Goal: Task Accomplishment & Management: Use online tool/utility

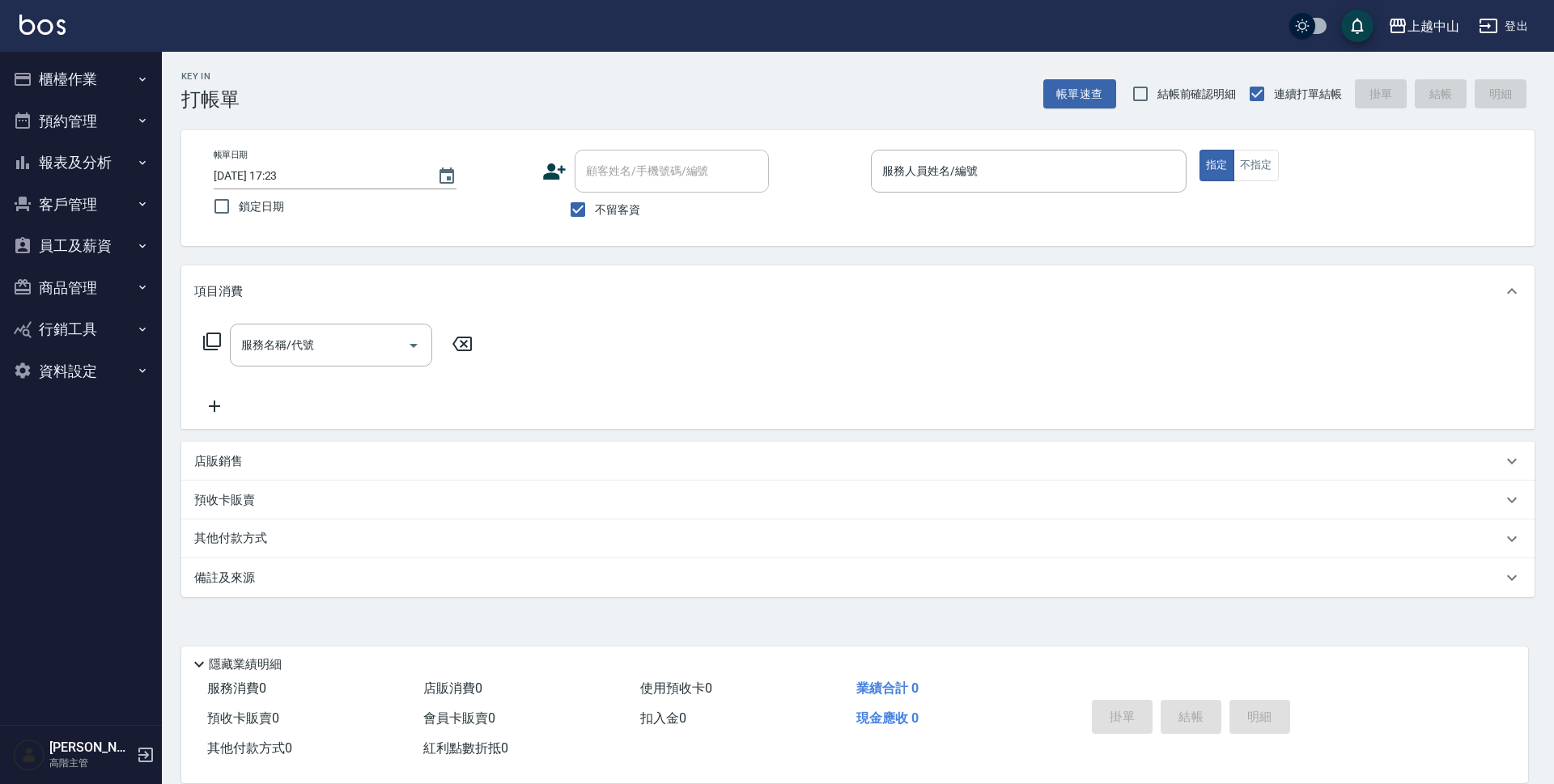
click at [120, 296] on button "商品管理" at bounding box center [81, 288] width 149 height 42
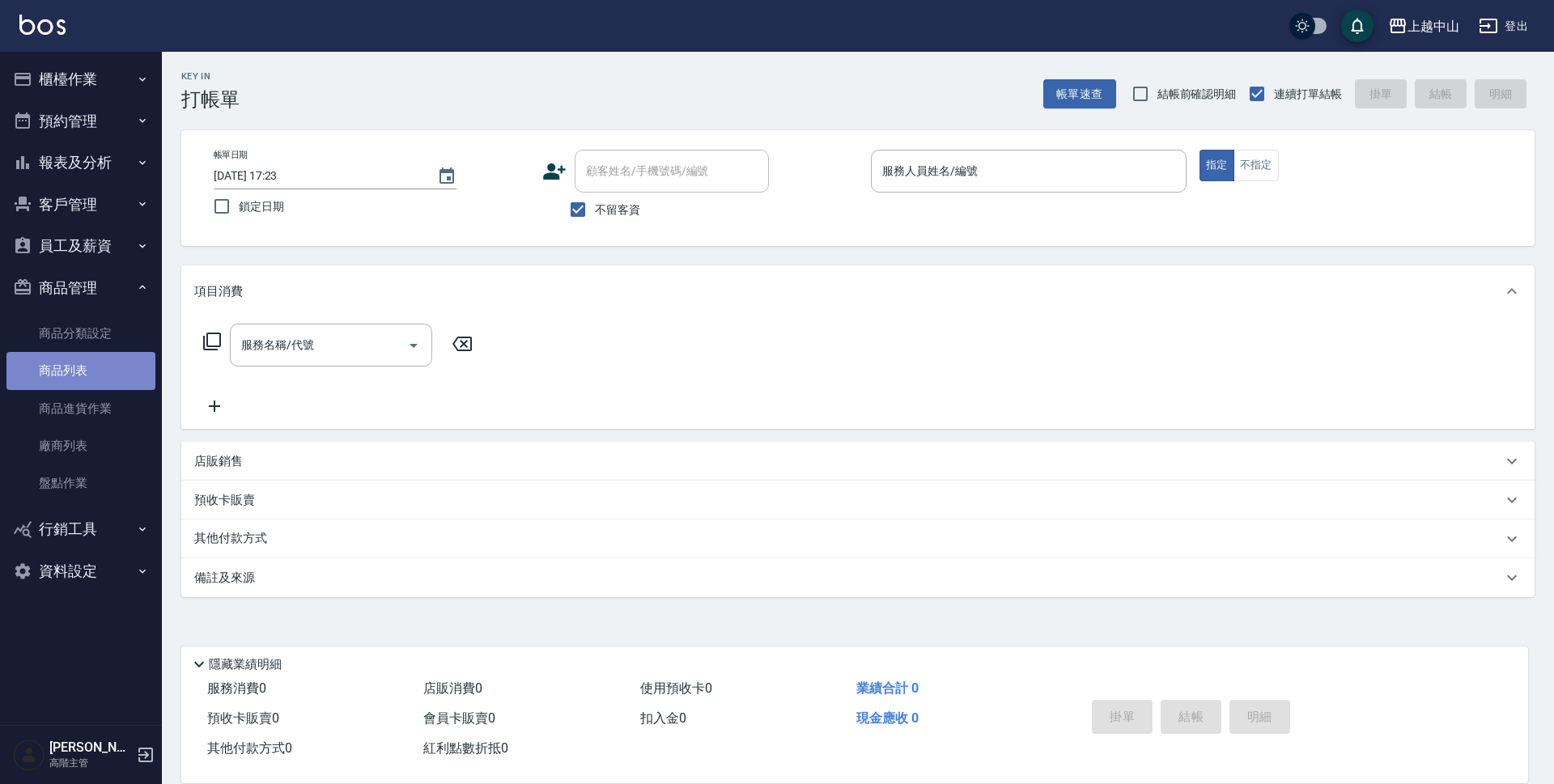
click at [67, 371] on link "商品列表" at bounding box center [81, 371] width 149 height 38
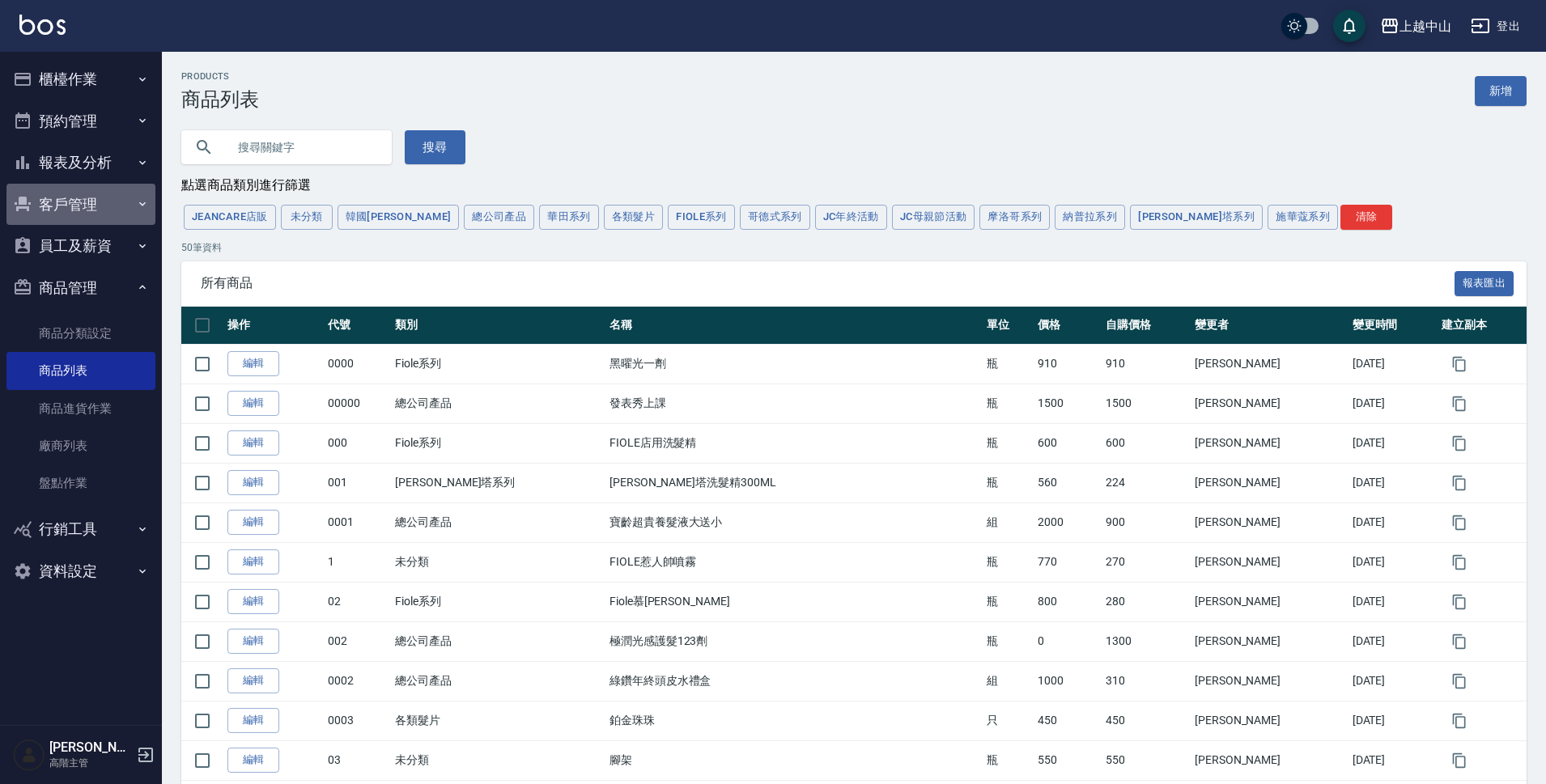
click at [98, 190] on button "客戶管理" at bounding box center [81, 205] width 149 height 42
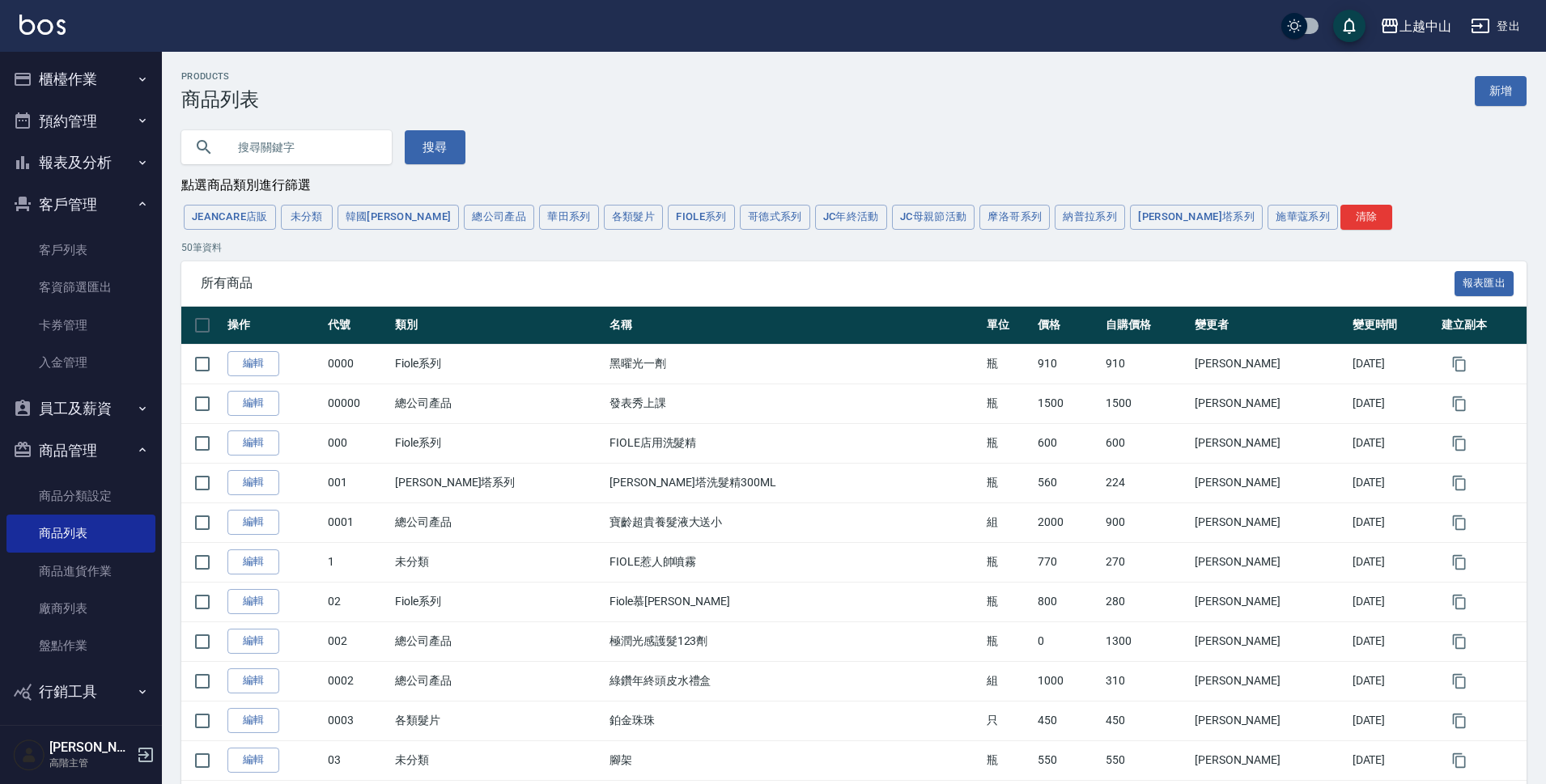
click at [101, 170] on button "報表及分析" at bounding box center [81, 163] width 149 height 42
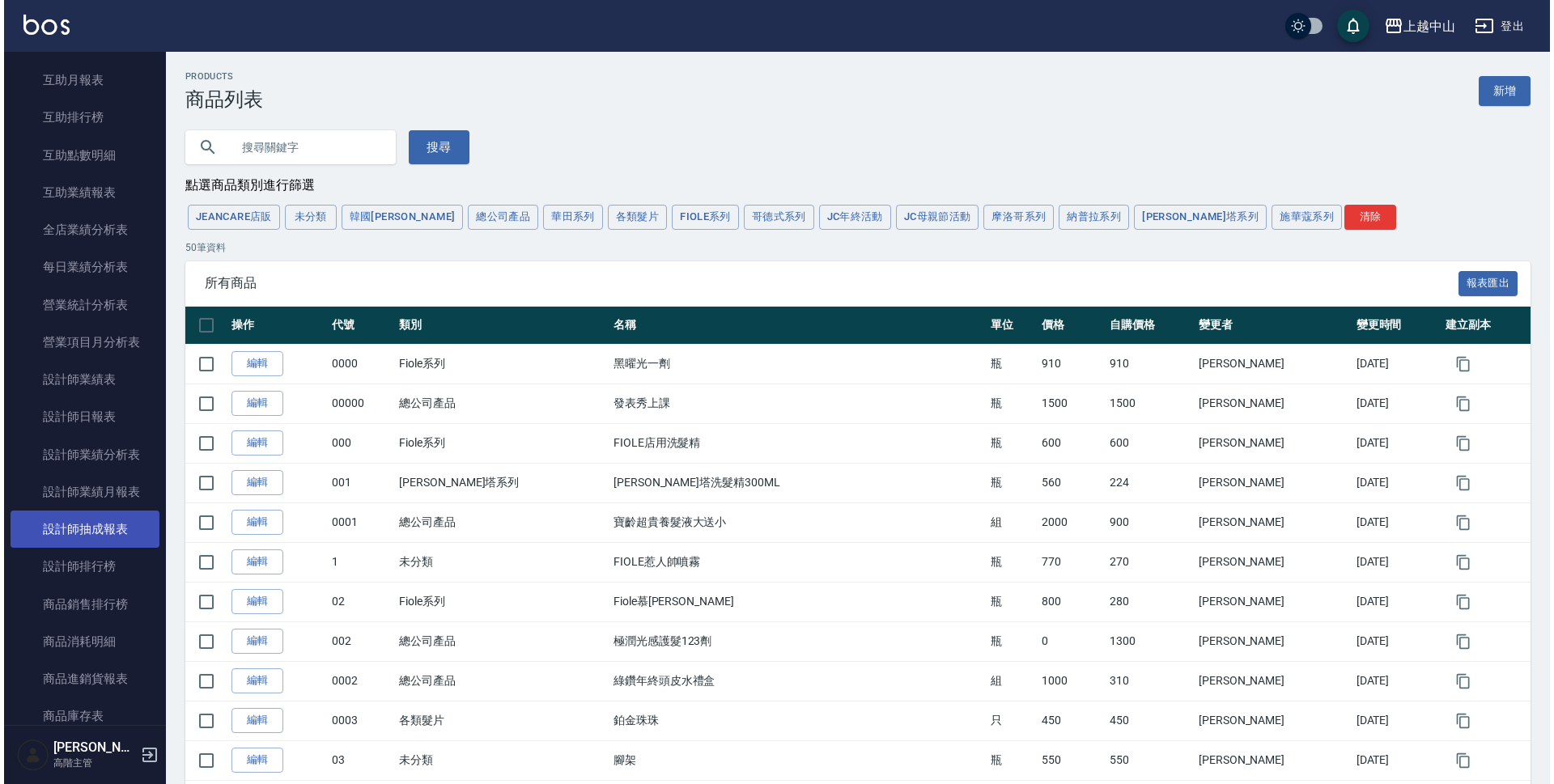
scroll to position [405, 0]
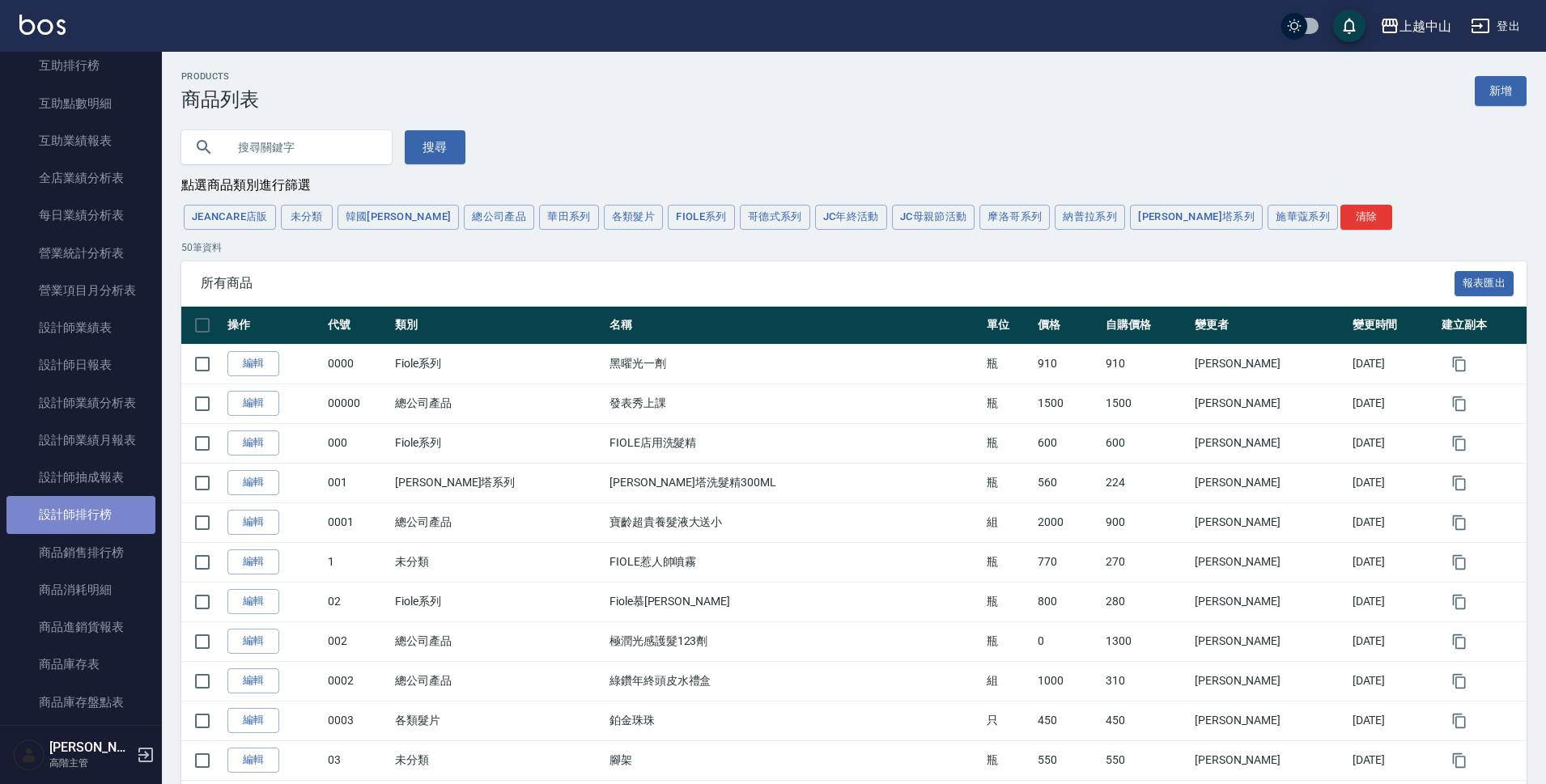
click at [92, 515] on link "設計師排行榜" at bounding box center [81, 514] width 149 height 38
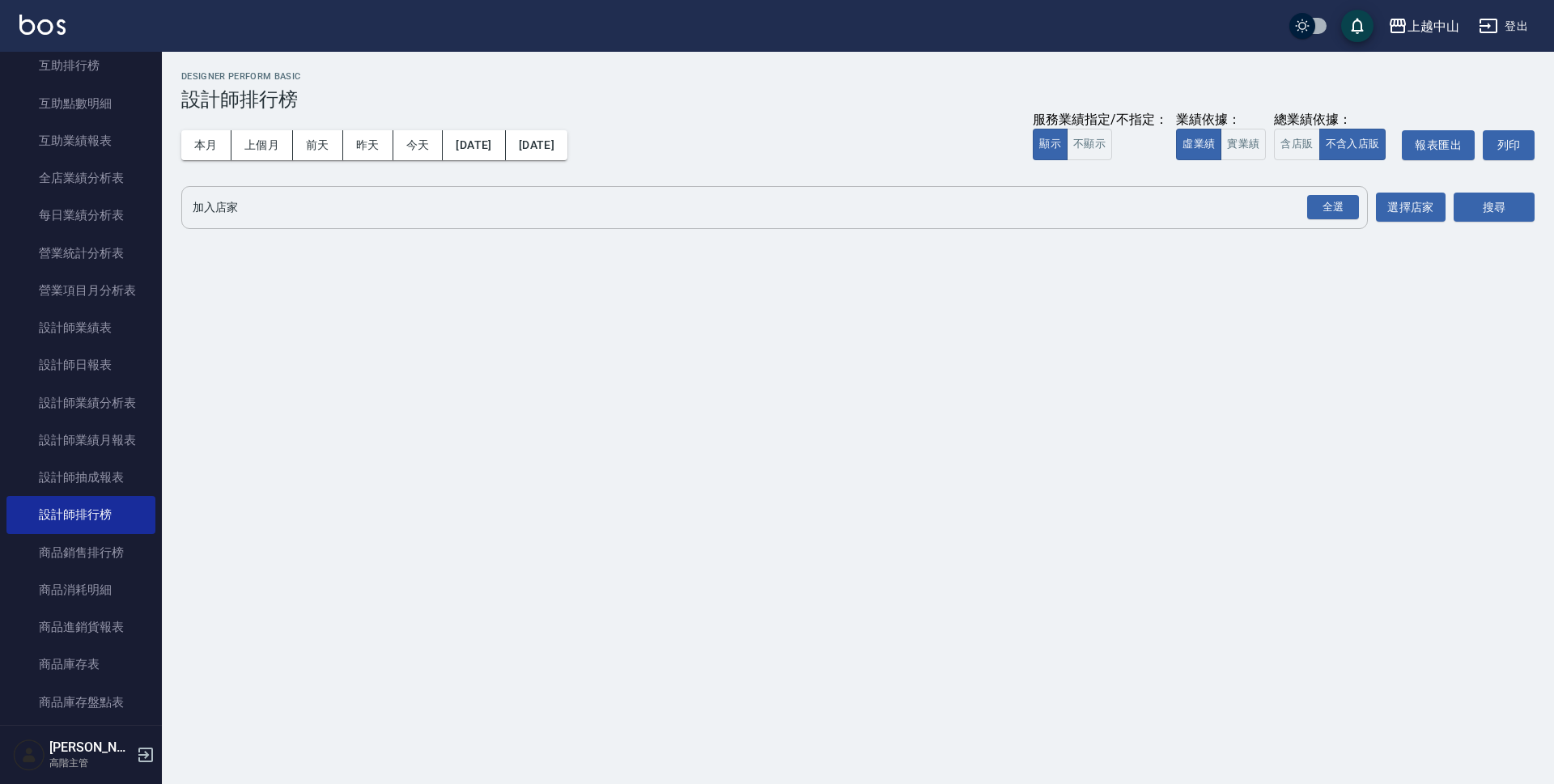
click at [346, 215] on input "加入店家" at bounding box center [762, 208] width 1147 height 28
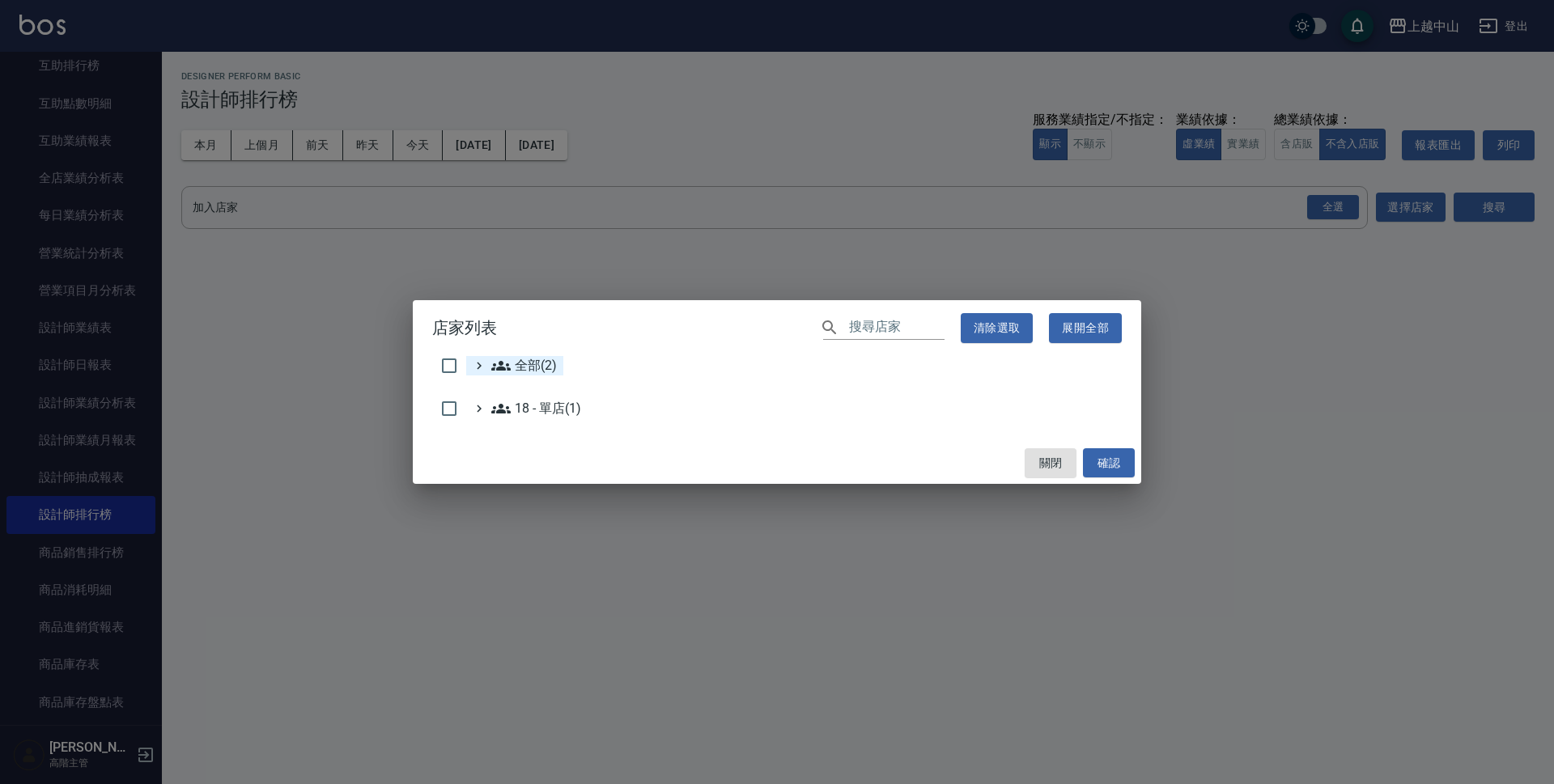
click at [528, 364] on span "全部(2)" at bounding box center [524, 365] width 66 height 19
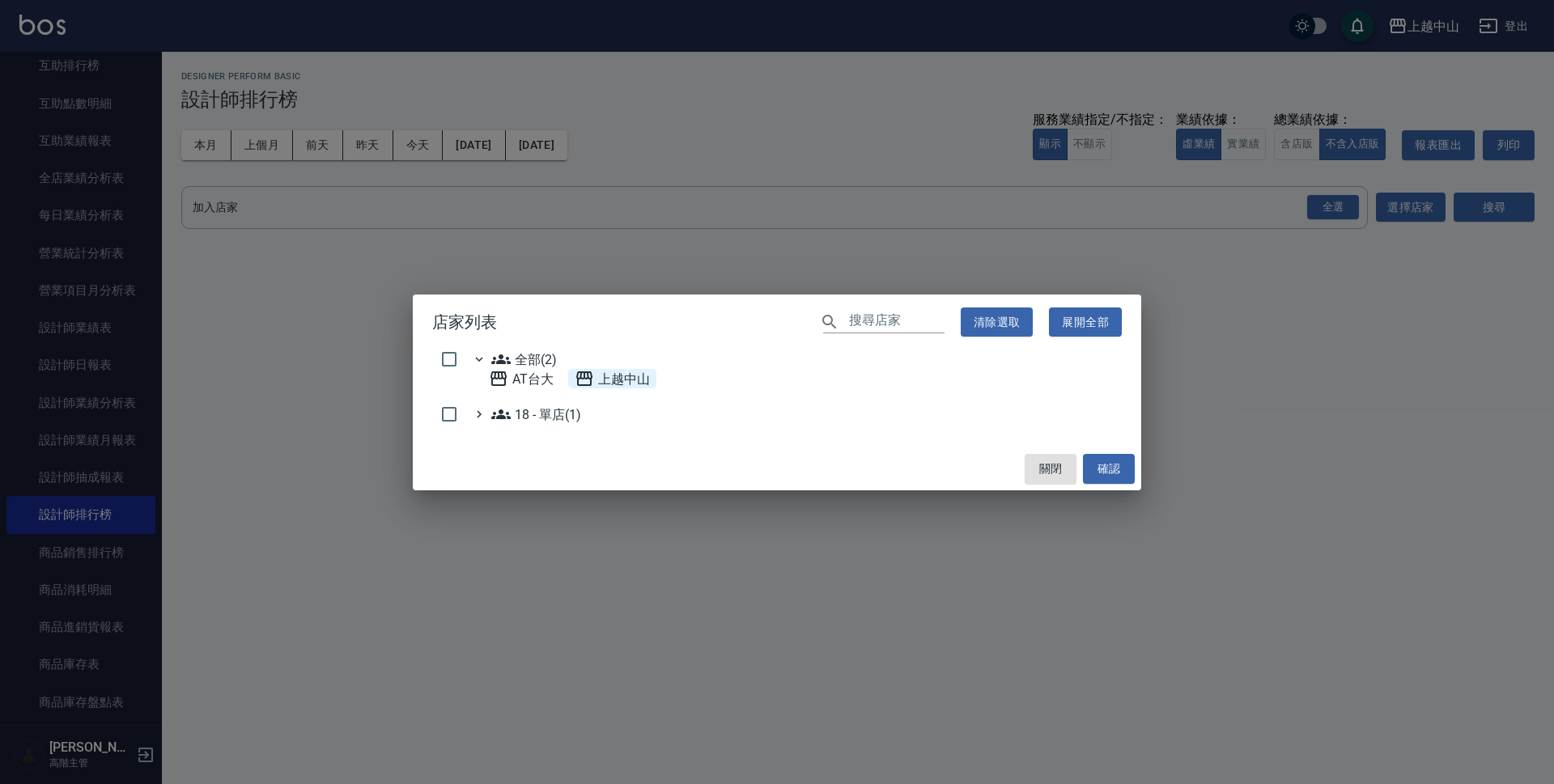
click at [610, 381] on span "上越中山" at bounding box center [612, 378] width 75 height 19
click at [531, 375] on span "AT台大" at bounding box center [521, 378] width 65 height 19
checkbox input "true"
click at [540, 380] on span "AT台大" at bounding box center [521, 378] width 65 height 19
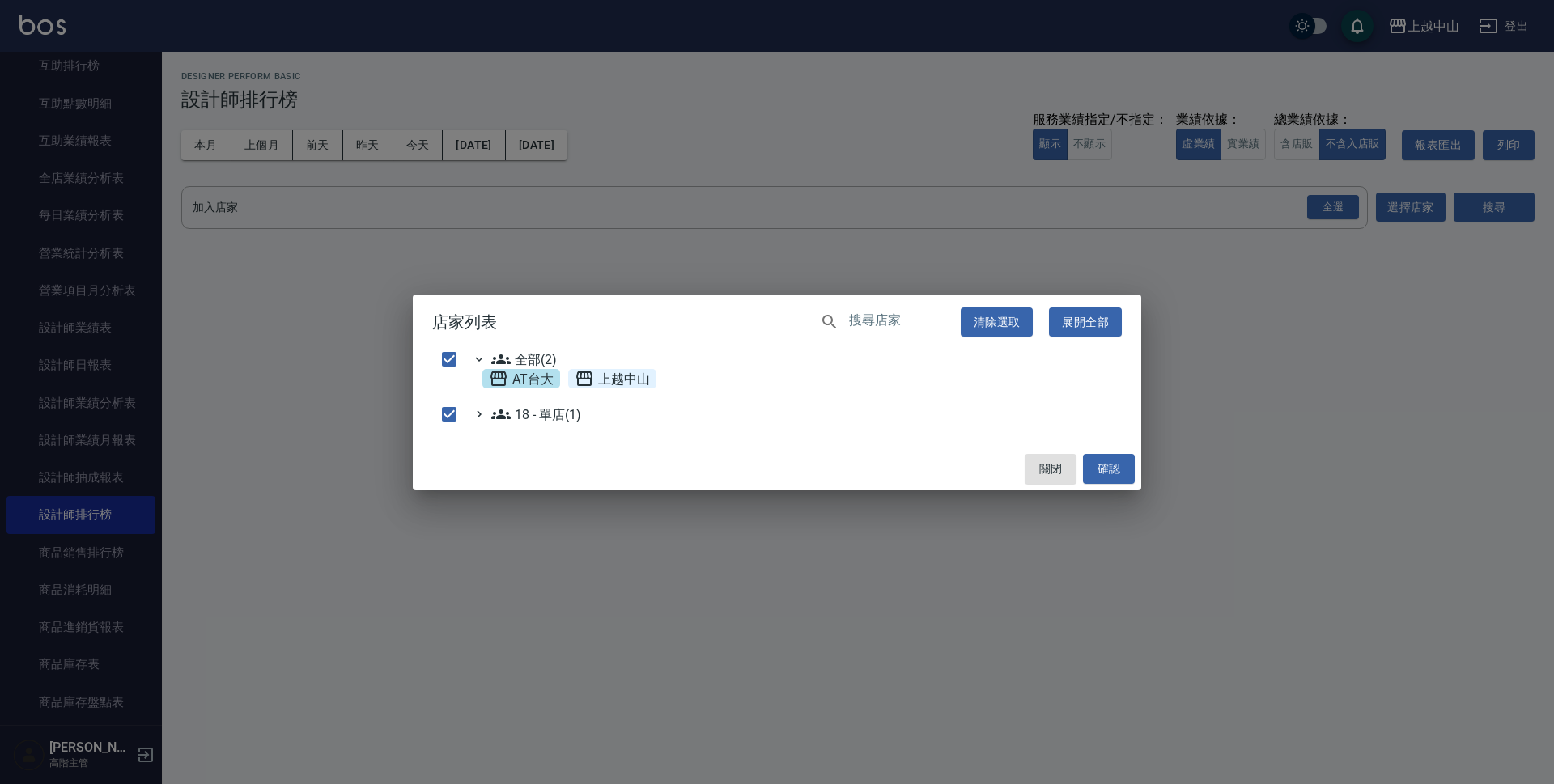
checkbox input "false"
click at [1111, 468] on button "確認" at bounding box center [1109, 469] width 52 height 30
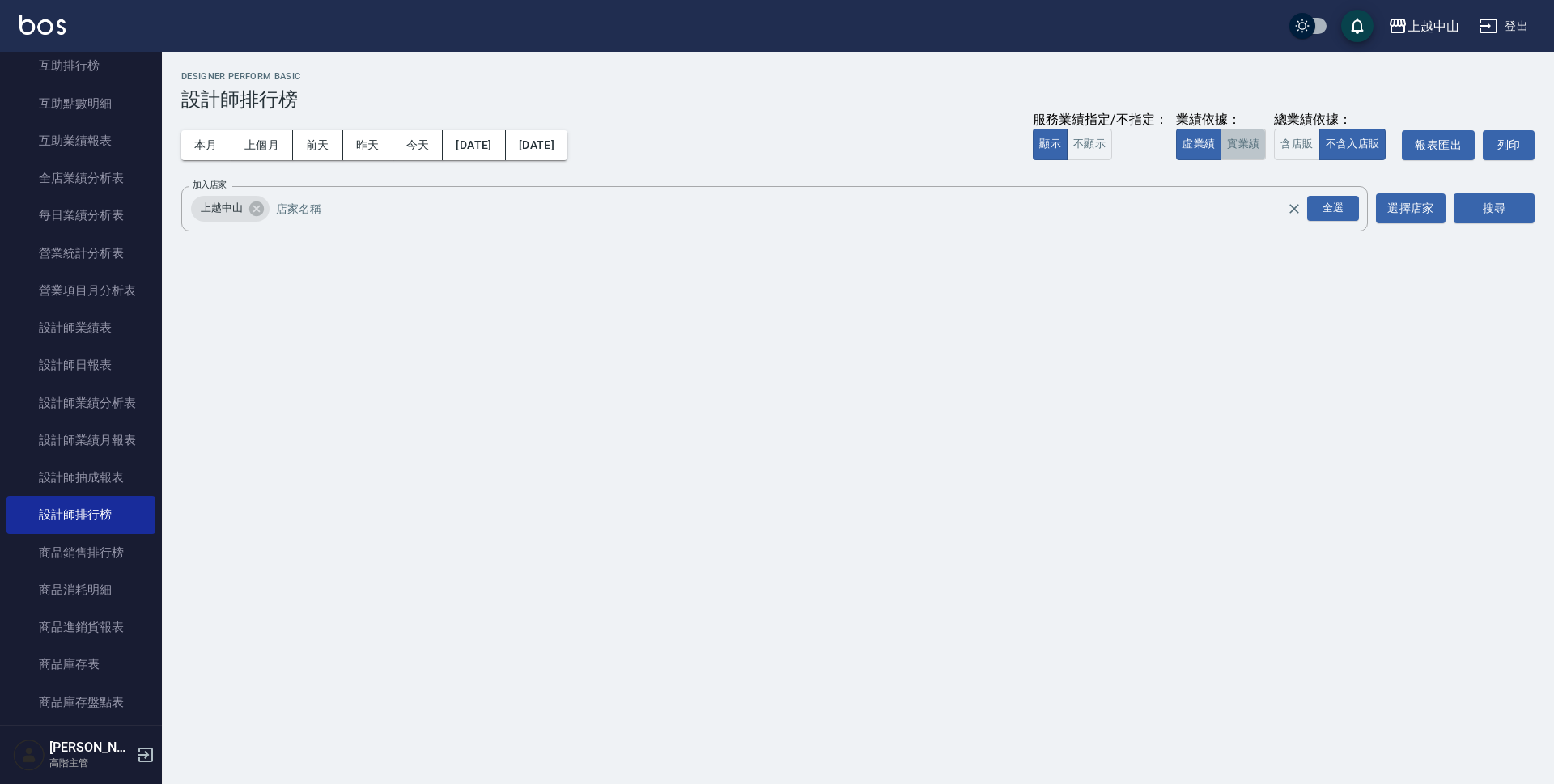
click at [1236, 144] on button "實業績" at bounding box center [1243, 144] width 45 height 32
click at [1483, 225] on div "搜尋" at bounding box center [1494, 209] width 81 height 45
click at [1478, 207] on button "搜尋" at bounding box center [1494, 209] width 81 height 30
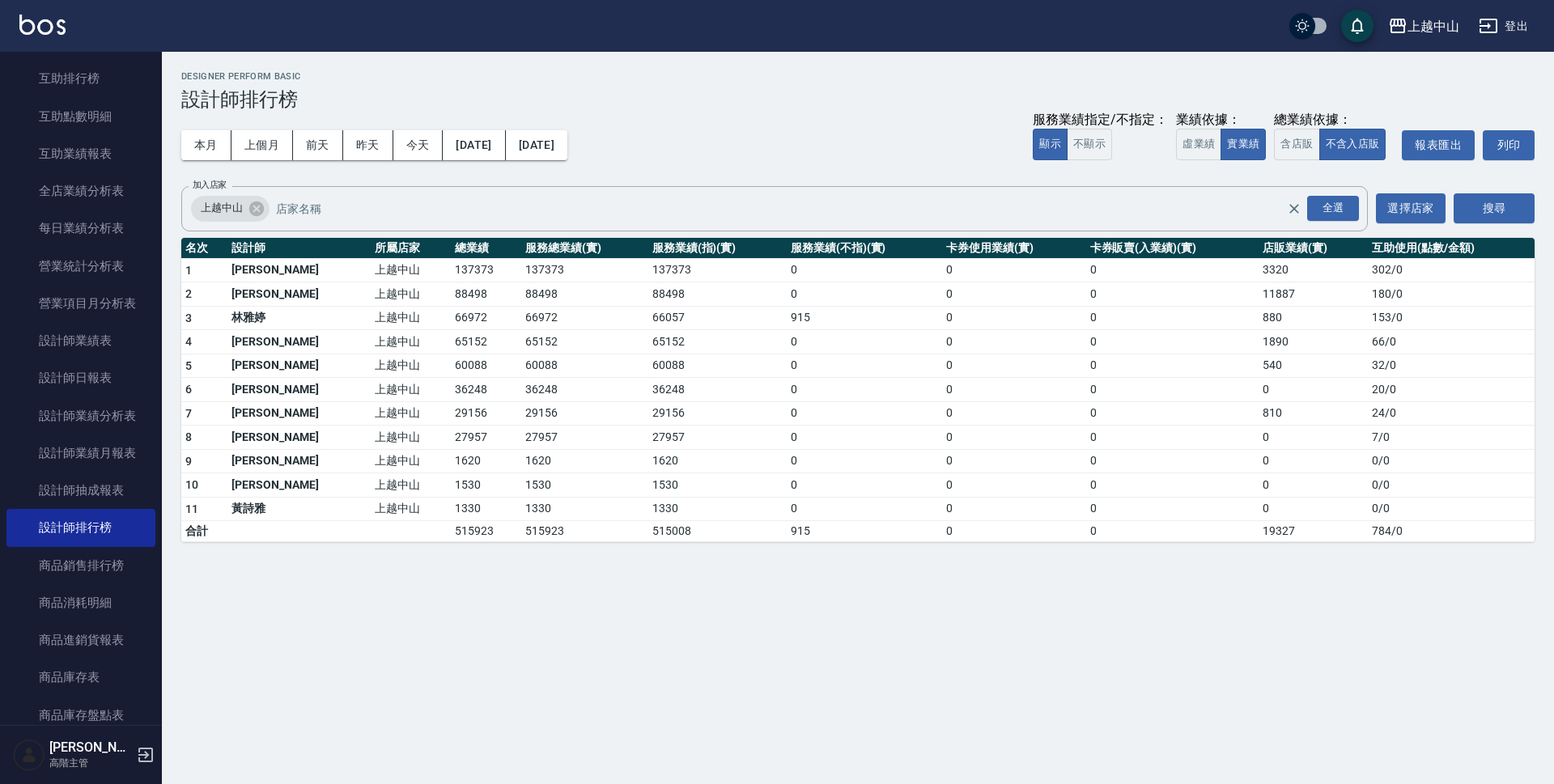
scroll to position [81, 0]
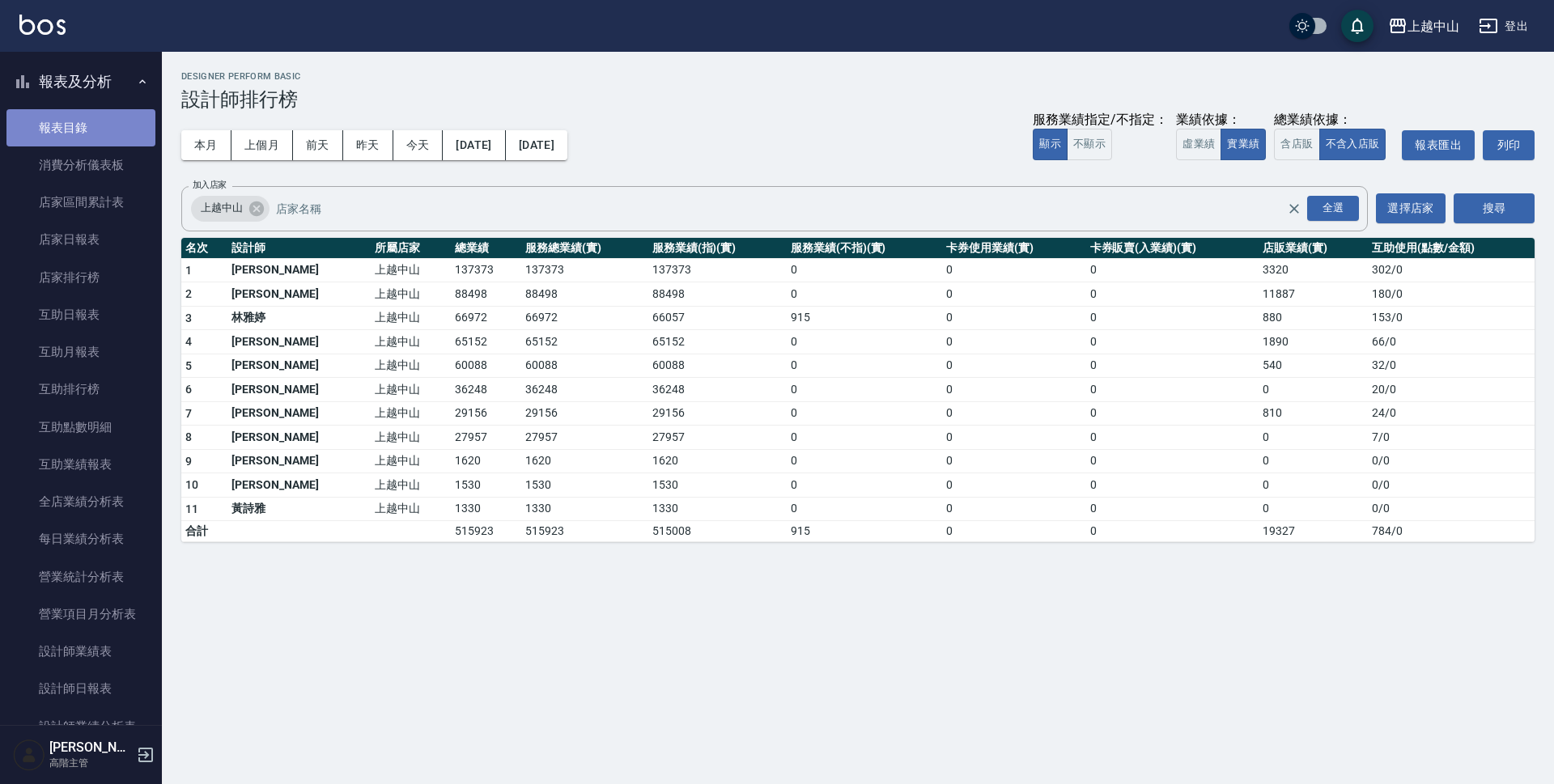
click at [85, 124] on link "報表目錄" at bounding box center [81, 128] width 149 height 38
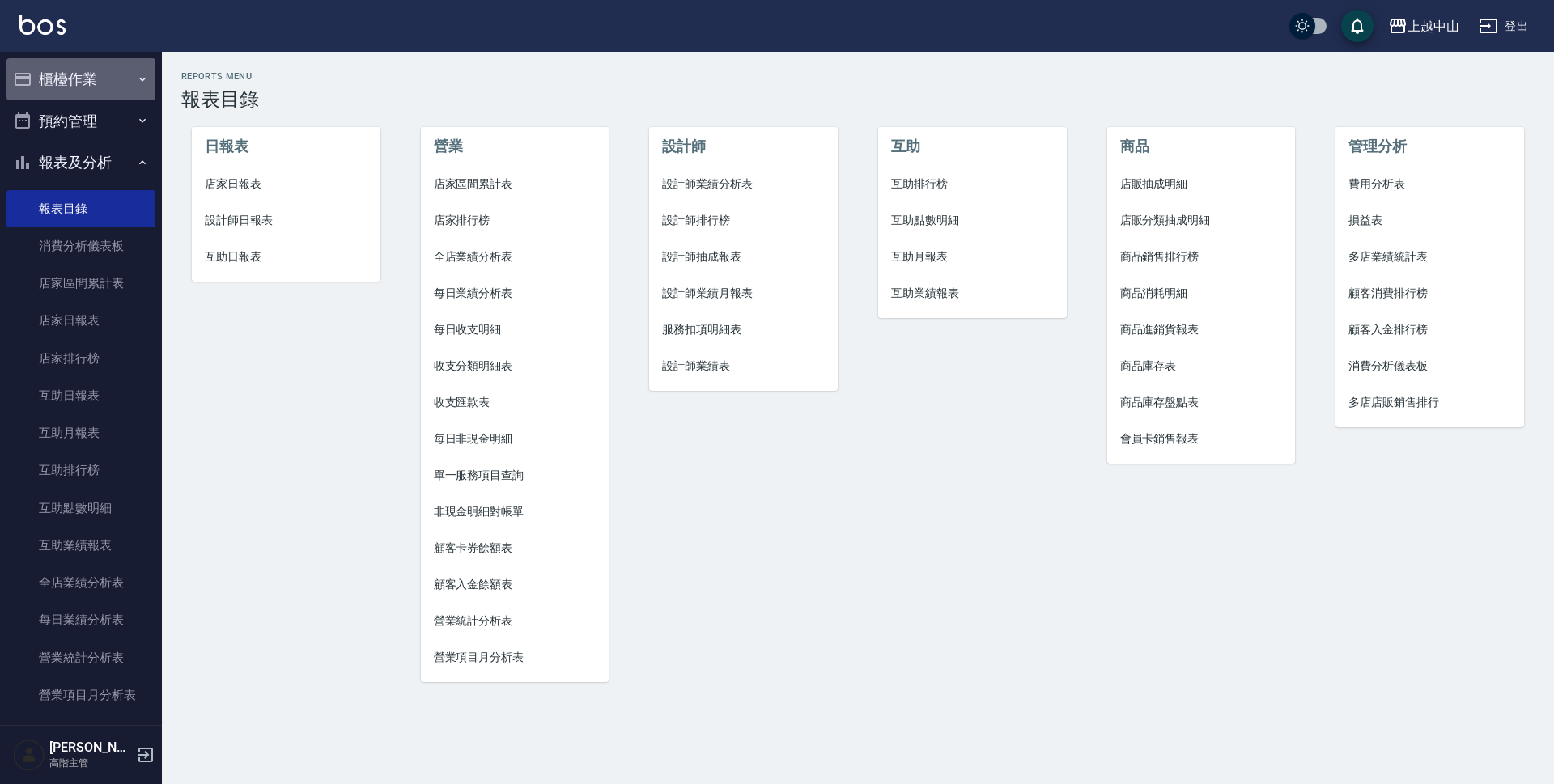
click at [120, 83] on button "櫃檯作業" at bounding box center [81, 79] width 149 height 42
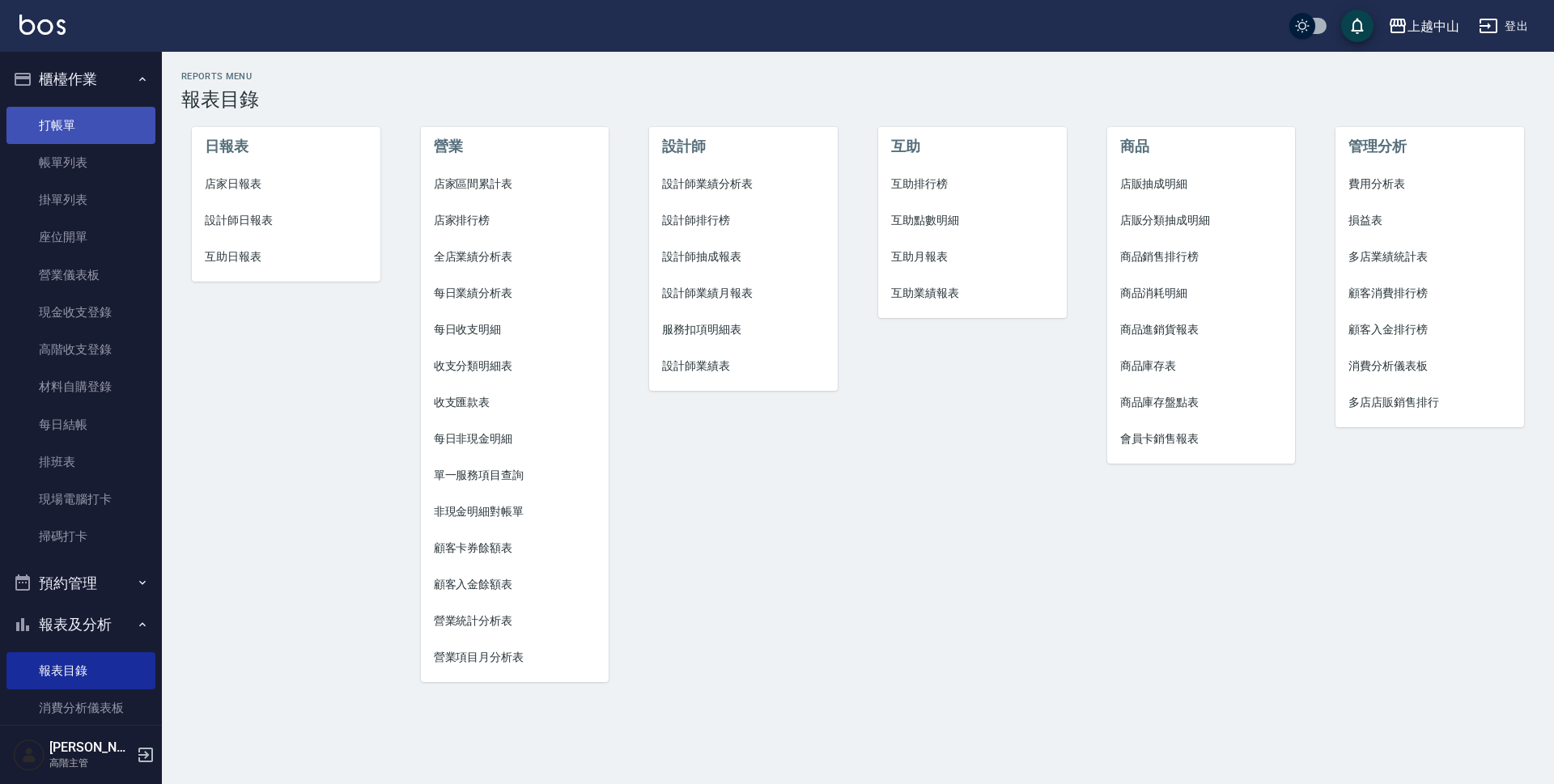
click at [89, 116] on link "打帳單" at bounding box center [81, 125] width 149 height 38
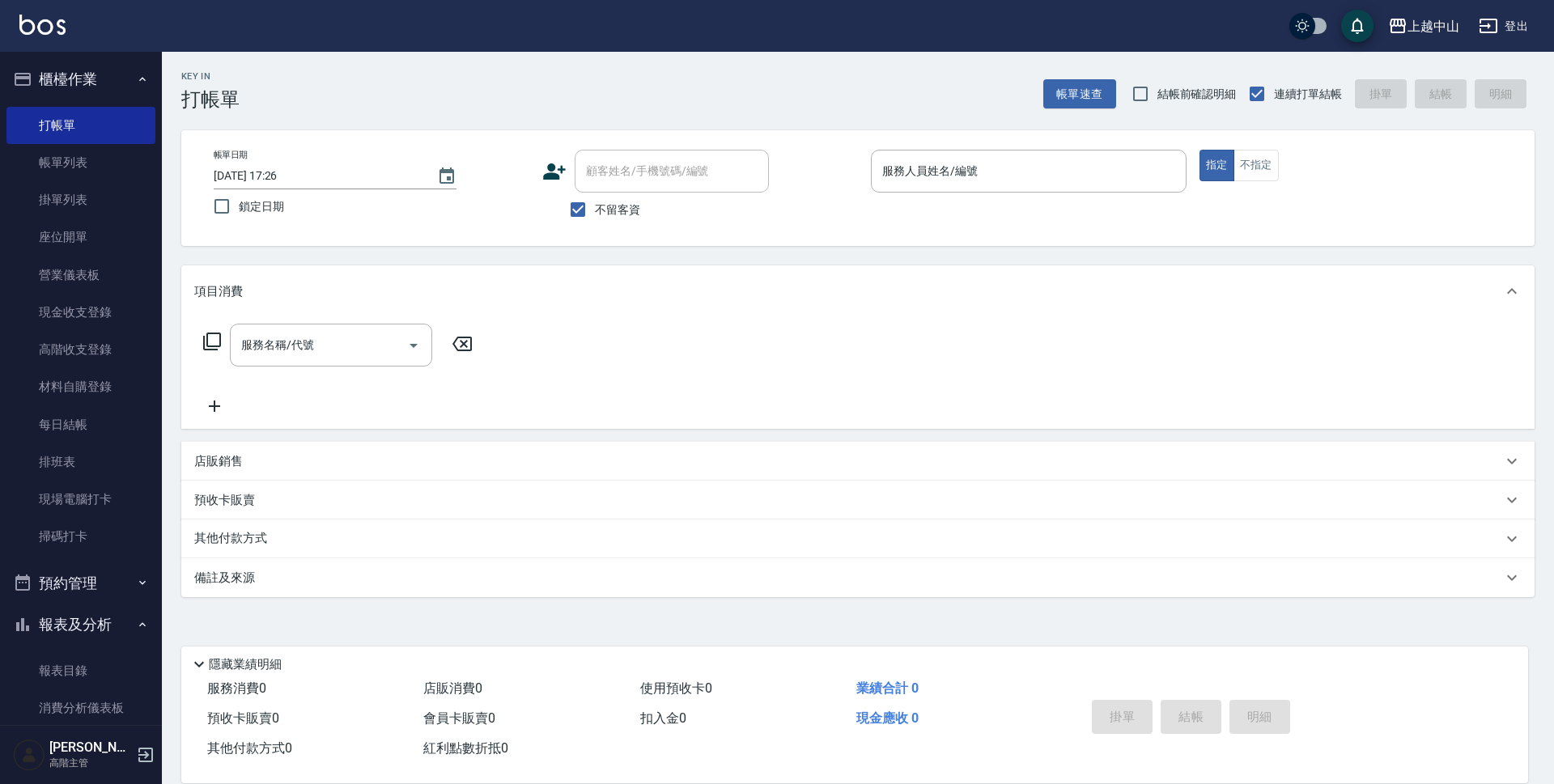
drag, startPoint x: 605, startPoint y: 68, endPoint x: 546, endPoint y: 101, distance: 67.6
click at [546, 101] on div "Key In 打帳單 帳單速查 結帳前確認明細 連續打單結帳 掛單 結帳 明細" at bounding box center [848, 81] width 1373 height 59
click at [617, 82] on div "Key In 打帳單 帳單速查 結帳前確認明細 連續打單結帳 掛單 結帳 明細" at bounding box center [848, 81] width 1373 height 59
click at [1107, 173] on input "服務人員姓名/編號" at bounding box center [1029, 171] width 301 height 28
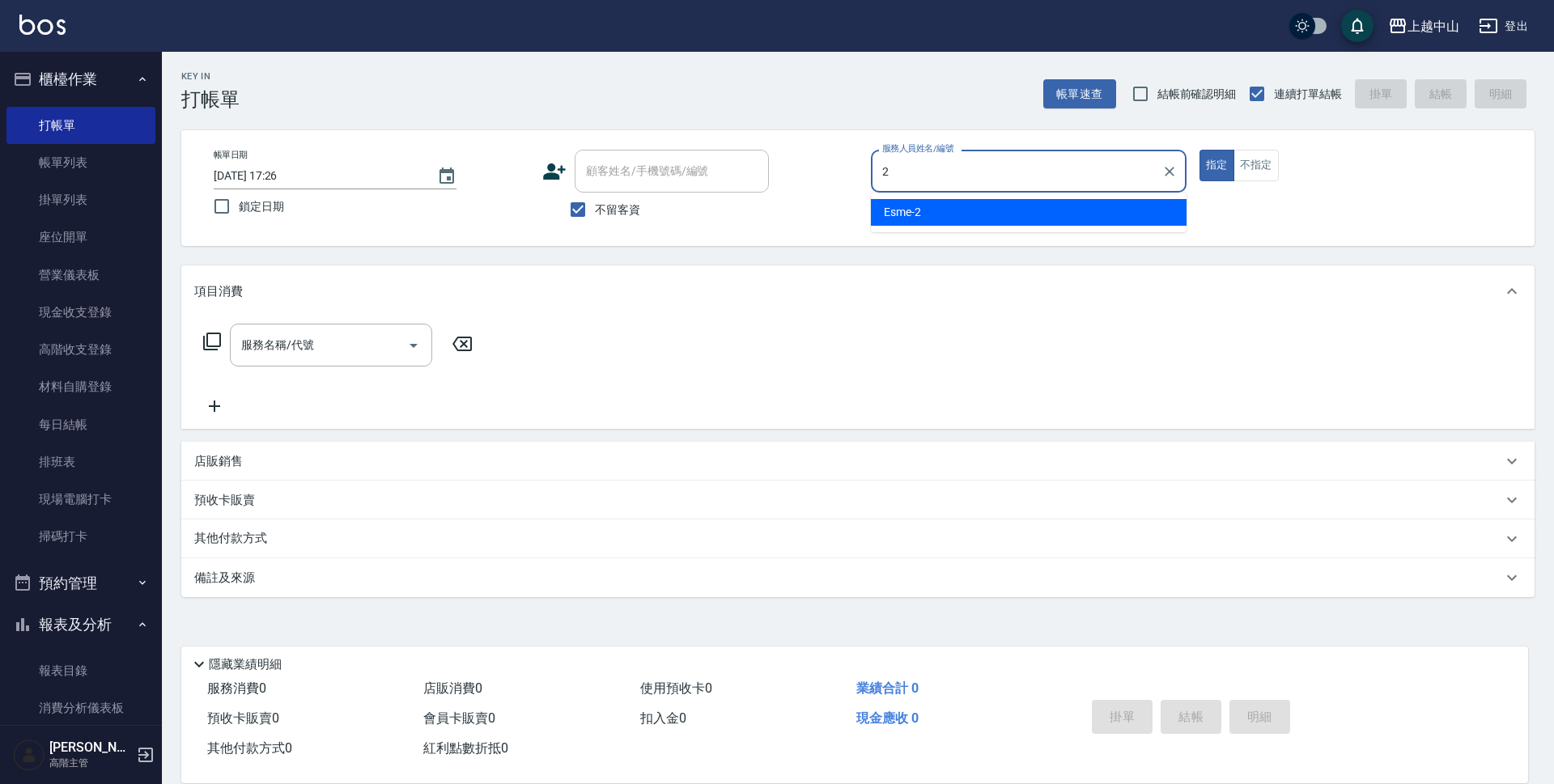
type input "Esme-2"
type button "true"
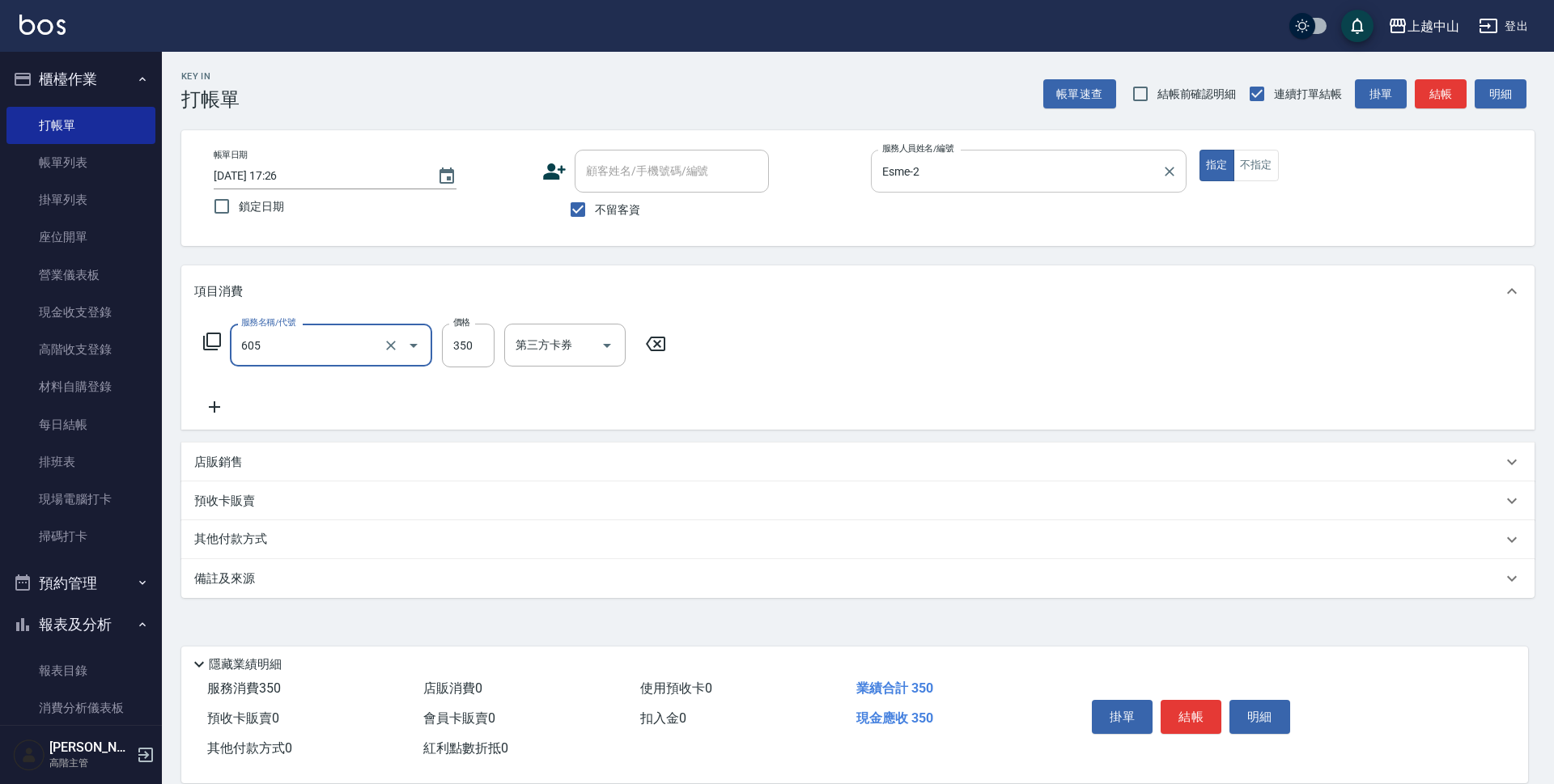
type input "洗髮 (女)(605)"
click at [575, 202] on input "不留客資" at bounding box center [578, 210] width 34 height 34
checkbox input "false"
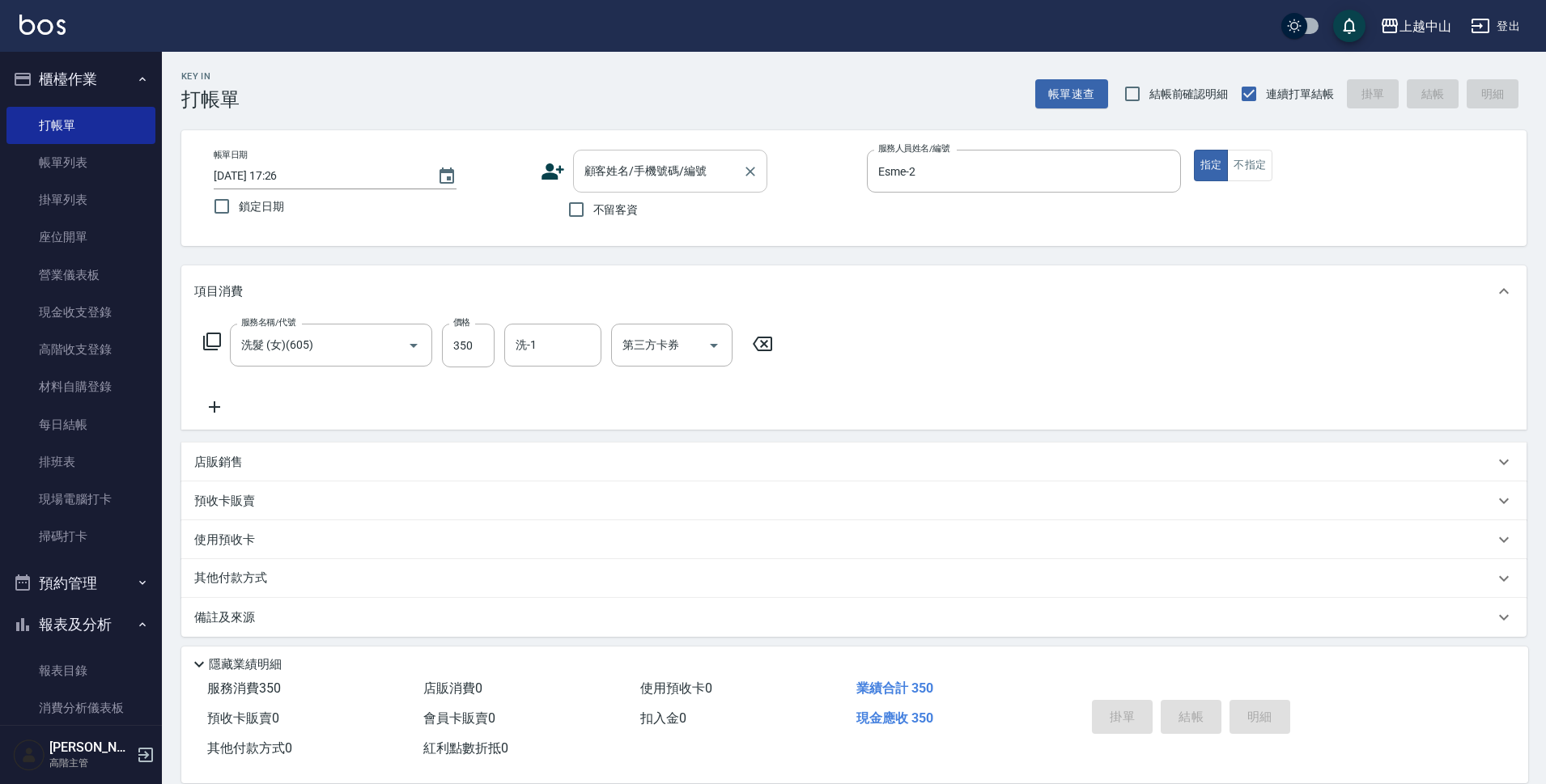
click at [600, 183] on input "顧客姓名/手機號碼/編號" at bounding box center [658, 171] width 155 height 28
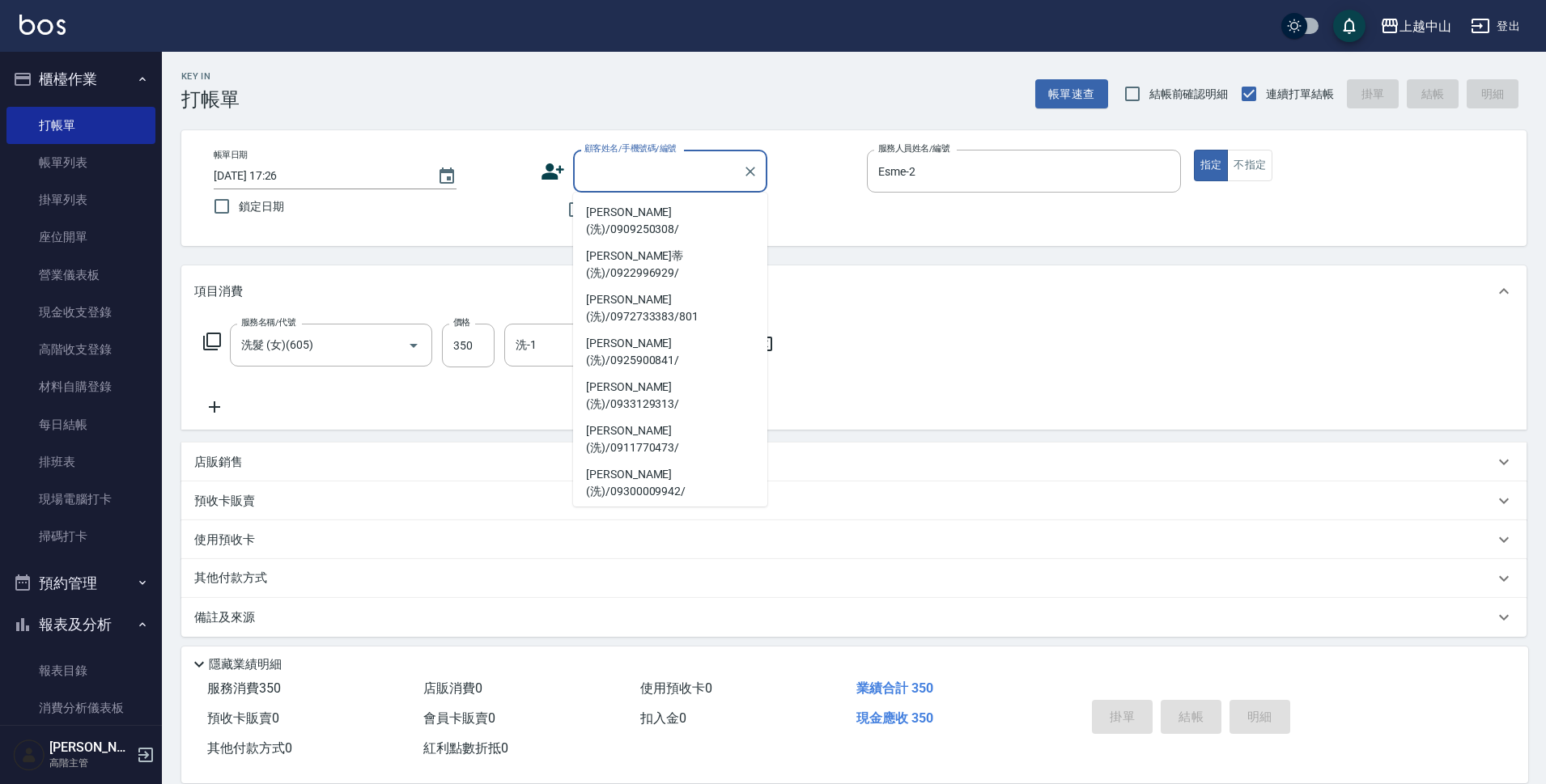
click at [679, 549] on li "[PERSON_NAME]ㄏ(洗)/0924123654/" at bounding box center [670, 570] width 195 height 43
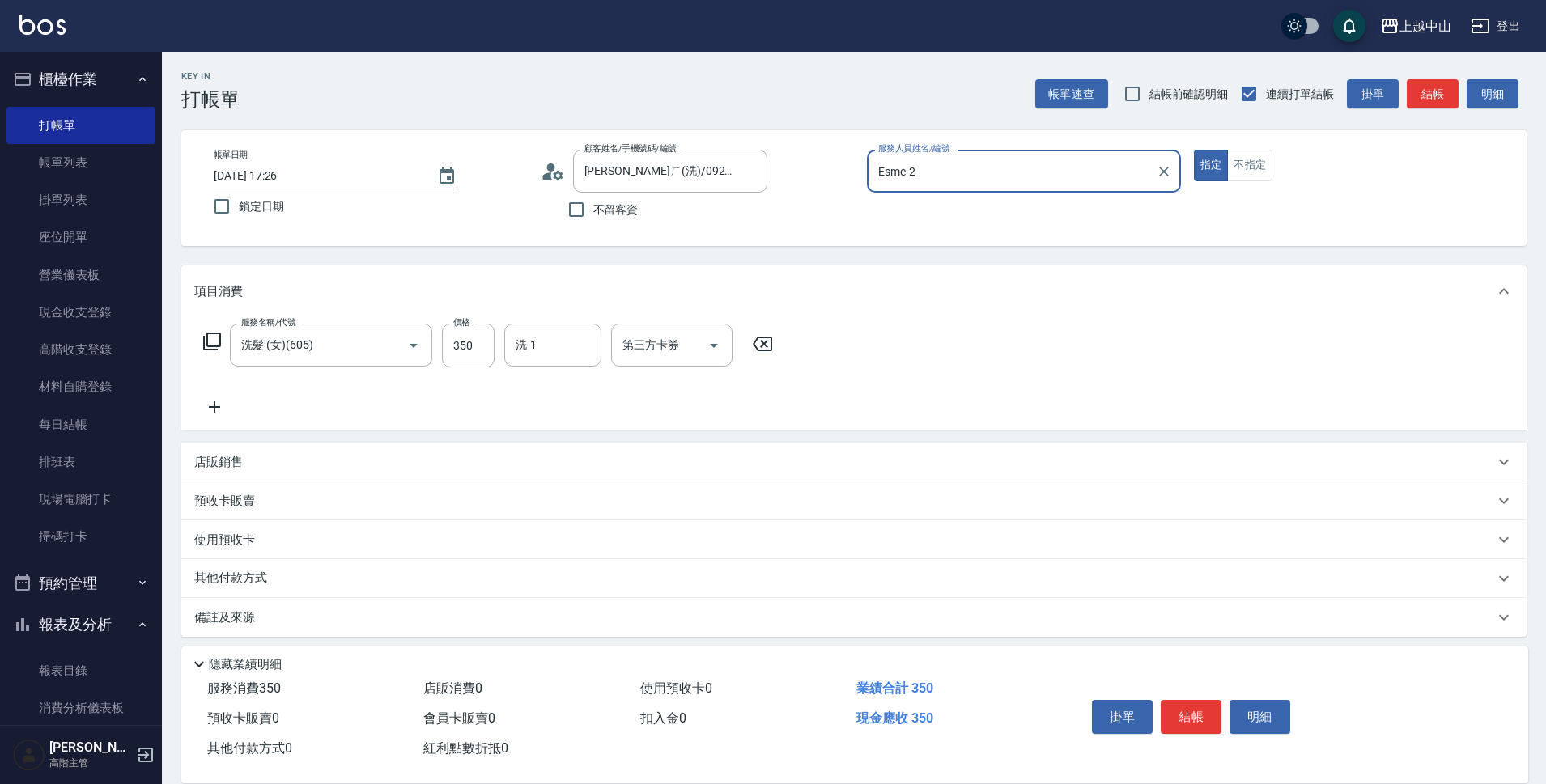
type input "[PERSON_NAME]ㄏ(洗)/0924123654/"
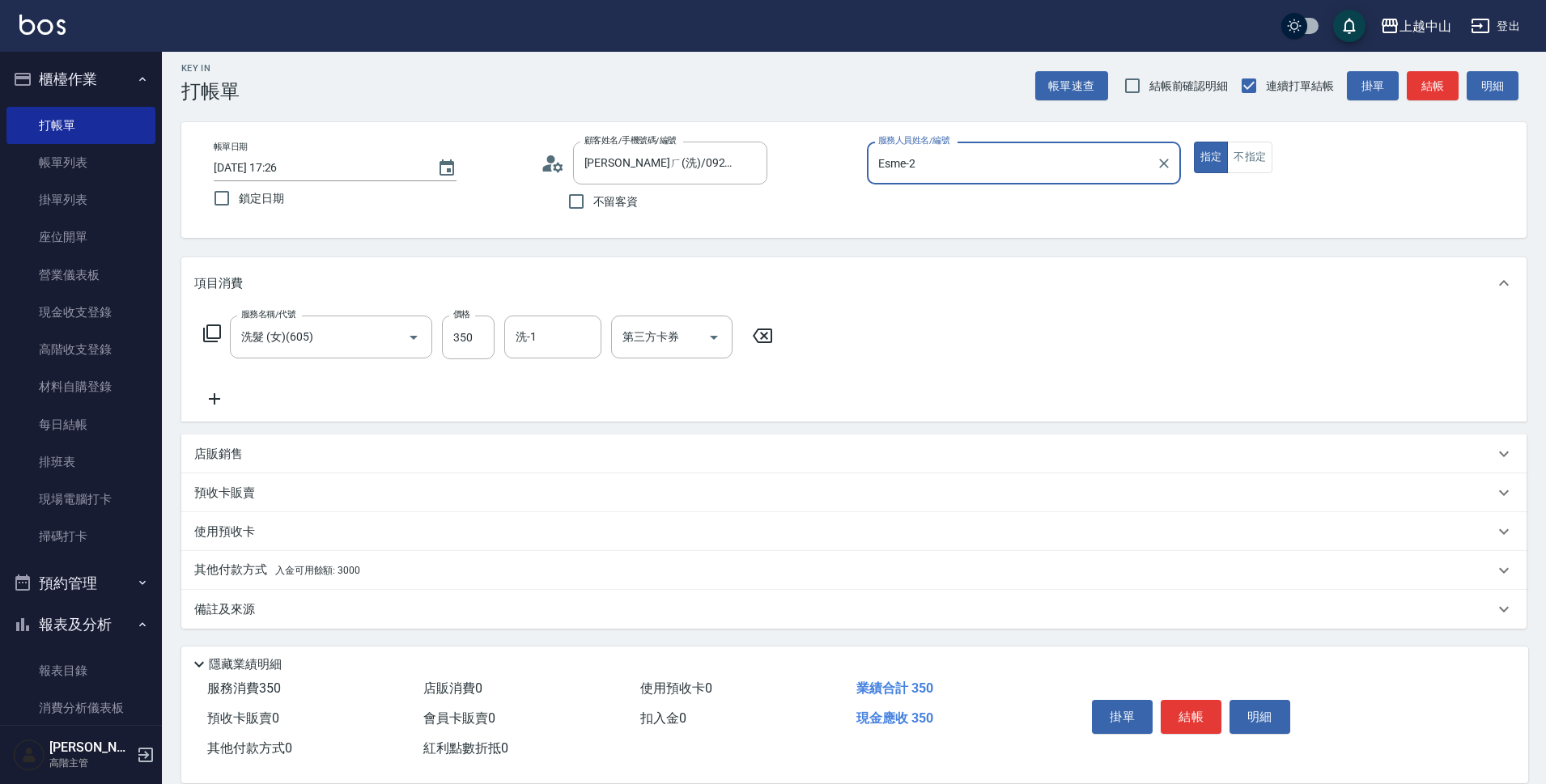
click at [292, 575] on span "入金可用餘額: 3000" at bounding box center [318, 570] width 85 height 12
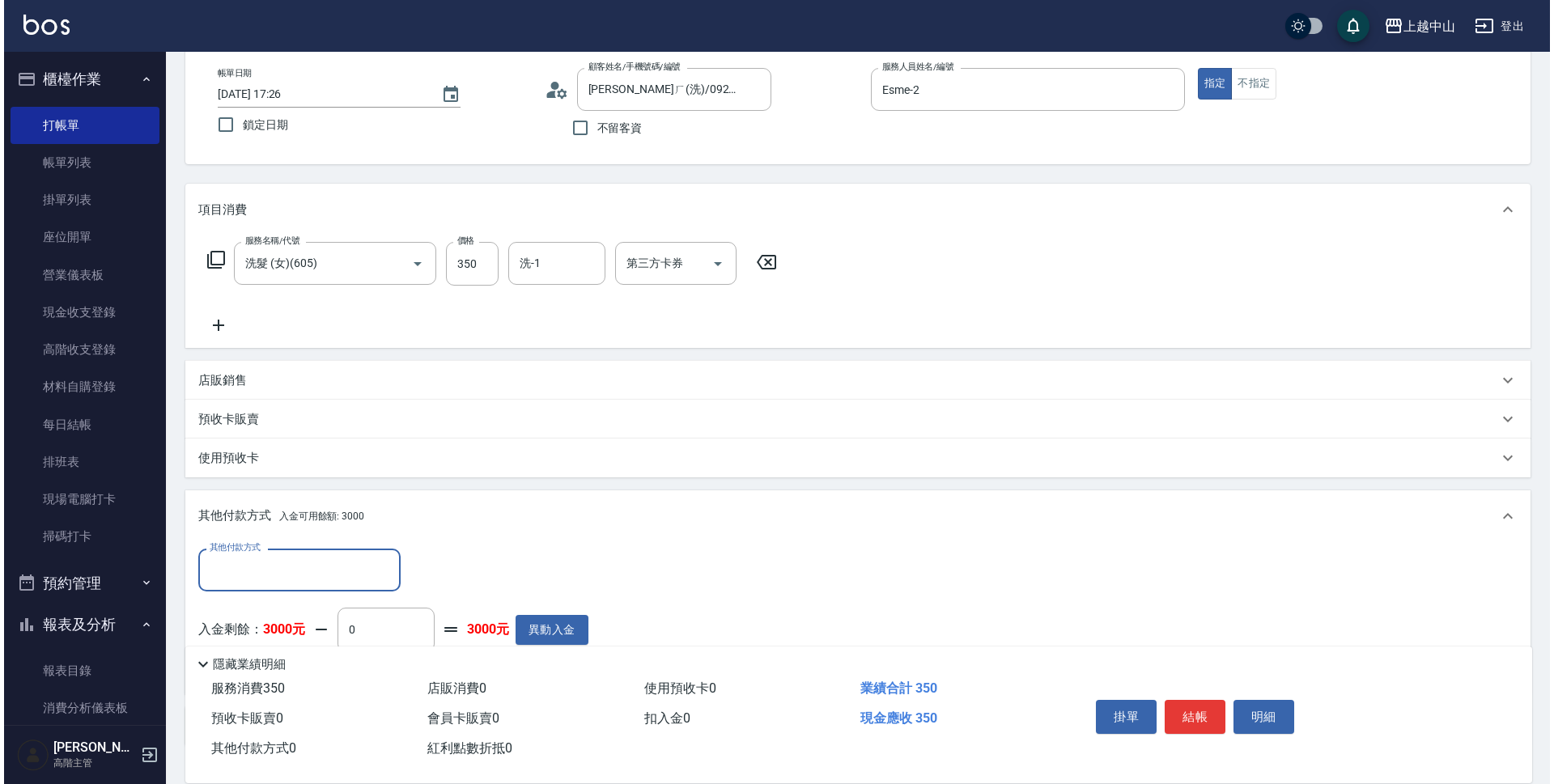
scroll to position [199, 0]
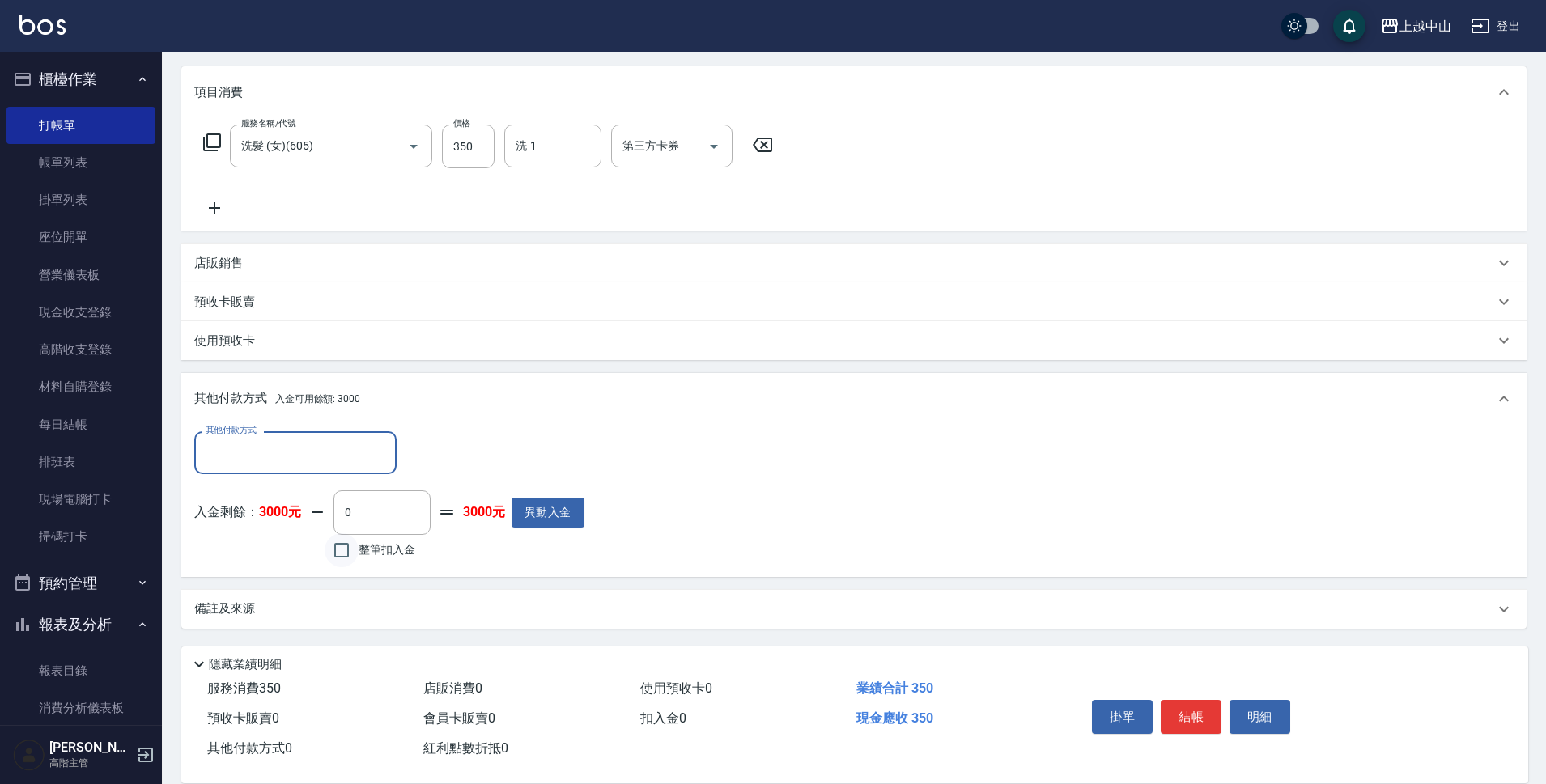
click at [337, 547] on input "整筆扣入金" at bounding box center [342, 550] width 34 height 34
checkbox input "true"
type input "350"
click at [1256, 704] on button "明細" at bounding box center [1260, 716] width 61 height 34
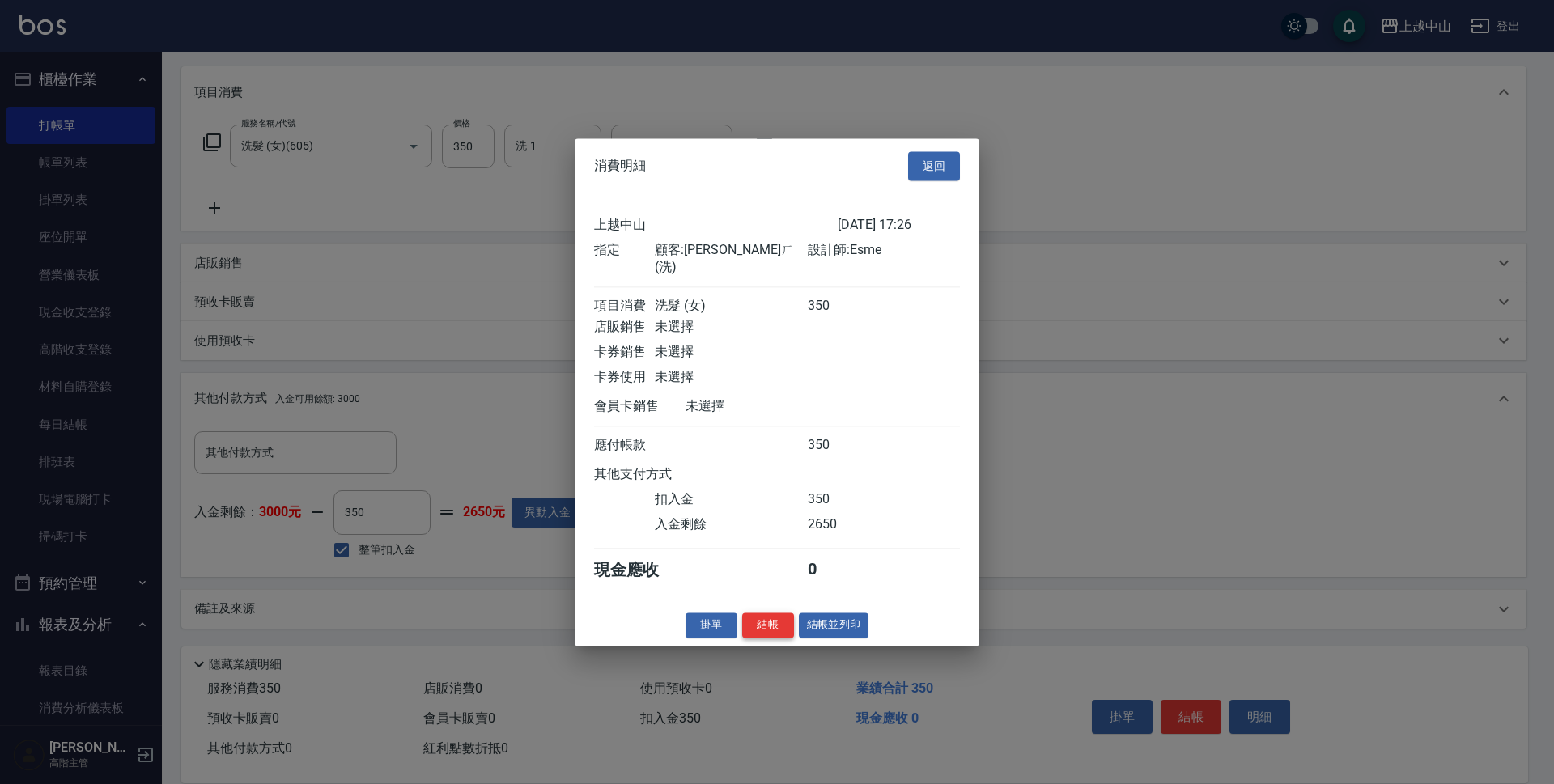
click at [775, 625] on button "結帳" at bounding box center [768, 625] width 52 height 25
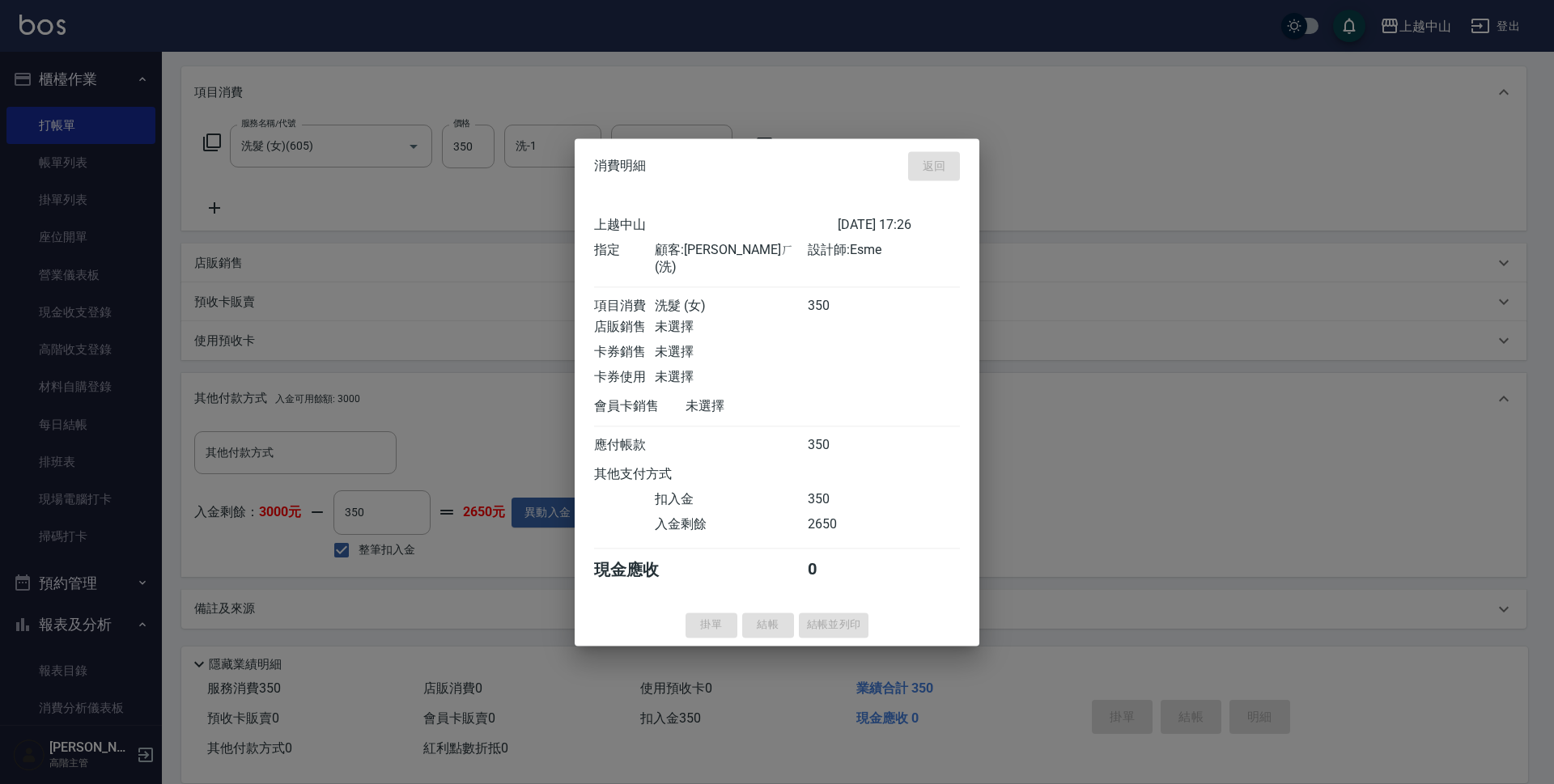
type input "[DATE] 18:08"
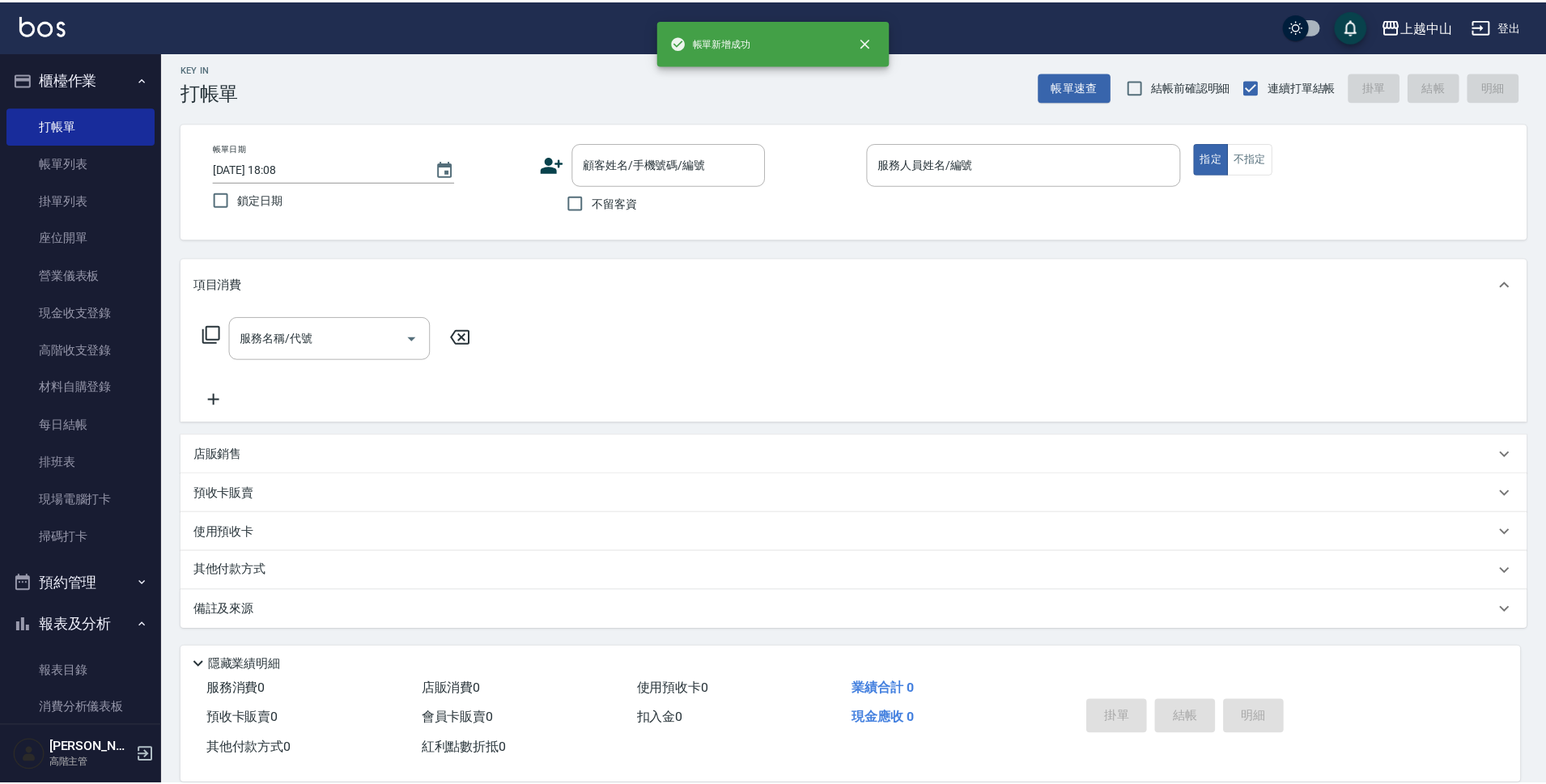
scroll to position [0, 0]
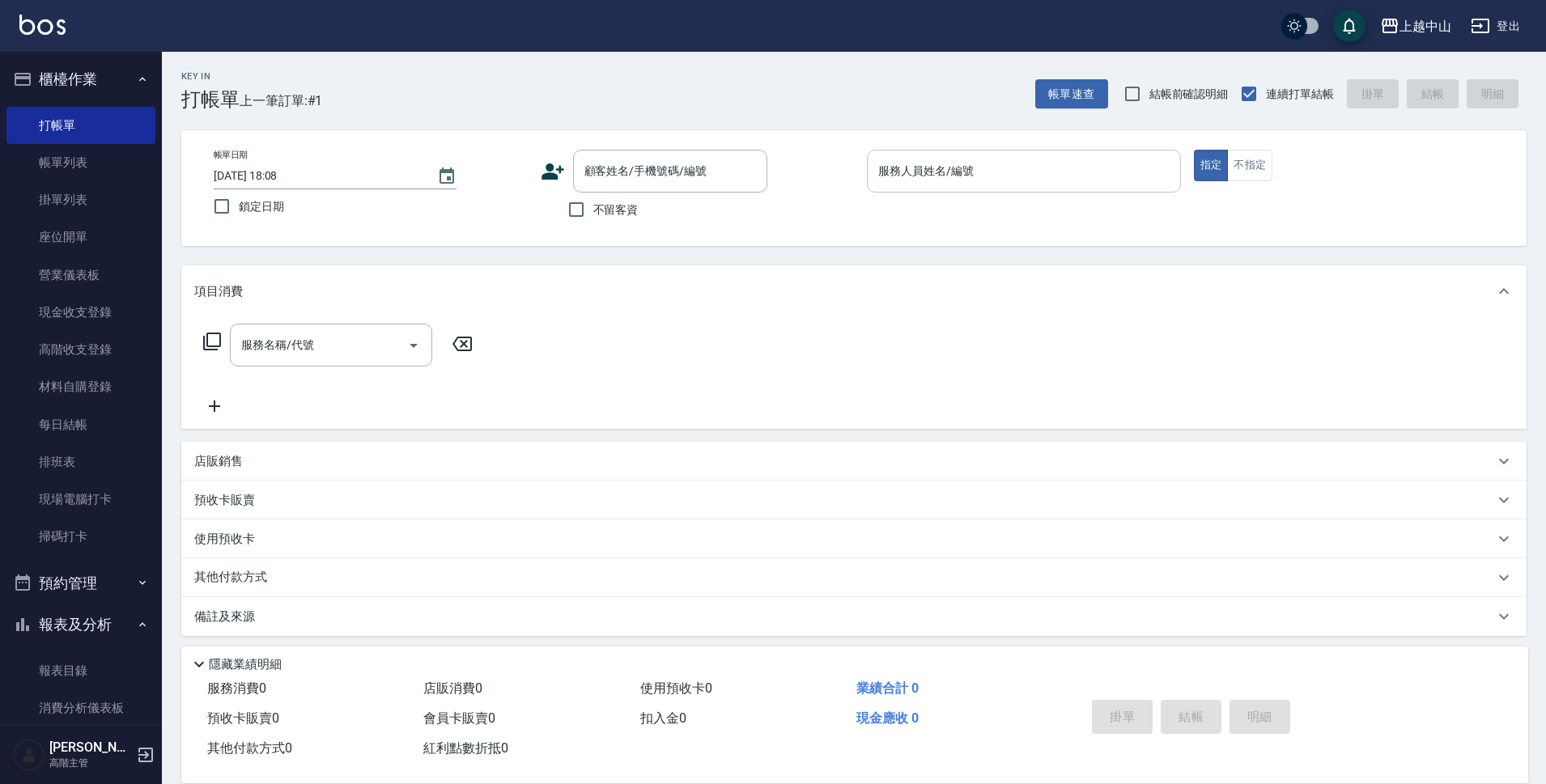
click at [900, 153] on div "服務人員姓名/編號" at bounding box center [1024, 170] width 314 height 43
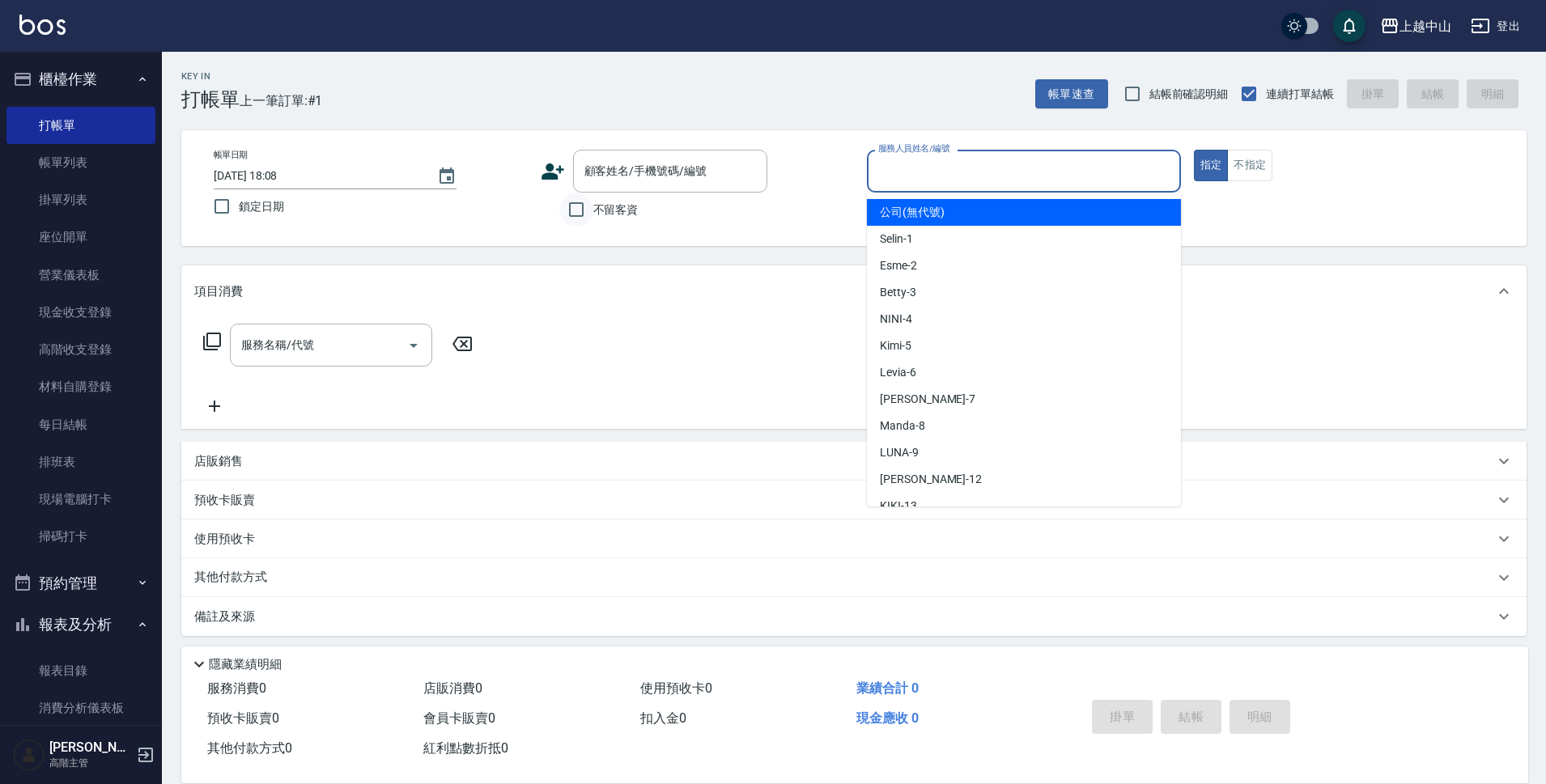
click at [592, 217] on input "不留客資" at bounding box center [576, 210] width 34 height 34
checkbox input "true"
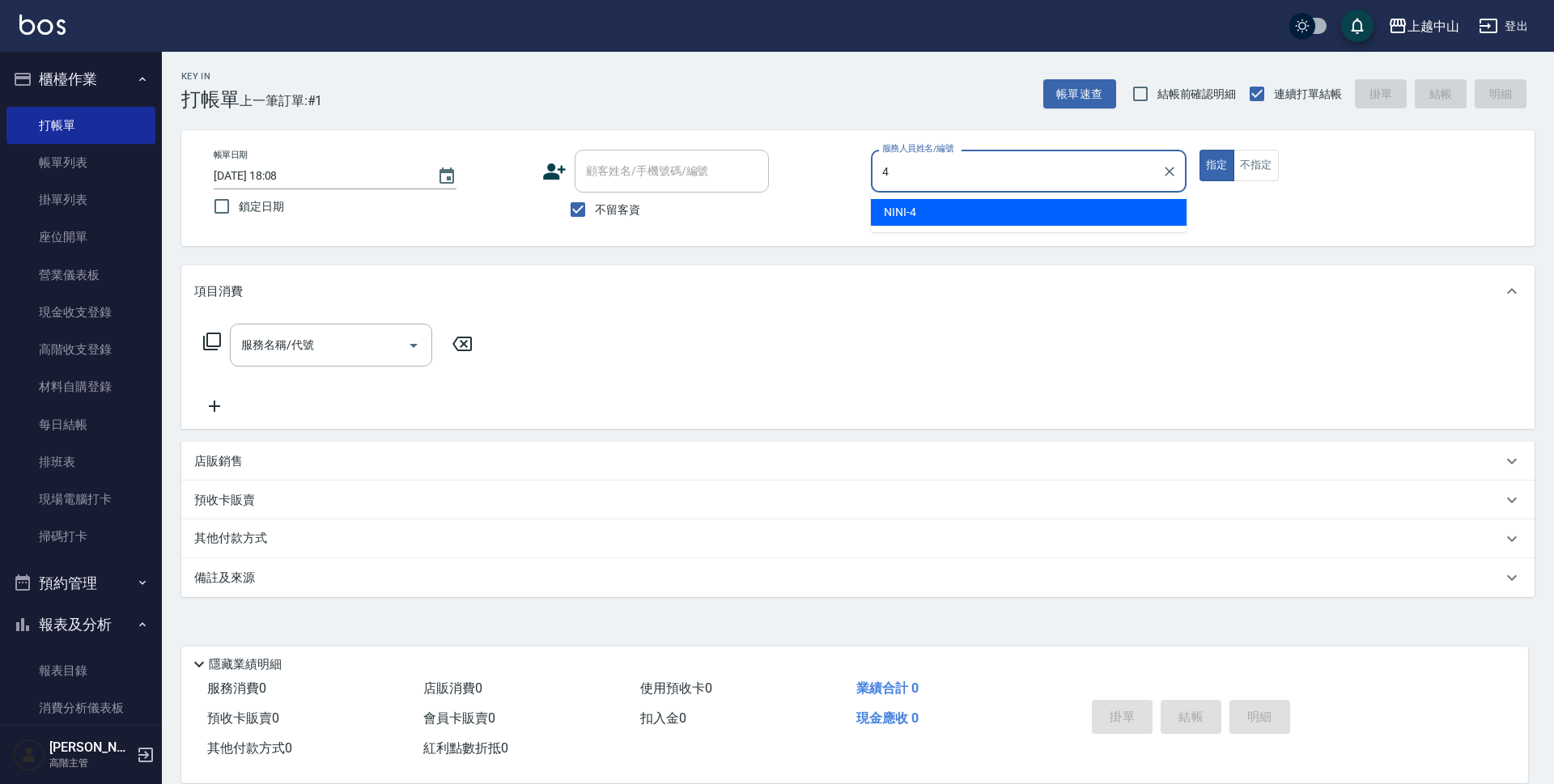
type input "NINI-4"
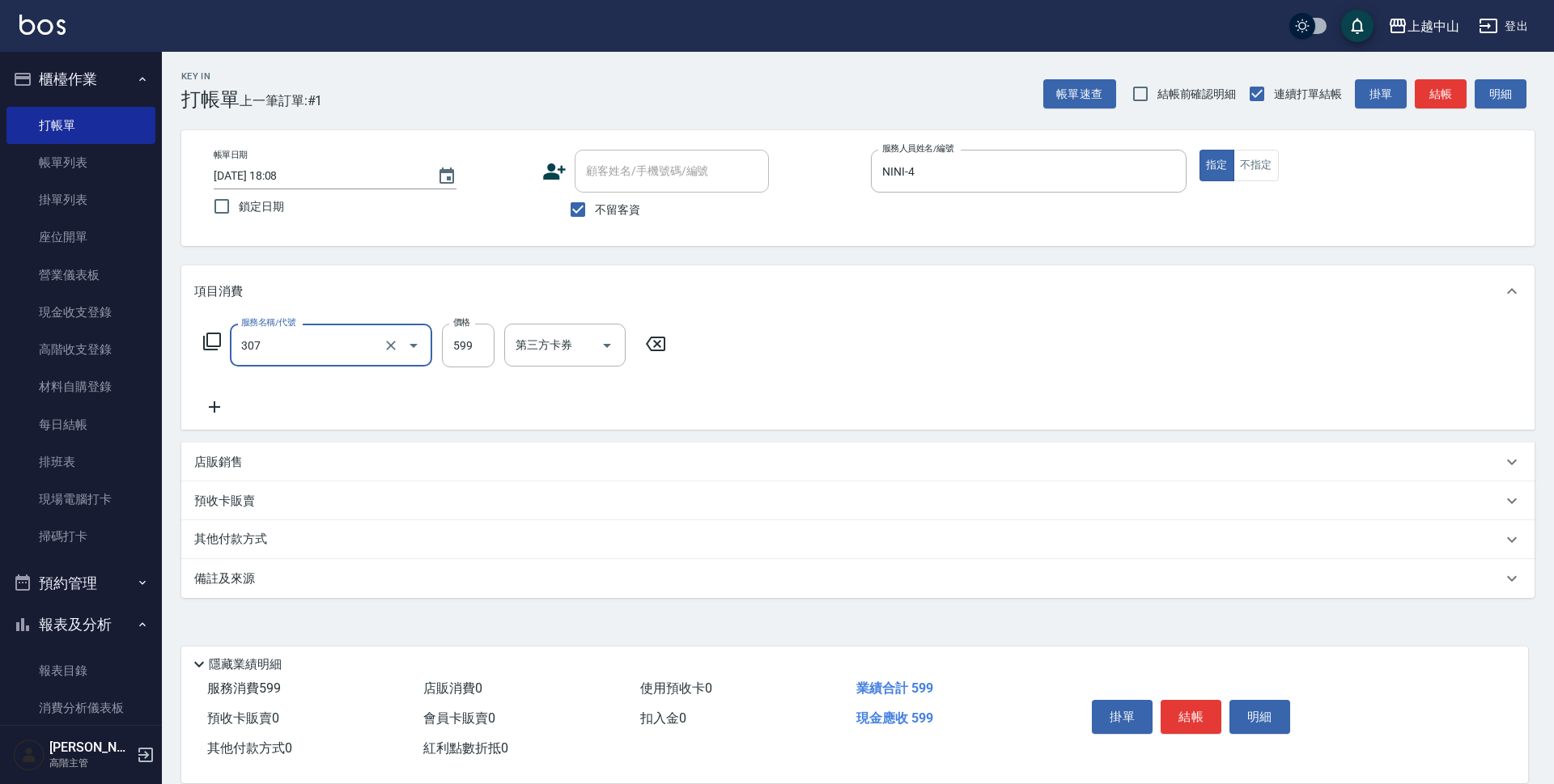
type input "森精萃角質調理髮浴(307)"
type input "650"
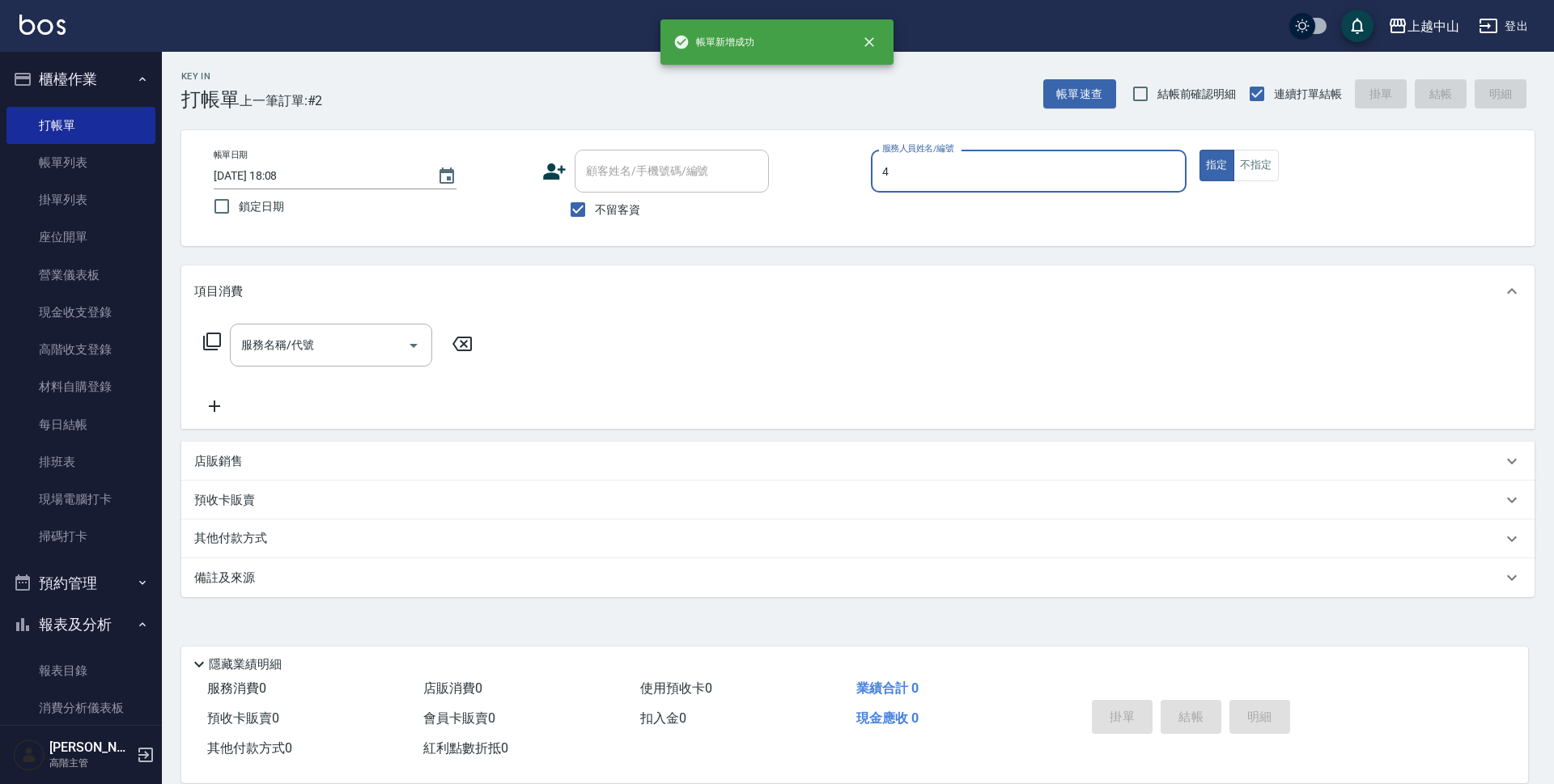
type input "NINI-4"
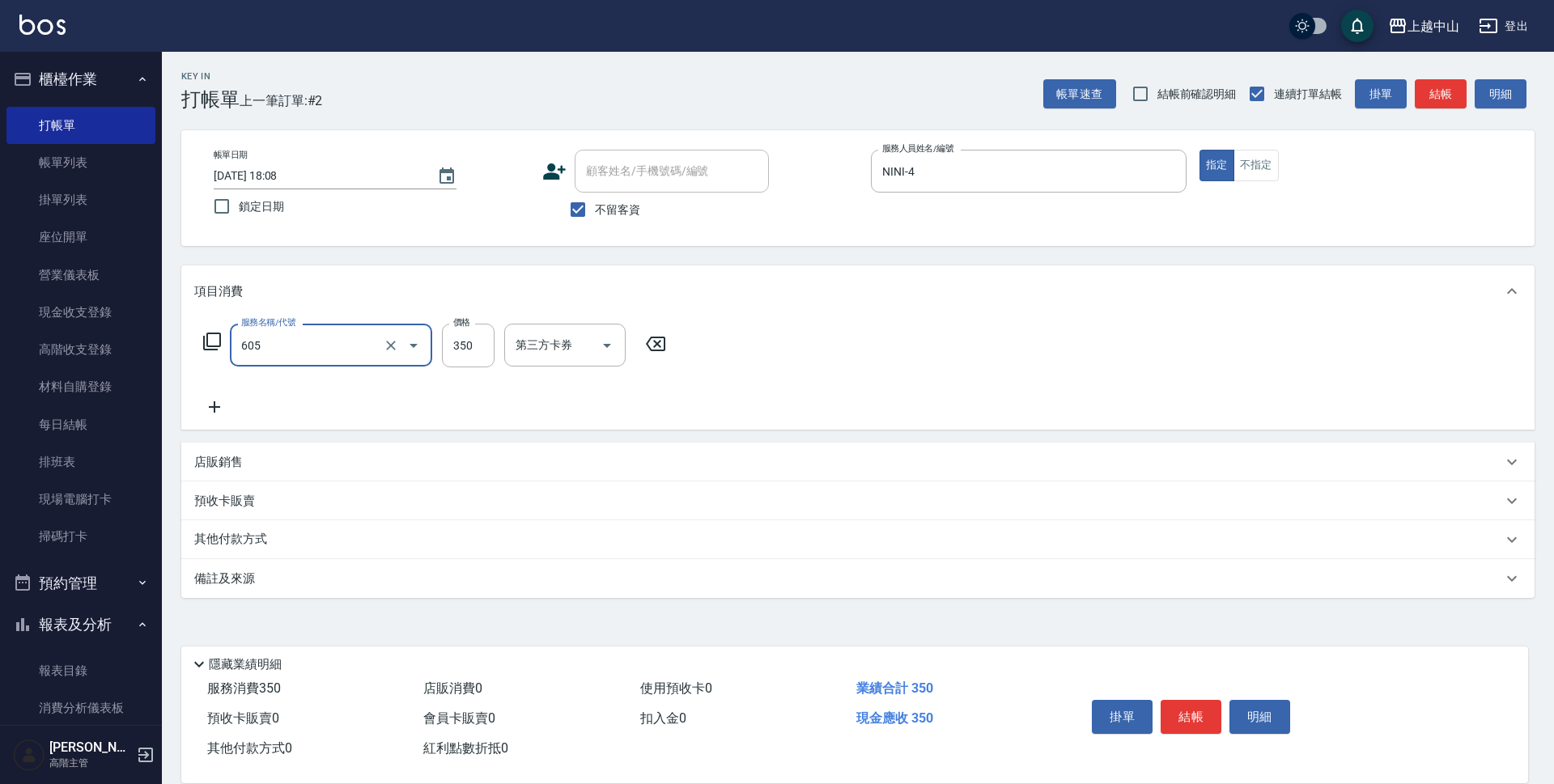
type input "洗髮 (女)(605)"
click at [575, 215] on input "不留客資" at bounding box center [578, 210] width 34 height 34
checkbox input "false"
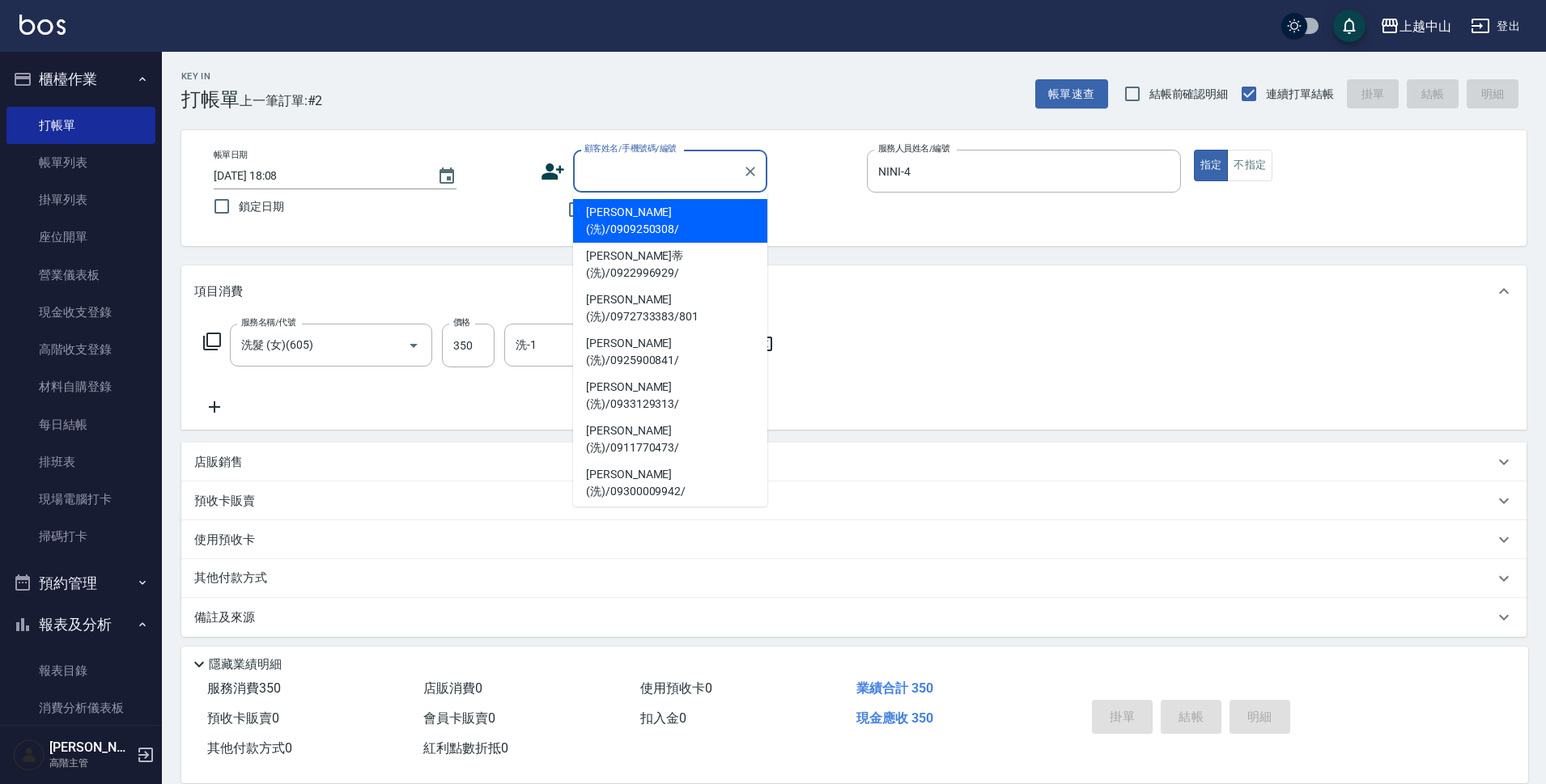
click at [601, 183] on input "顧客姓名/手機號碼/編號" at bounding box center [658, 171] width 155 height 28
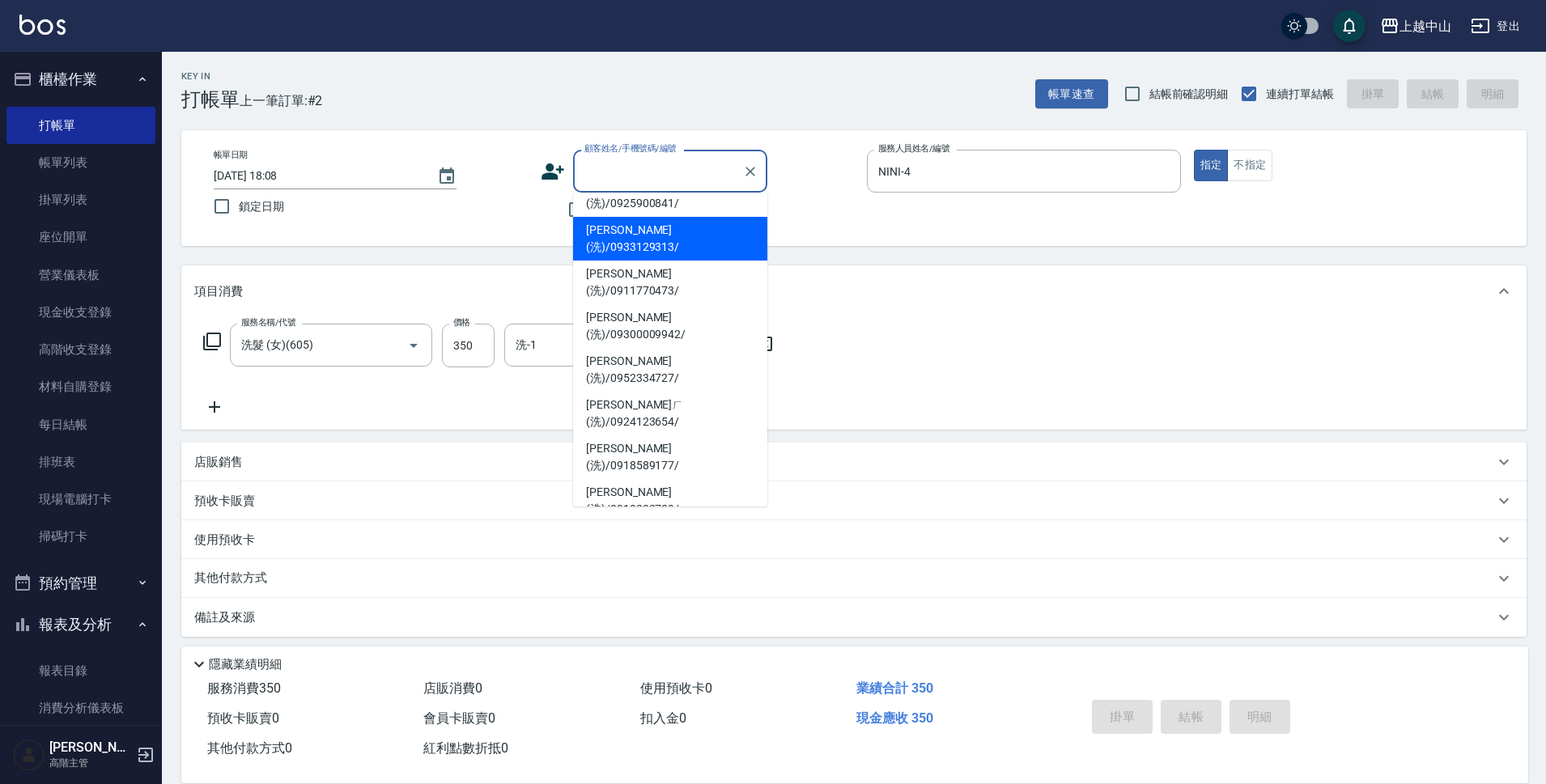
scroll to position [190, 0]
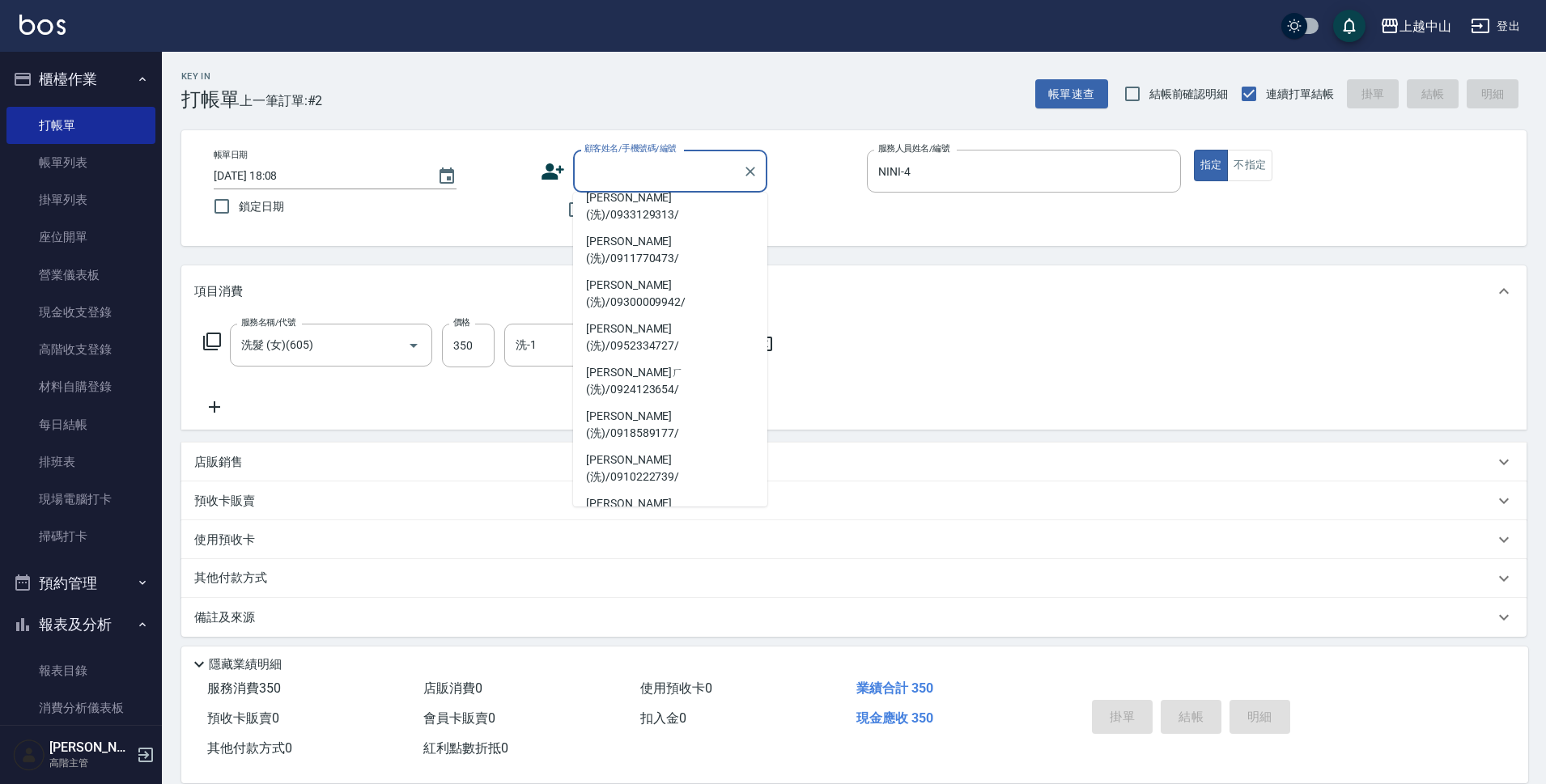
click at [730, 665] on li "[PERSON_NAME](洗)/0935989355/" at bounding box center [670, 687] width 195 height 43
type input "[PERSON_NAME](洗)/0935989355/"
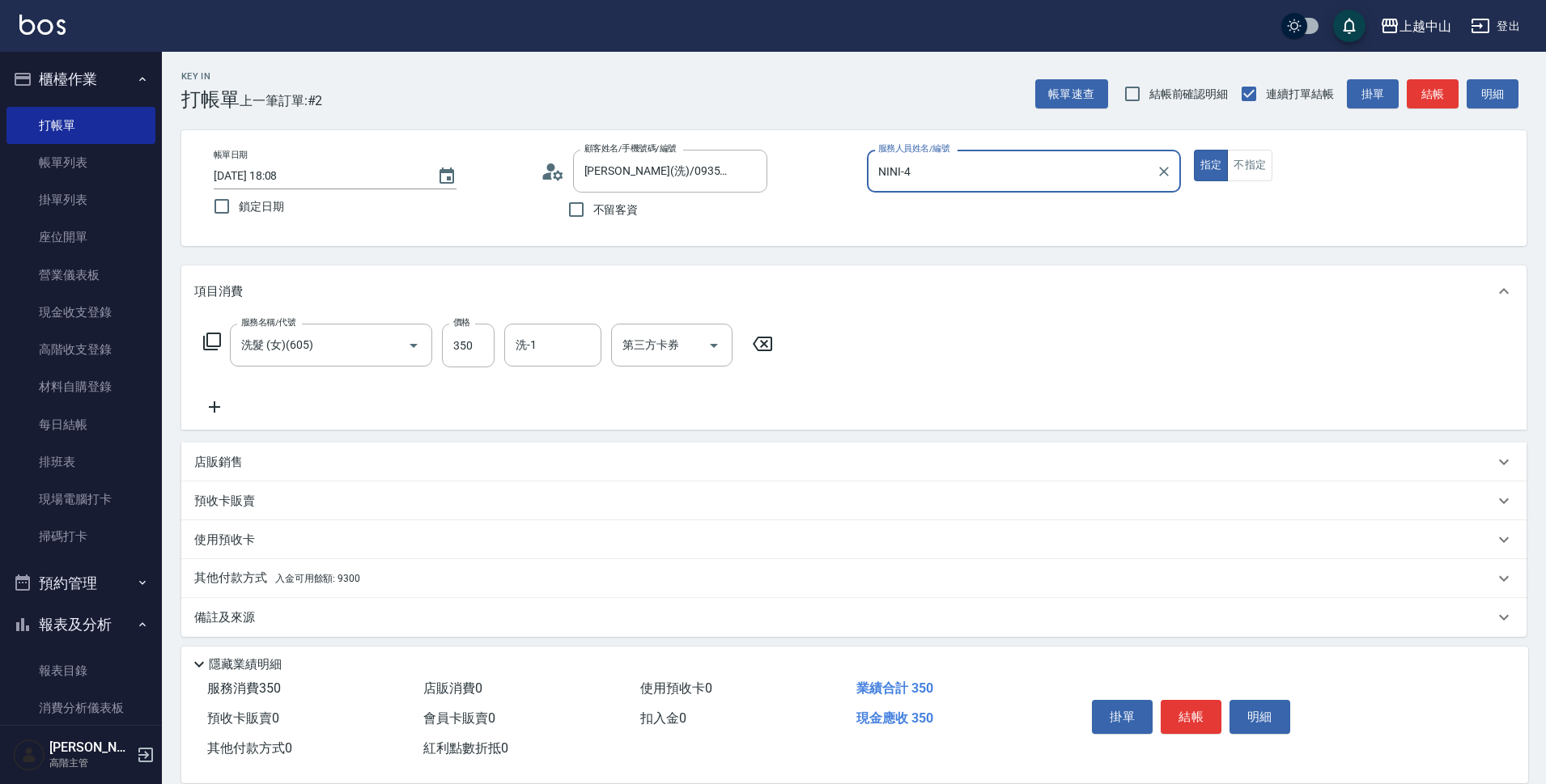
scroll to position [8, 0]
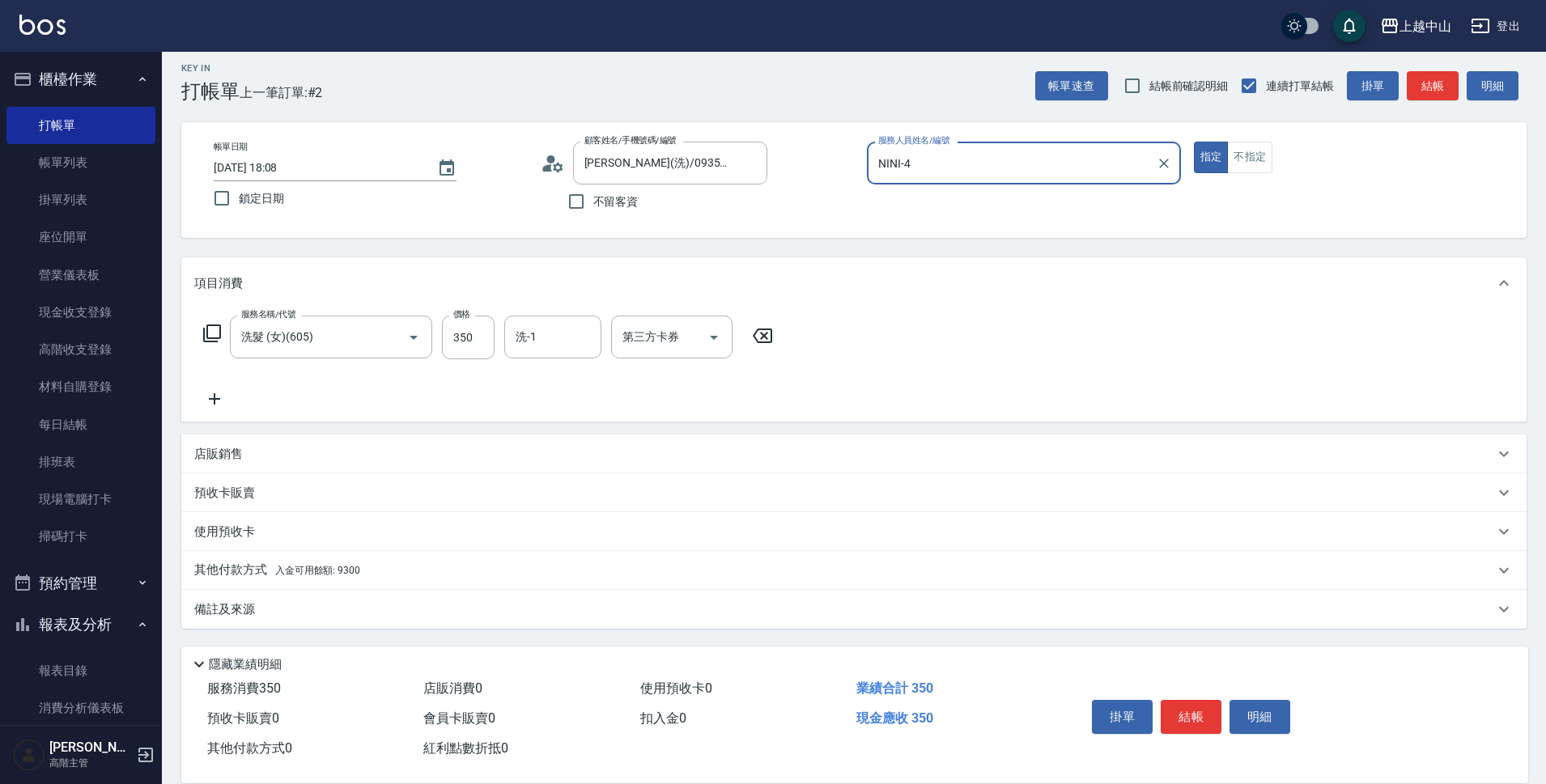
click at [373, 569] on div "其他付款方式 入金可用餘額: 9300" at bounding box center [844, 570] width 1300 height 18
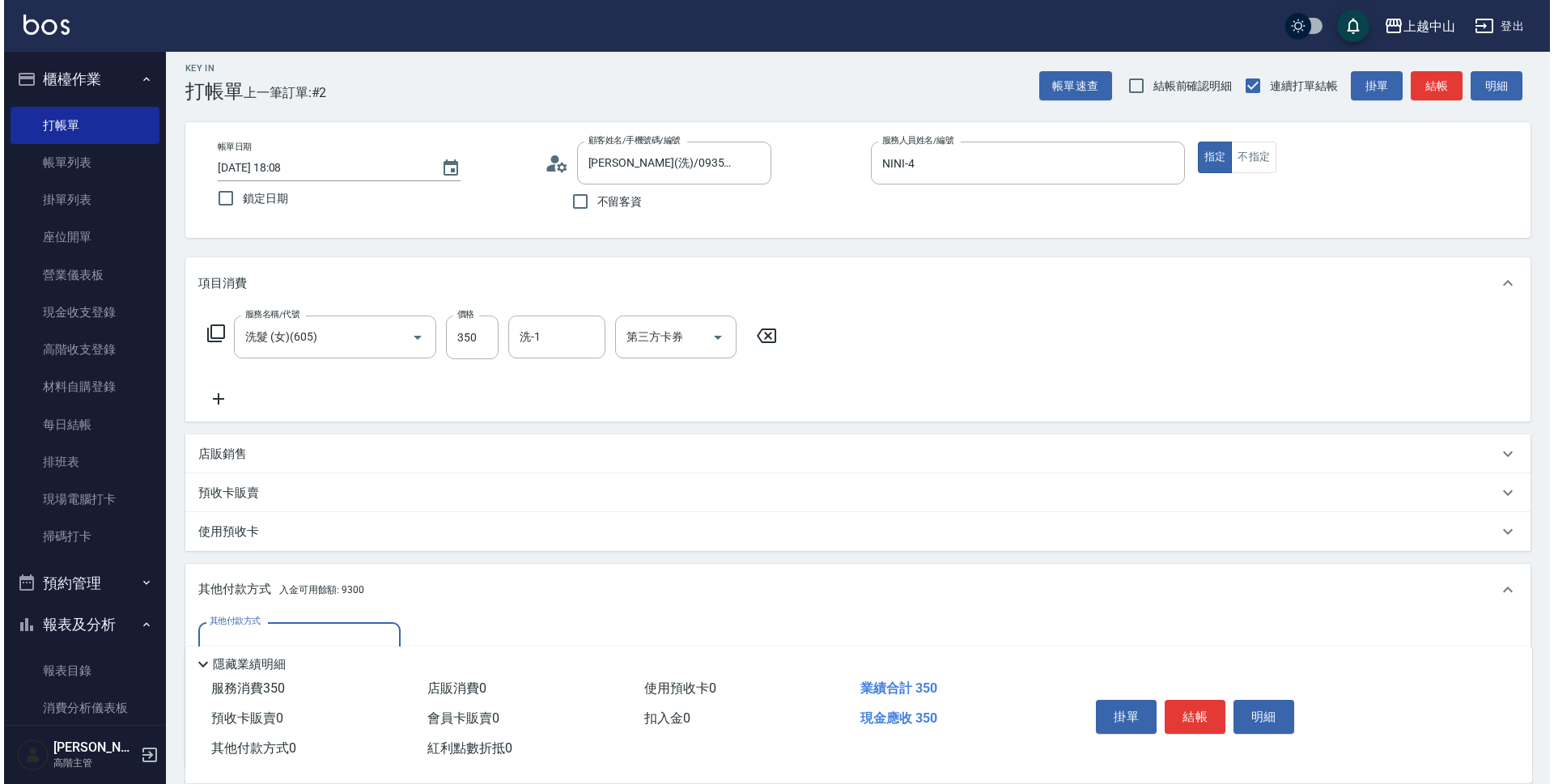
scroll to position [199, 0]
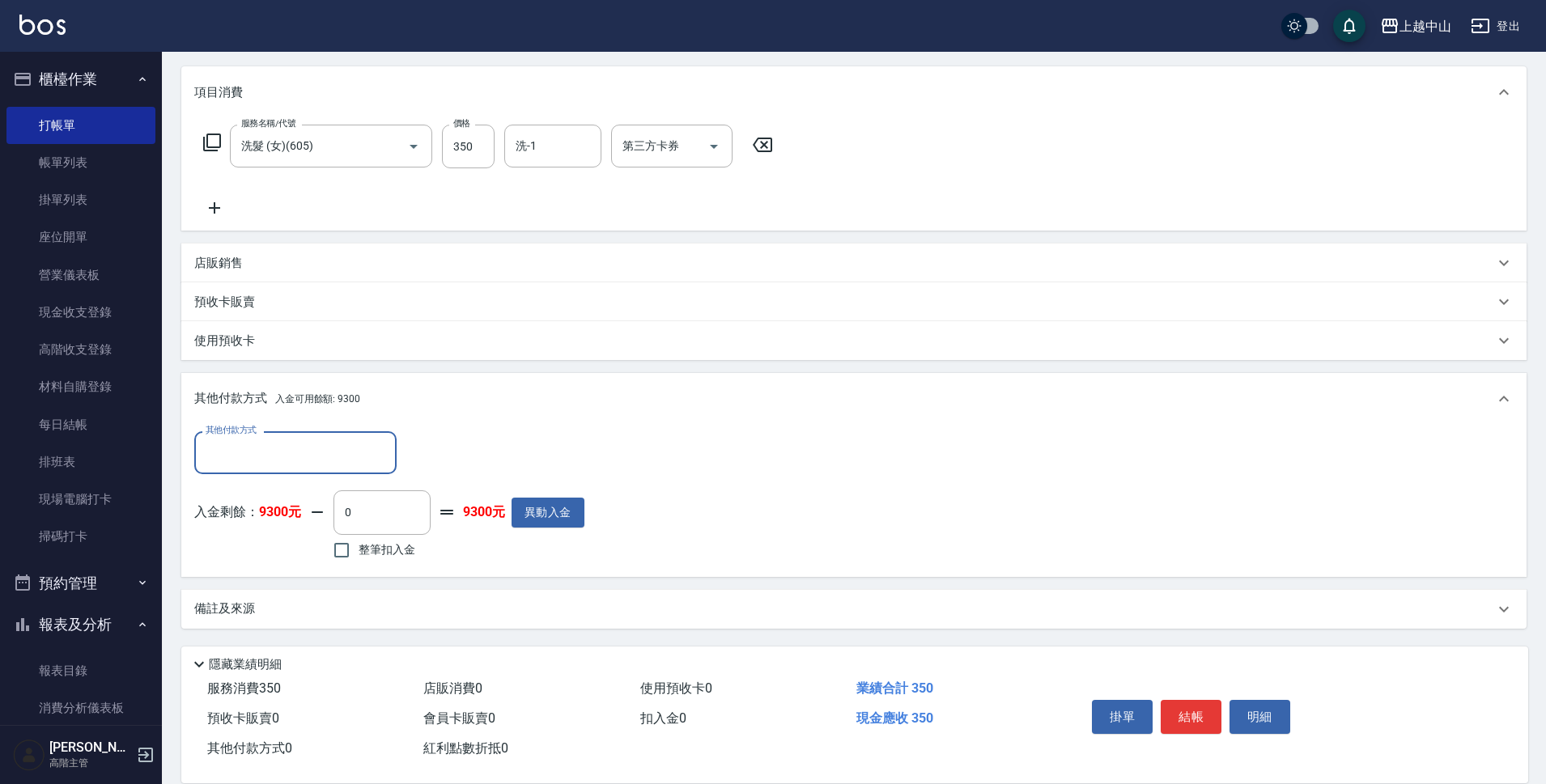
click at [344, 549] on input "整筆扣入金" at bounding box center [342, 550] width 34 height 34
checkbox input "true"
type input "350"
click at [1275, 708] on button "明細" at bounding box center [1260, 716] width 61 height 34
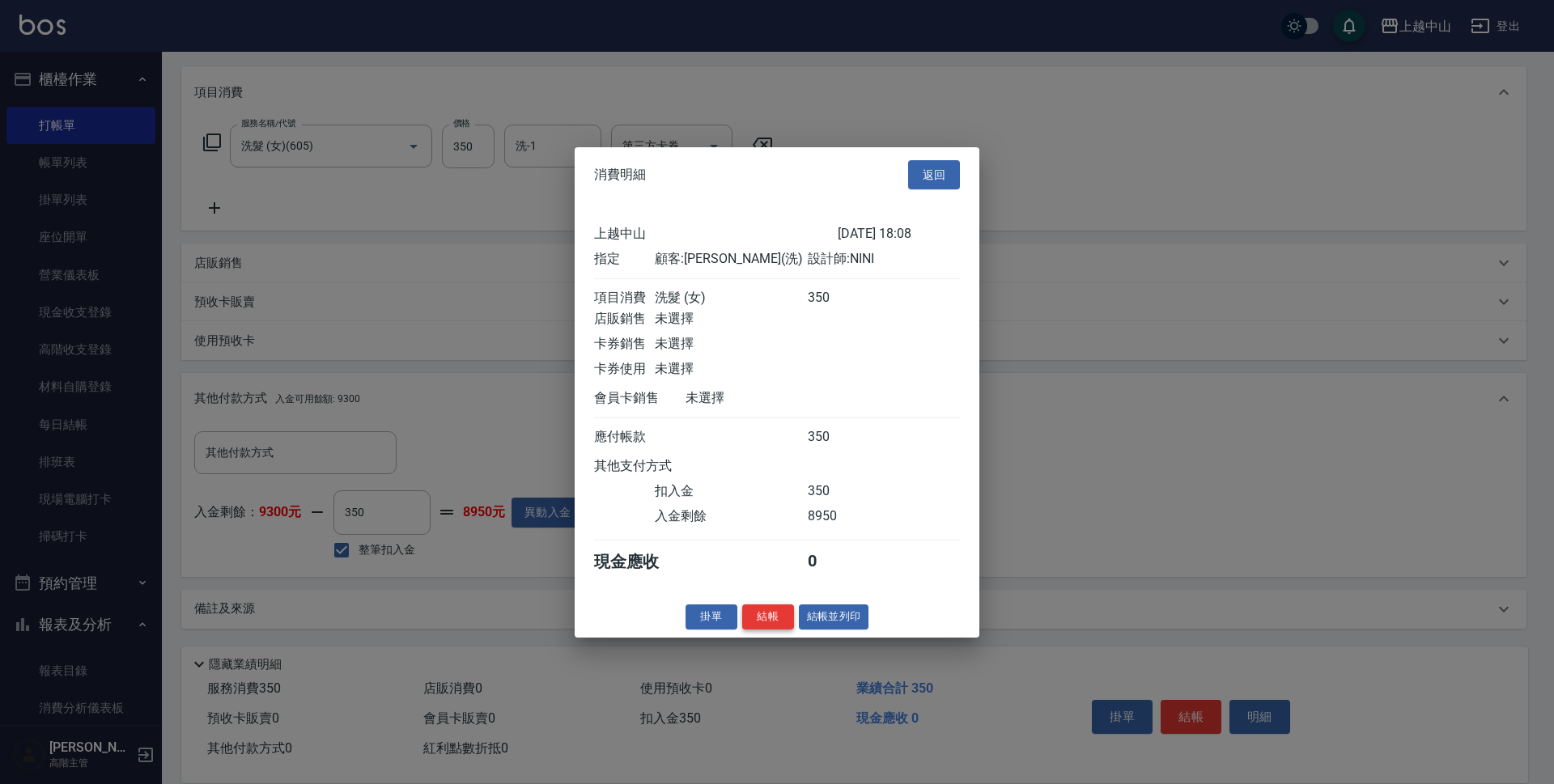
click at [774, 630] on button "結帳" at bounding box center [768, 617] width 52 height 25
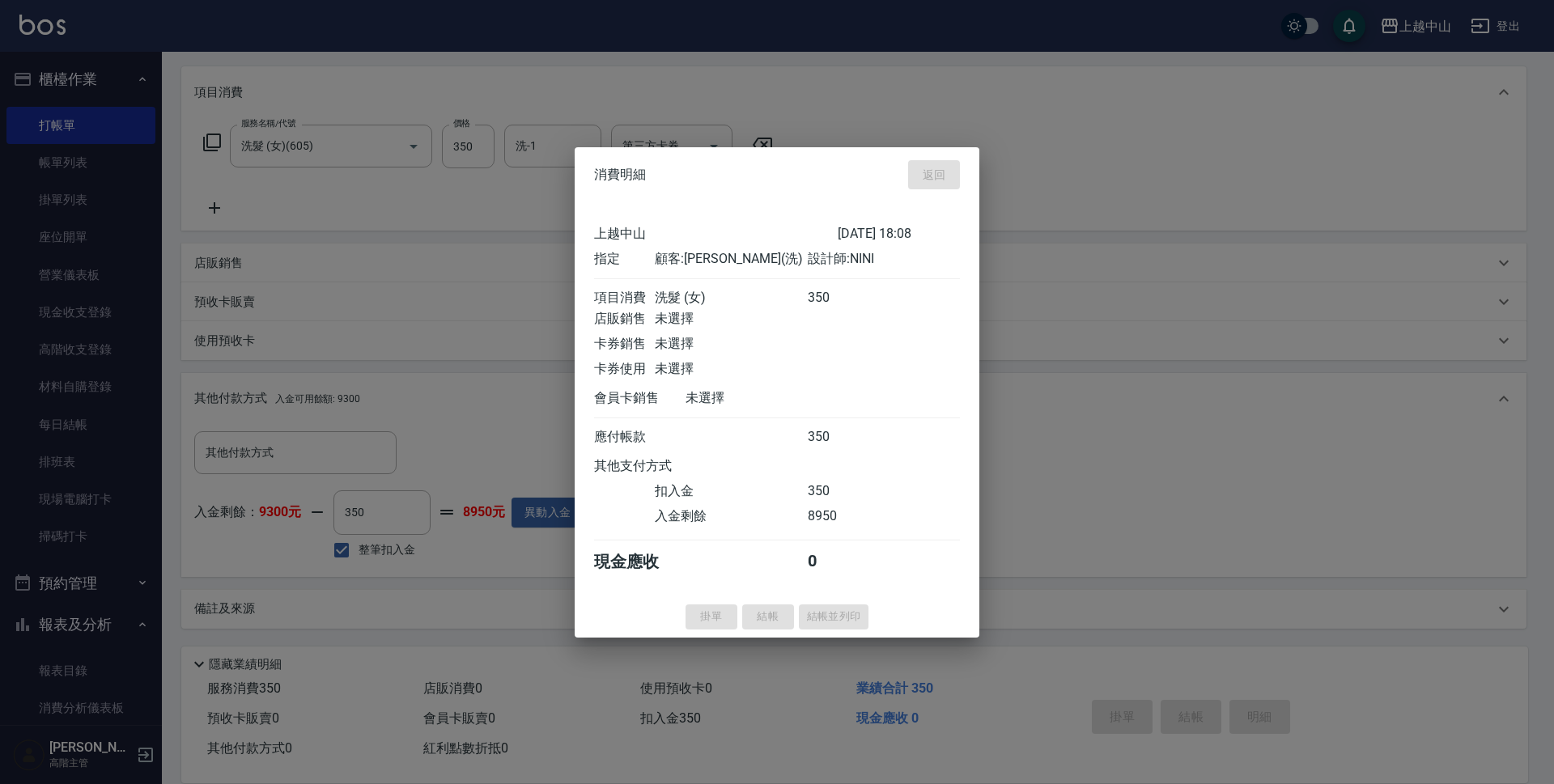
type input "[DATE] 18:09"
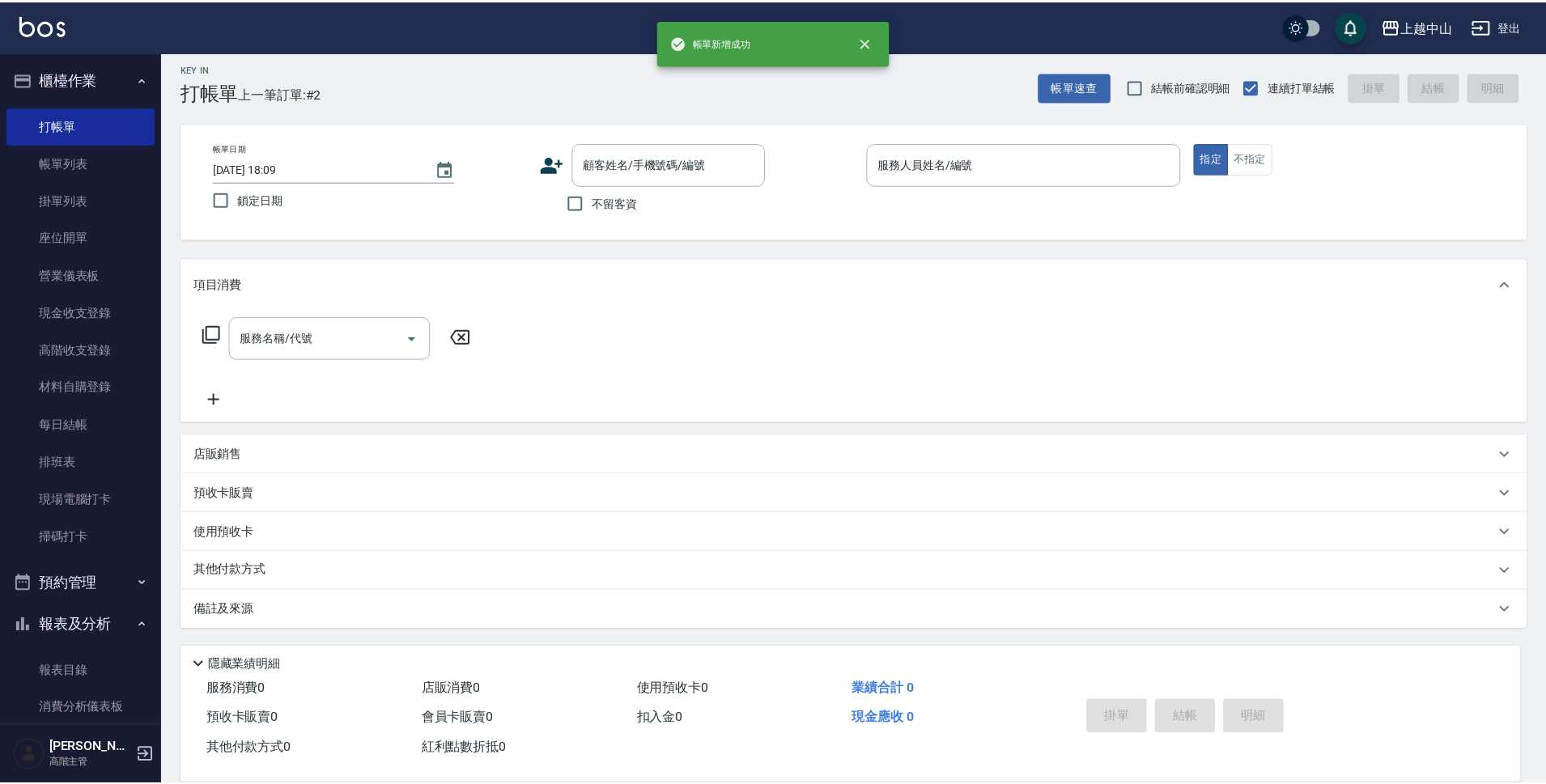
scroll to position [0, 0]
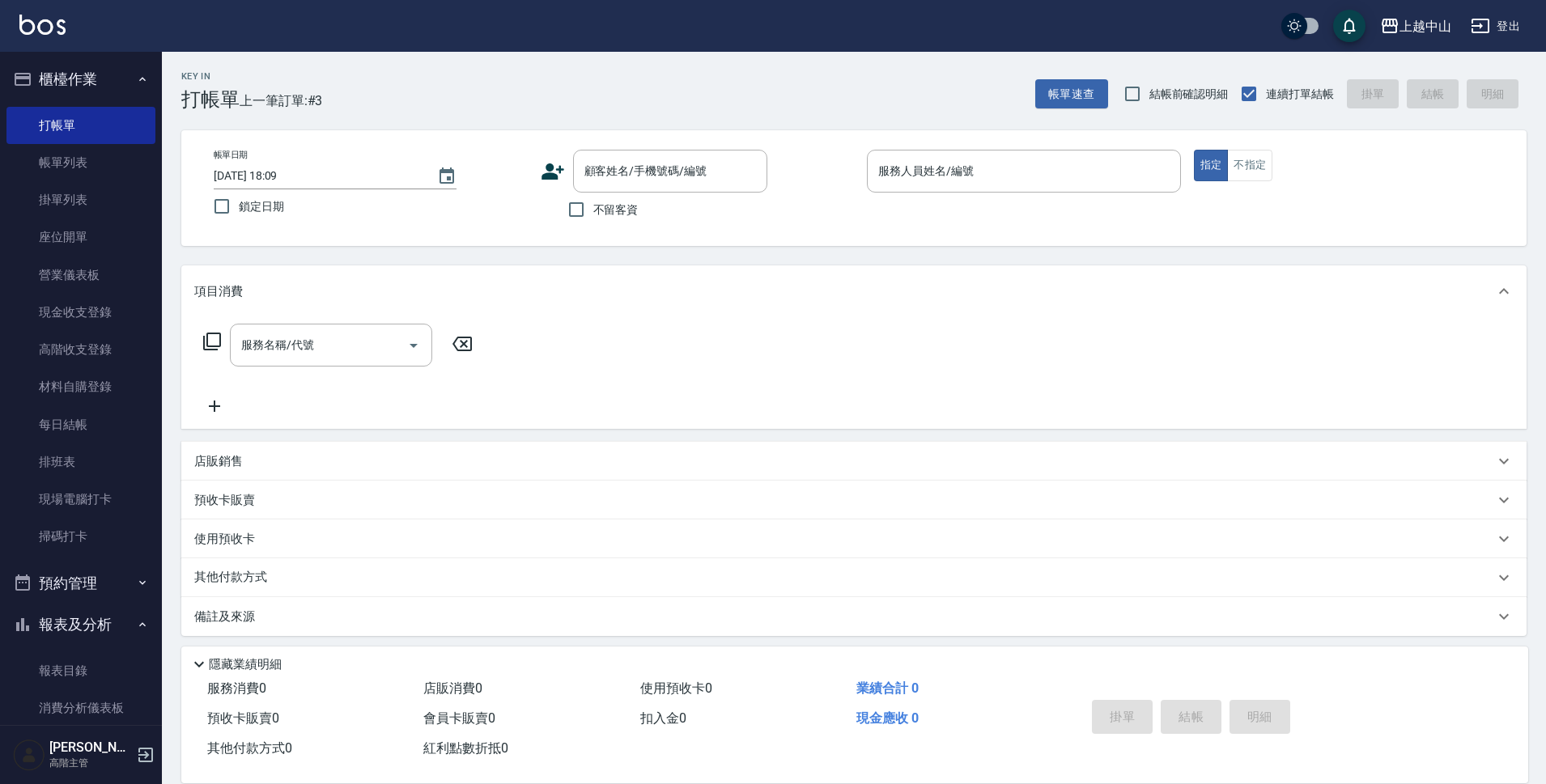
click at [621, 207] on span "不留客資" at bounding box center [616, 210] width 45 height 17
click at [593, 207] on input "不留客資" at bounding box center [576, 210] width 34 height 34
checkbox input "true"
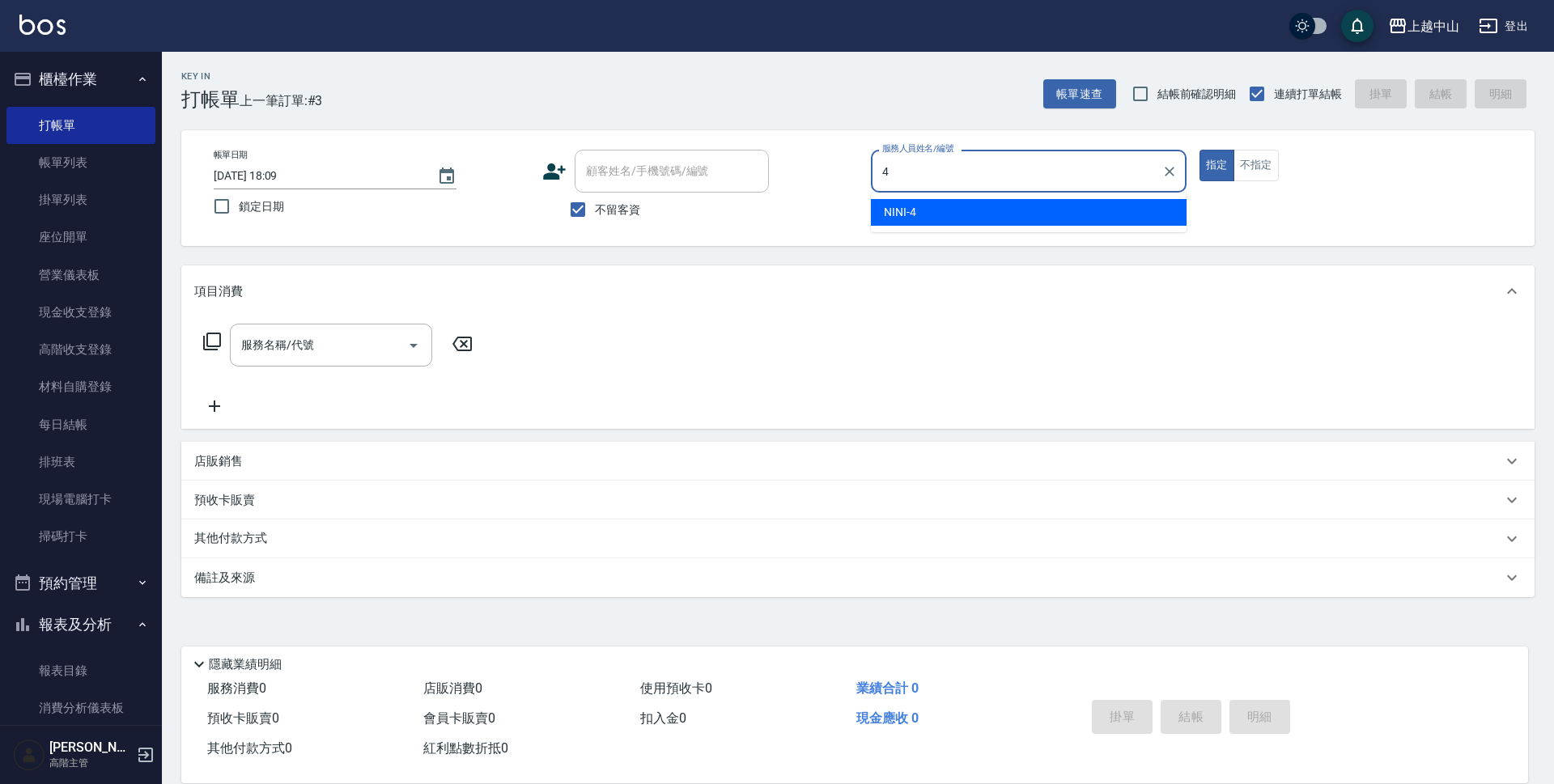
type input "NINI-4"
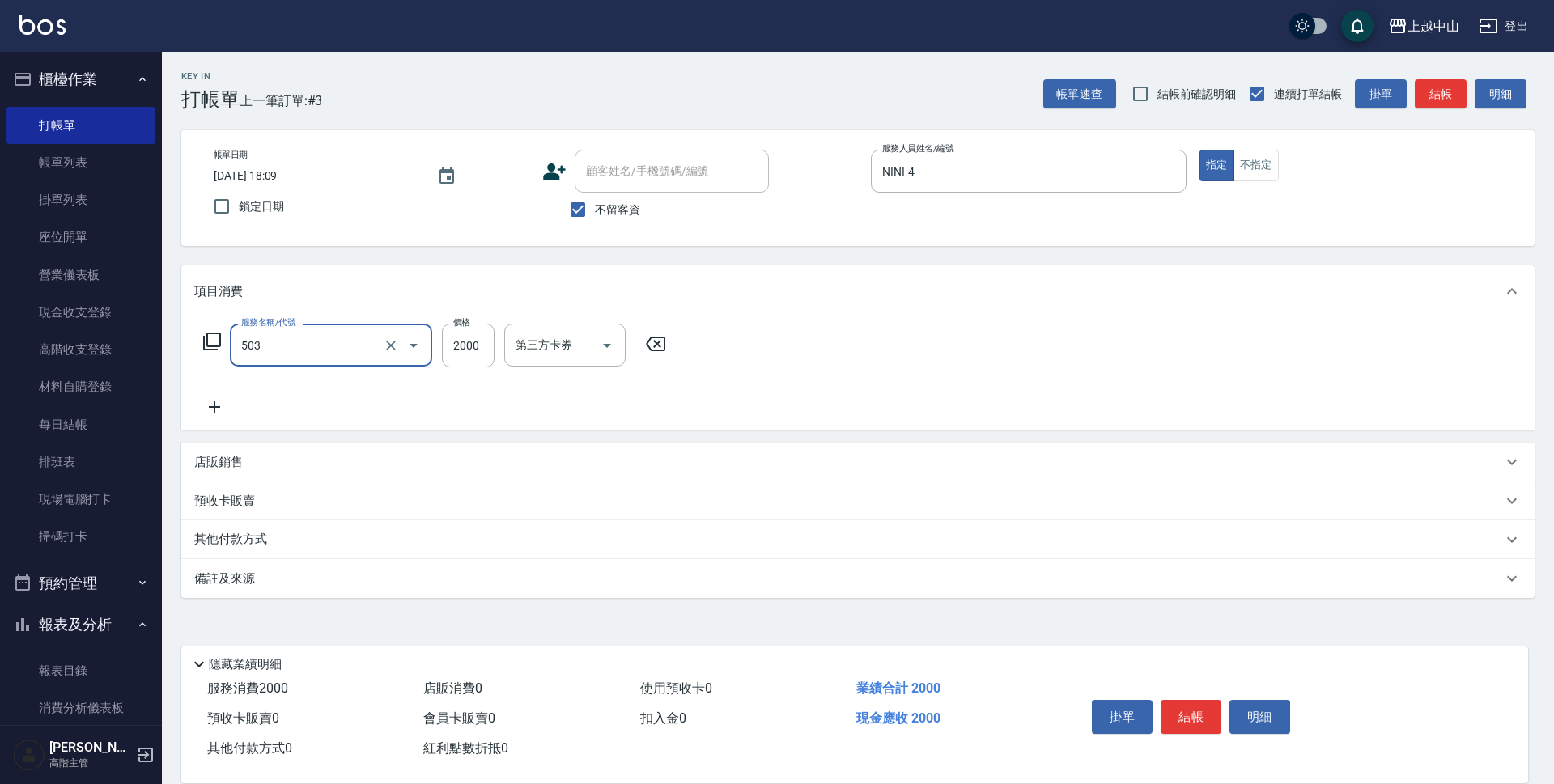
type input "染髮2000以下(503)"
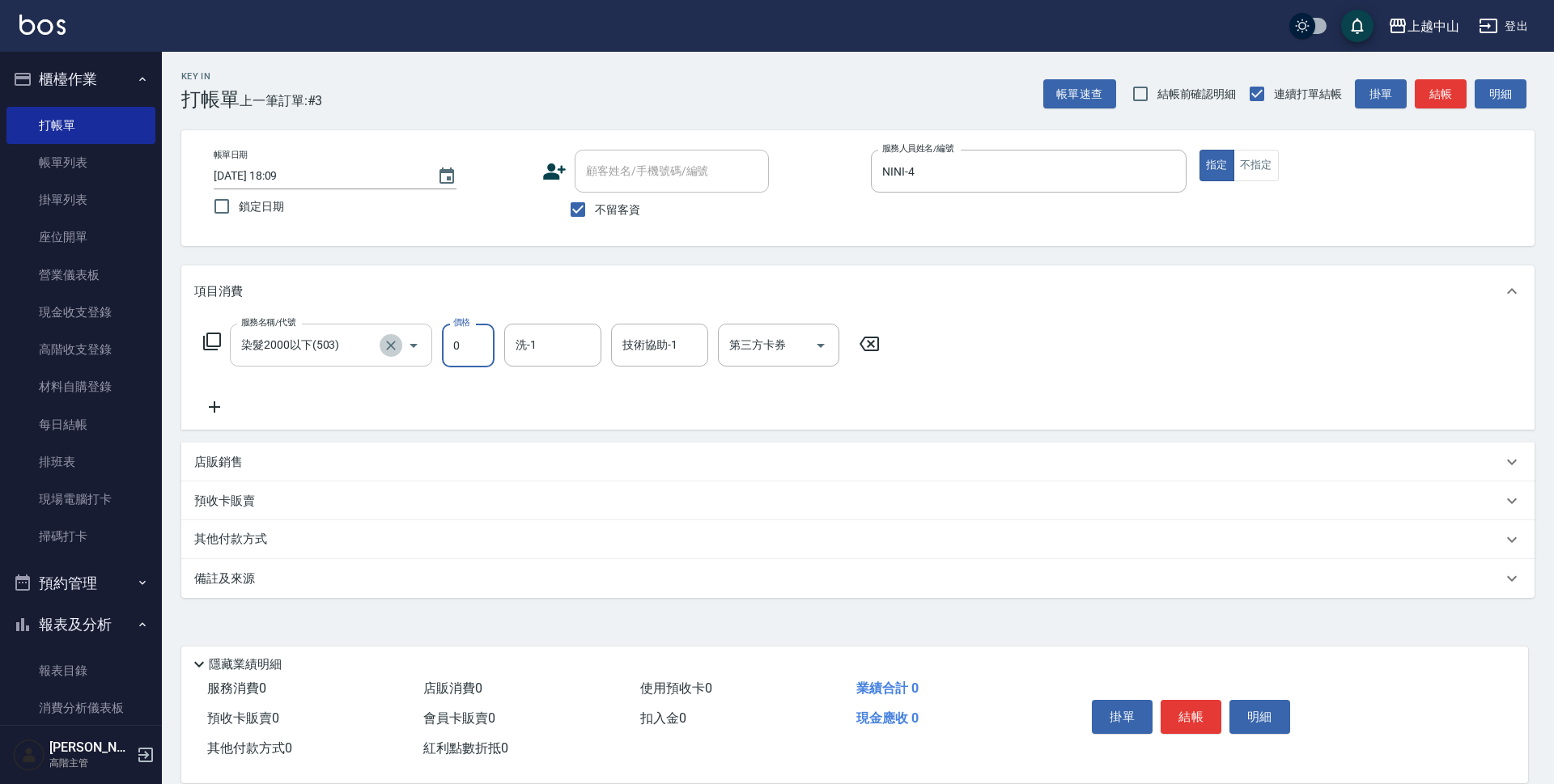
click at [394, 335] on button "Clear" at bounding box center [391, 345] width 23 height 23
type input "0"
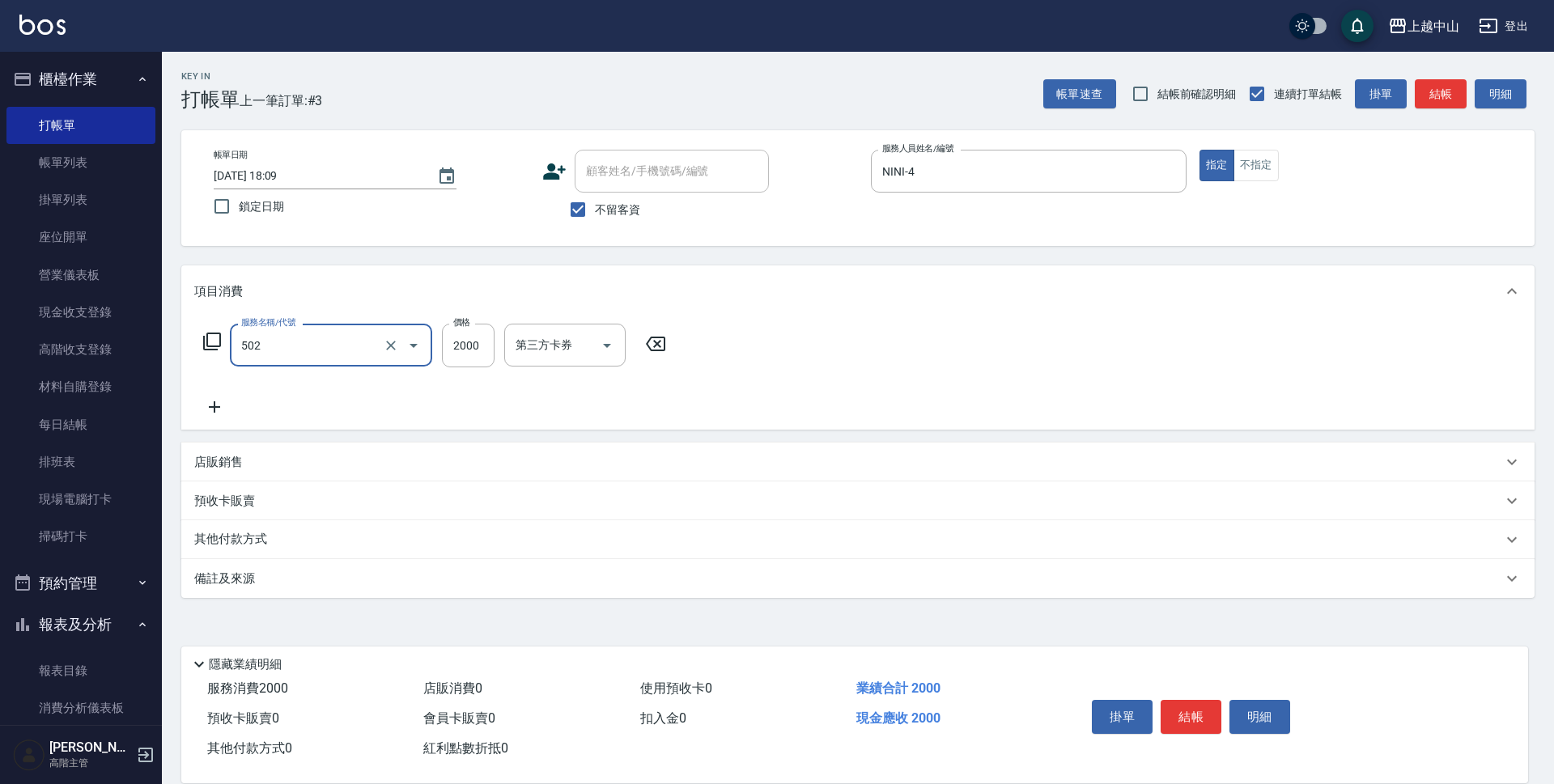
type input "染髮2000以上(502)"
type input "3000"
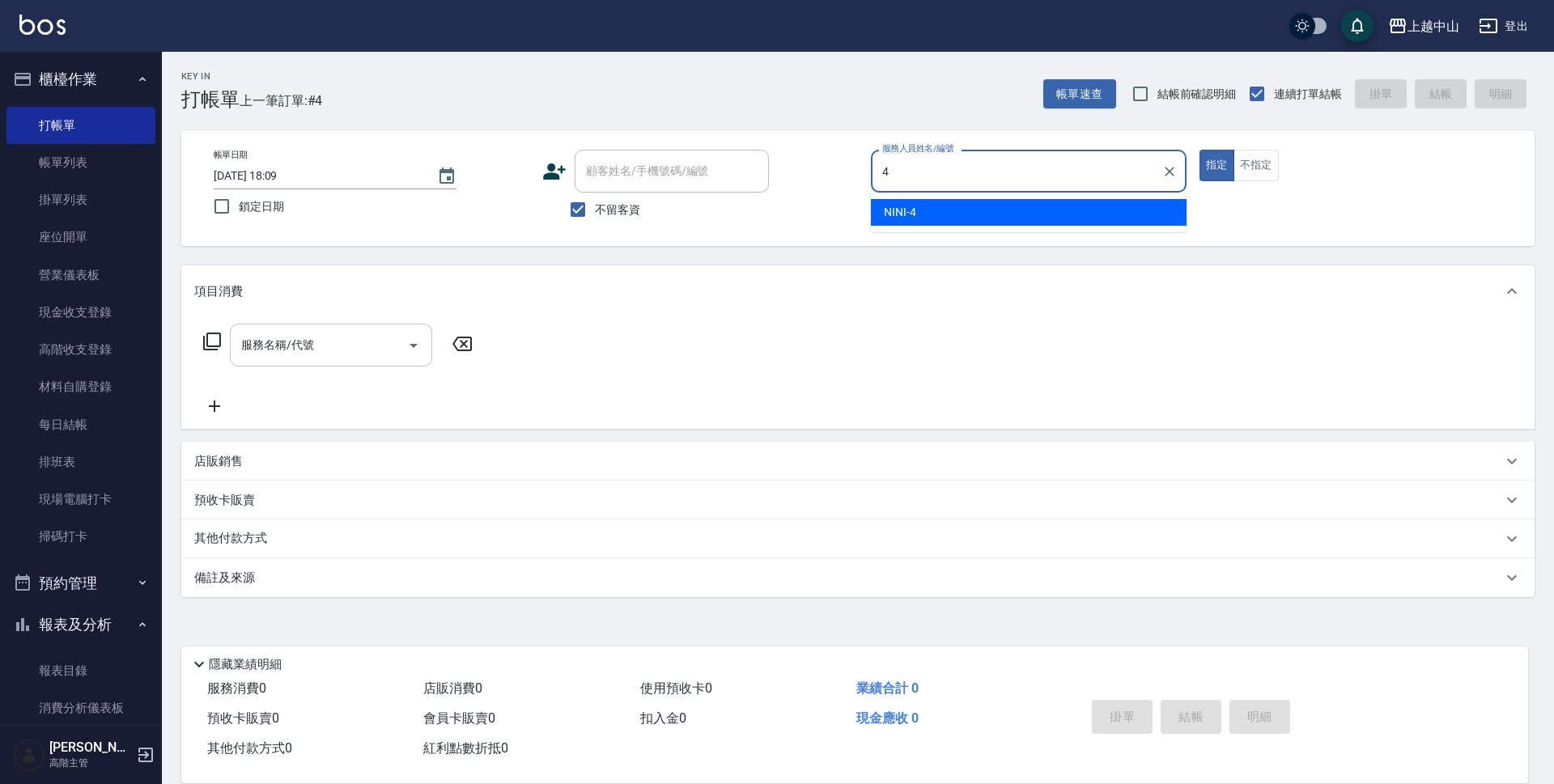
type input "NINI-4"
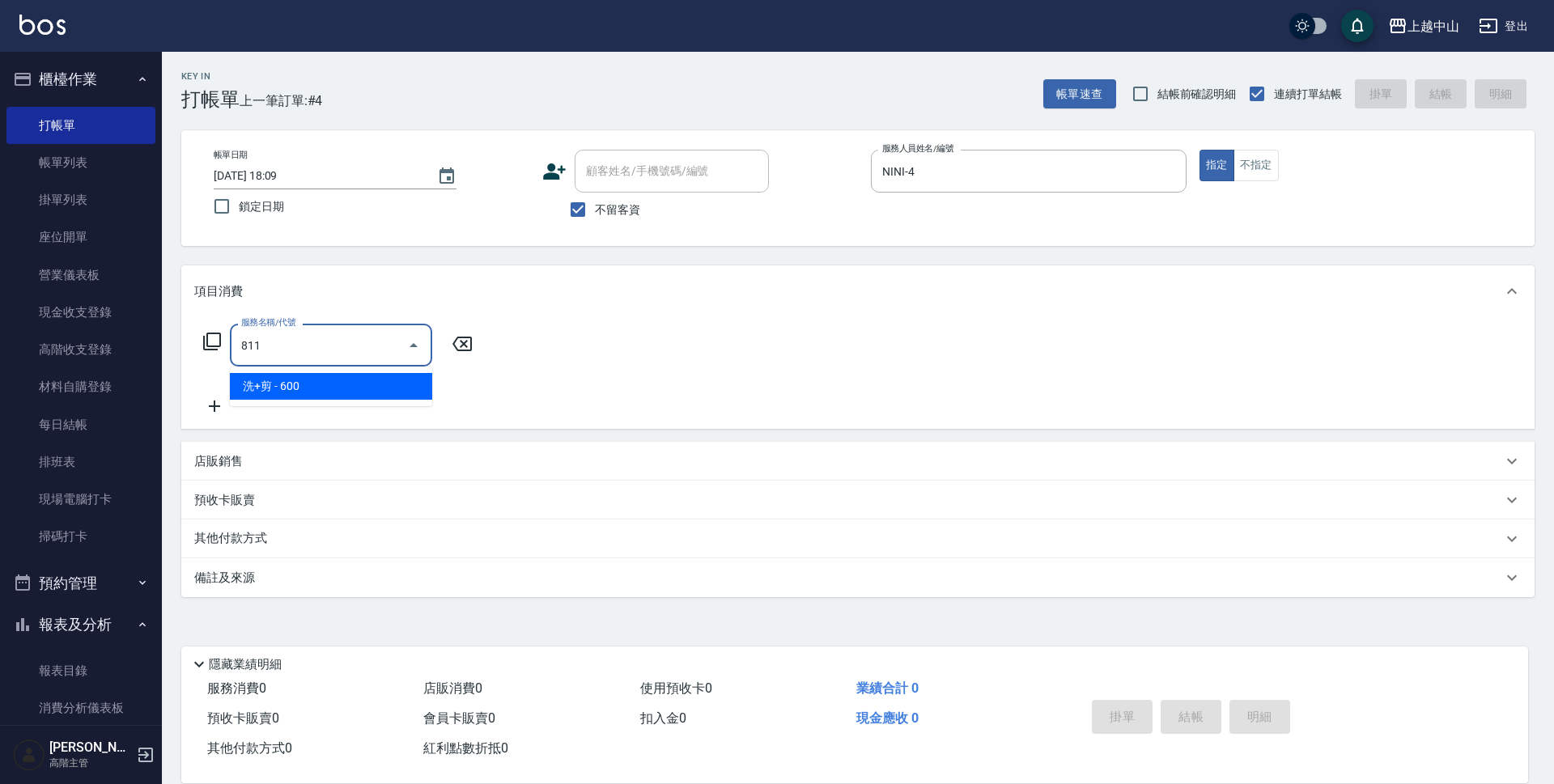
type input "洗+剪(811)"
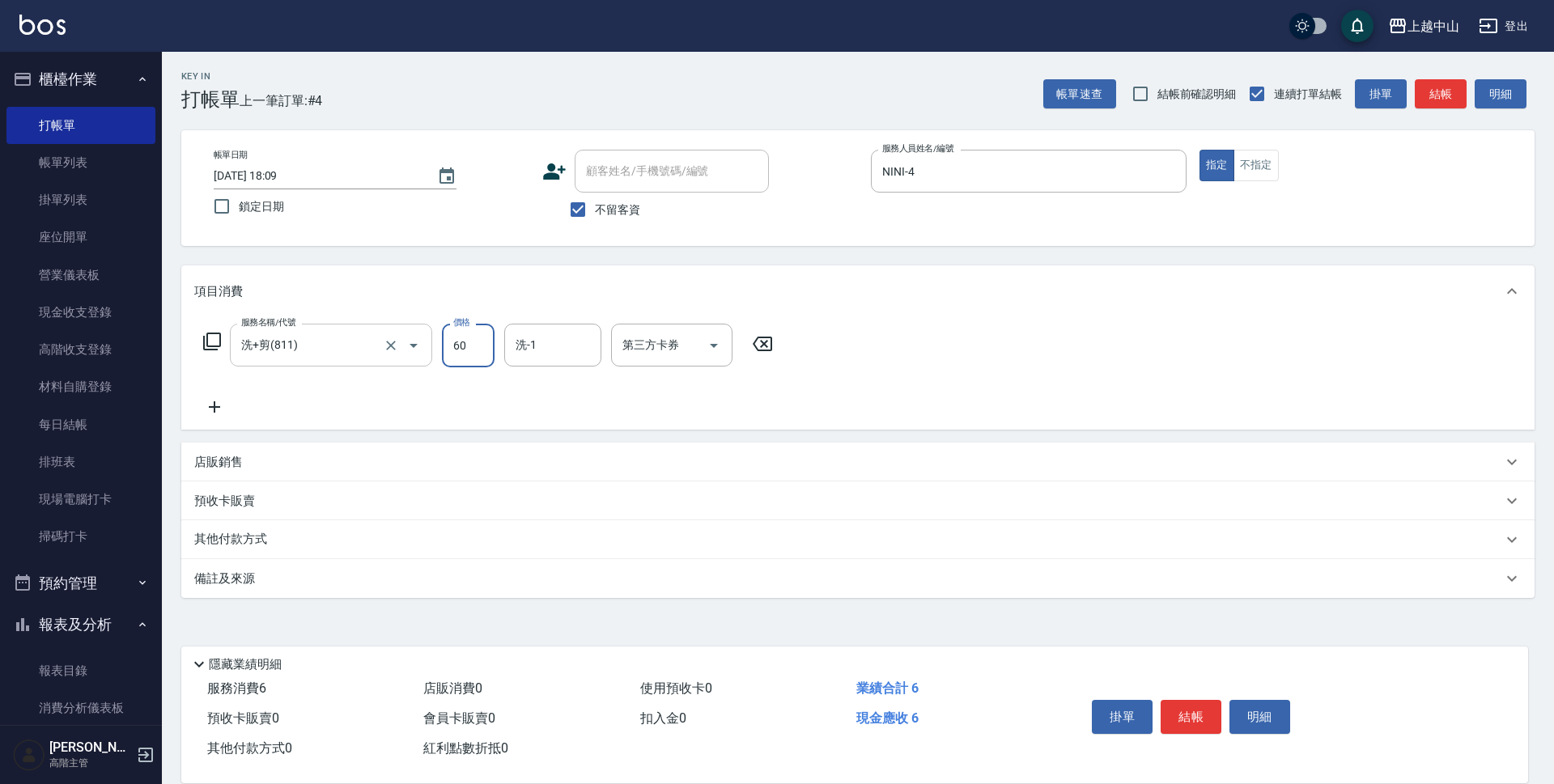
type input "600"
type input "薇慈-36"
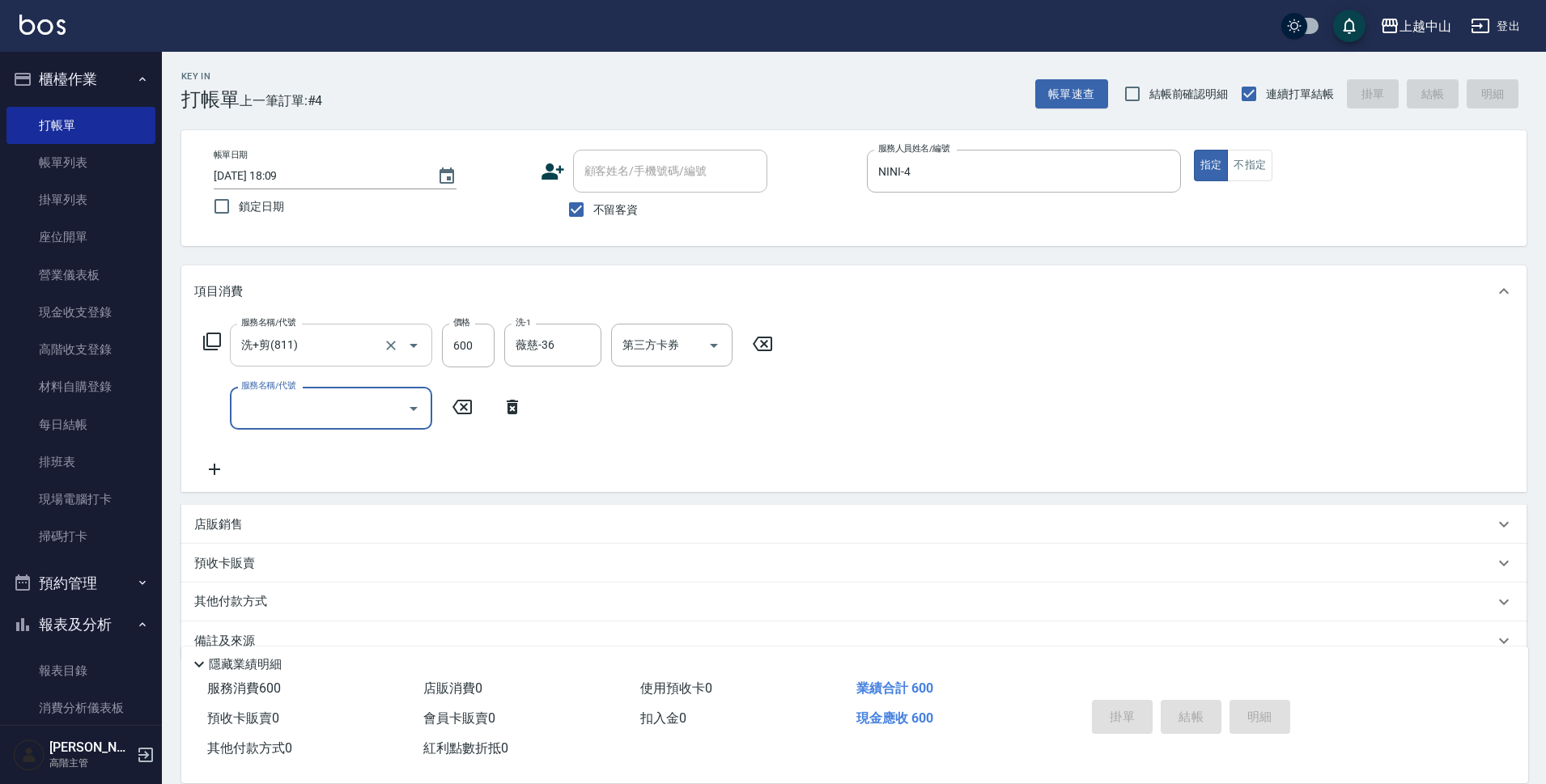
type input "[DATE] 18:10"
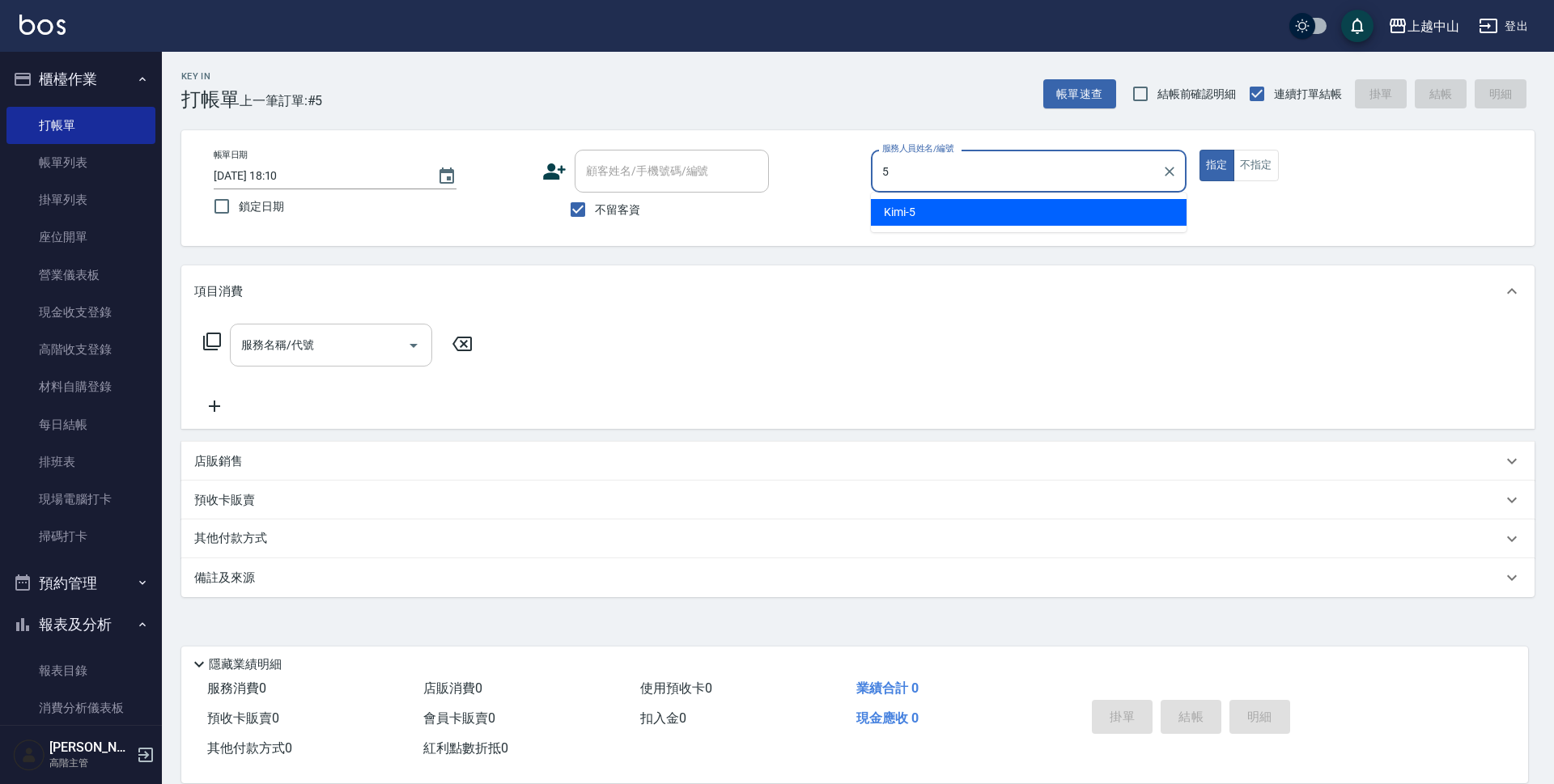
type input "Kimi-5"
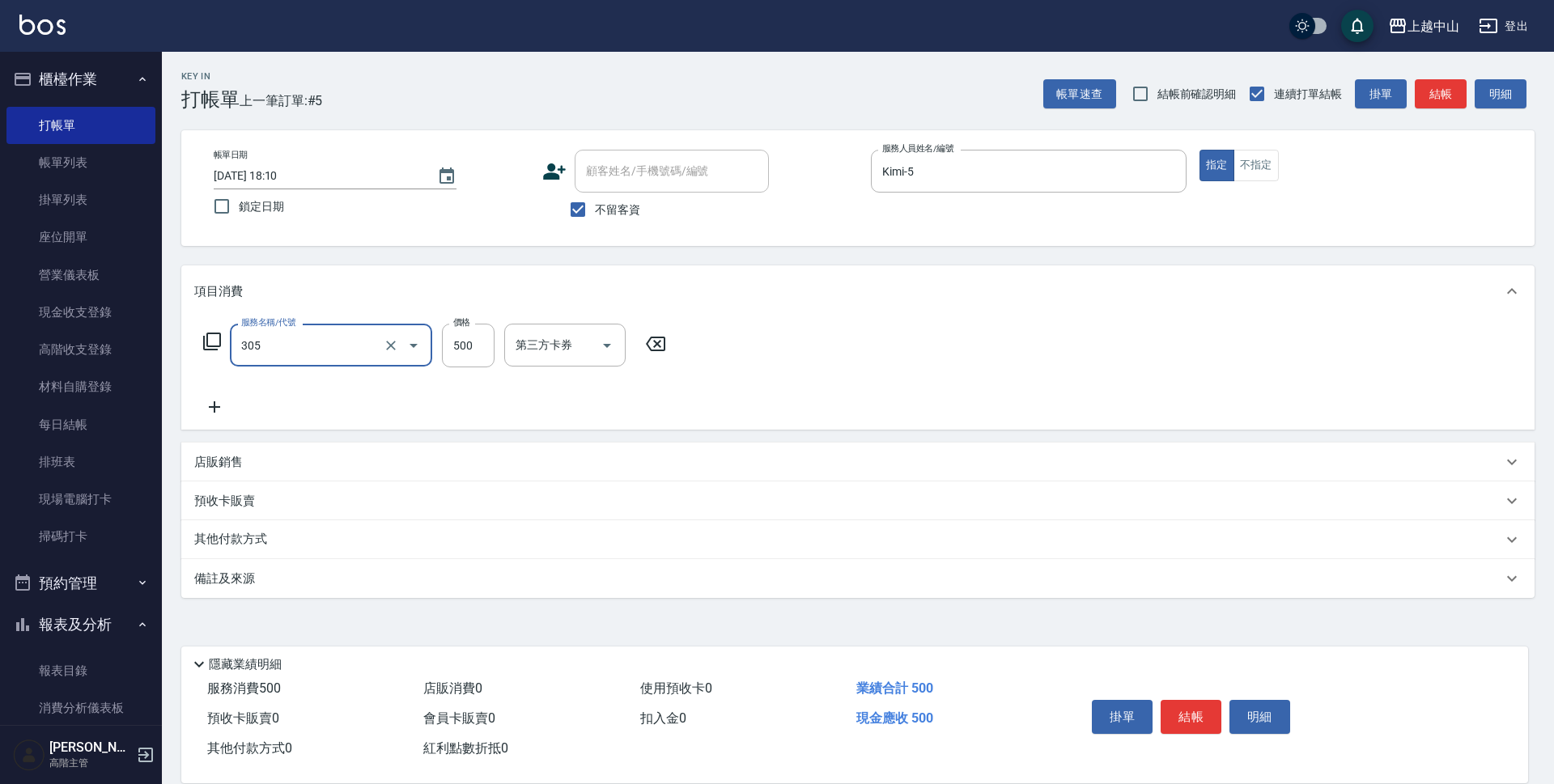
type input "剪髮(305)"
type input "400"
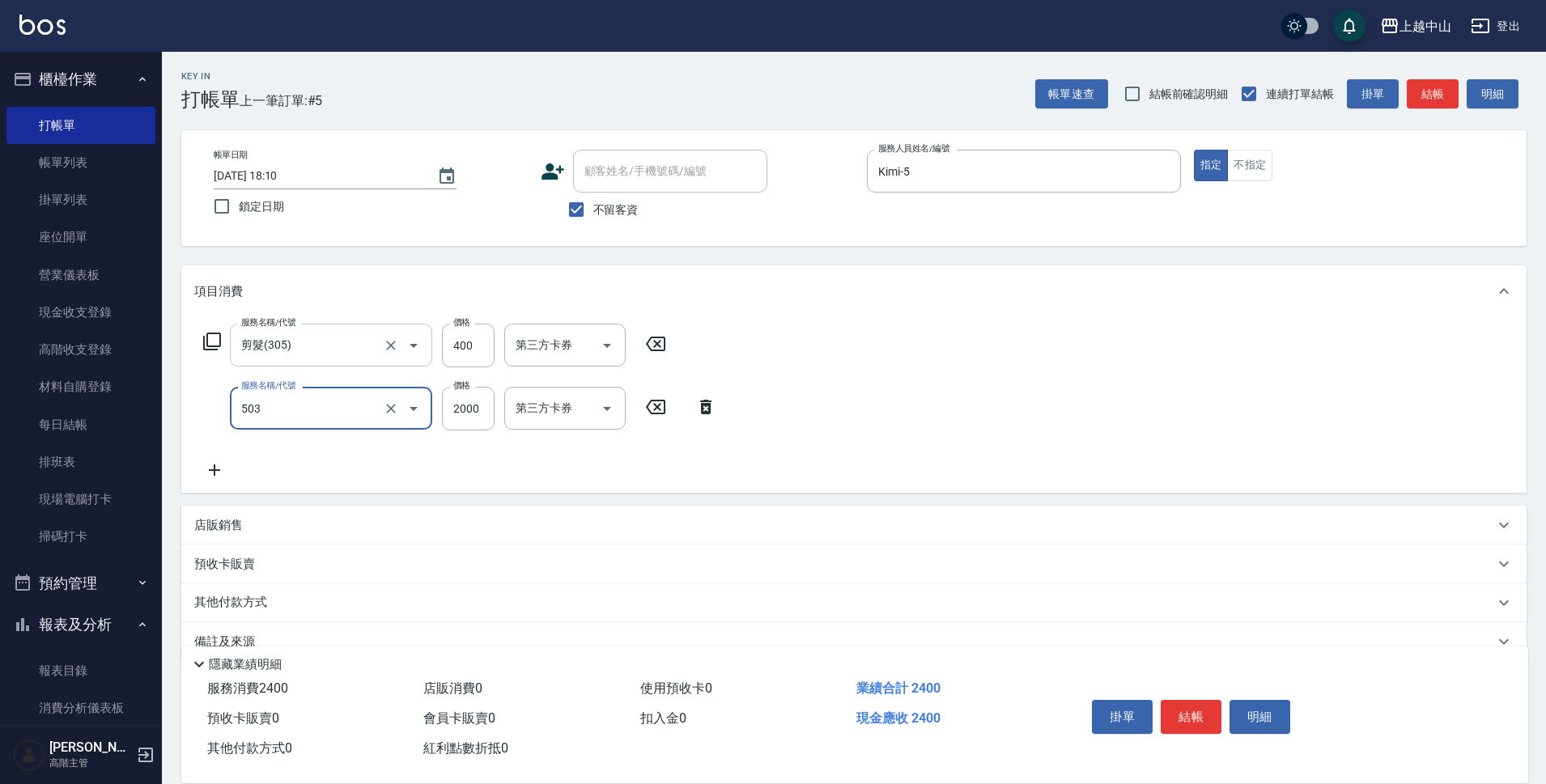
type input "染髮2000以下(503)"
type input "1300"
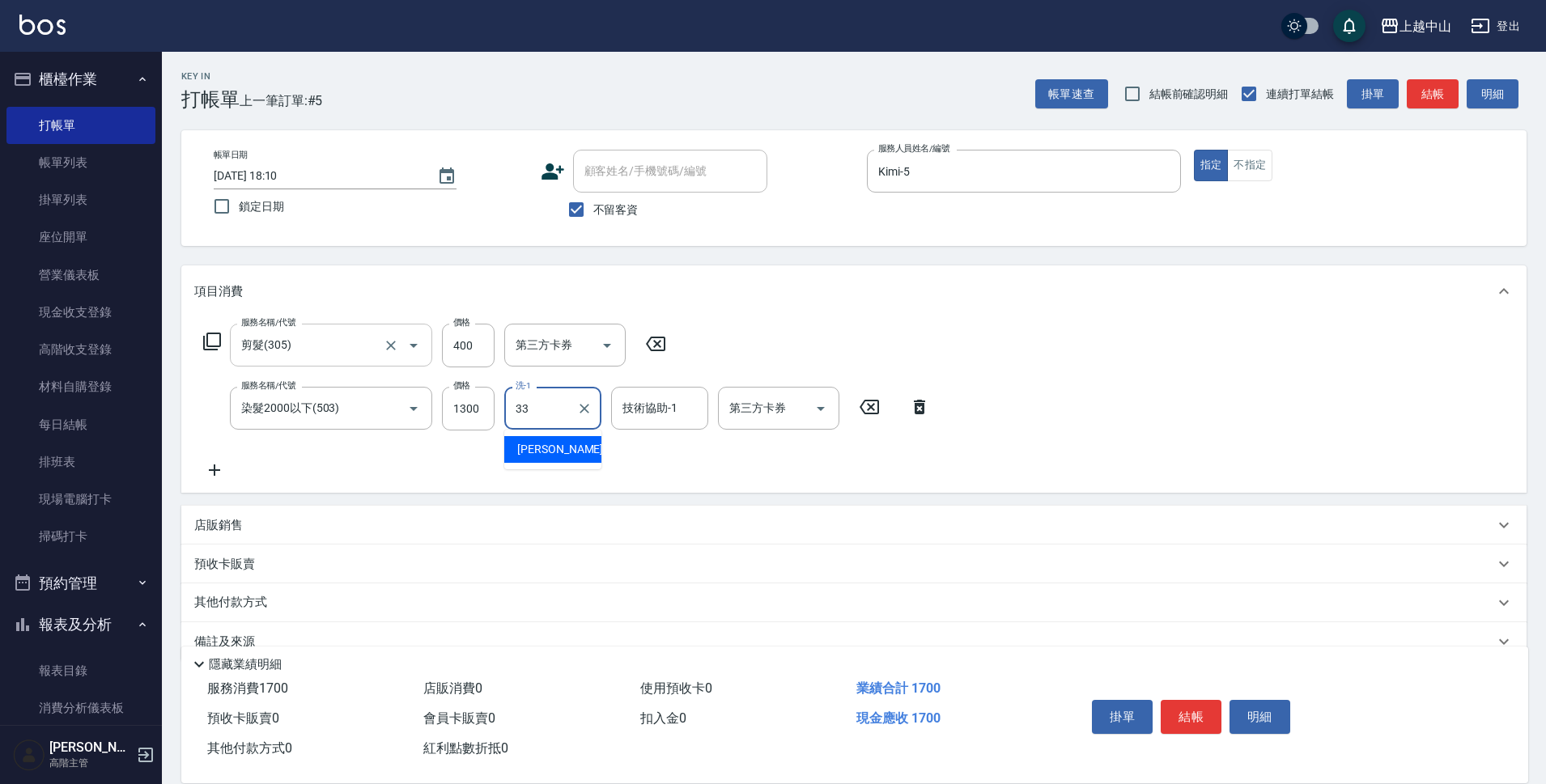
type input "[PERSON_NAME]-33"
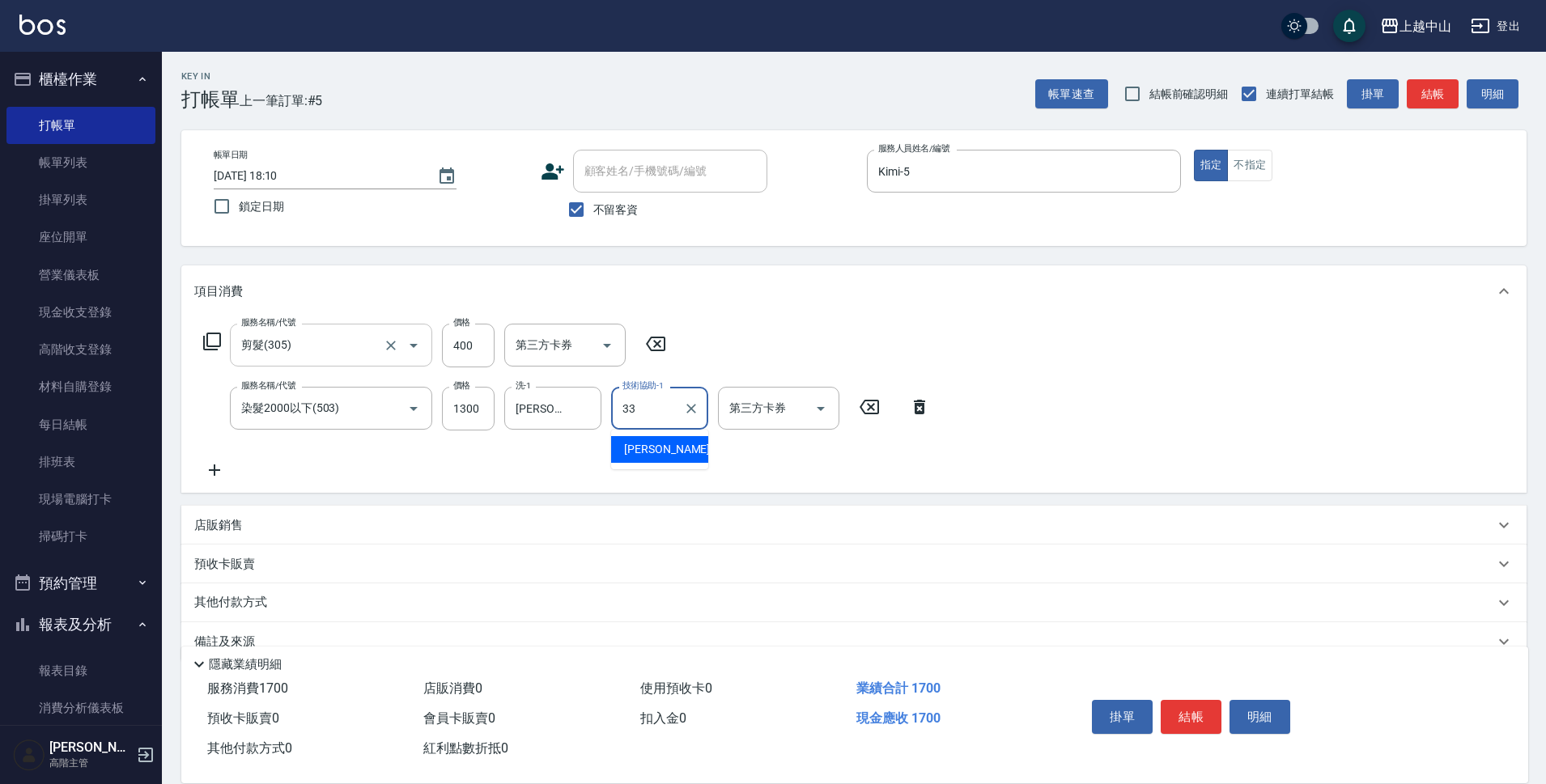
type input "[PERSON_NAME]-33"
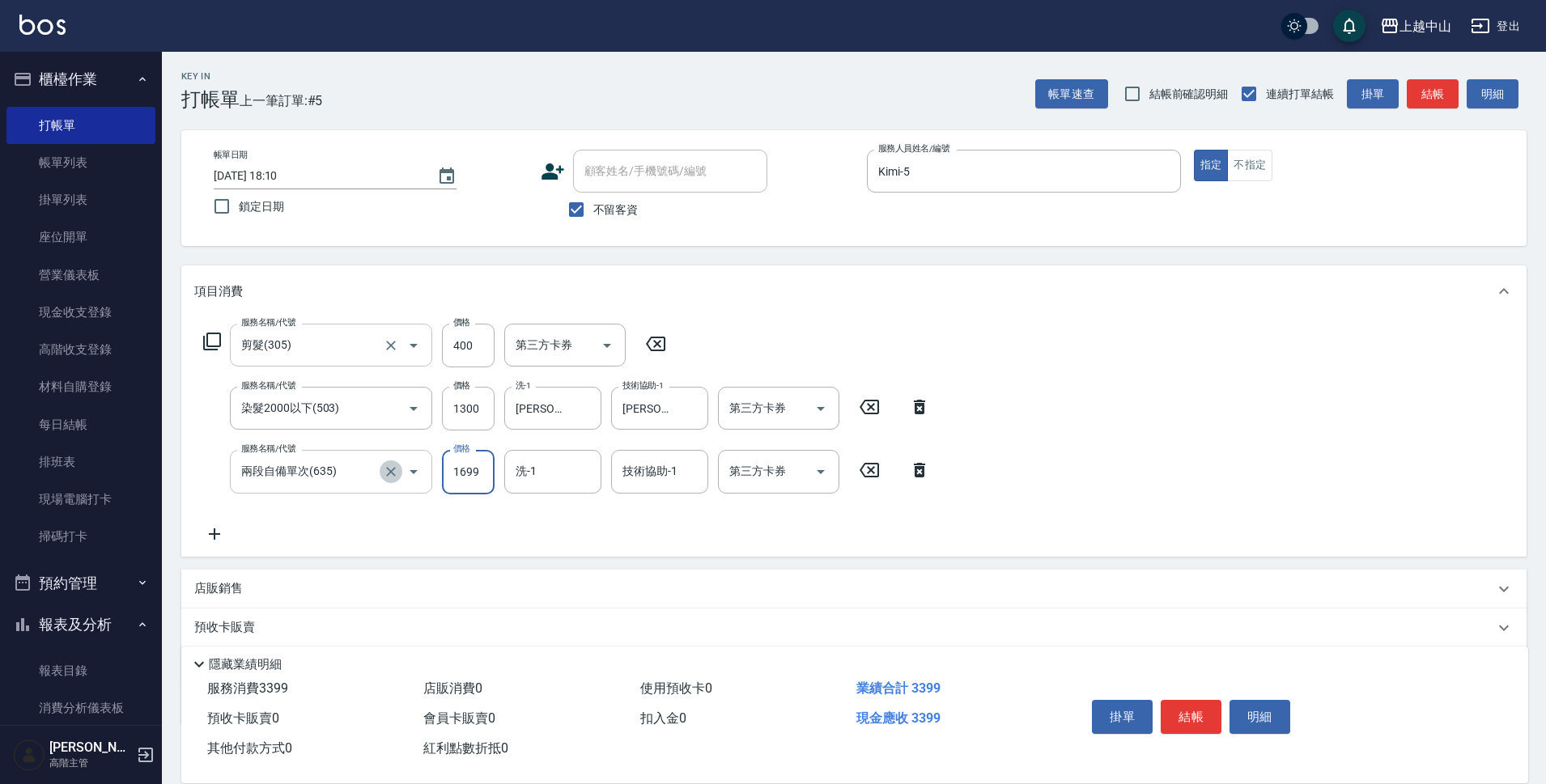
click at [398, 474] on icon "Clear" at bounding box center [390, 471] width 16 height 16
type input "兩段自備單次(635)"
type input "2段式結構自備卡(402)"
type input "2700"
click at [398, 474] on icon "Clear" at bounding box center [390, 471] width 16 height 16
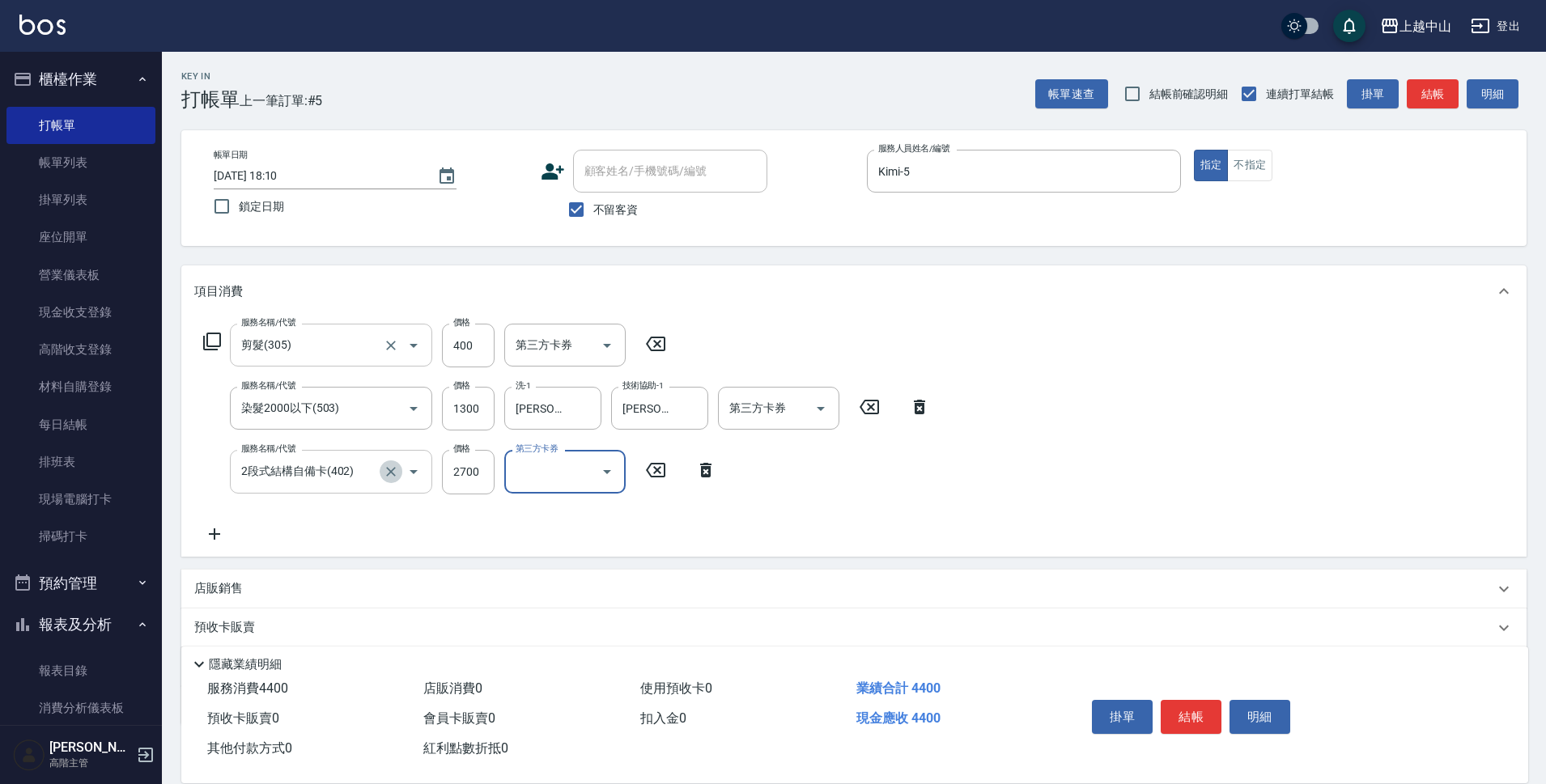
type input "2段式結構自備卡(402)"
type input "兩段自備單次(635)"
click at [476, 469] on input "2799" at bounding box center [468, 472] width 53 height 43
type input "2700"
type input "[PERSON_NAME]-33"
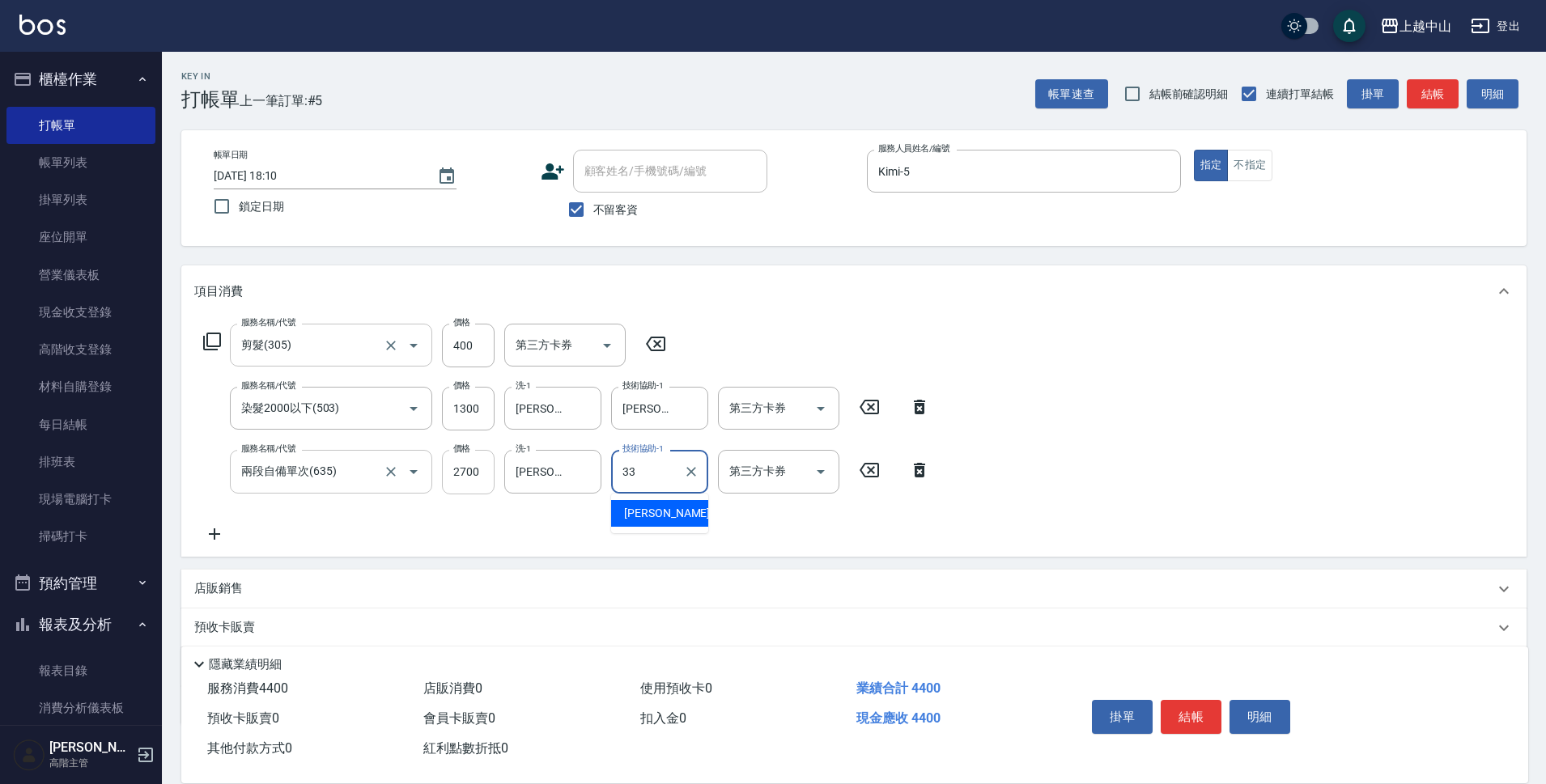
type input "[PERSON_NAME]-33"
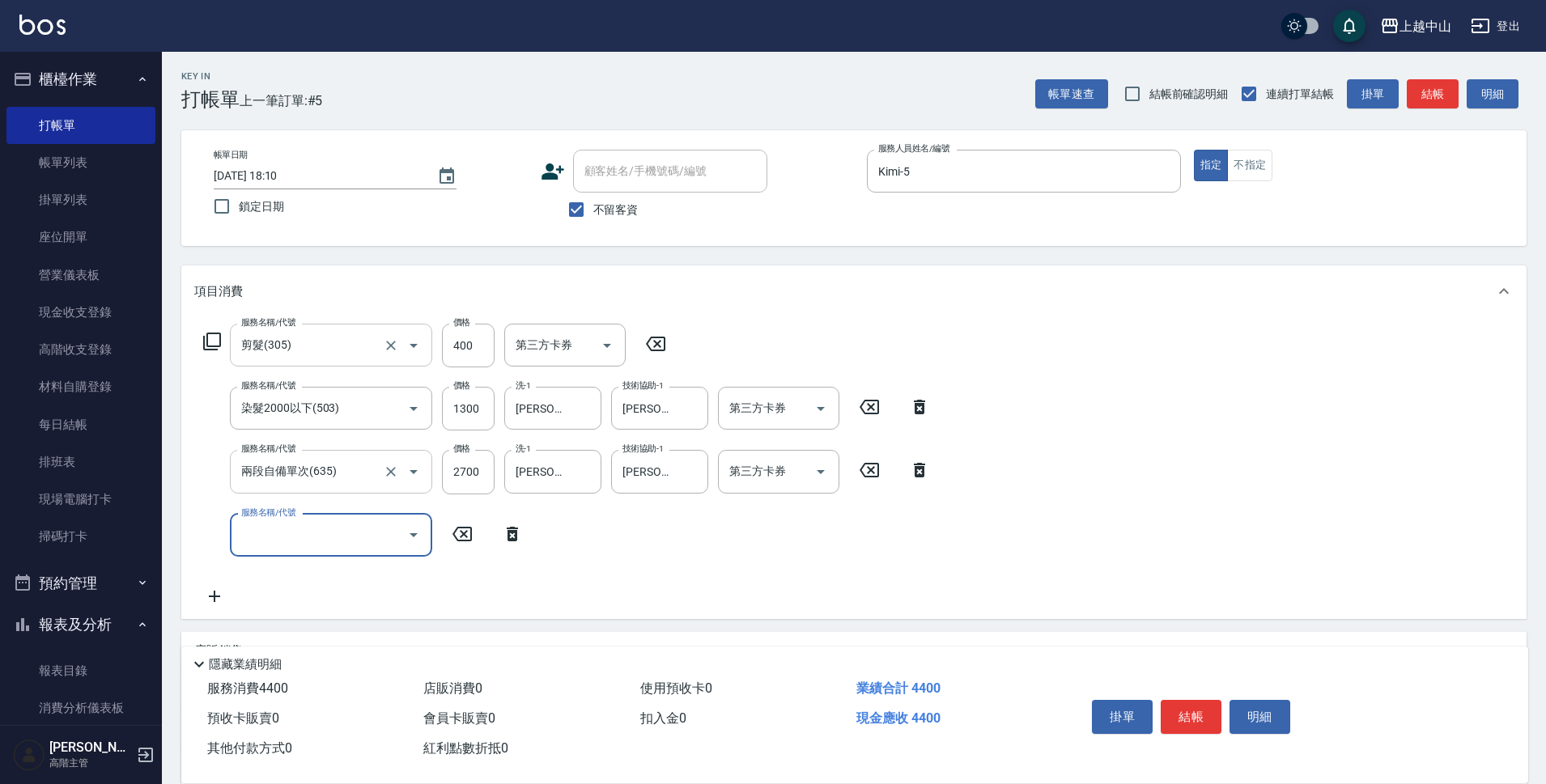
scroll to position [159, 0]
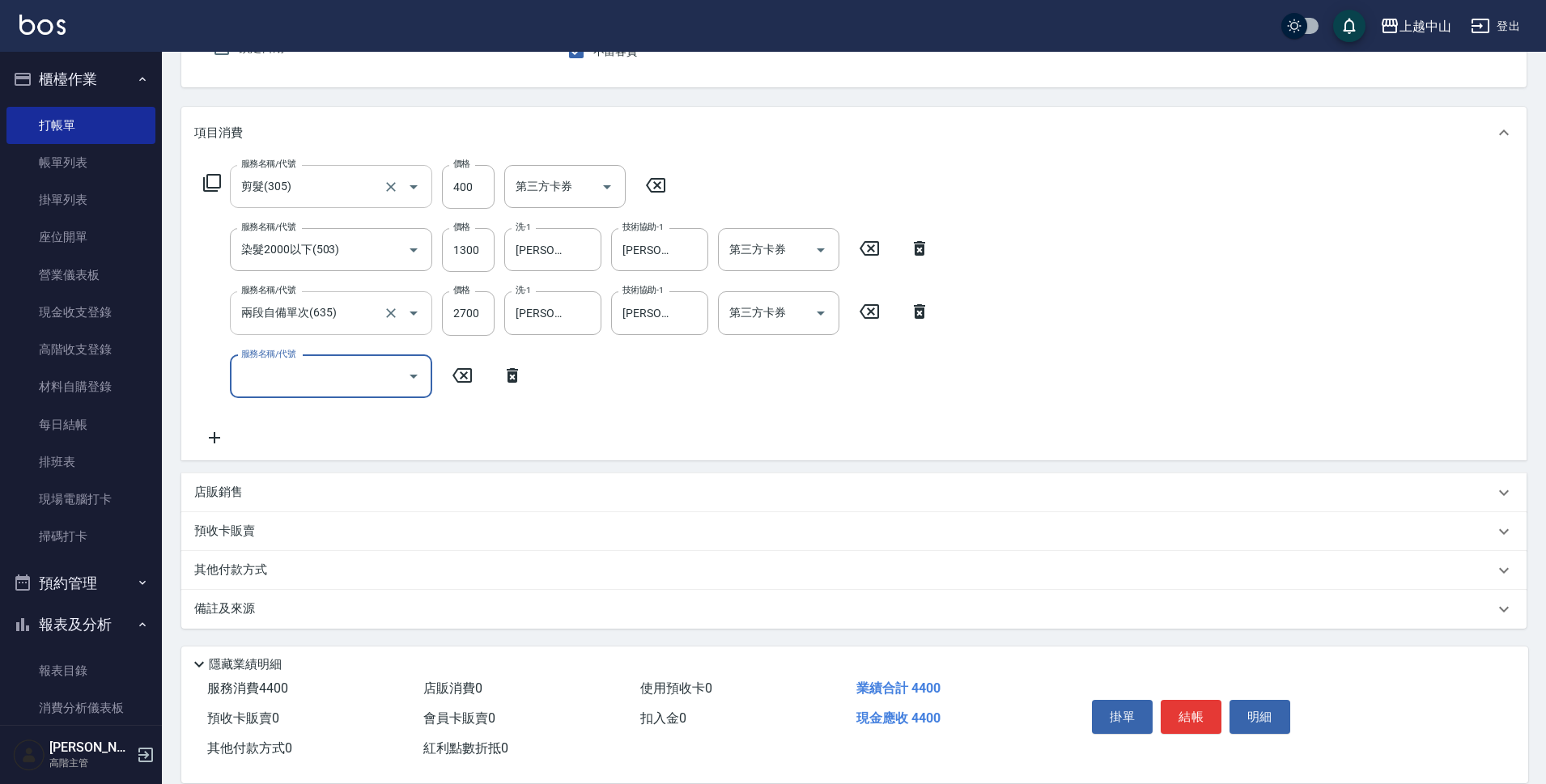
click at [264, 564] on p "其他付款方式" at bounding box center [235, 570] width 81 height 18
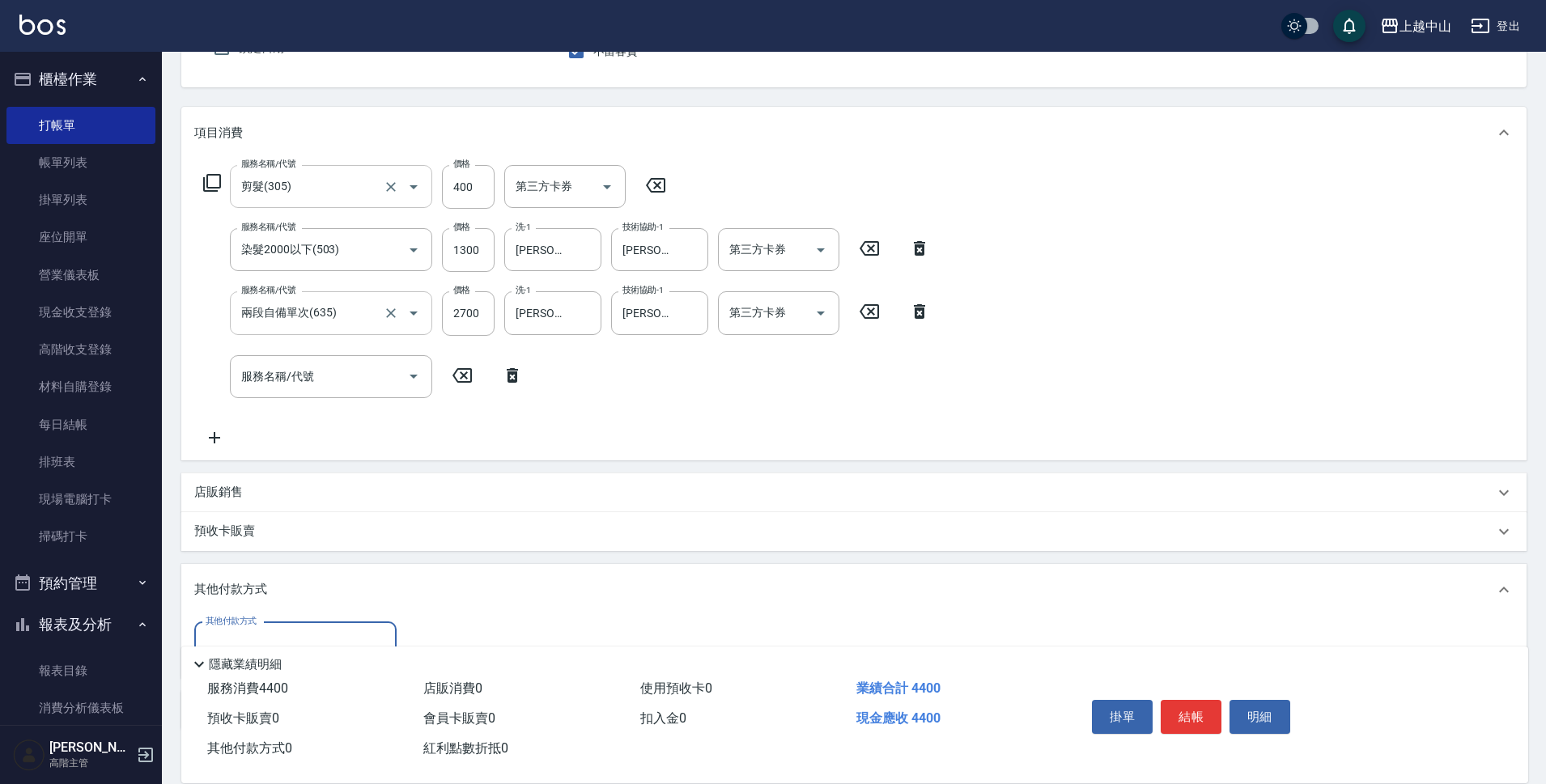
scroll to position [260, 0]
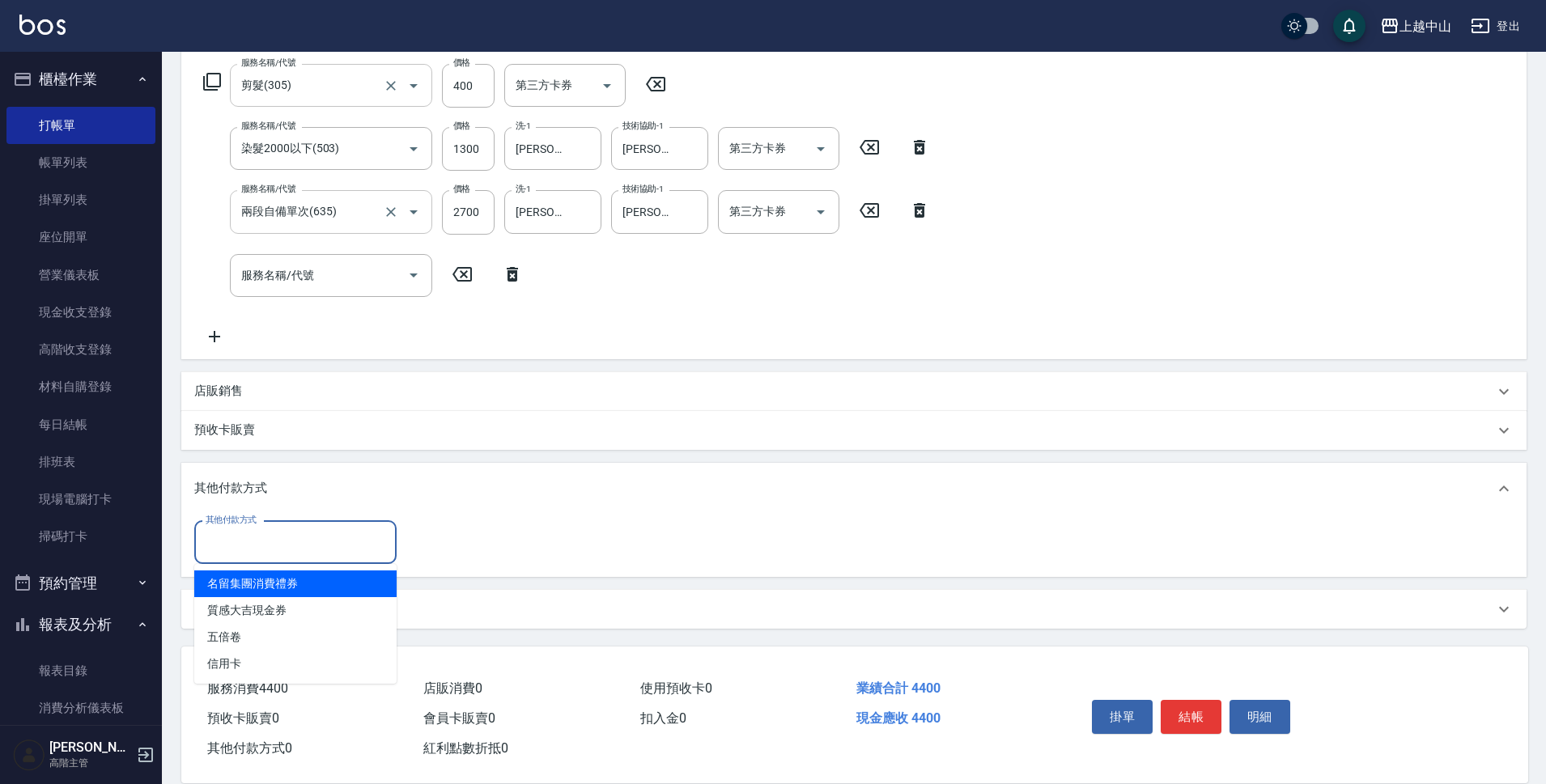
click at [253, 529] on input "其他付款方式" at bounding box center [295, 543] width 188 height 28
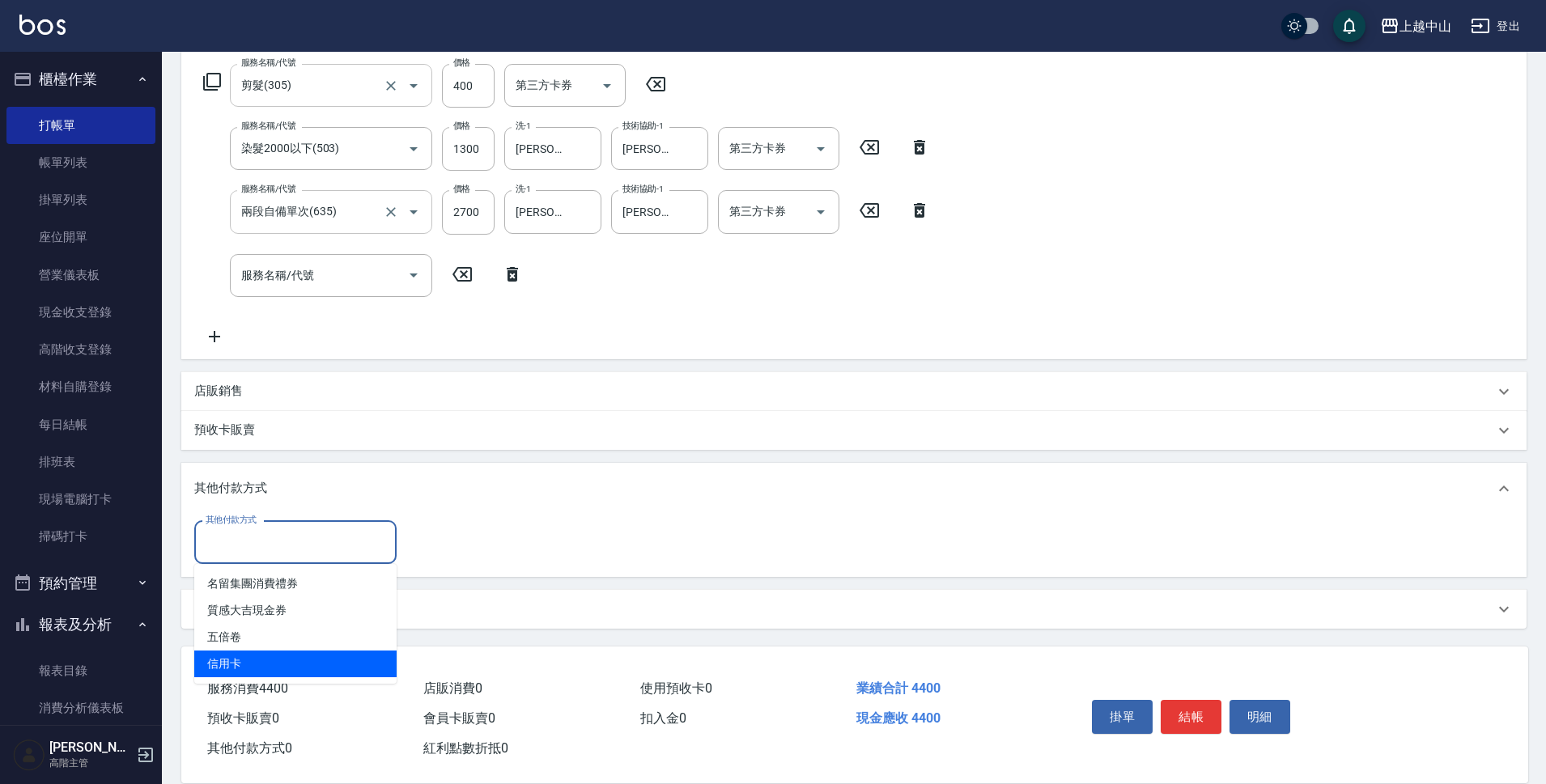
type input "信用卡"
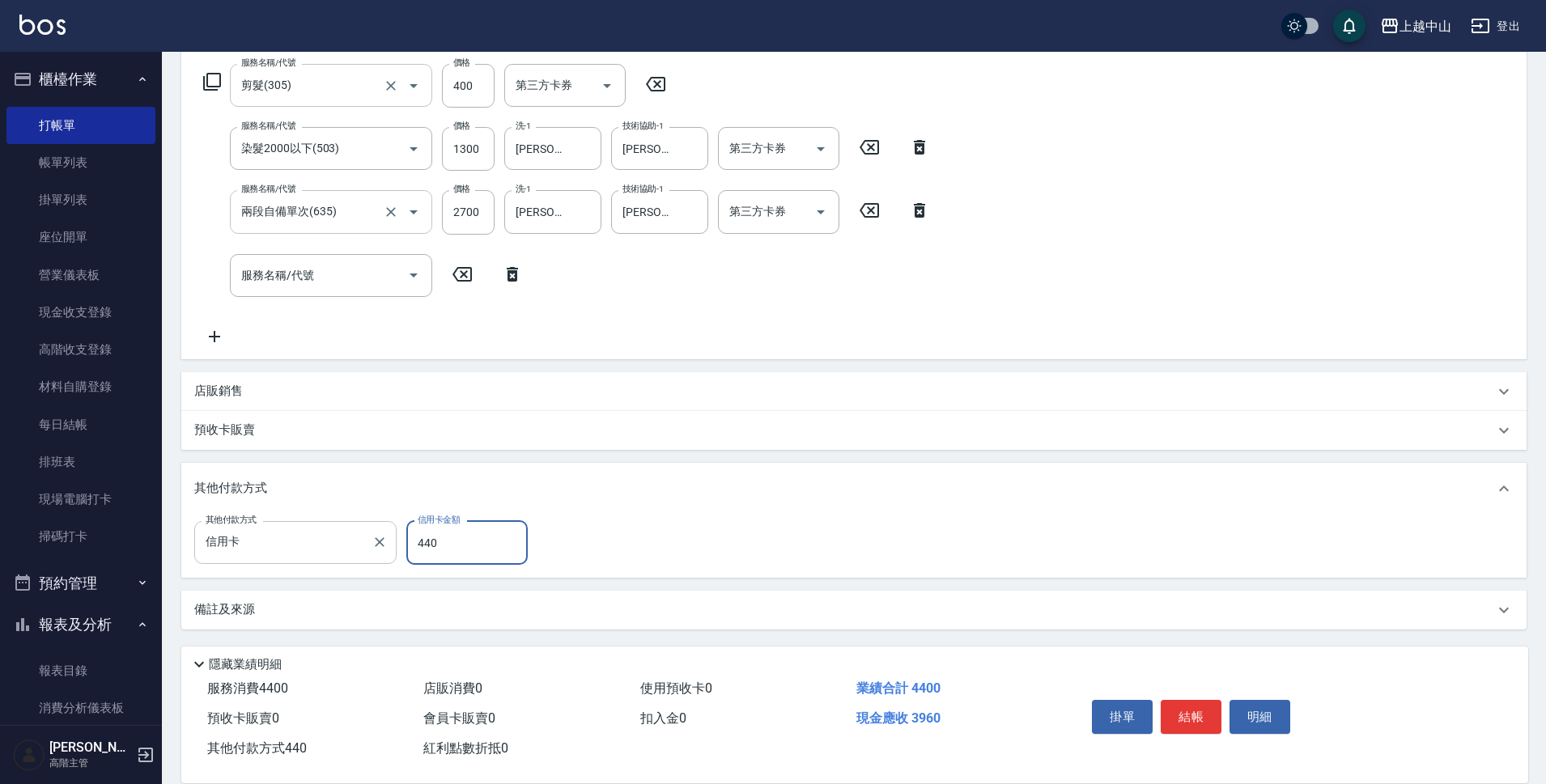
type input "4400"
type input "[DATE] 18:36"
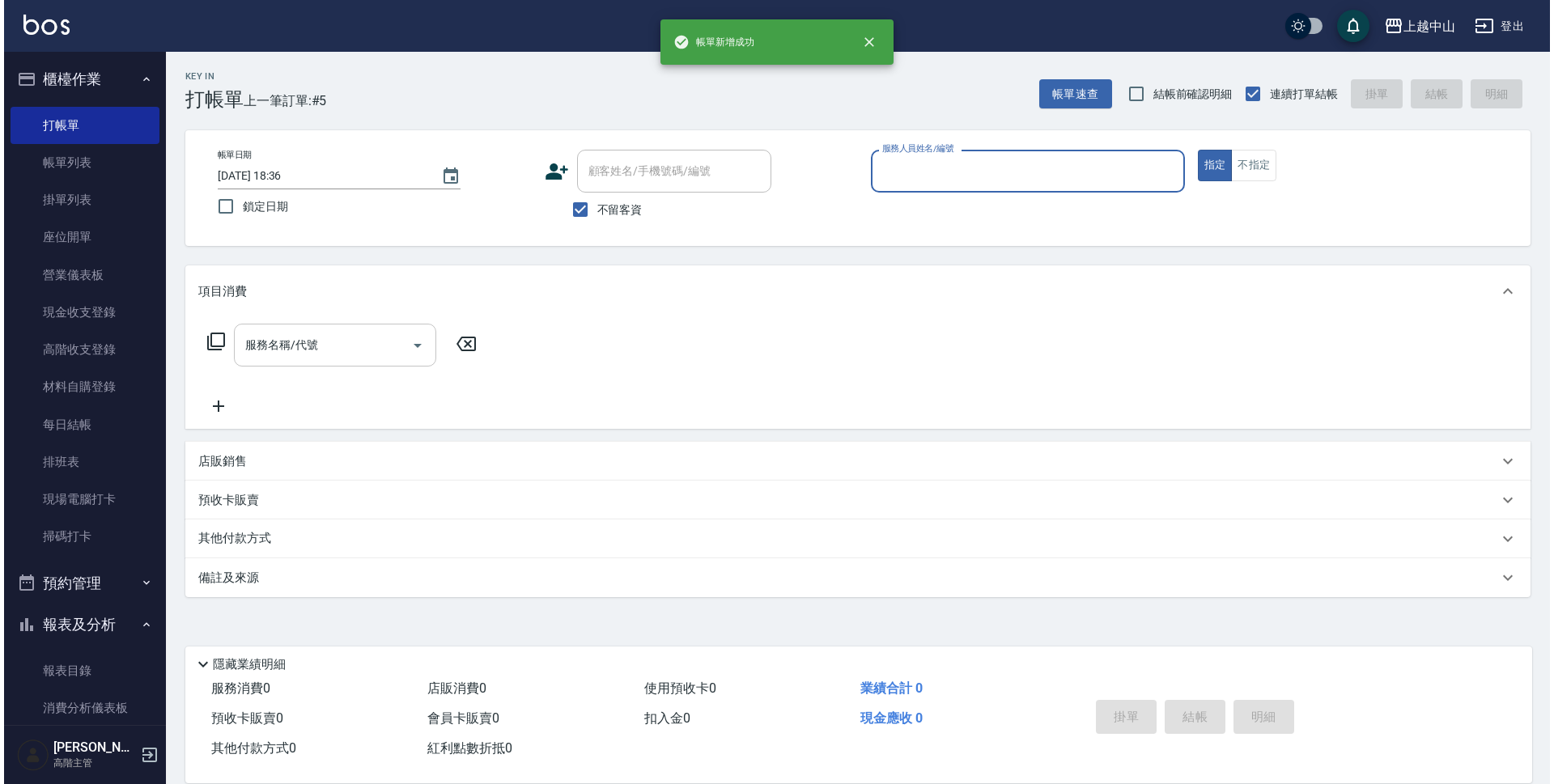
scroll to position [0, 0]
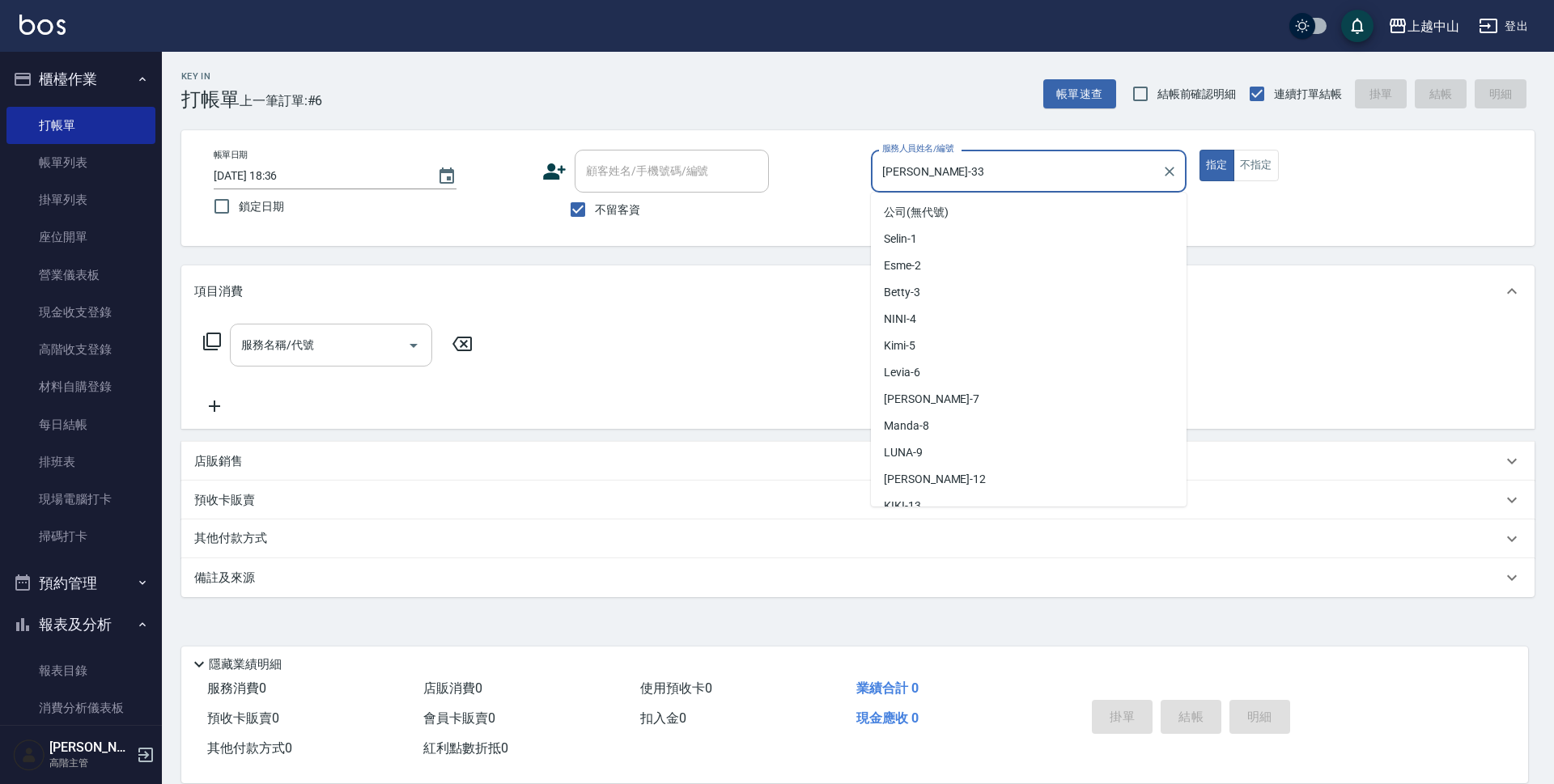
click at [968, 177] on input "[PERSON_NAME]-33" at bounding box center [1016, 171] width 276 height 28
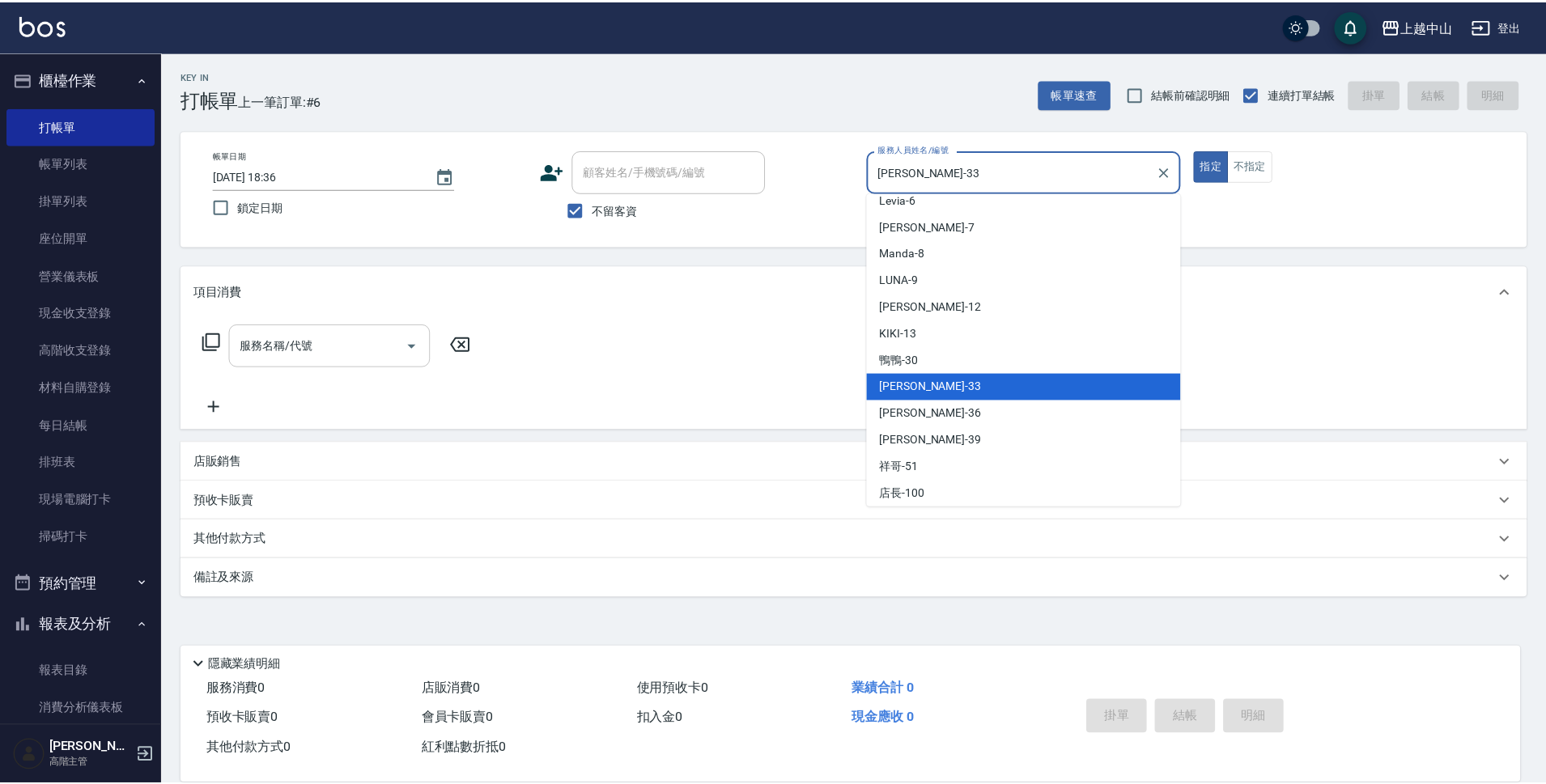
scroll to position [7, 0]
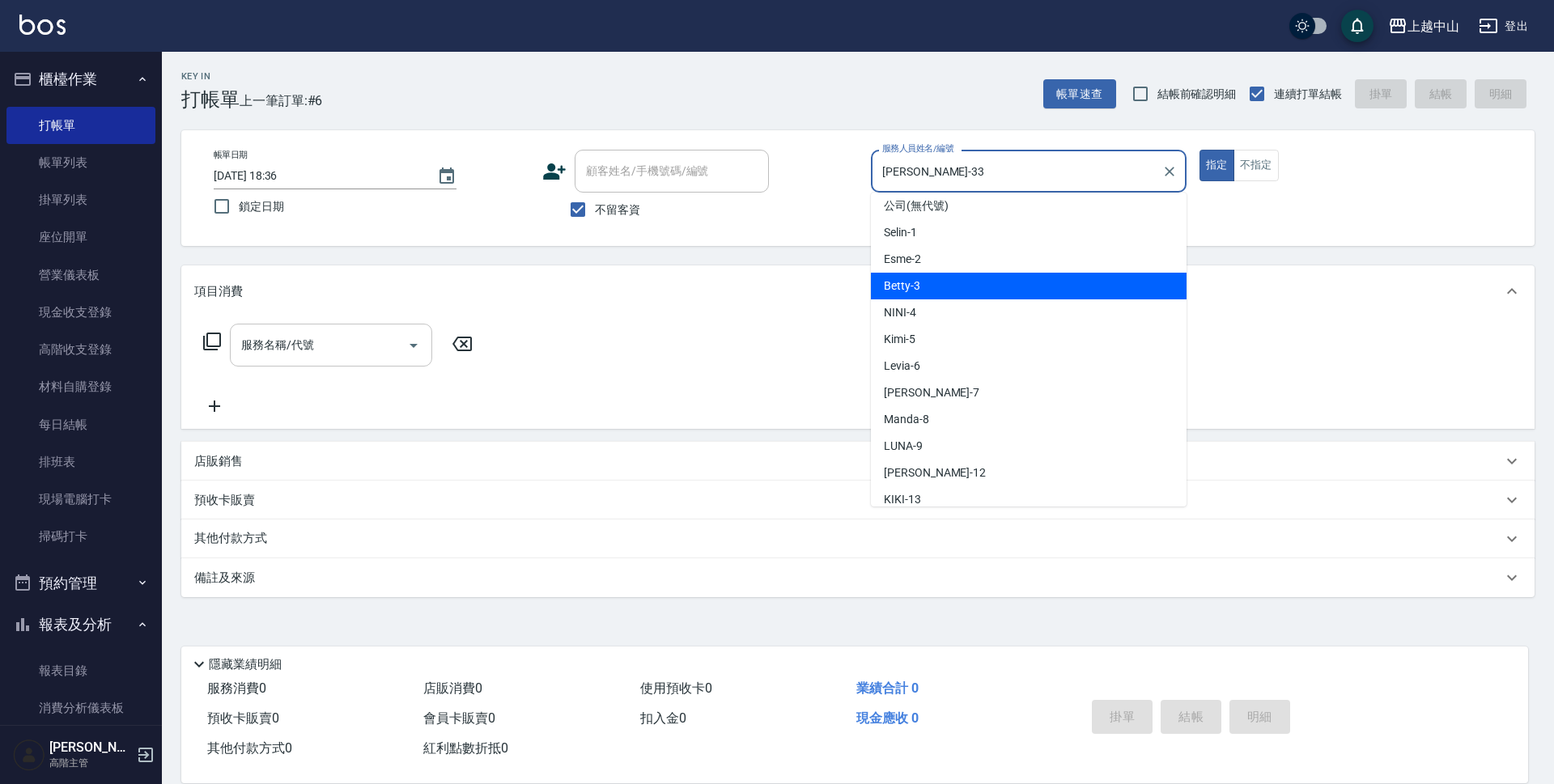
type input "Betty-3"
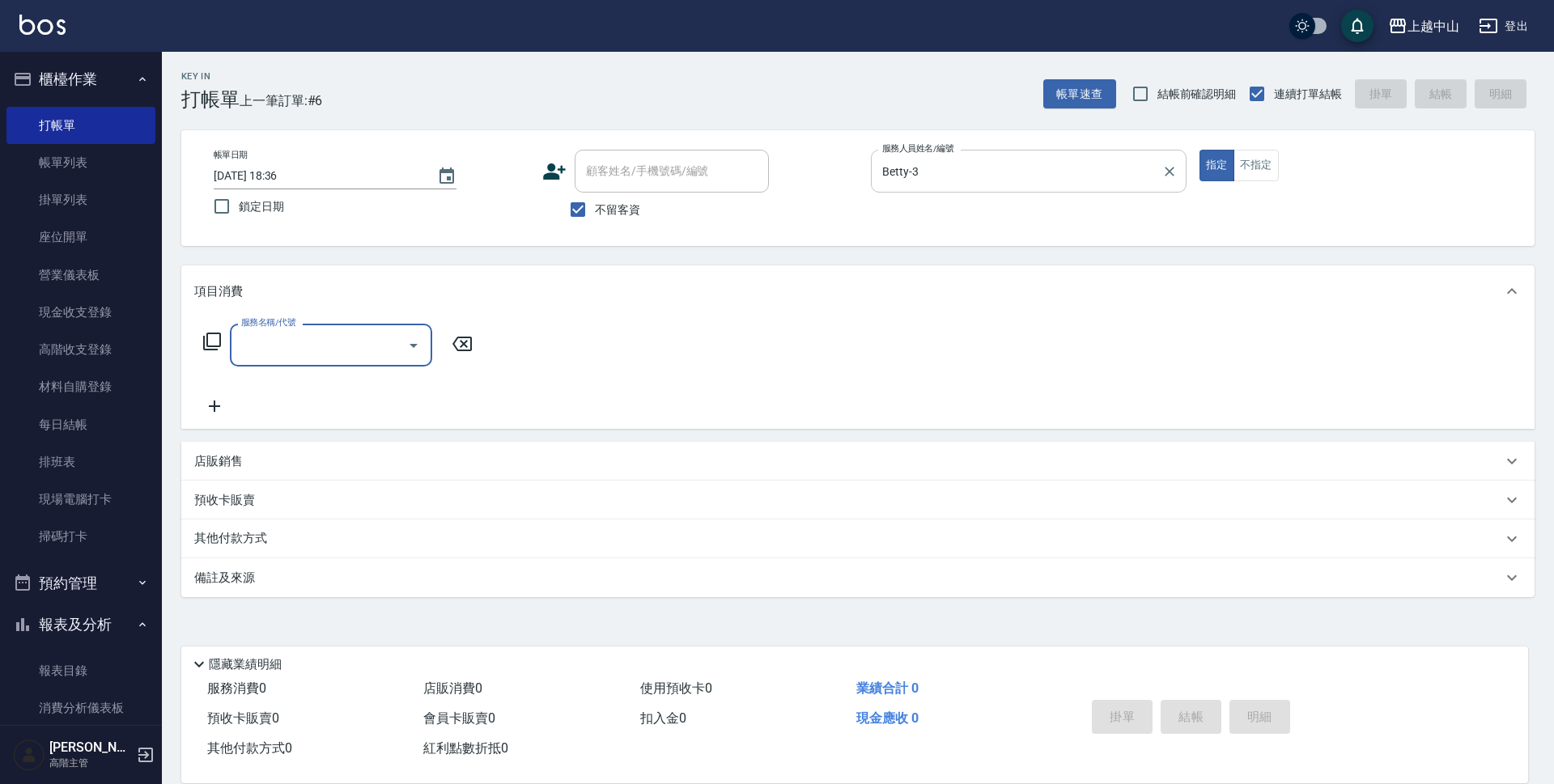
type input "3"
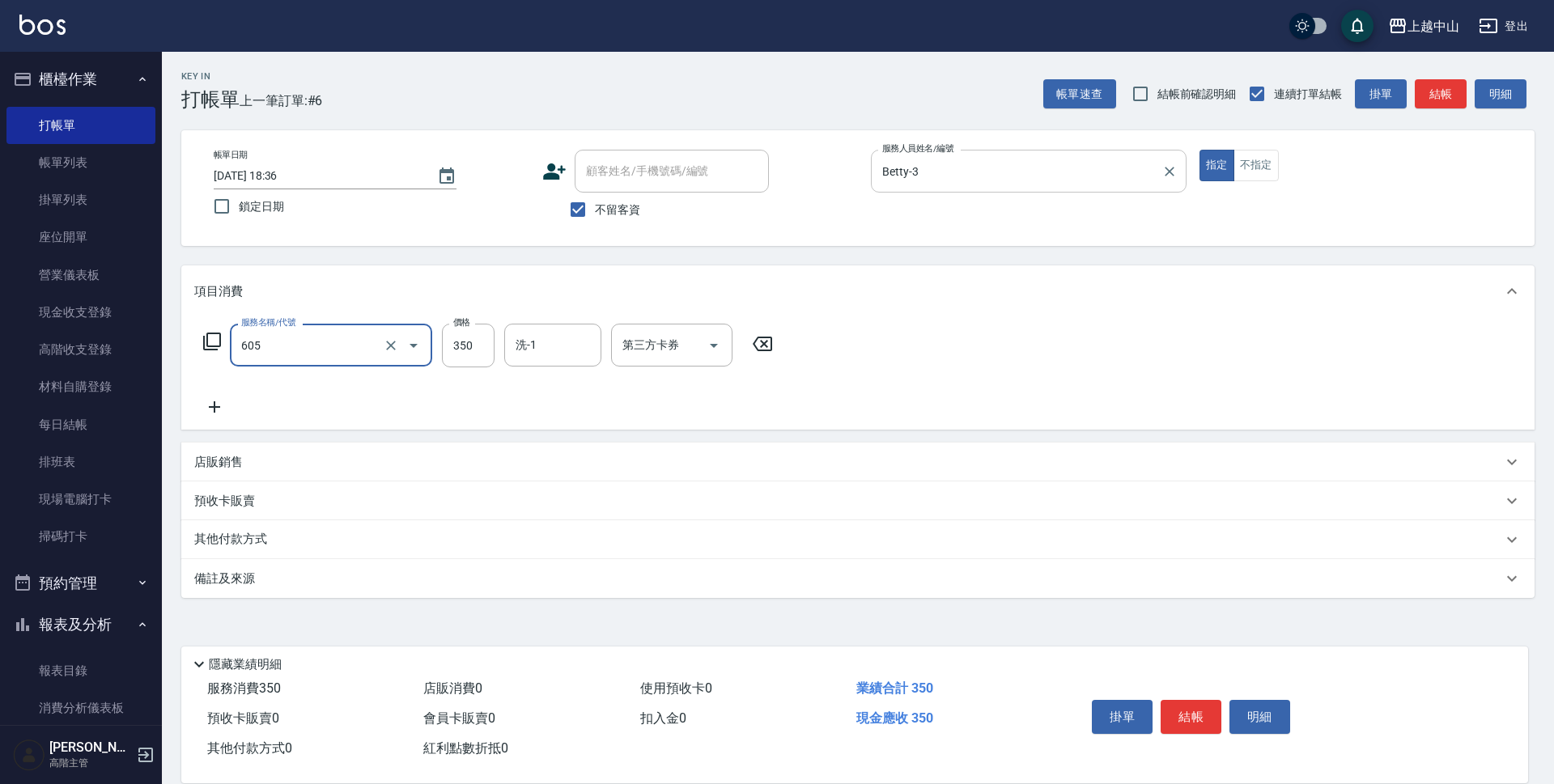
type input "洗髮 (女)(605)"
type input "400"
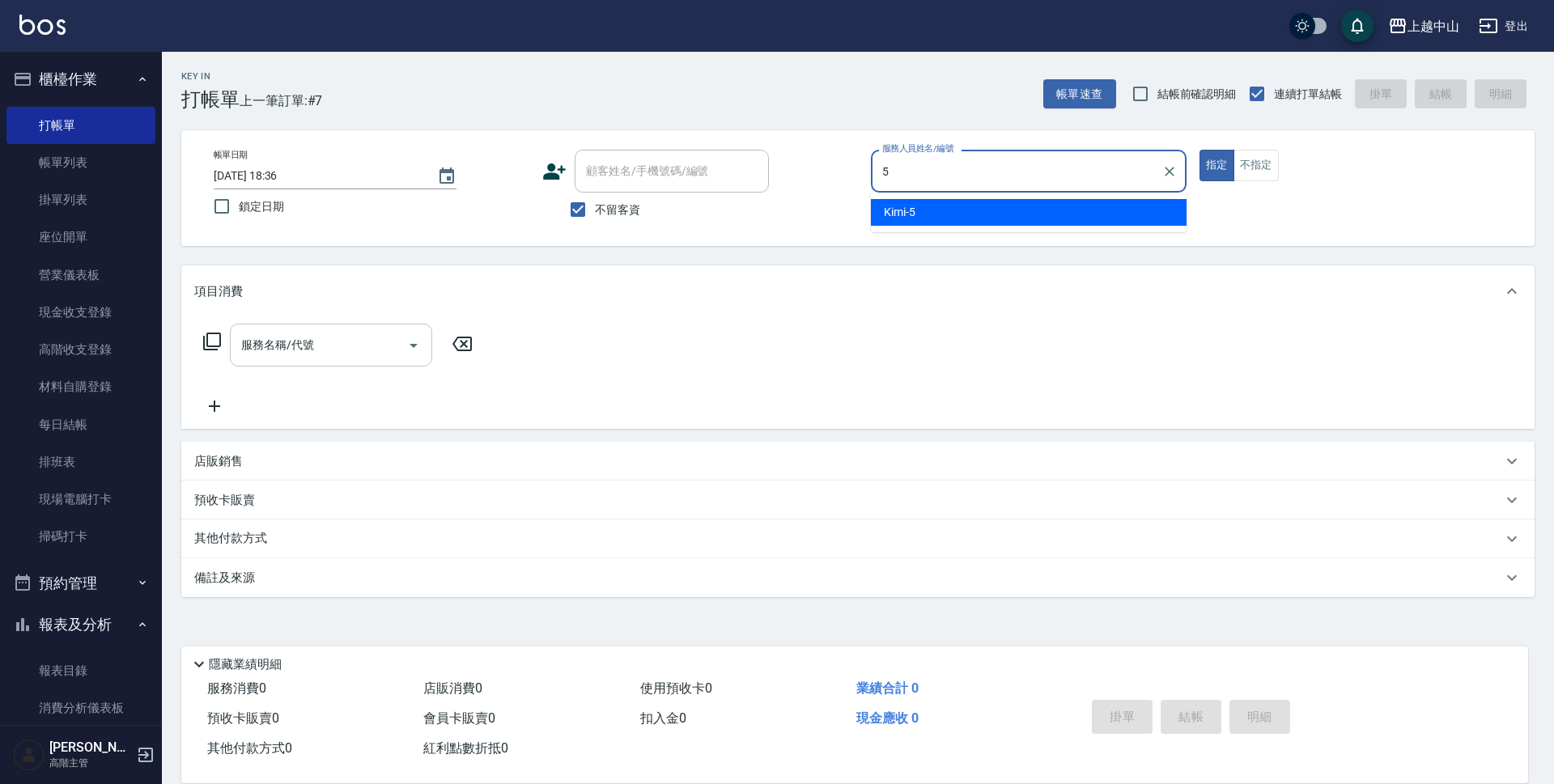
type input "Kimi-5"
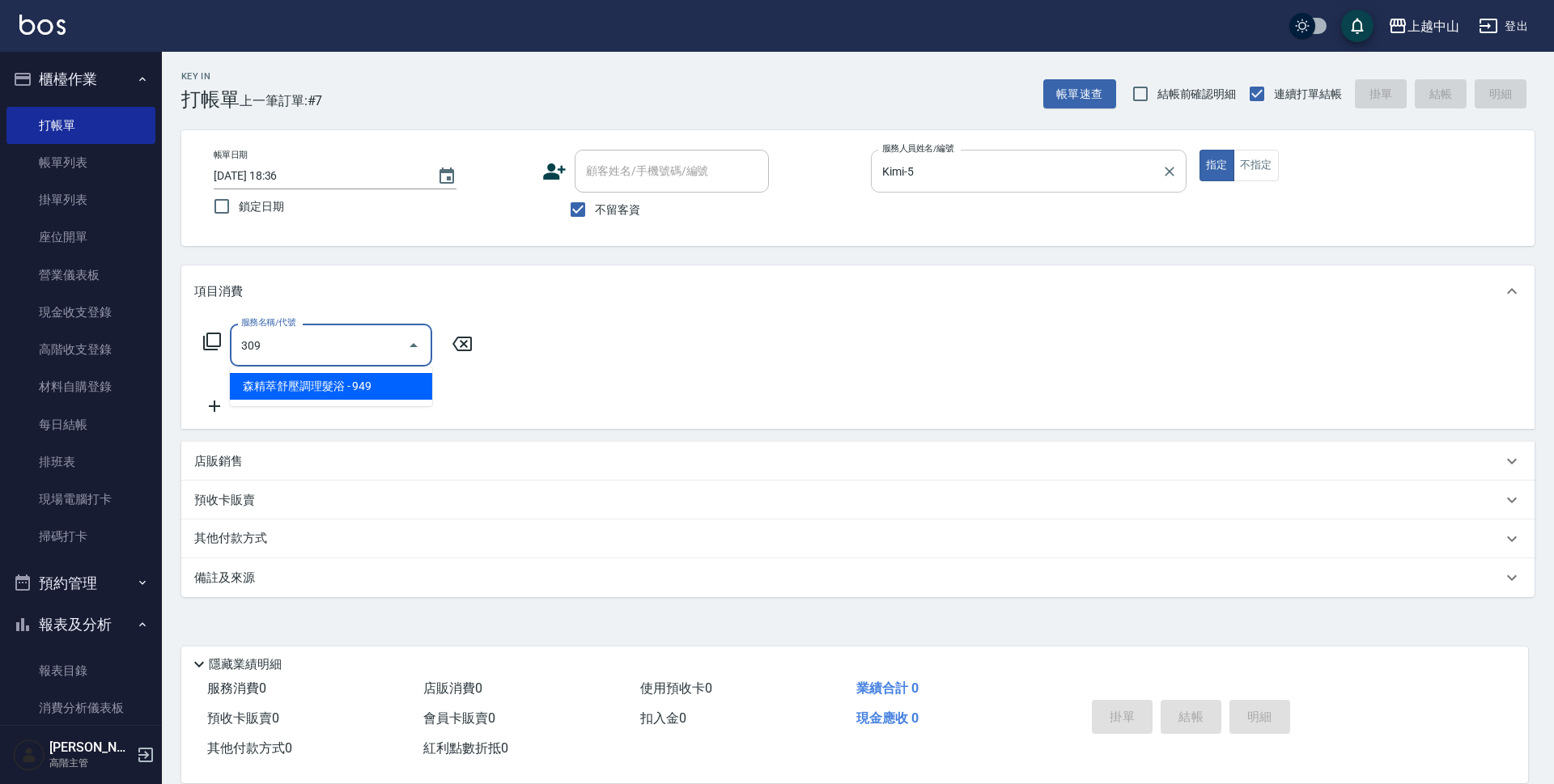
type input "森精萃舒壓調理髮浴(309)"
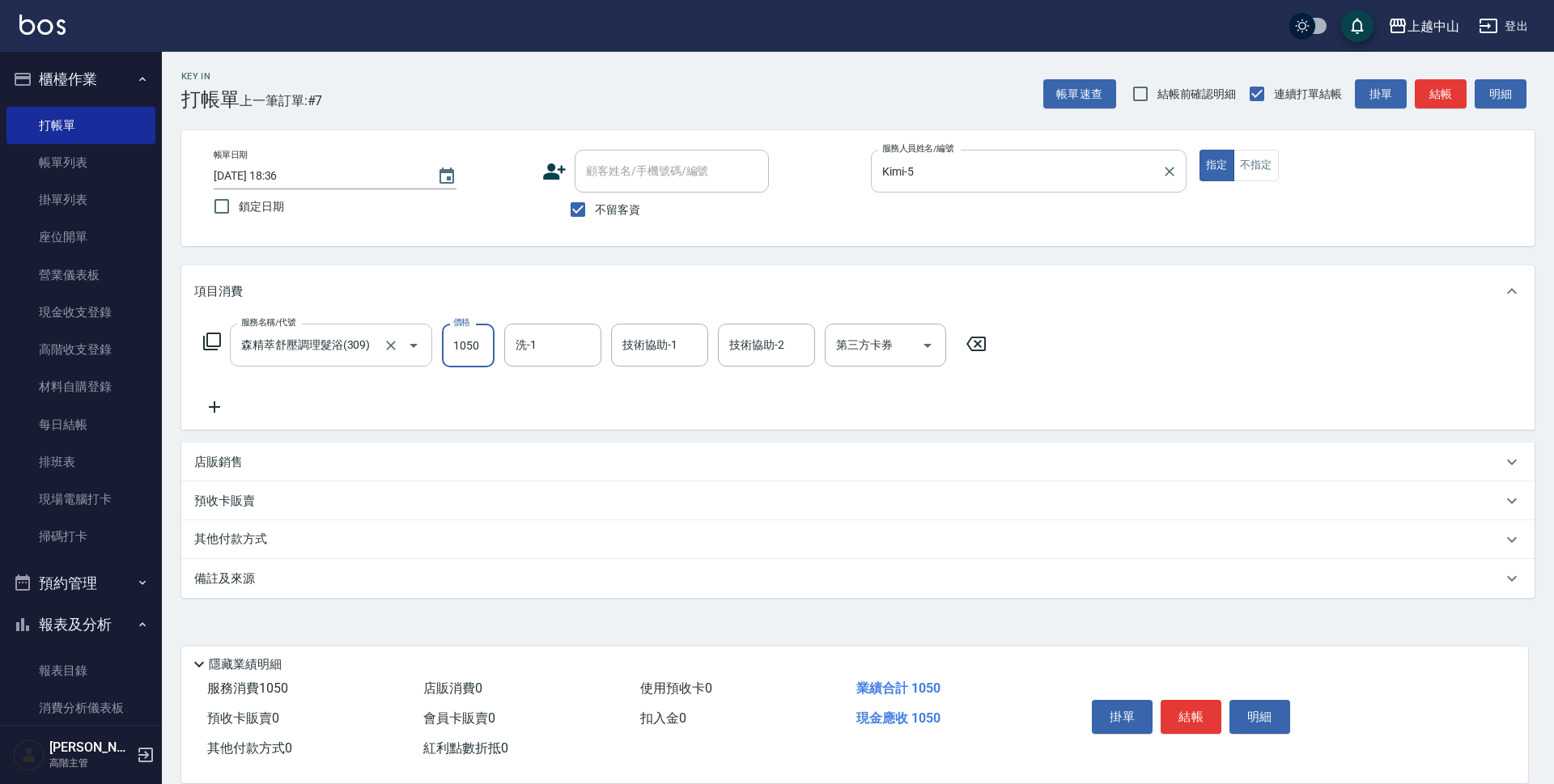
type input "1050"
type input "[PERSON_NAME]-33"
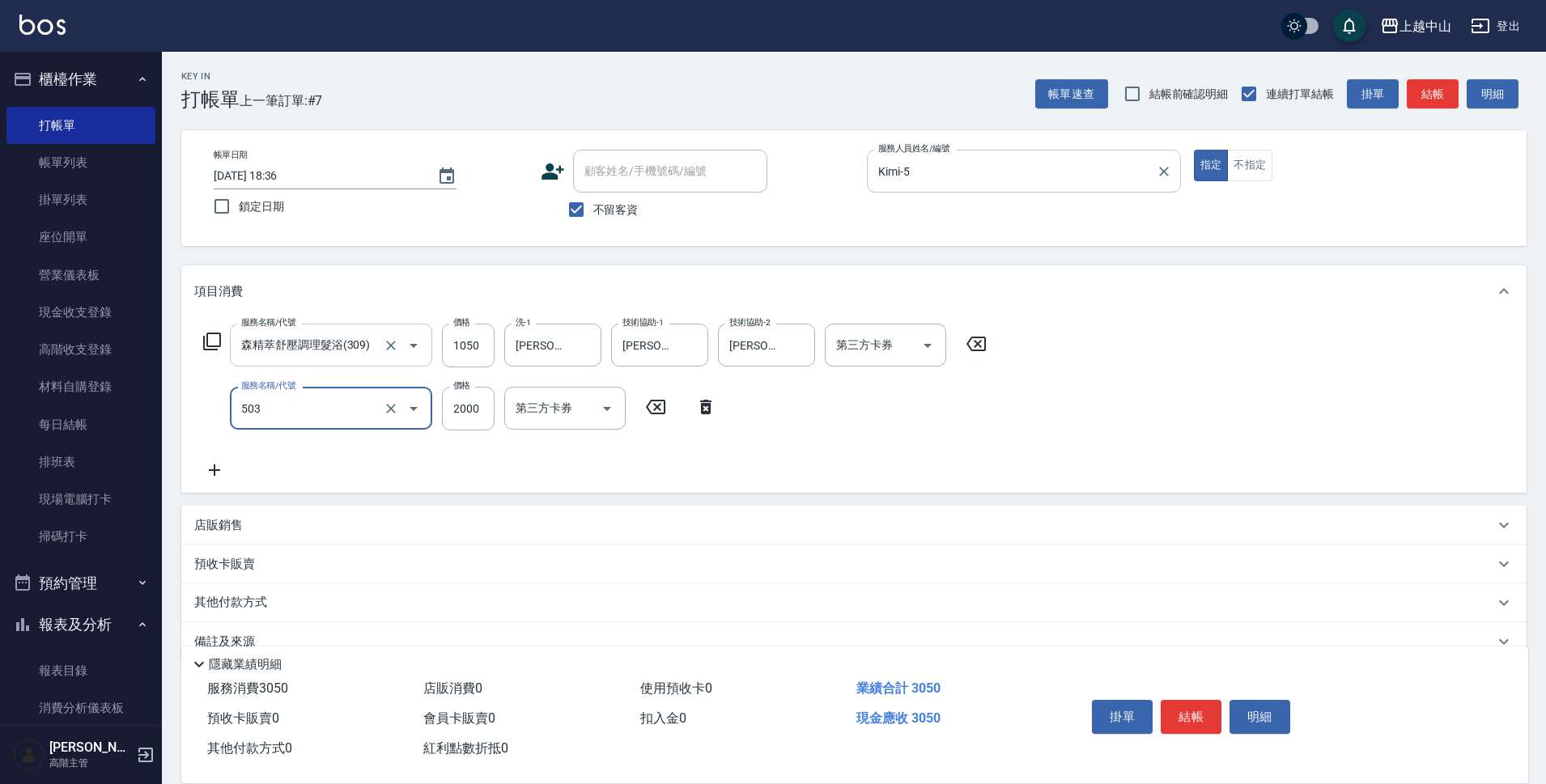
type input "染髮2000以下(503)"
type input "2000"
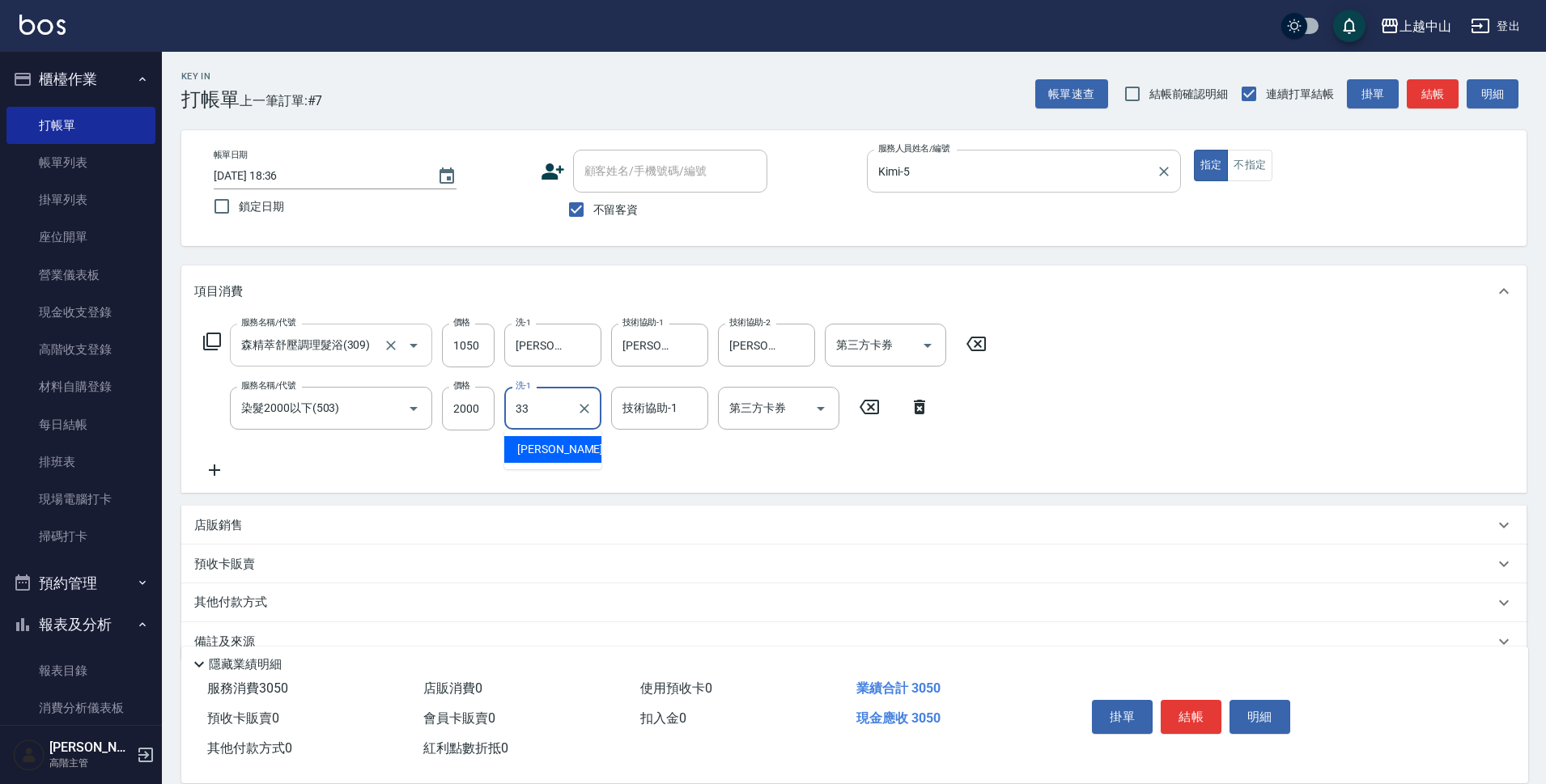
type input "[PERSON_NAME]-33"
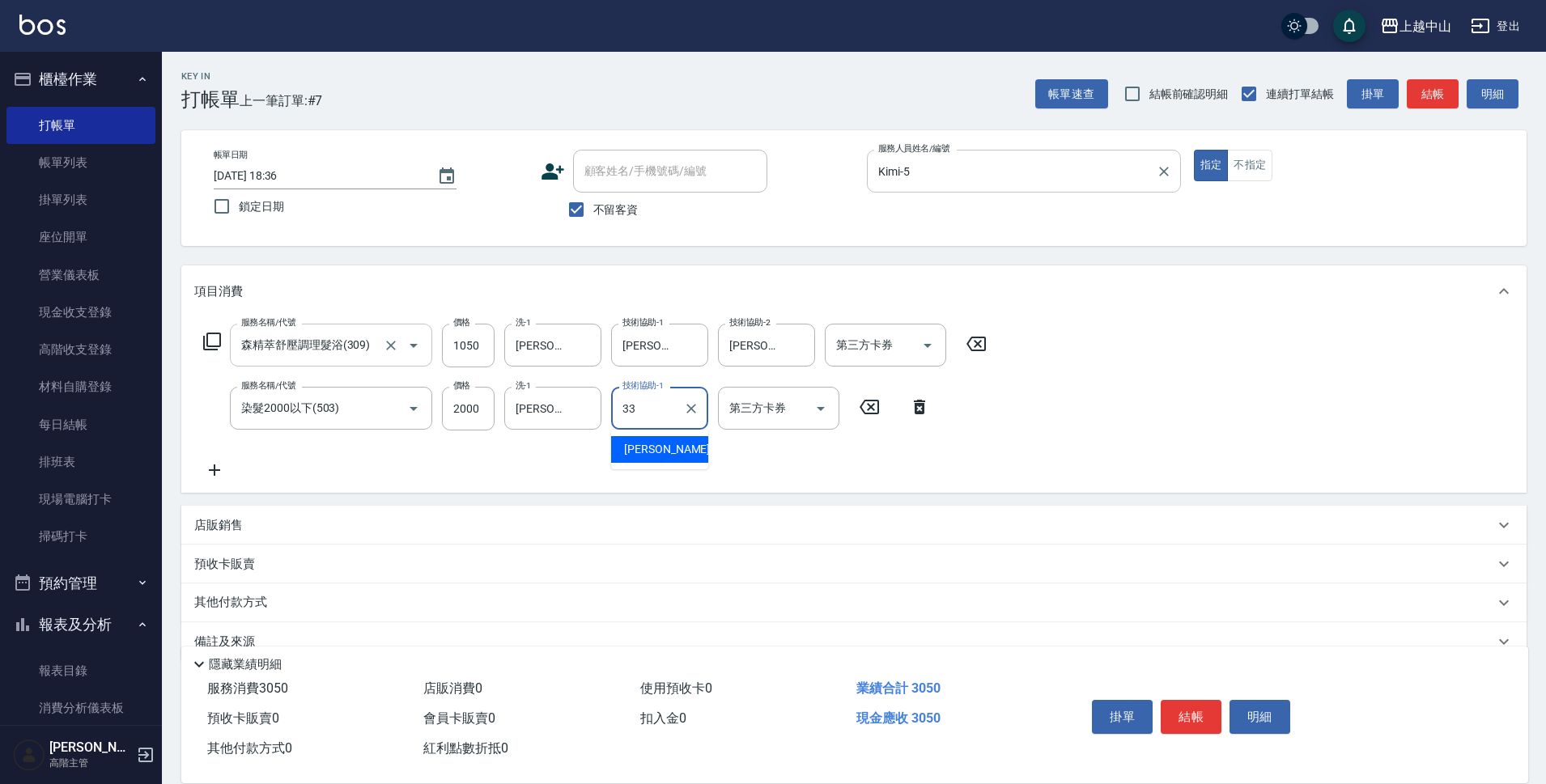
type input "[PERSON_NAME]-33"
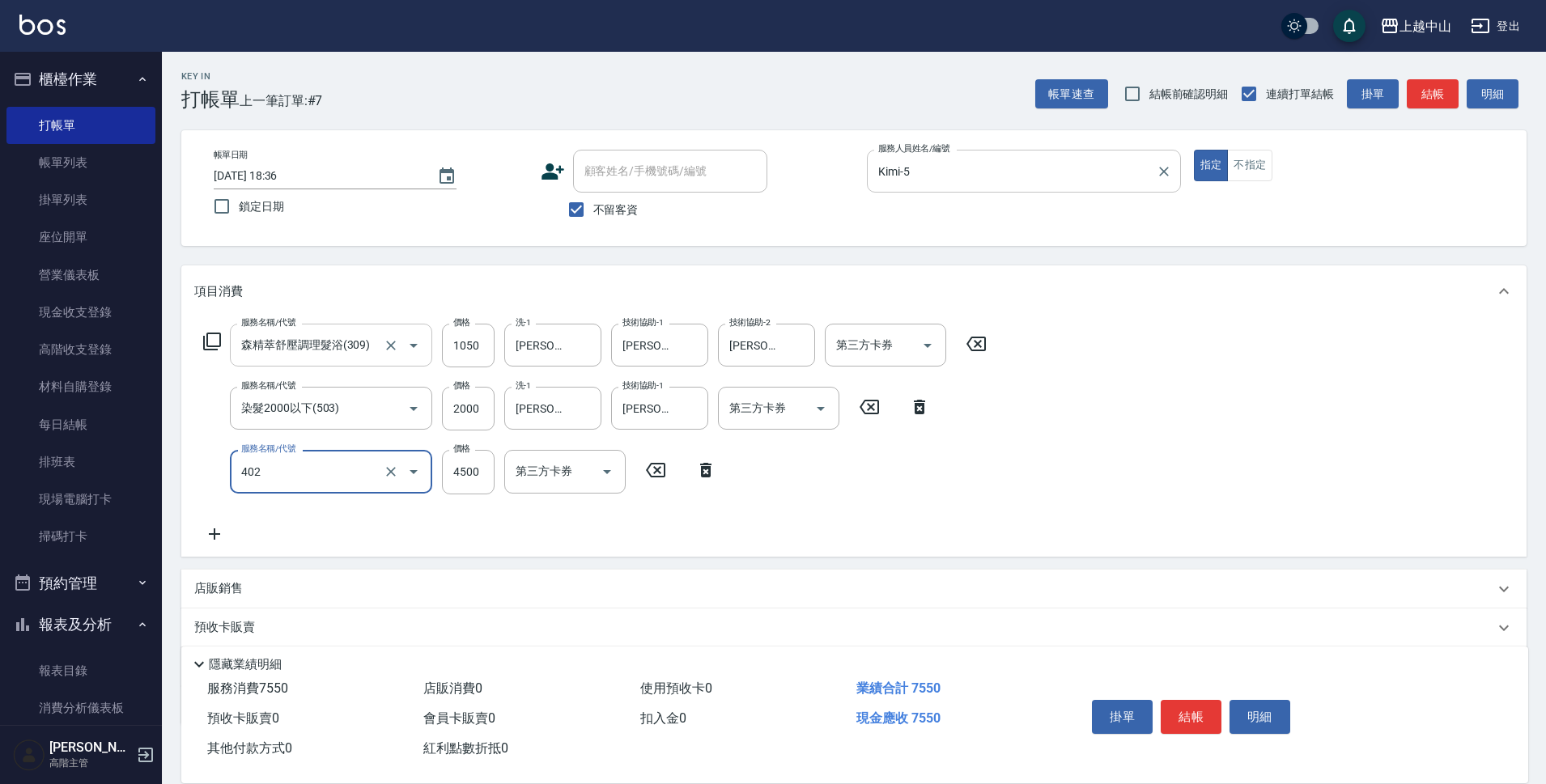
type input "2段式結構自備卡(402)"
type input "5000"
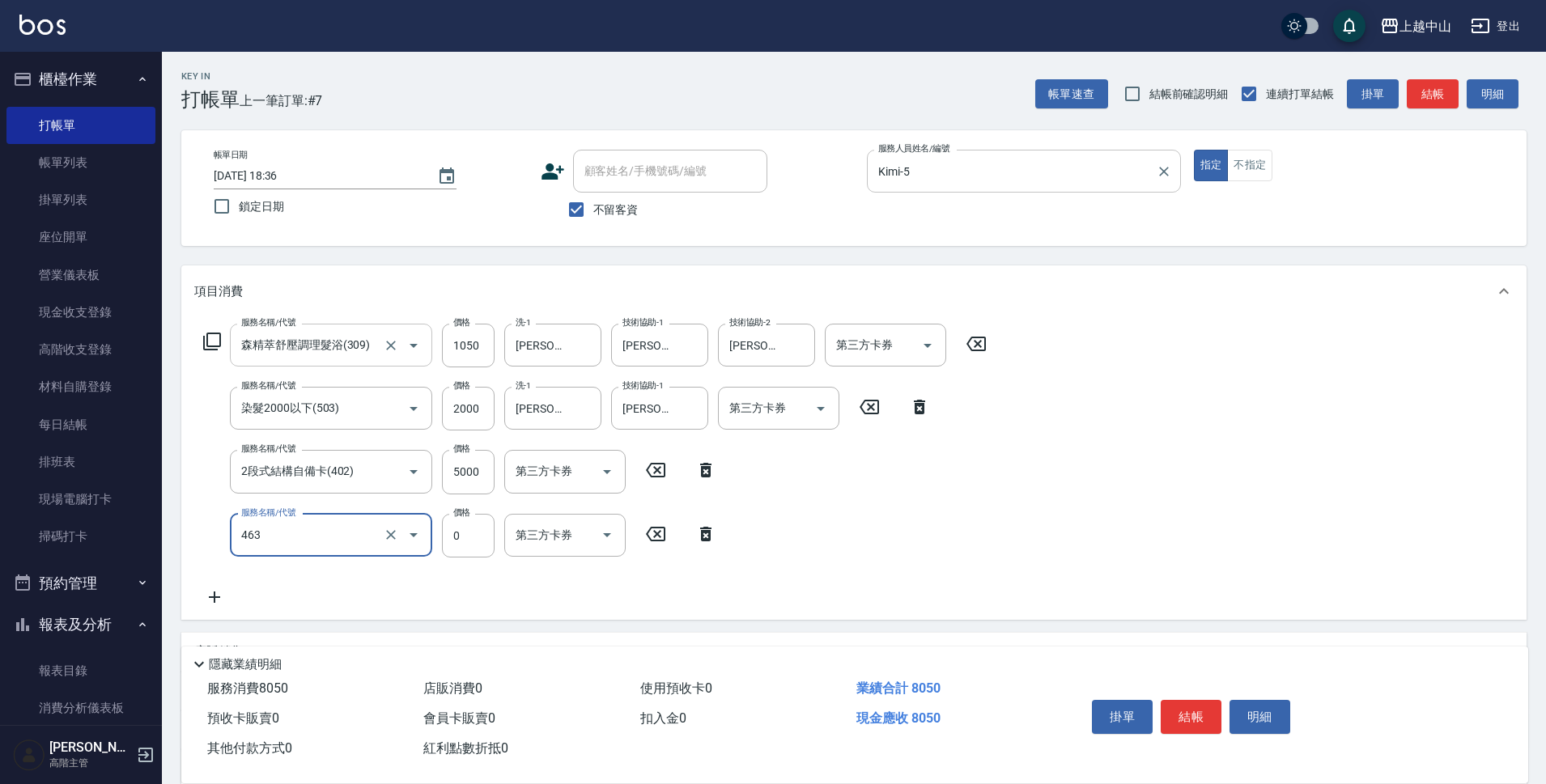
type input "護髮卡使用(463)"
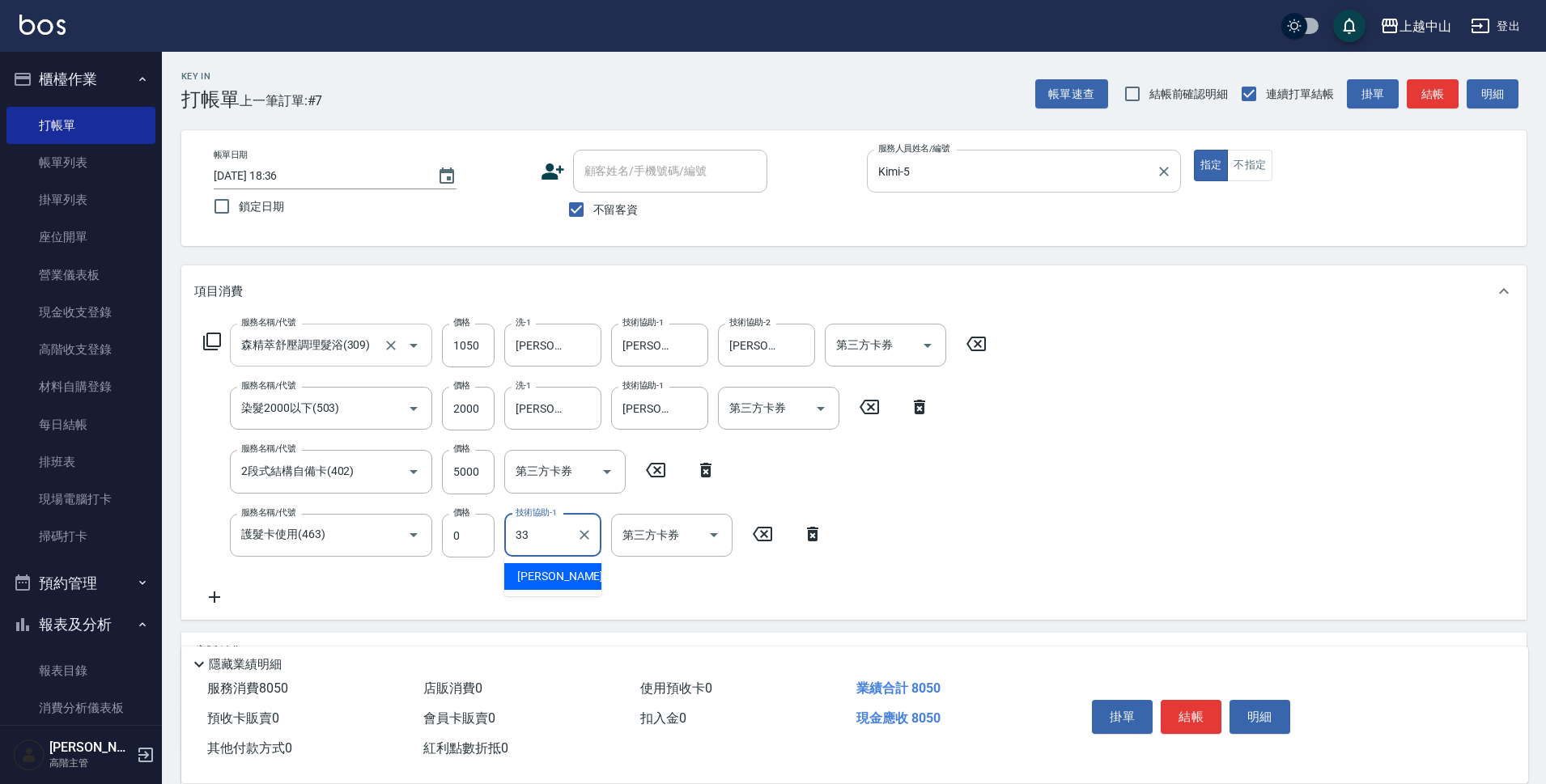
type input "[PERSON_NAME]-33"
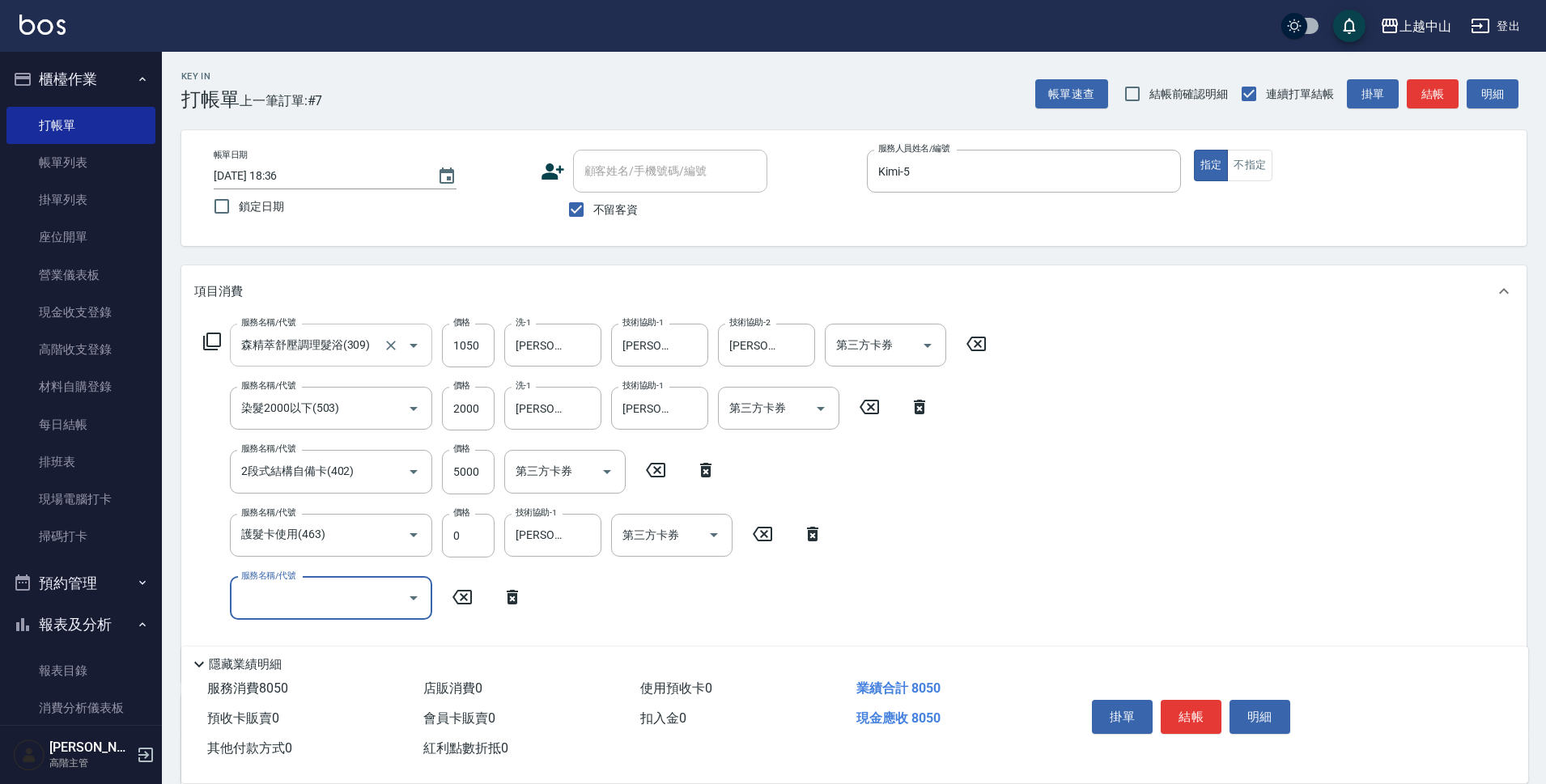
scroll to position [222, 0]
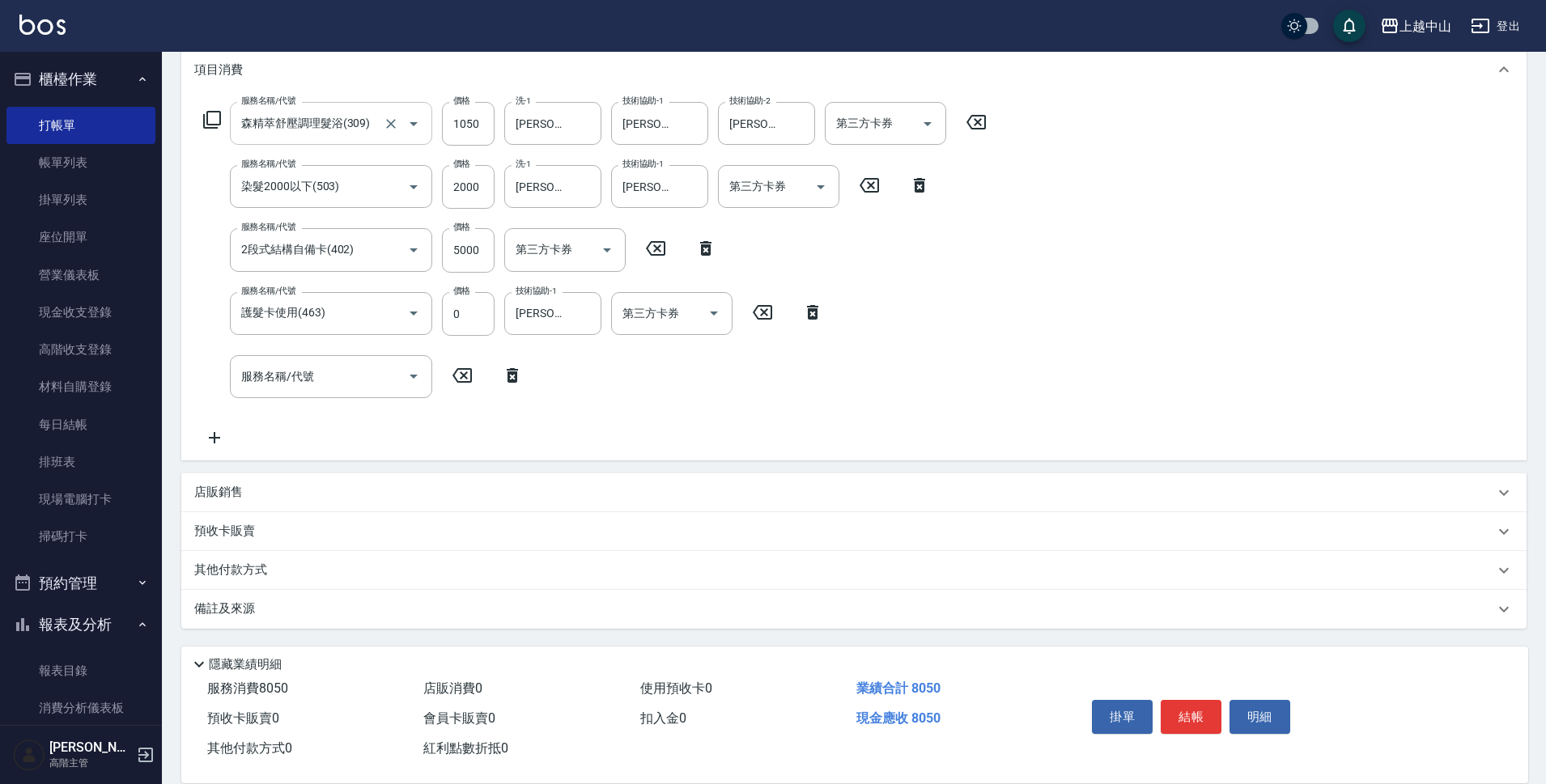
click at [223, 569] on p "其他付款方式" at bounding box center [235, 570] width 81 height 18
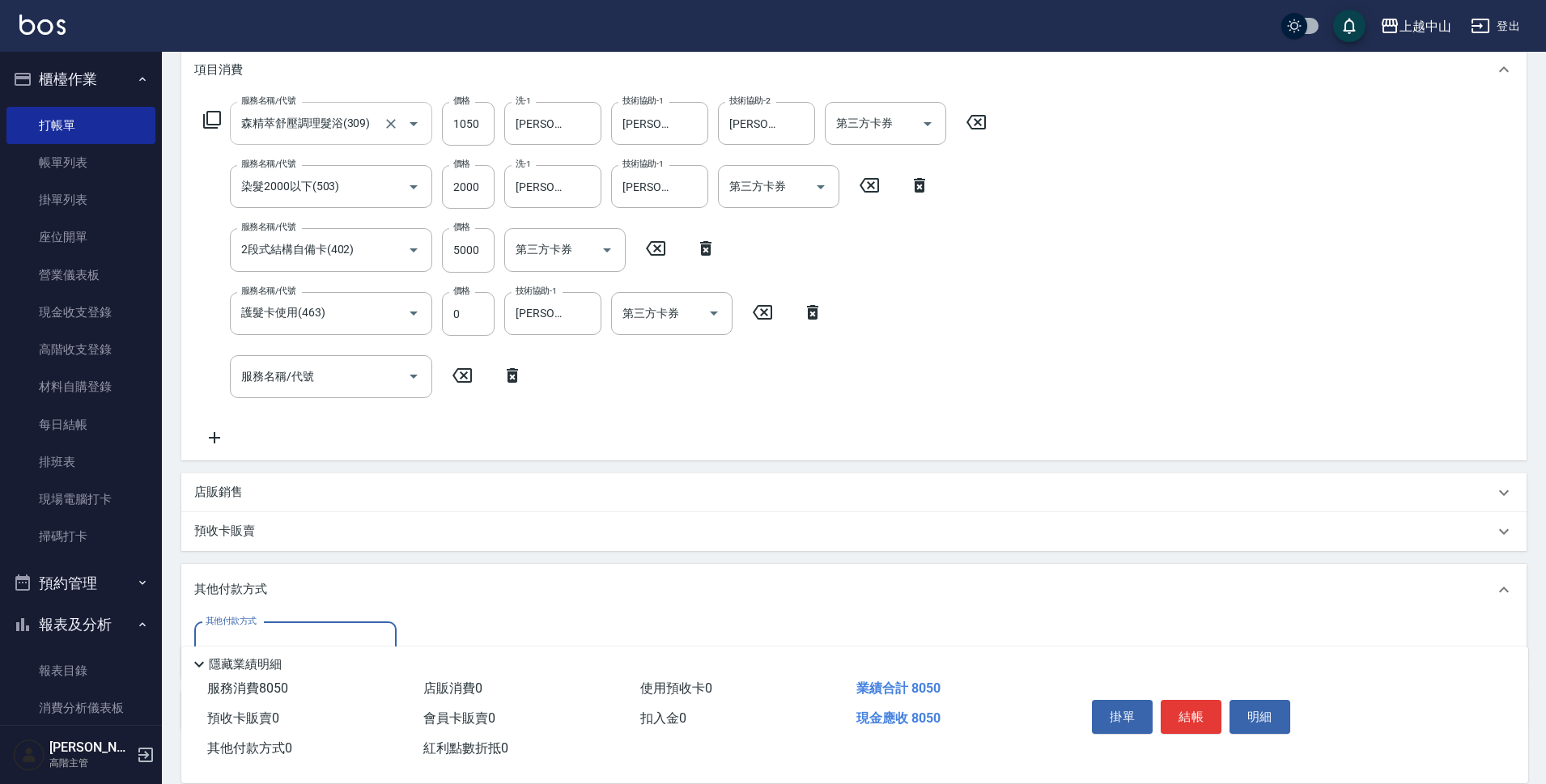
scroll to position [0, 0]
click at [286, 631] on input "其他付款方式" at bounding box center [295, 644] width 188 height 28
click at [284, 607] on span "信用卡" at bounding box center [296, 603] width 202 height 27
type input "信用卡"
type input "8050"
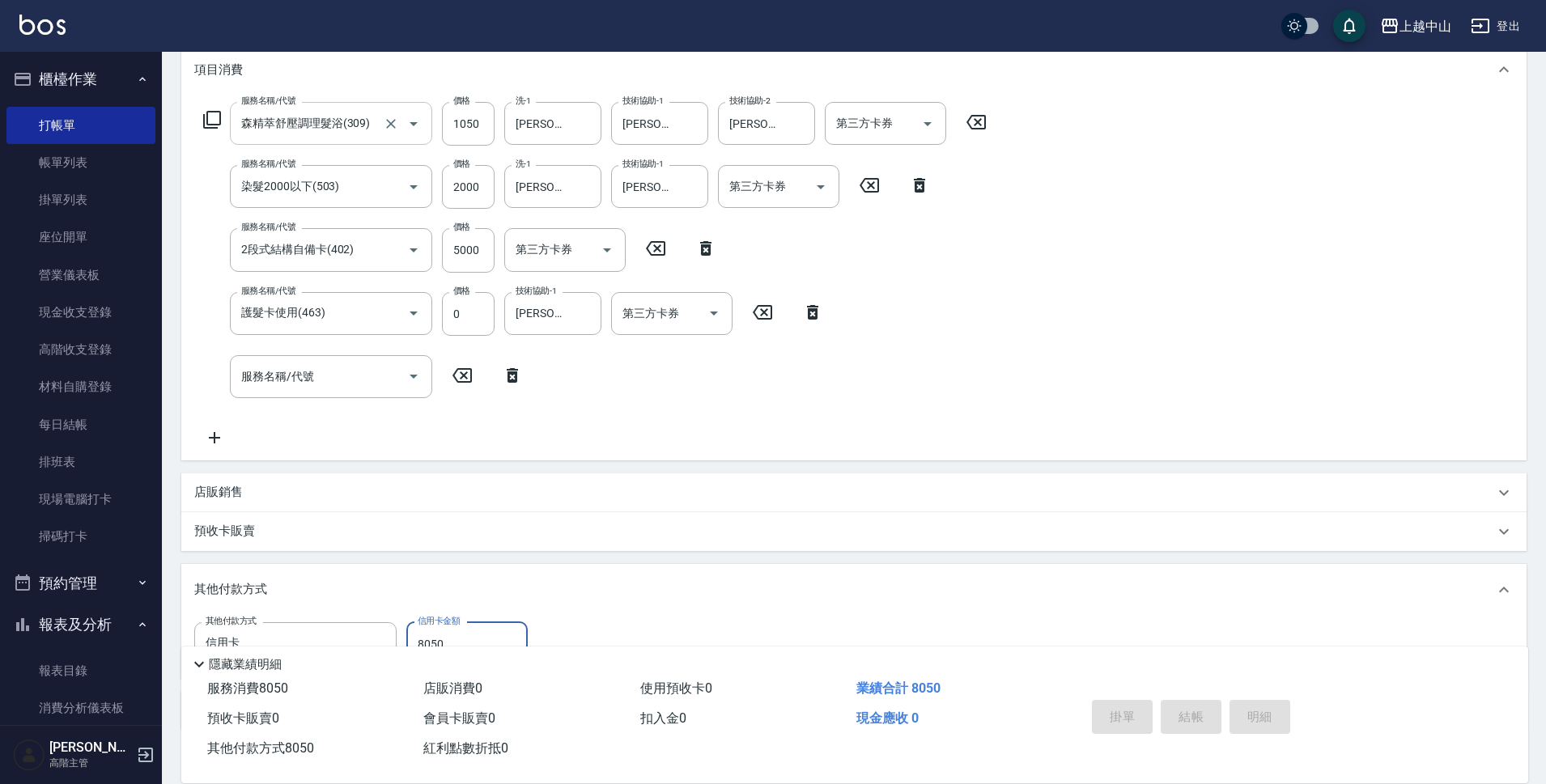
type input "[DATE] 18:37"
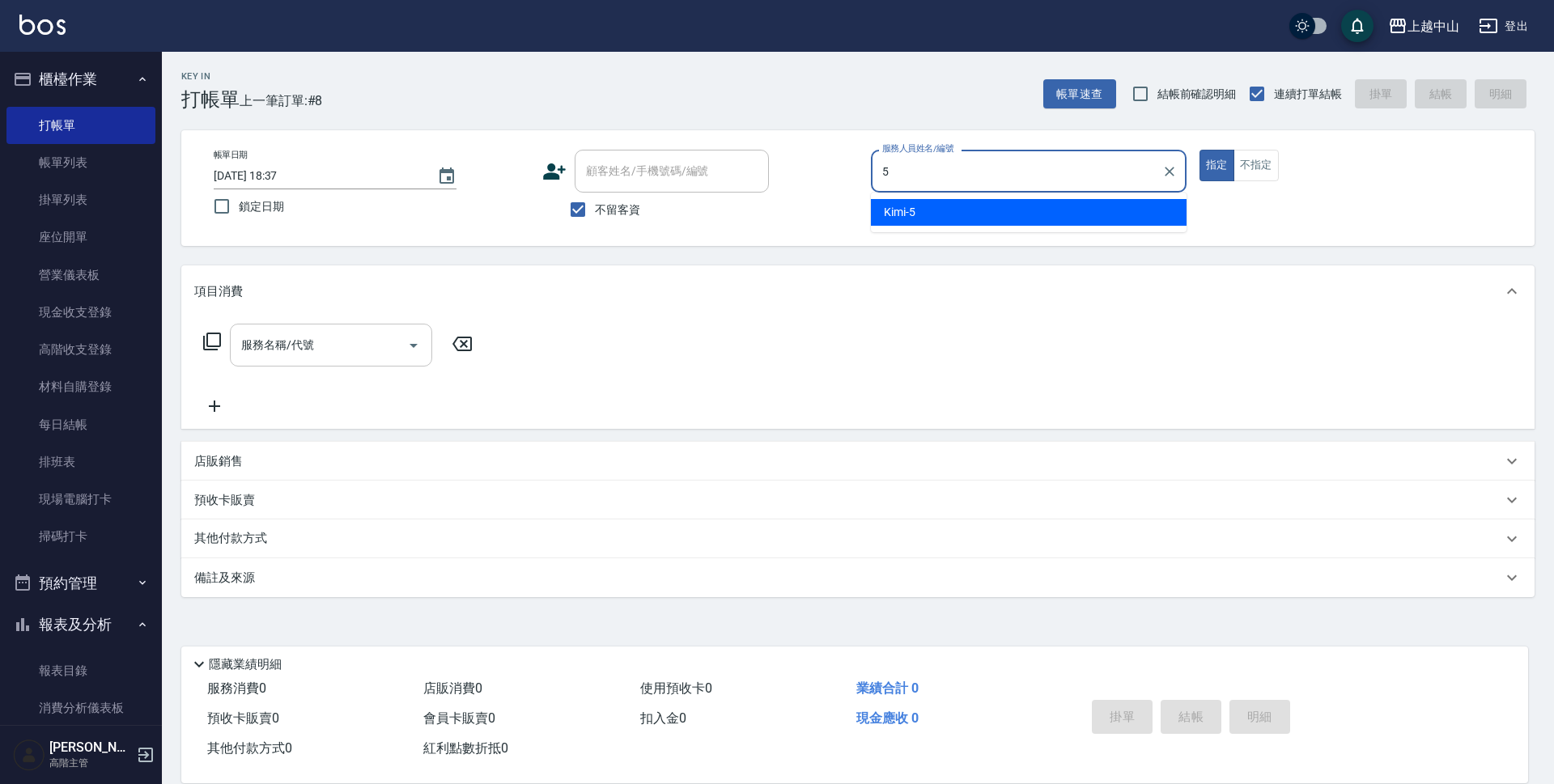
type input "Kimi-5"
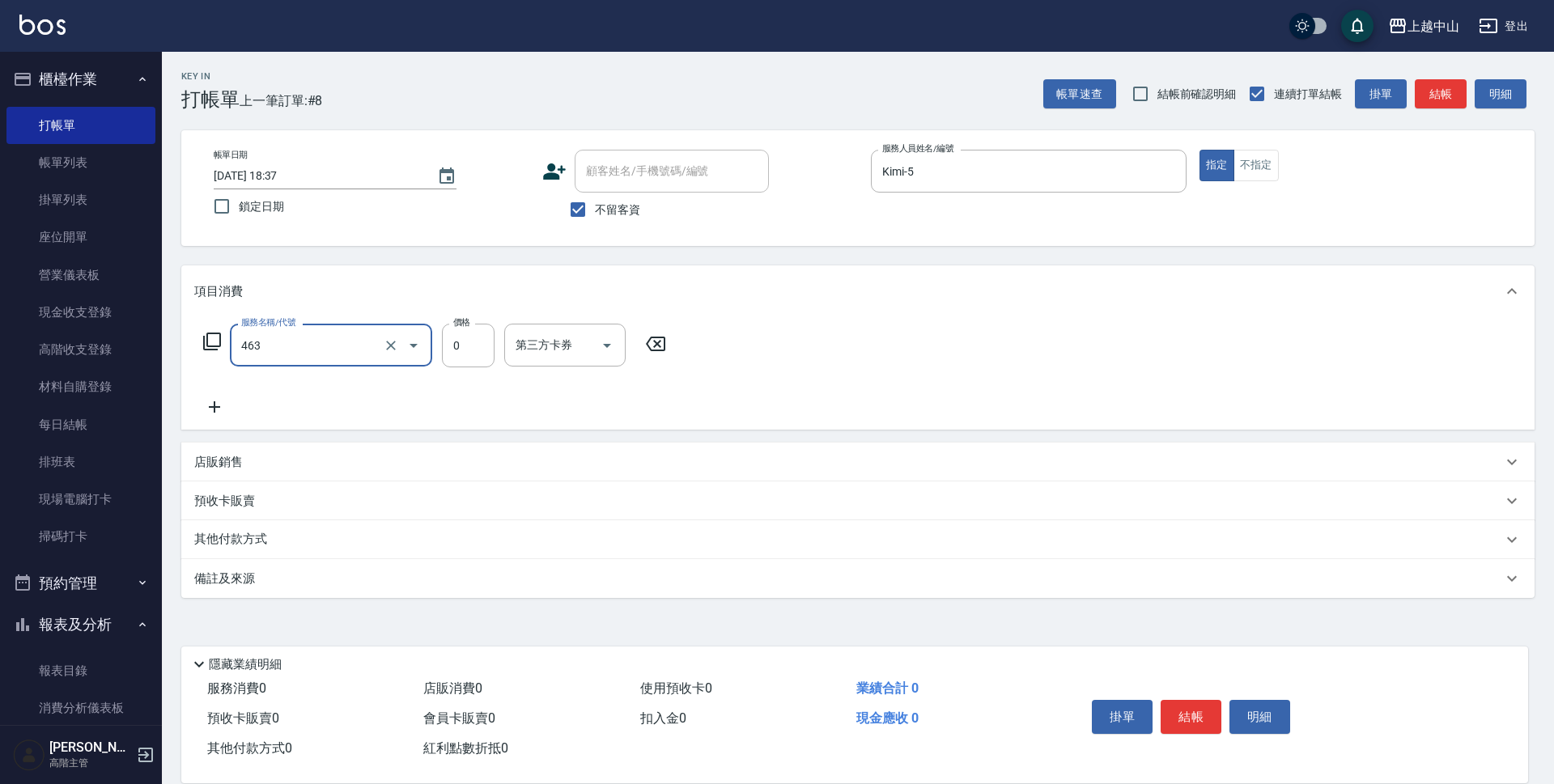
type input "護髮卡使用(463)"
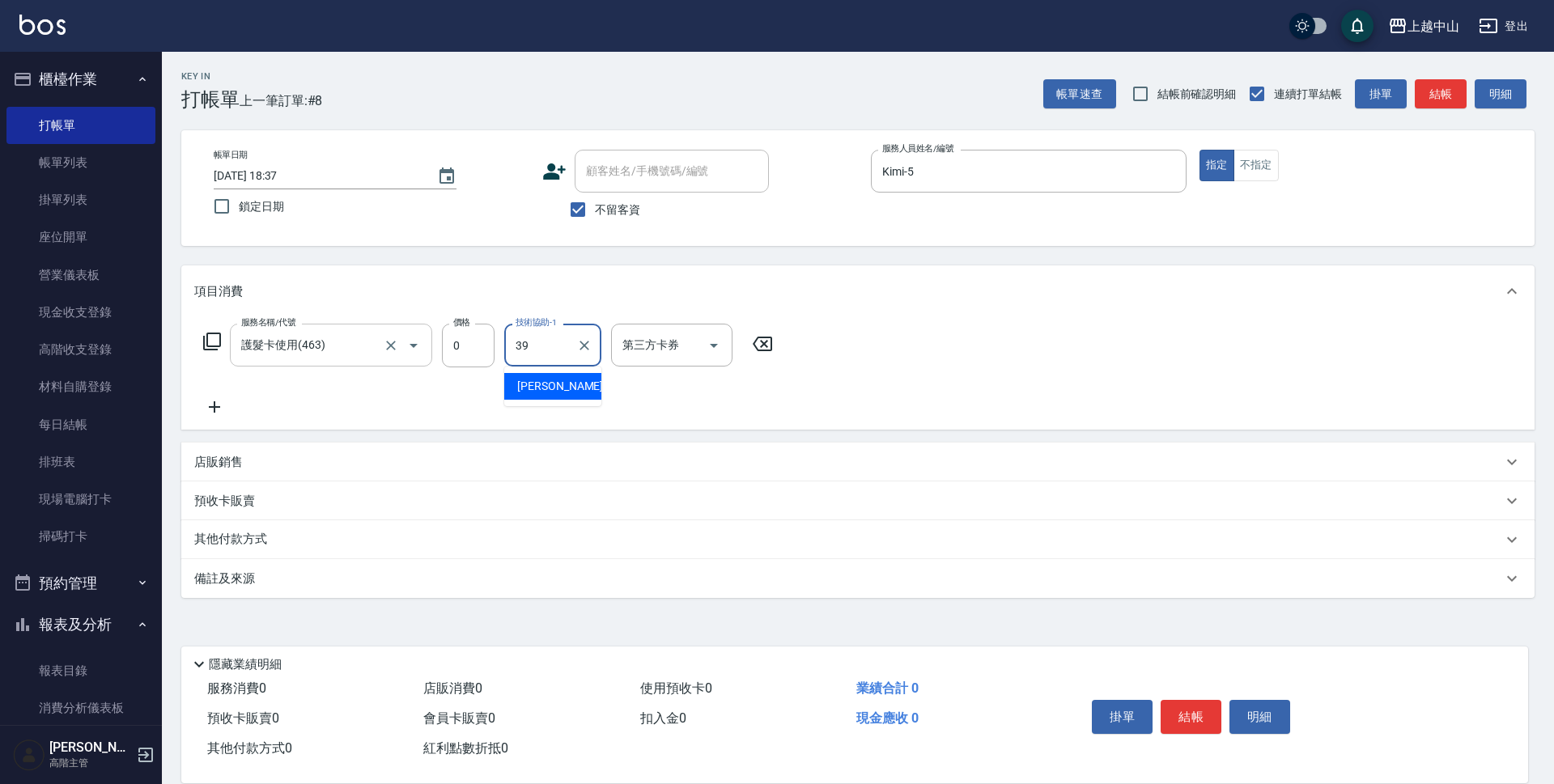
type input "[PERSON_NAME]-39"
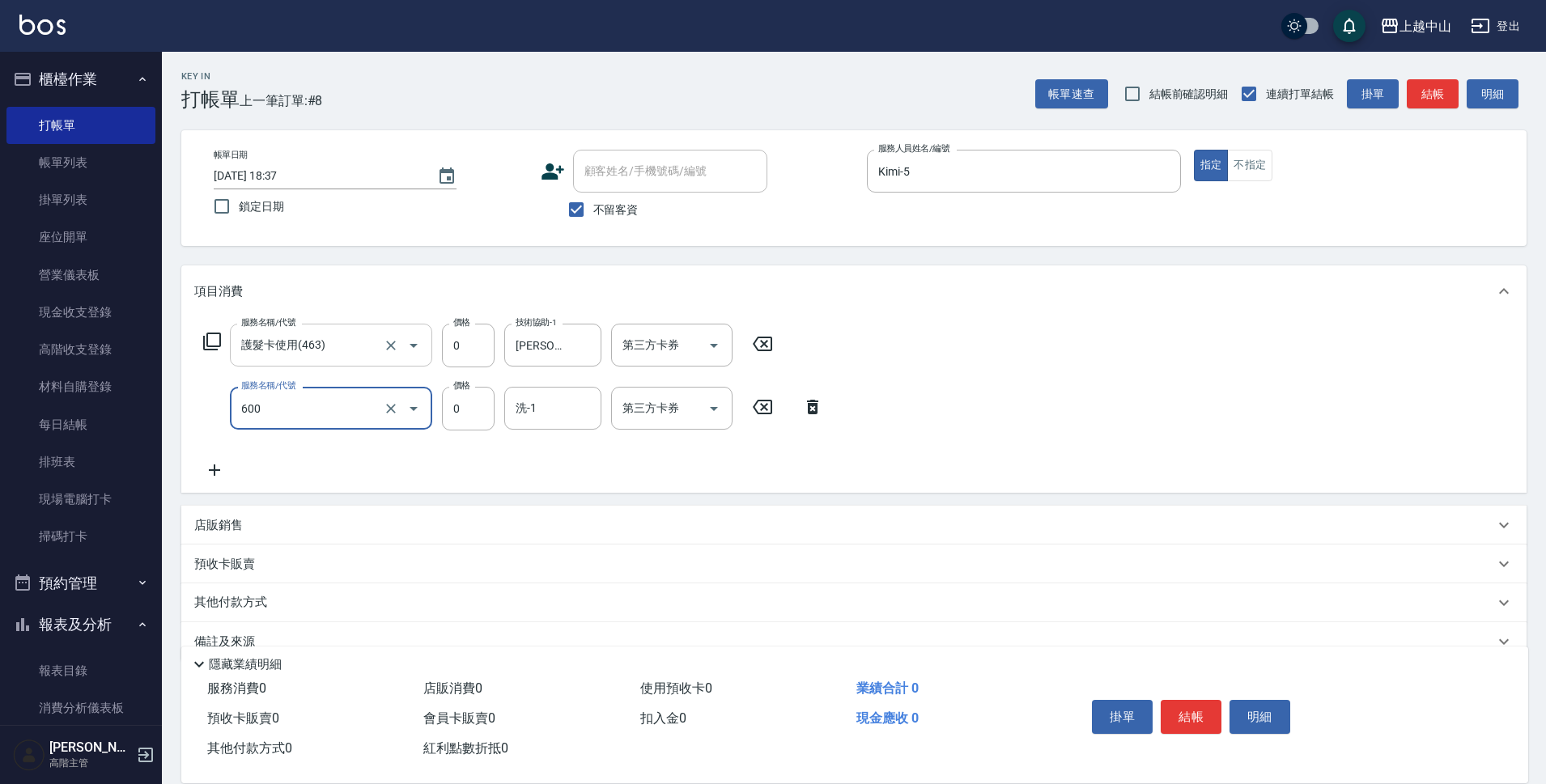
type input "洗髮(免費)(600)"
type input "[PERSON_NAME]-39"
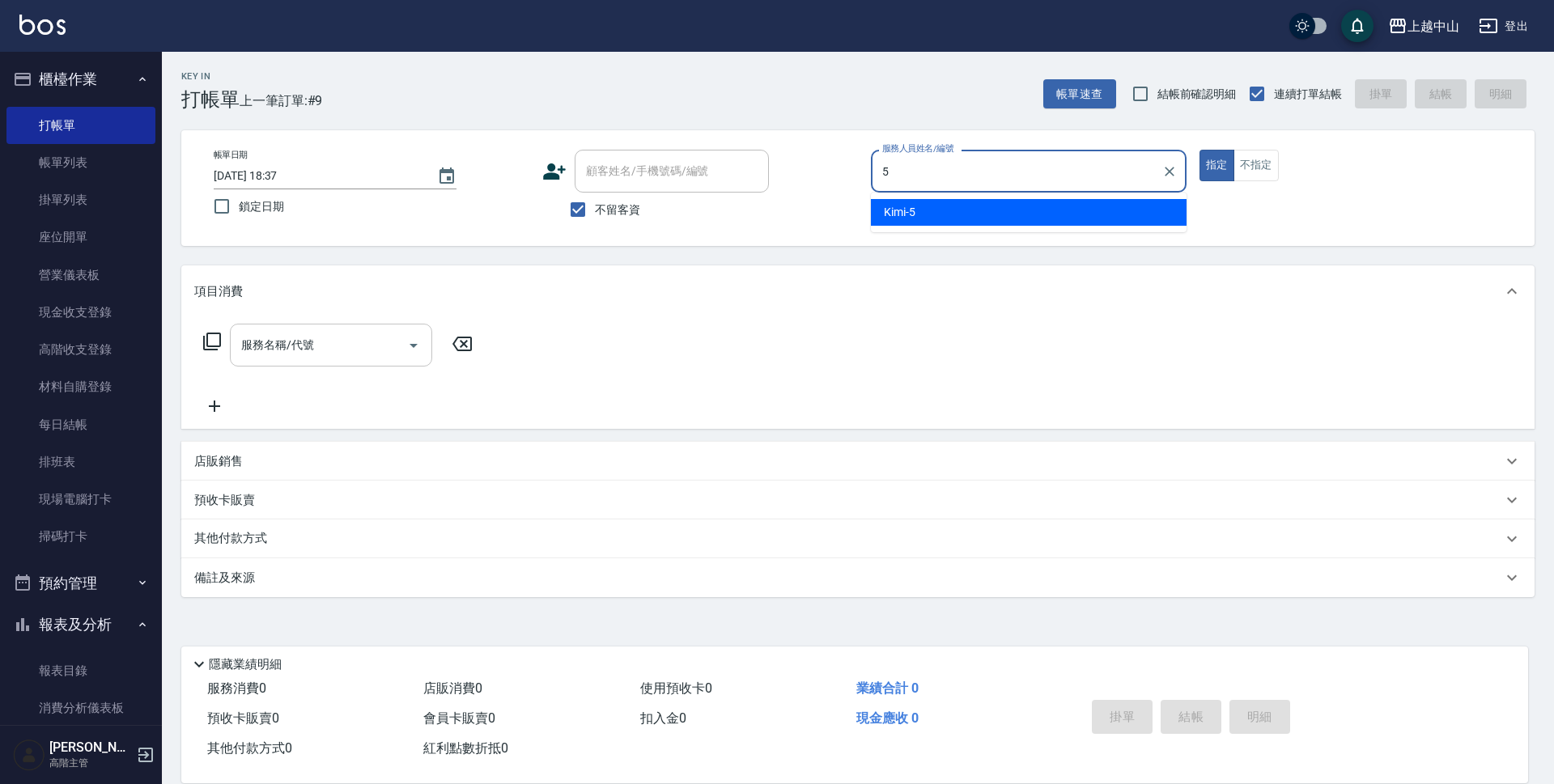
type input "Kimi-5"
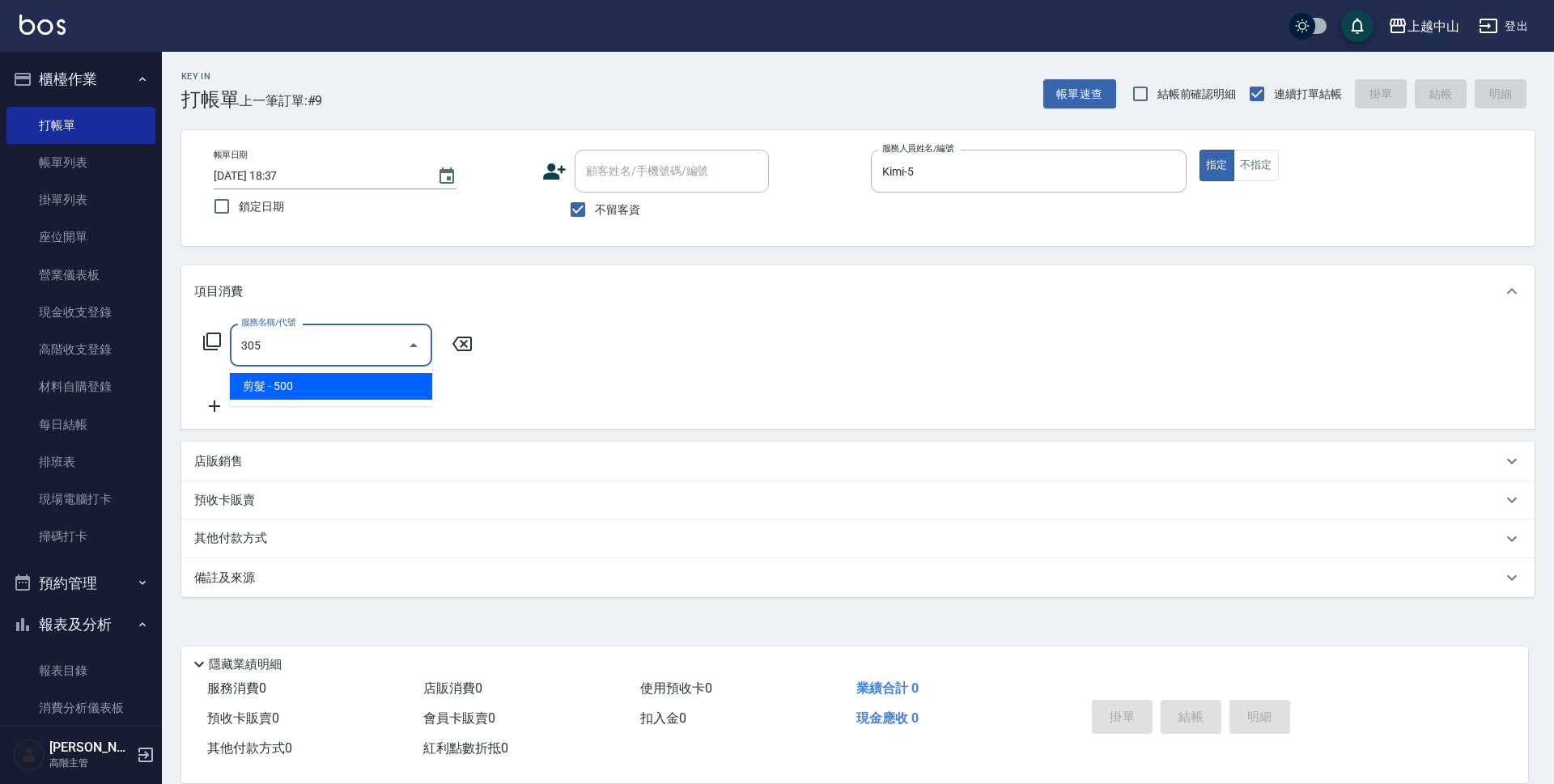
type input "剪髮(305)"
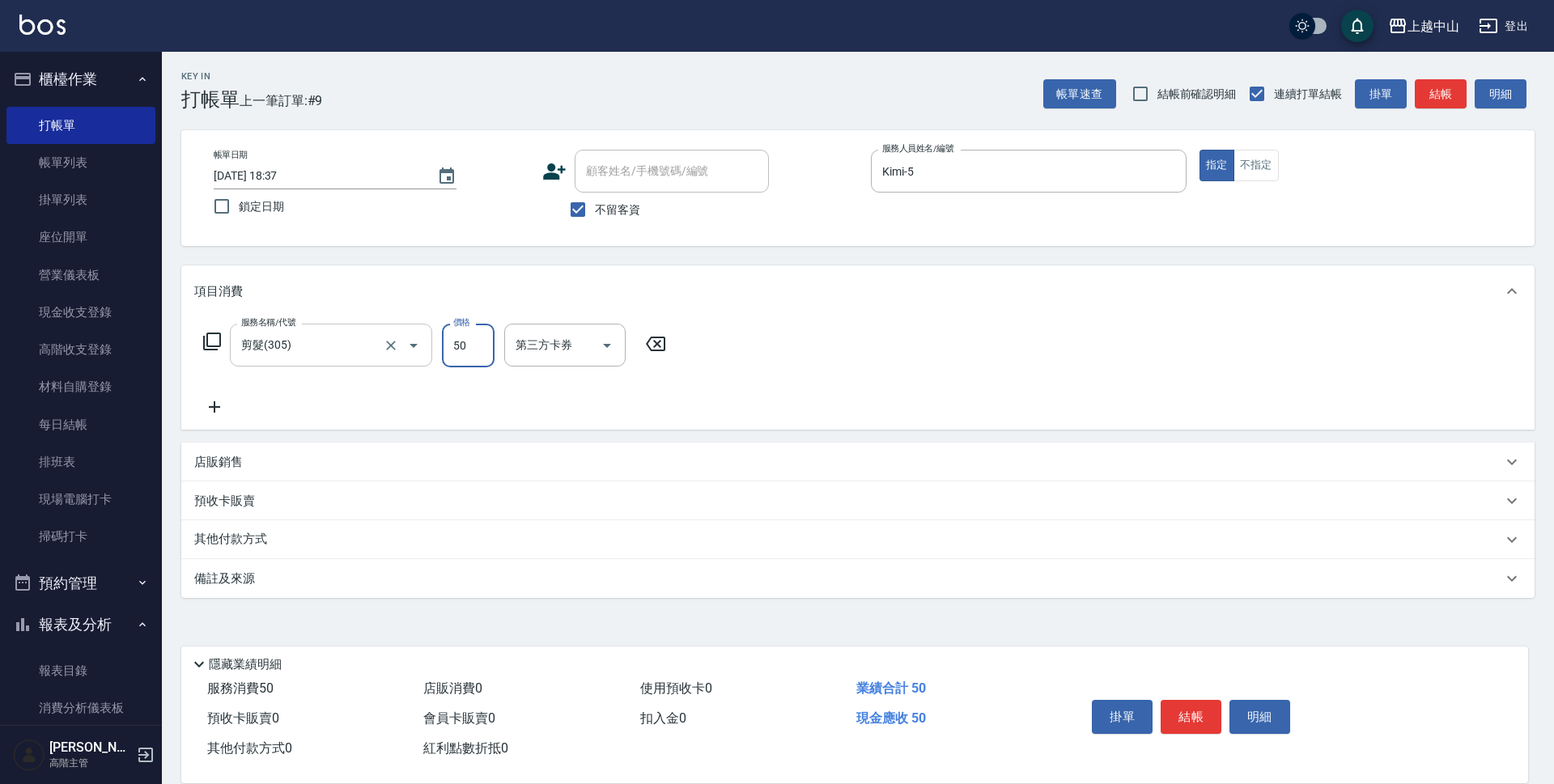
type input "500"
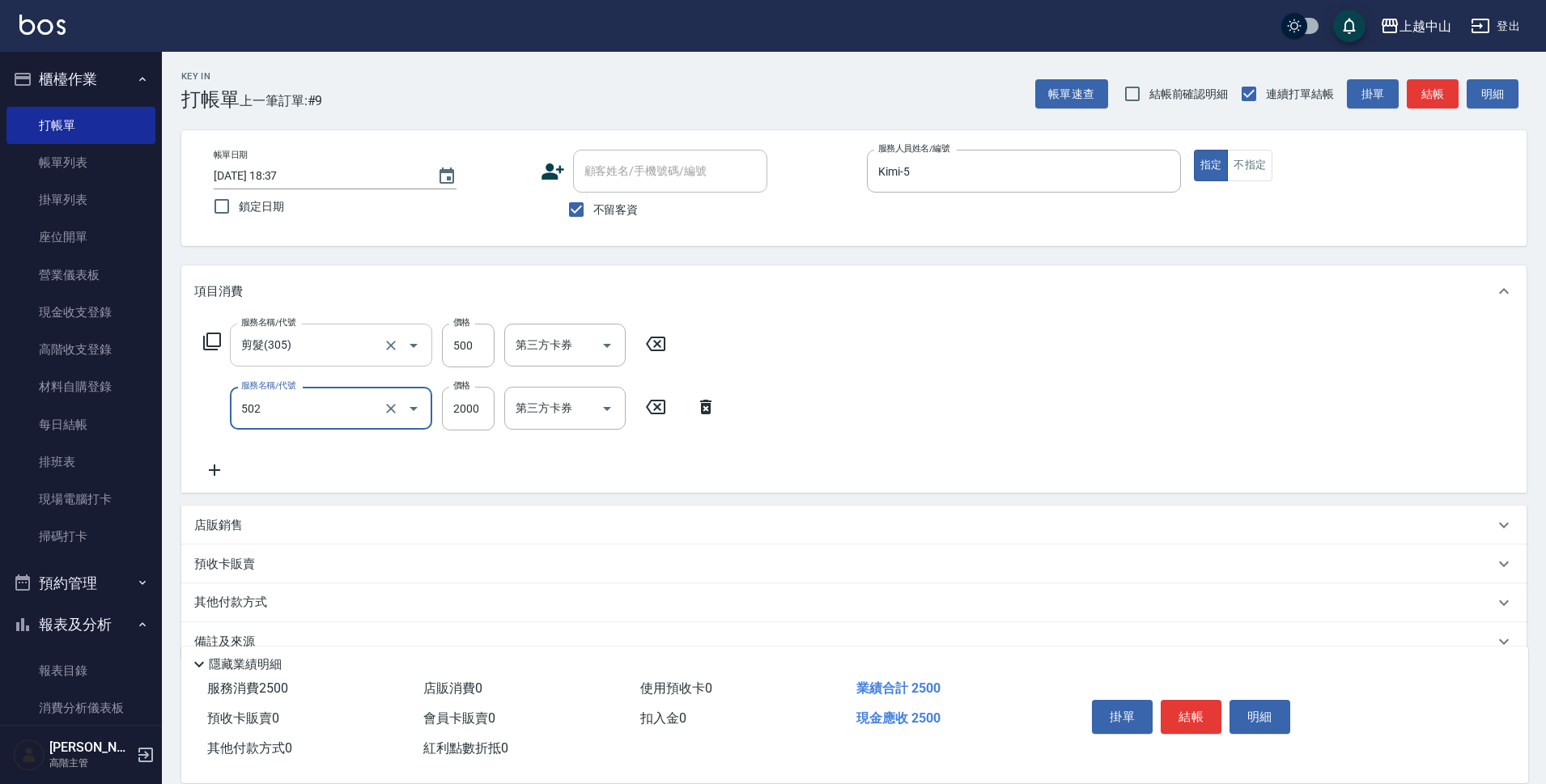
type input "染髮2000以上(502)"
type input "4000"
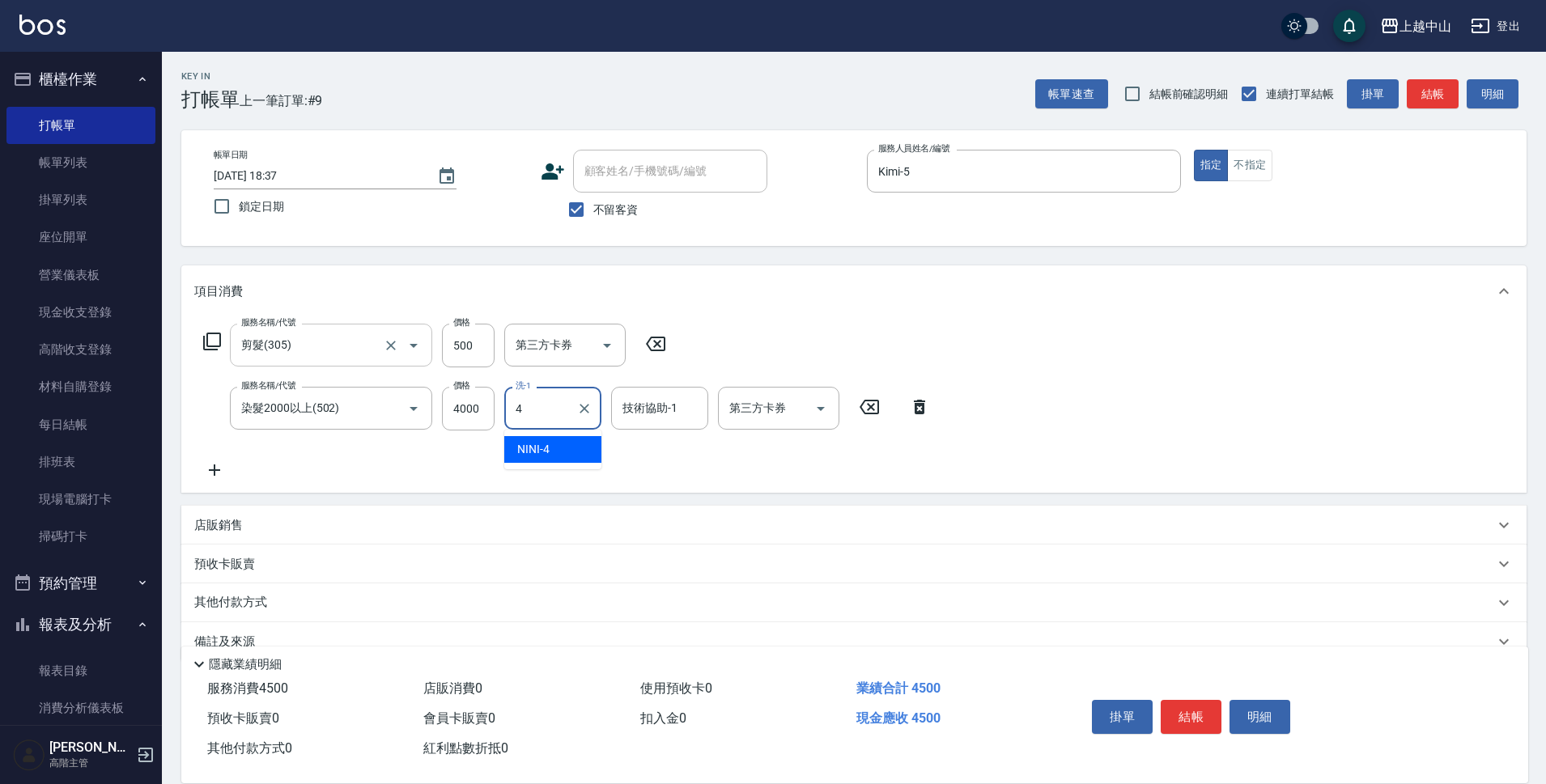
type input "NINI-4"
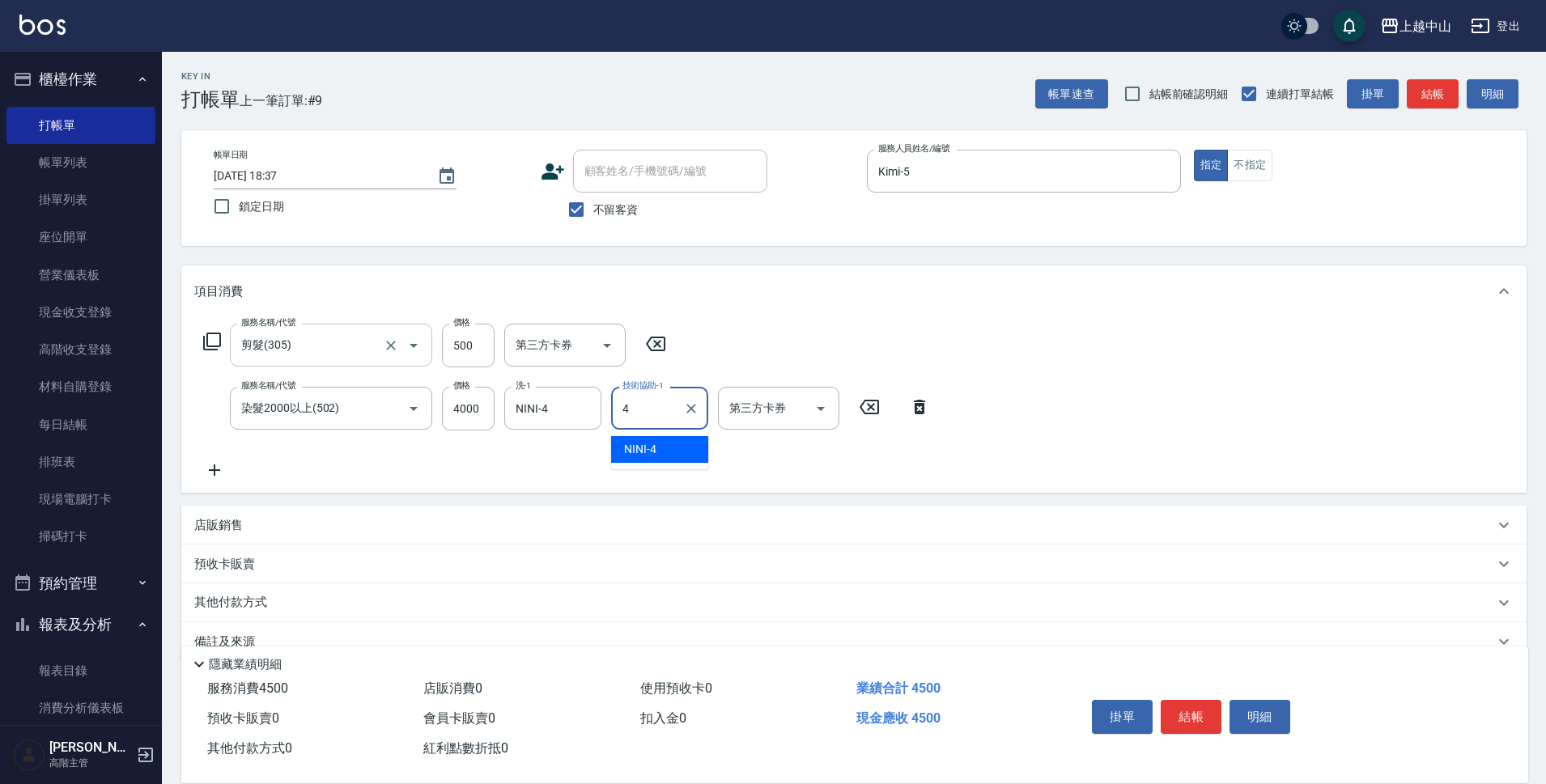
type input "NINI-4"
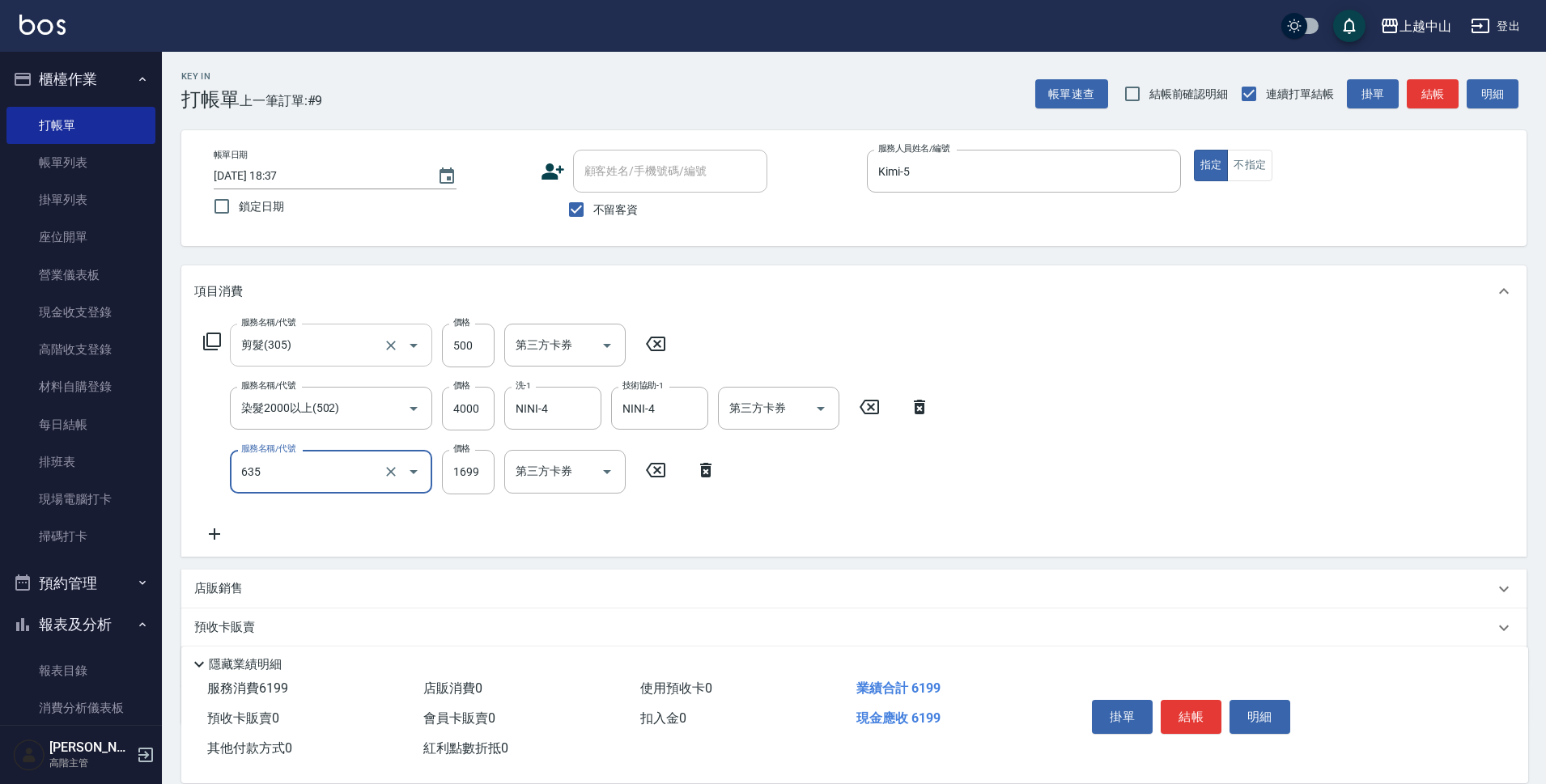
type input "兩段自備單次(635)"
type input "1000"
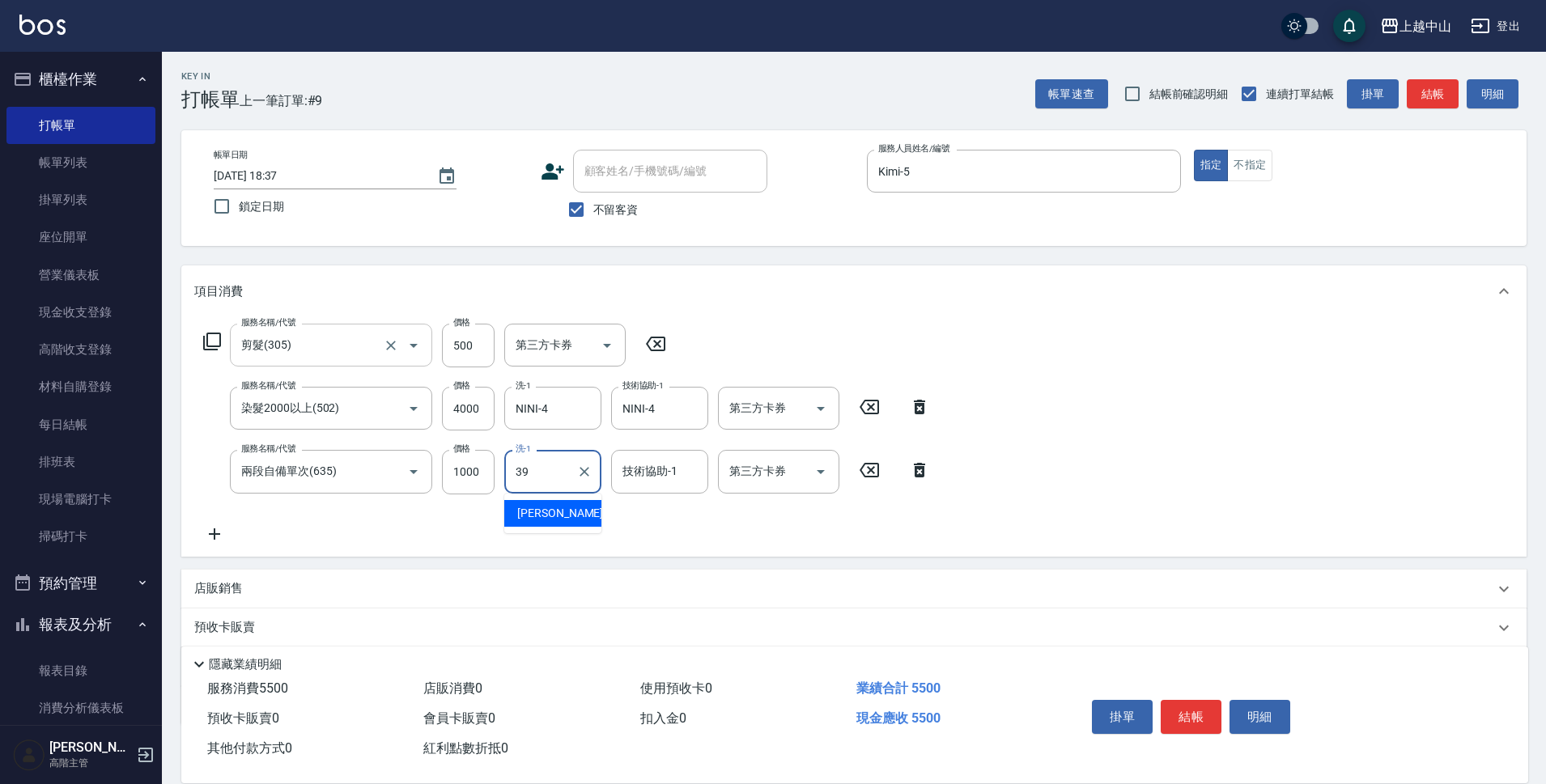
type input "[PERSON_NAME]-39"
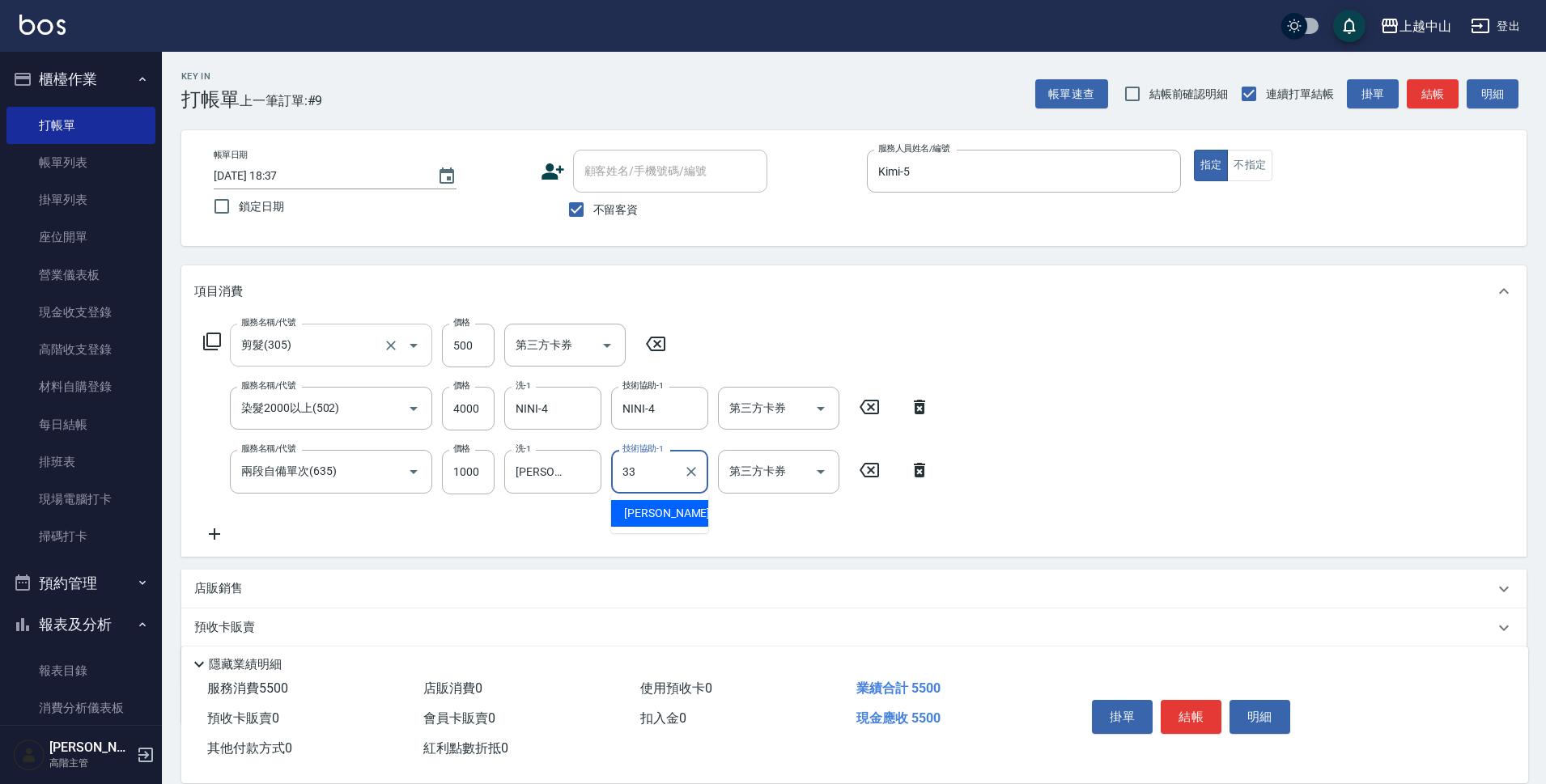
type input "[PERSON_NAME]-33"
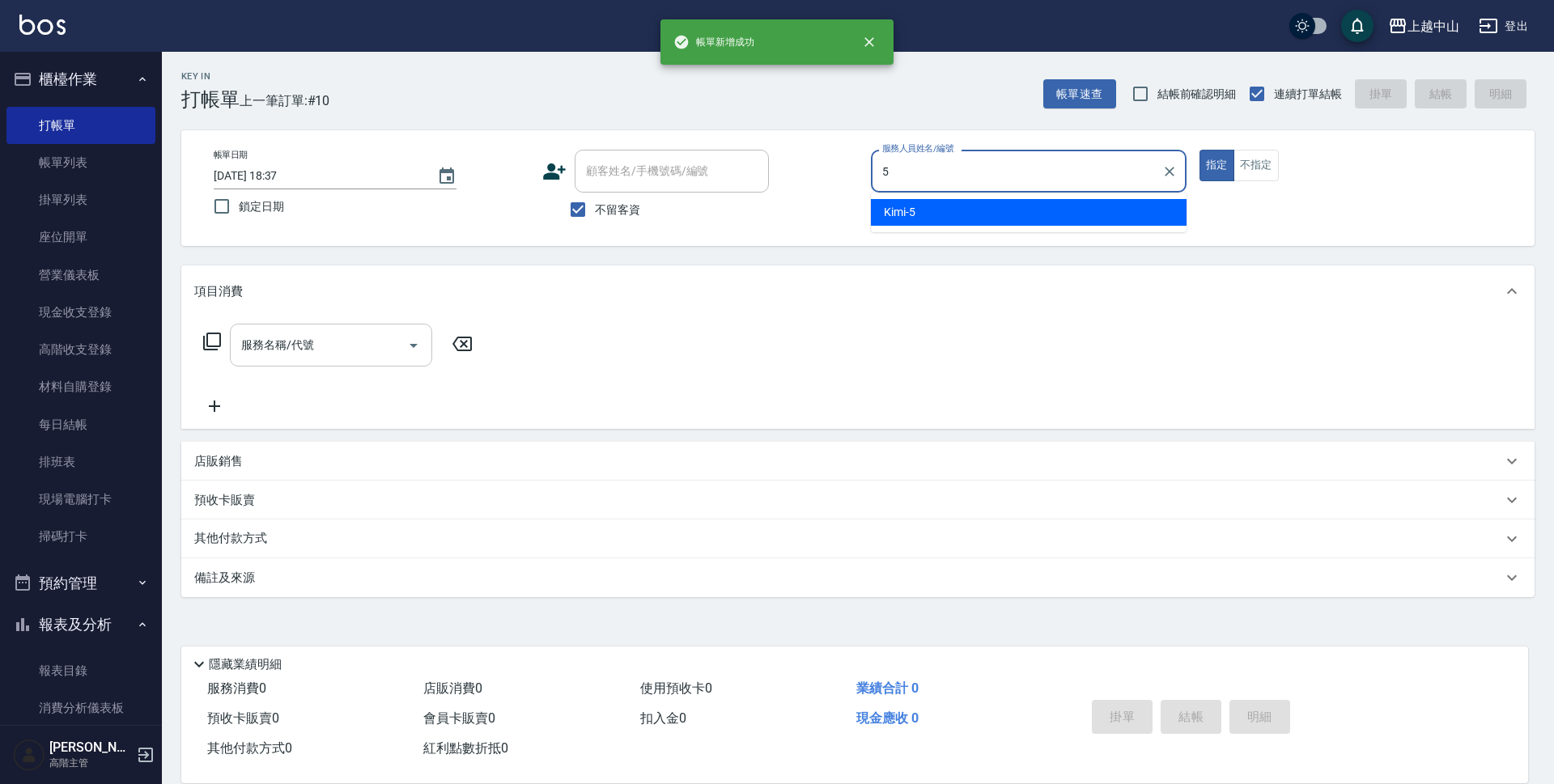
type input "Kimi-5"
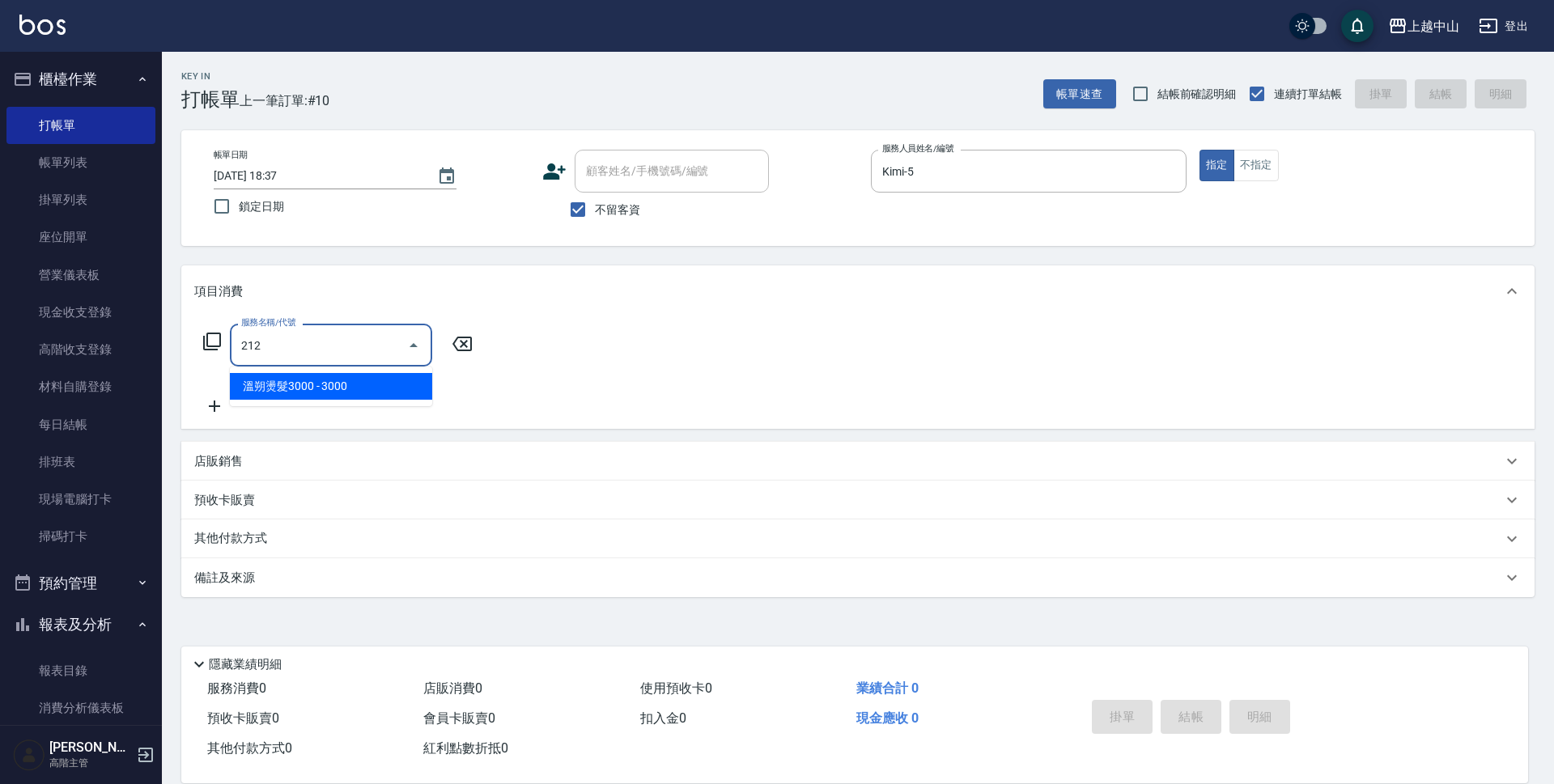
type input "溫朔燙髮3000(212)"
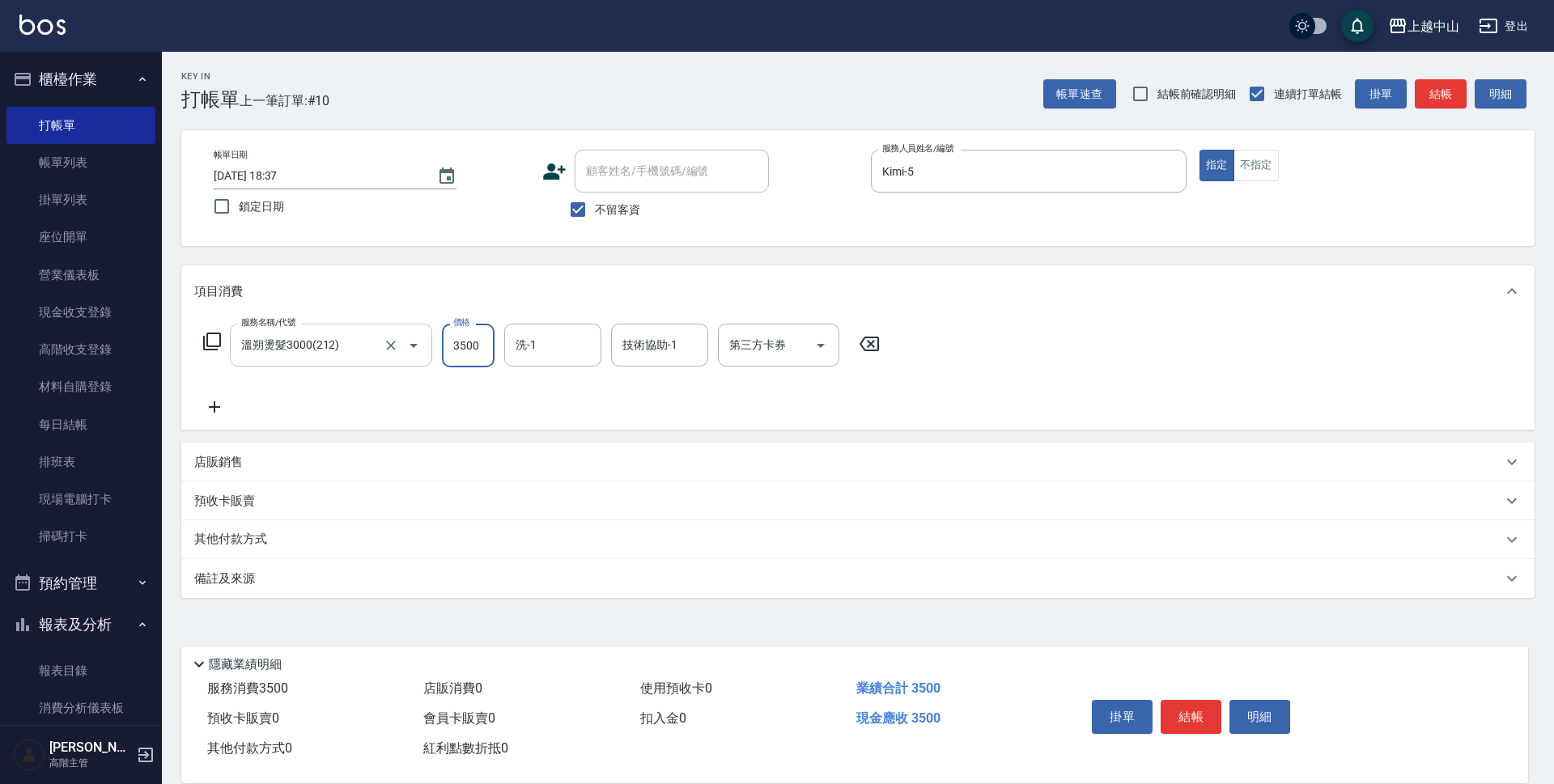
type input "3500"
type input "[PERSON_NAME]-33"
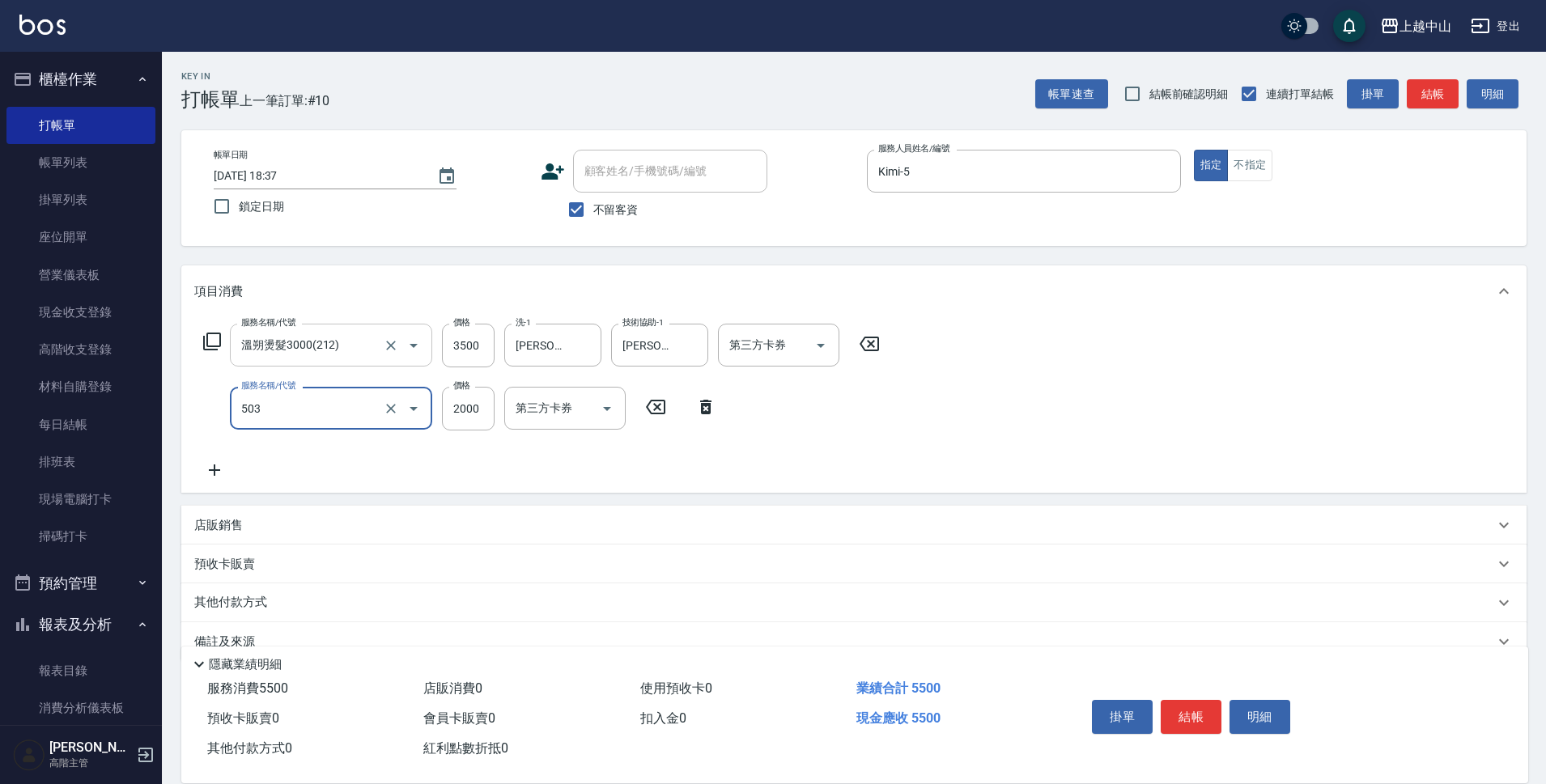
type input "染髮2000以下(503)"
type input "1000"
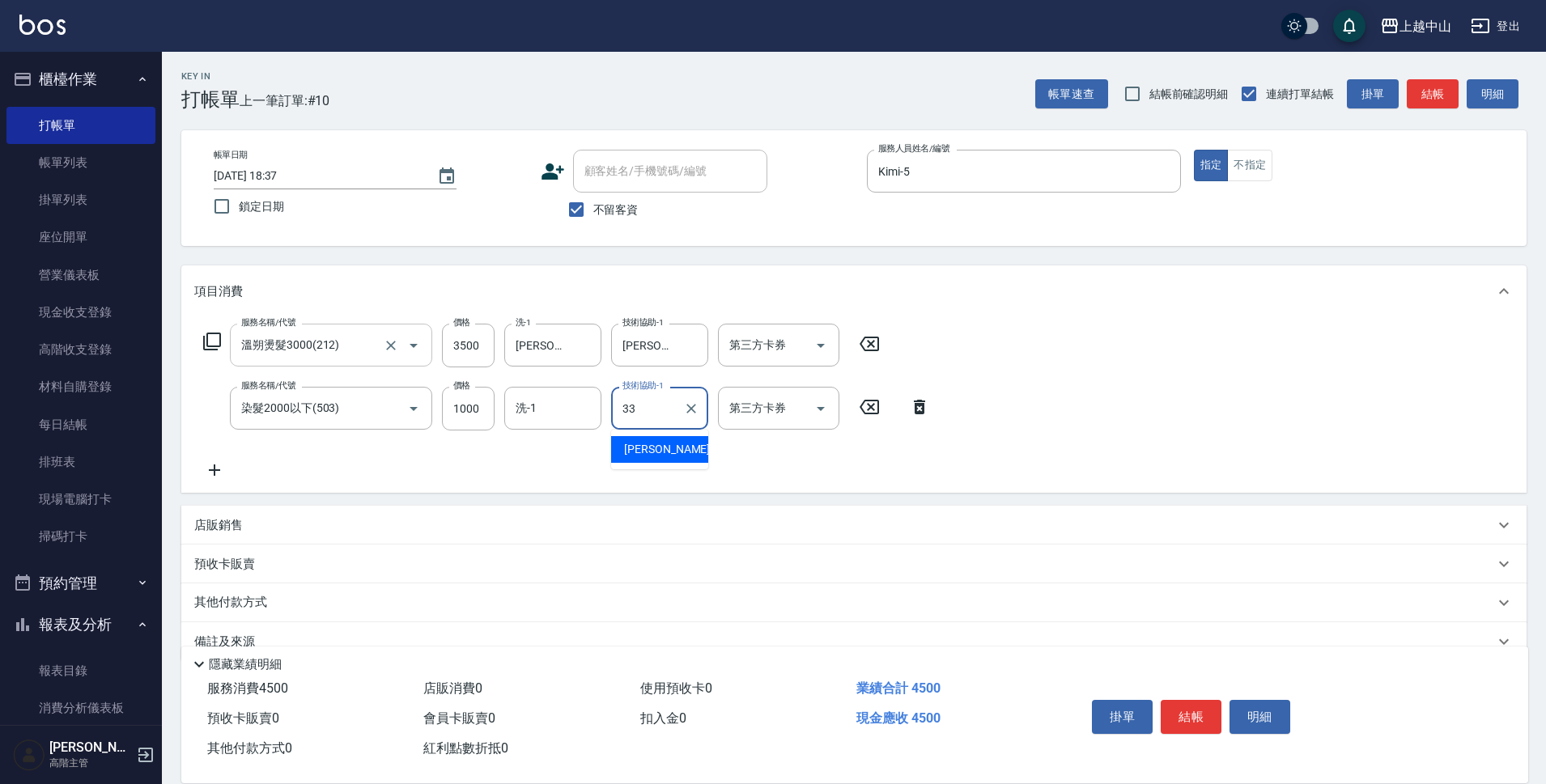
type input "[PERSON_NAME]-33"
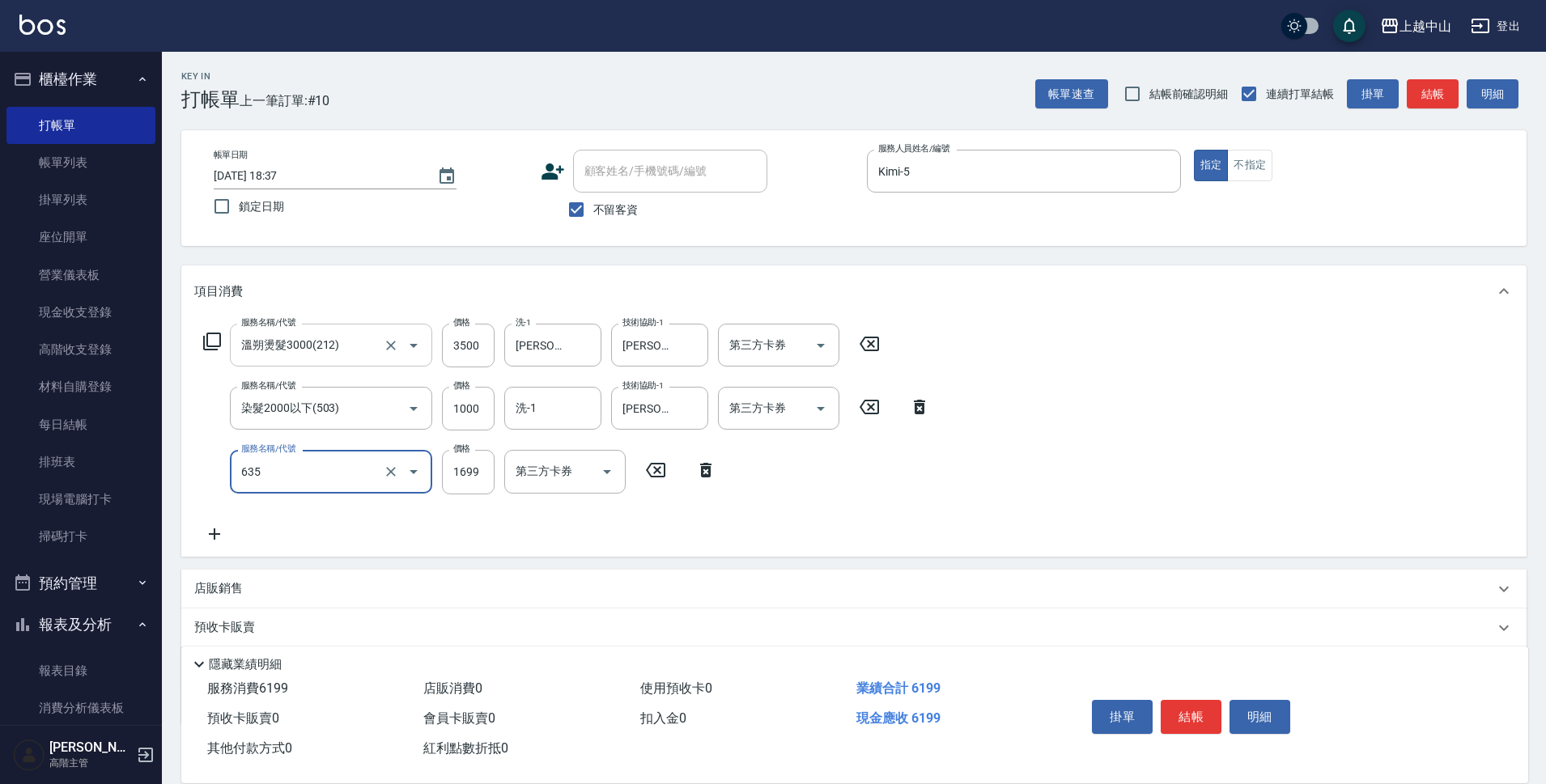
type input "兩段自備單次(635)"
type input "1500"
type input "3"
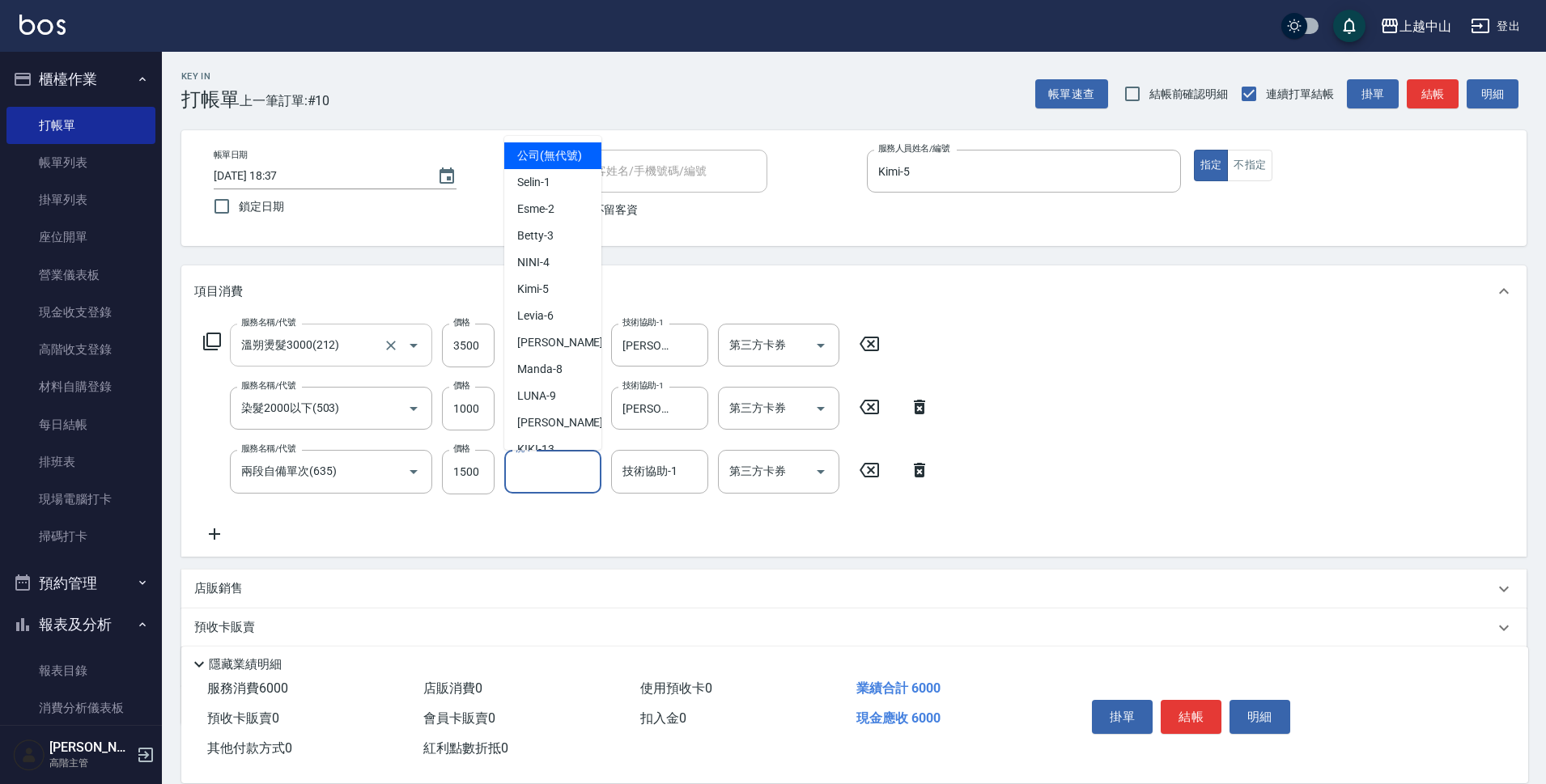
type input "公司 (無代號)"
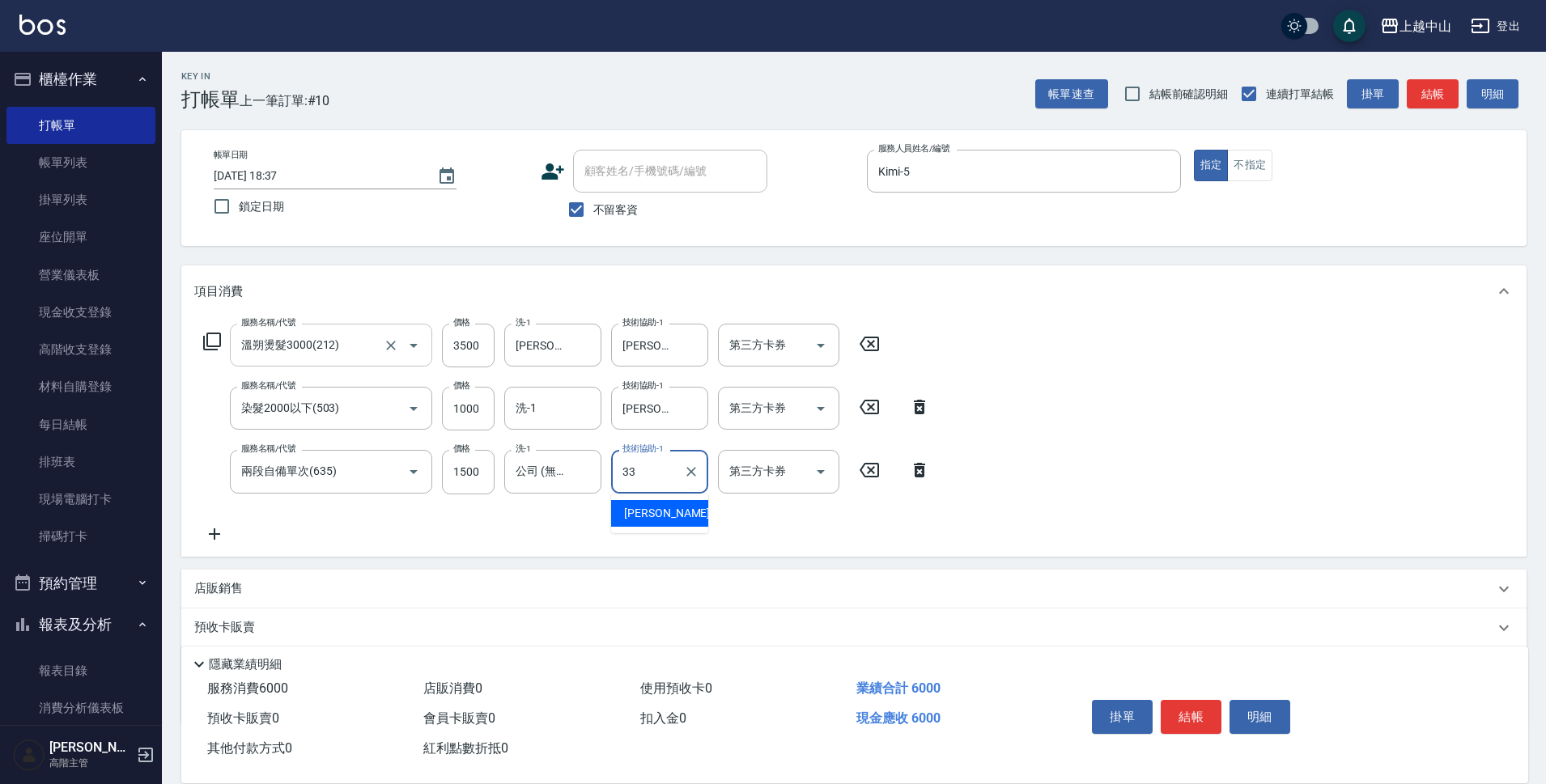
type input "[PERSON_NAME]-33"
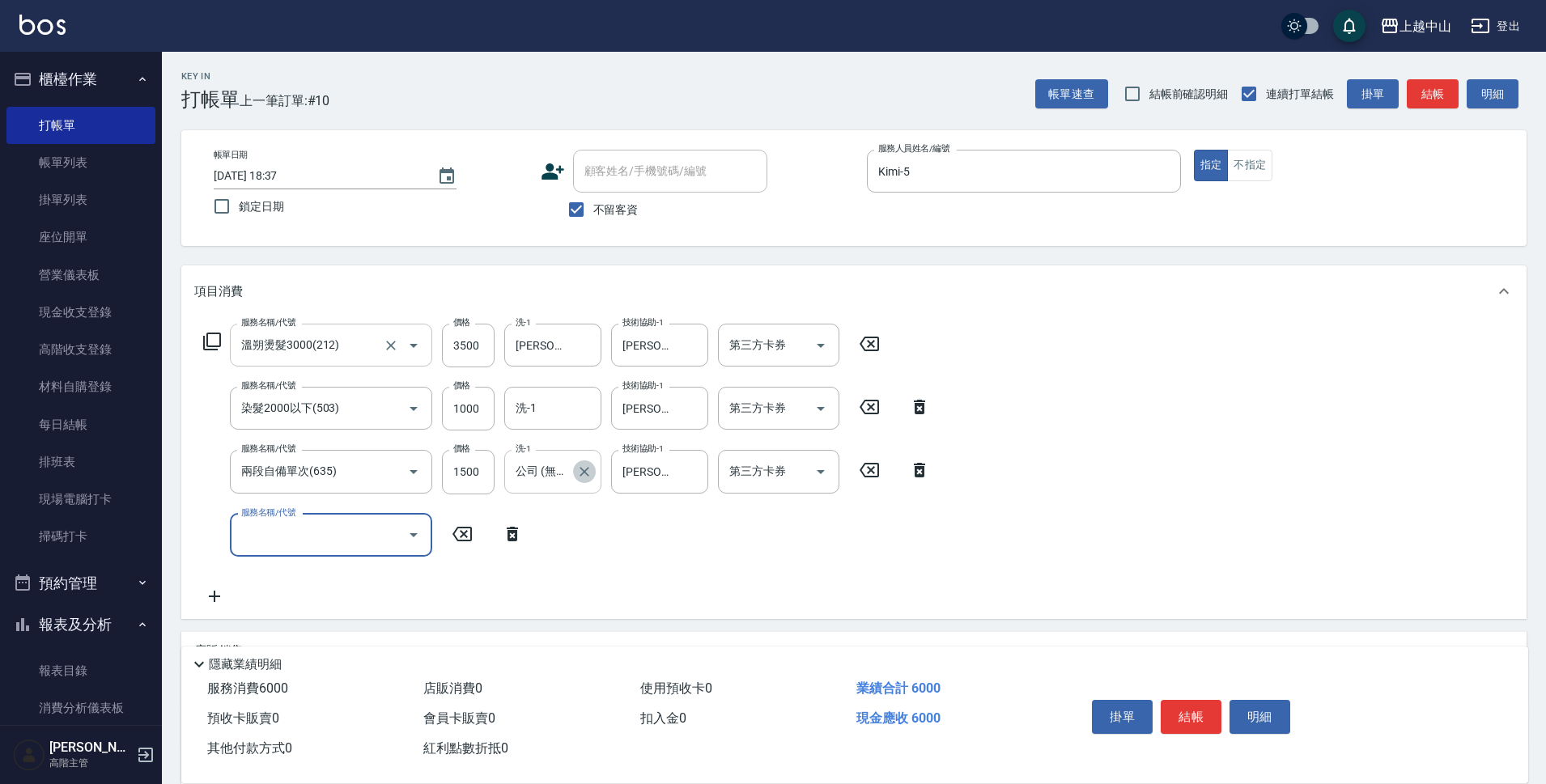
click at [589, 463] on icon "Clear" at bounding box center [584, 471] width 16 height 16
click at [1173, 700] on button "結帳" at bounding box center [1191, 716] width 61 height 34
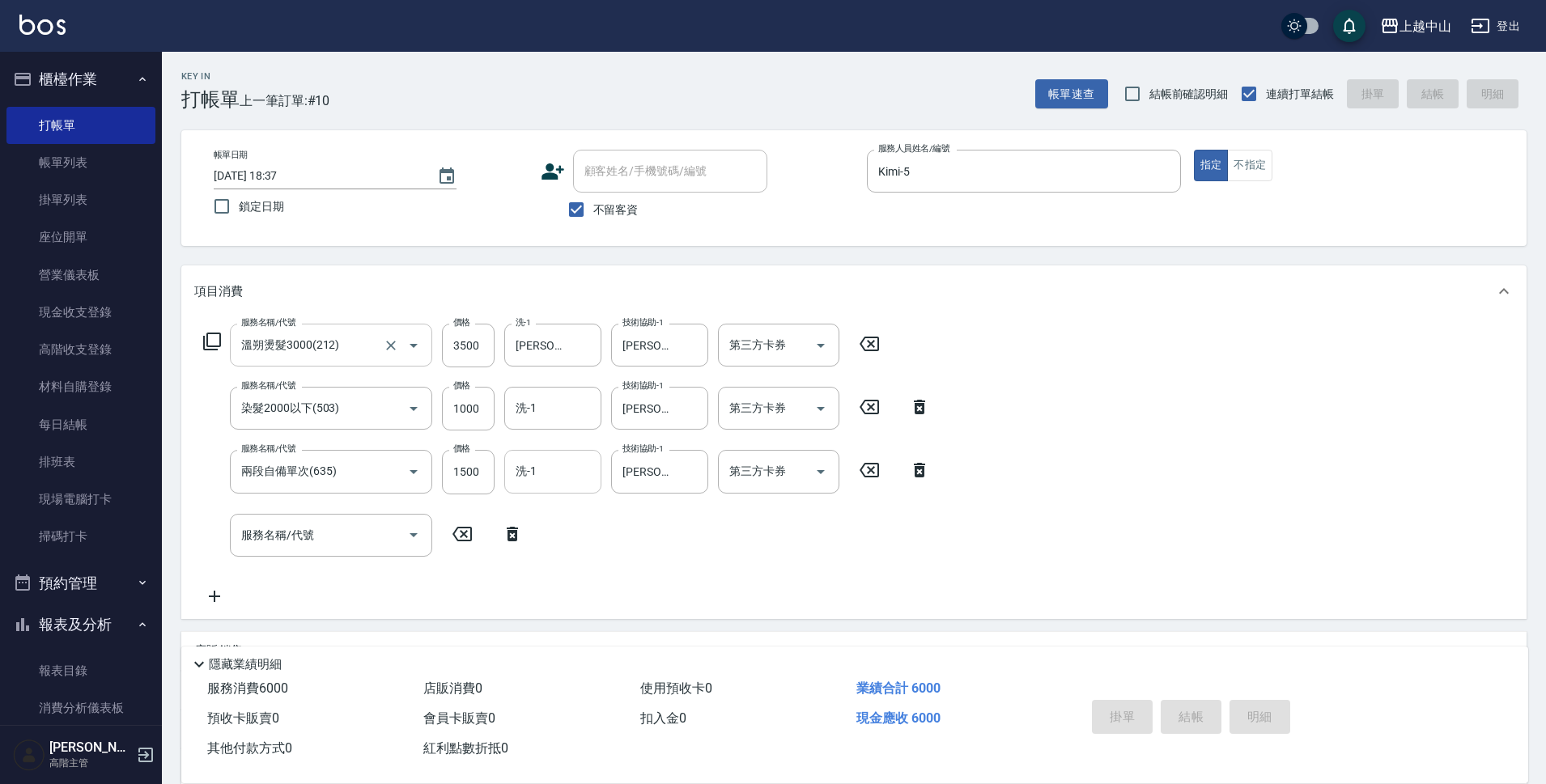
type input "[DATE] 18:38"
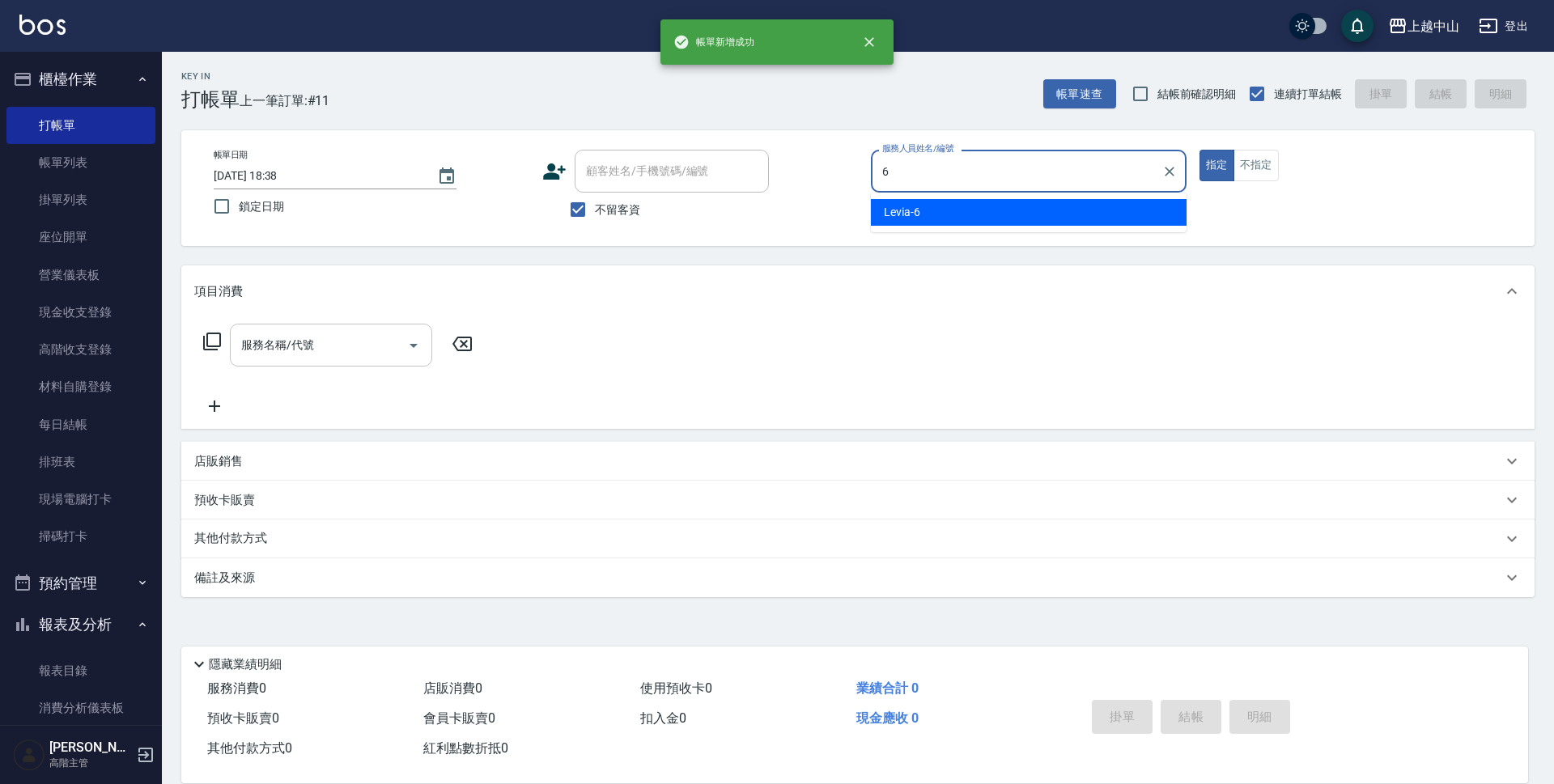
type input "Levia-6"
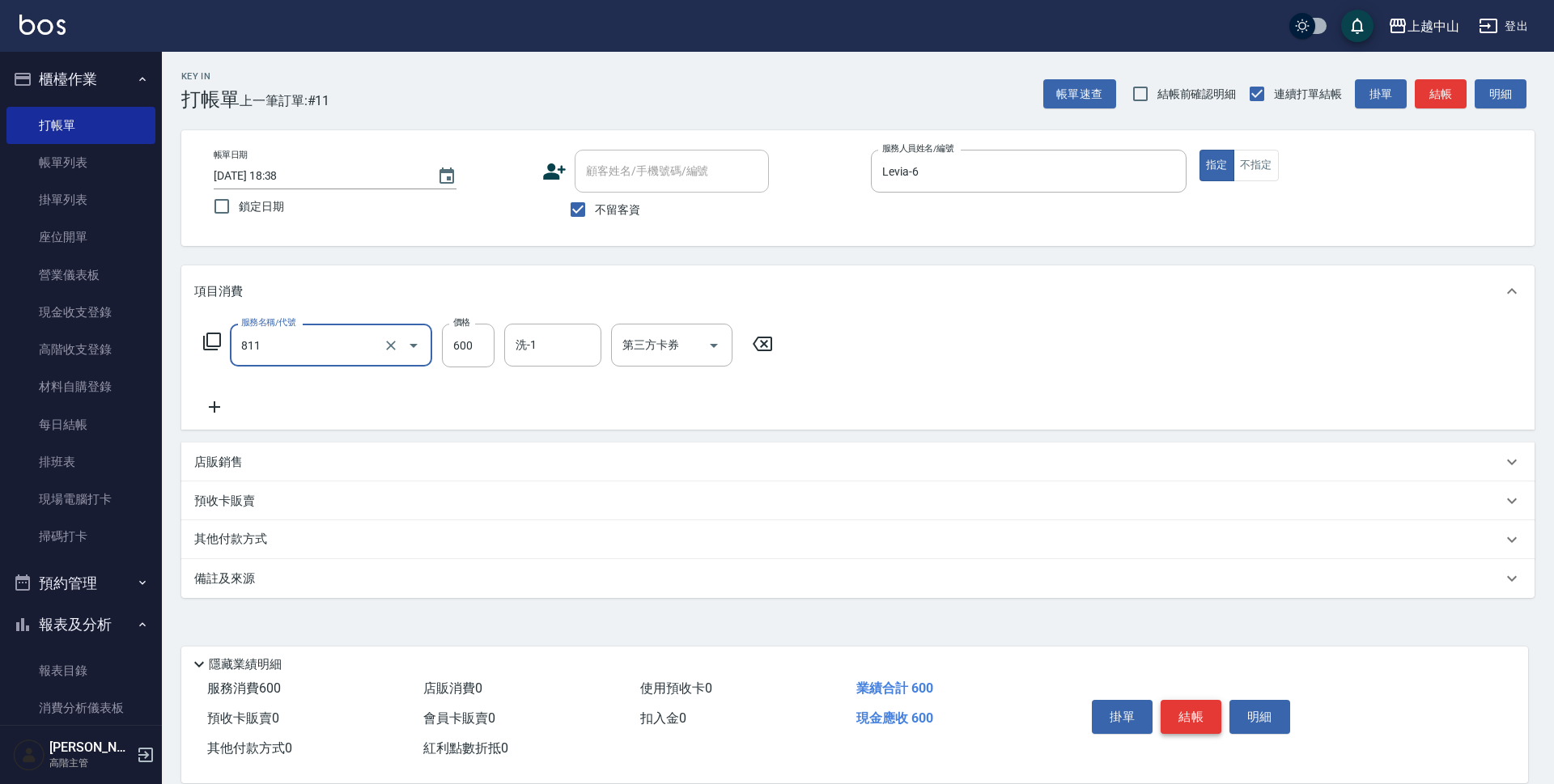
type input "洗+剪(811)"
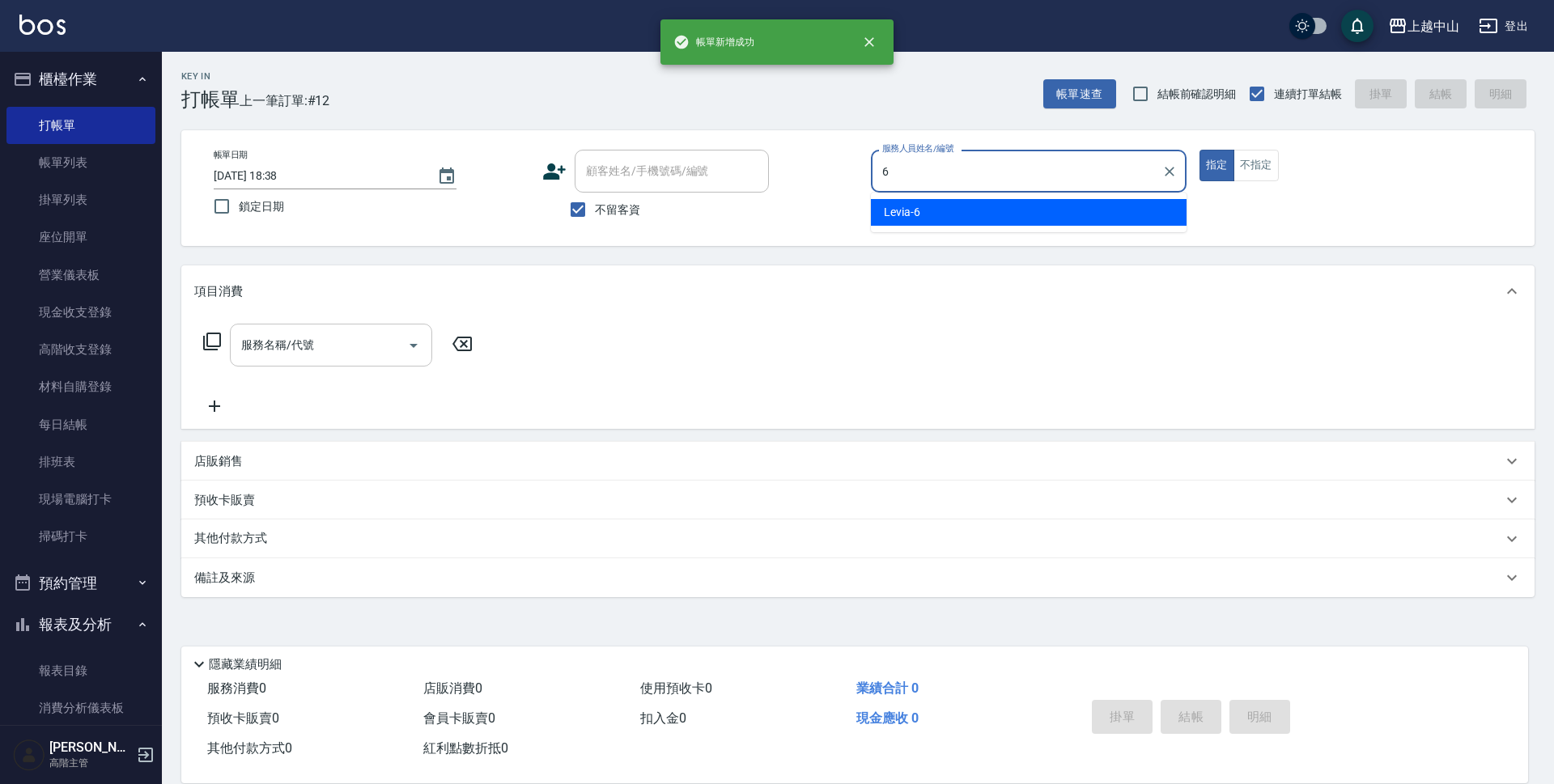
type input "Levia-6"
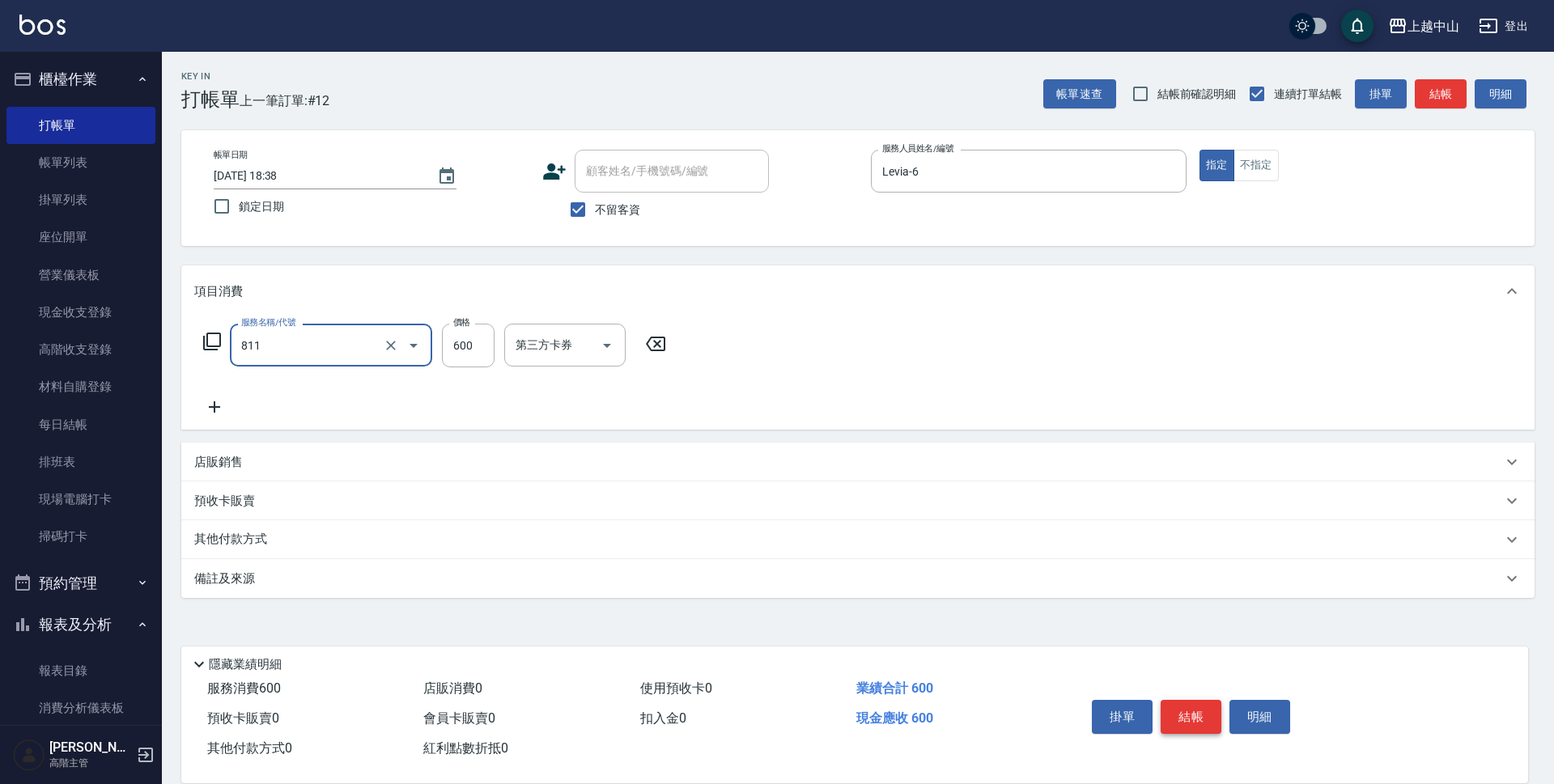
type input "洗+剪(811)"
type input "500"
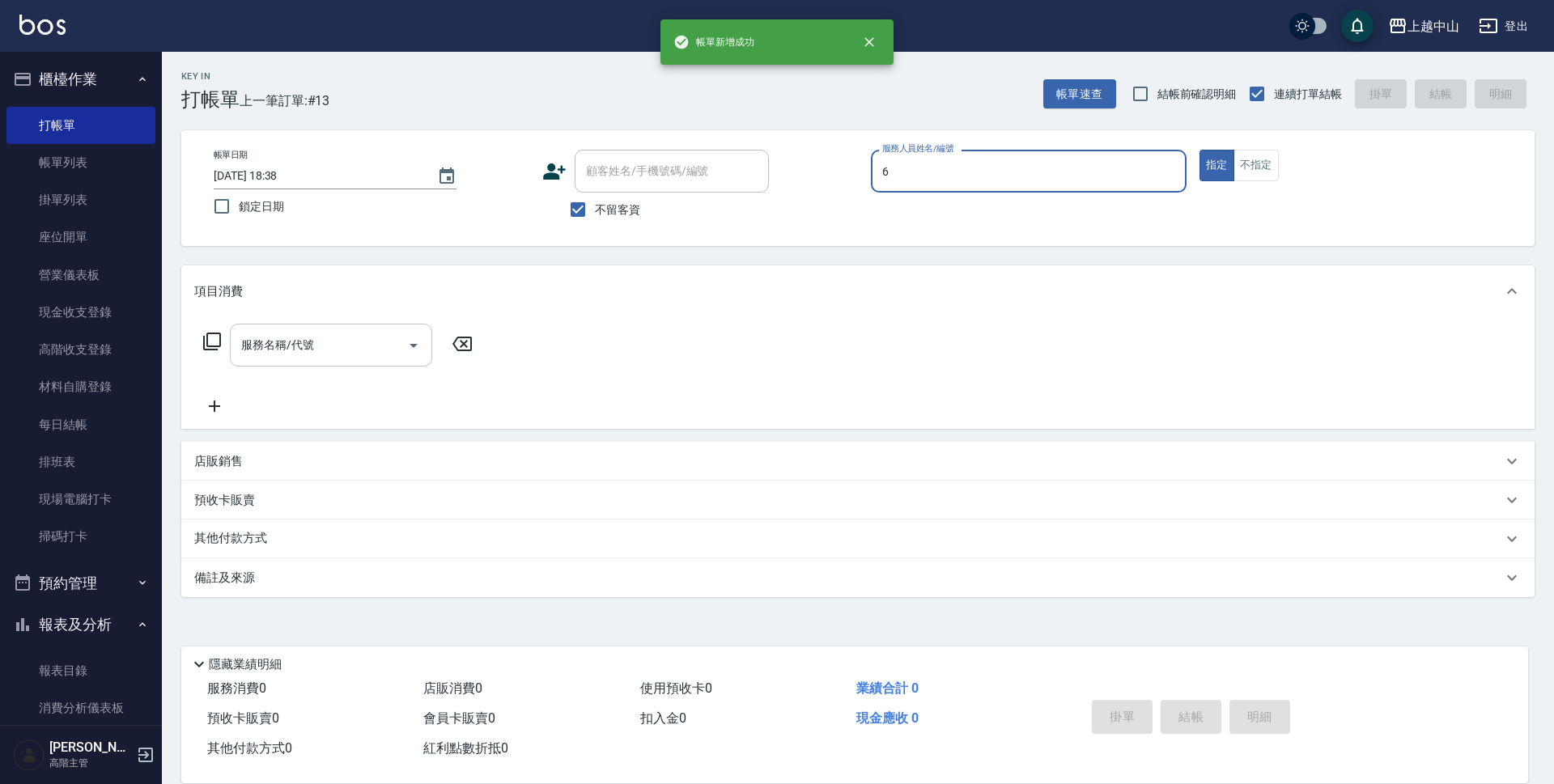
type input "Levia-6"
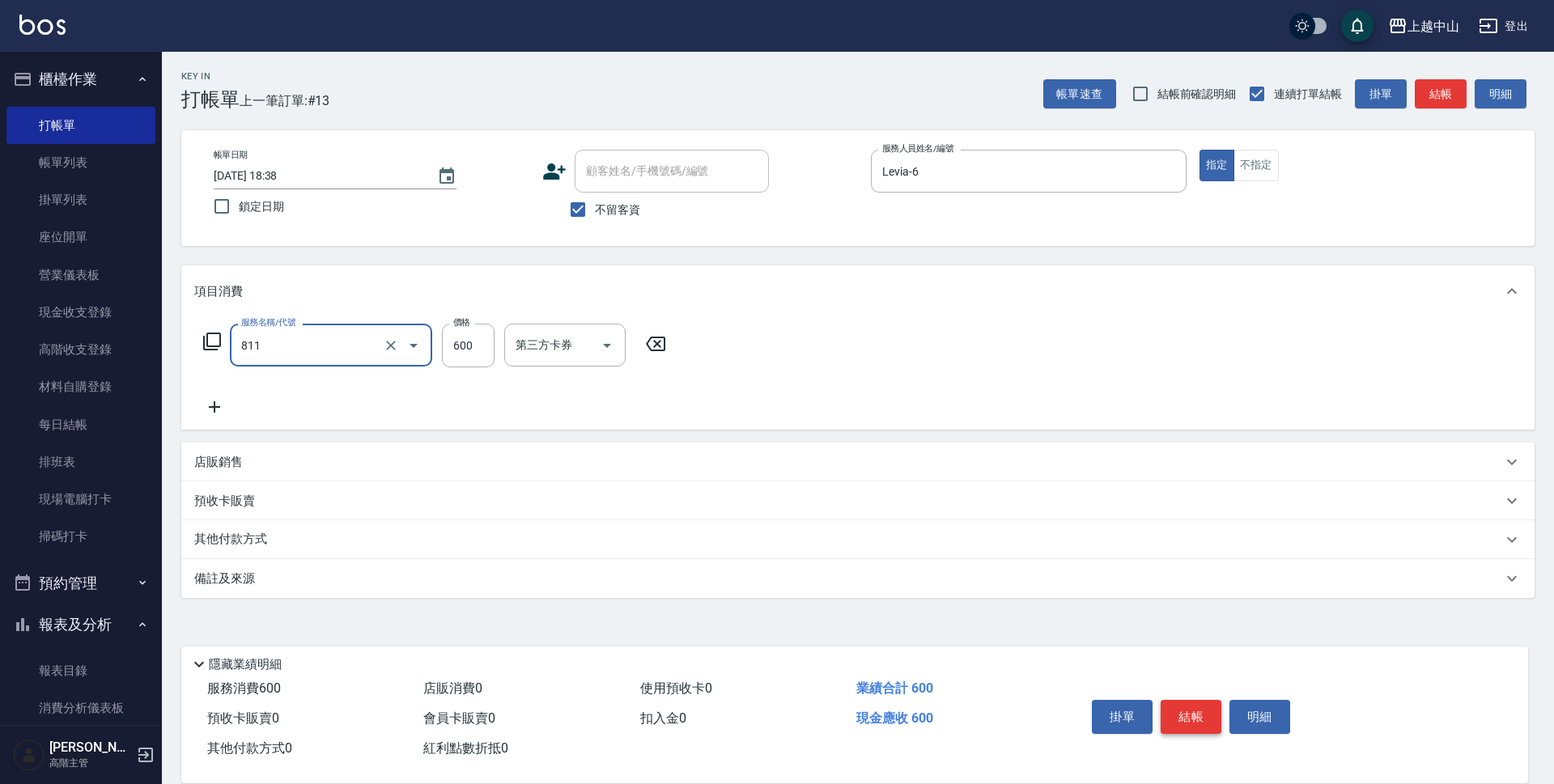
type input "洗+剪(811)"
type input "600"
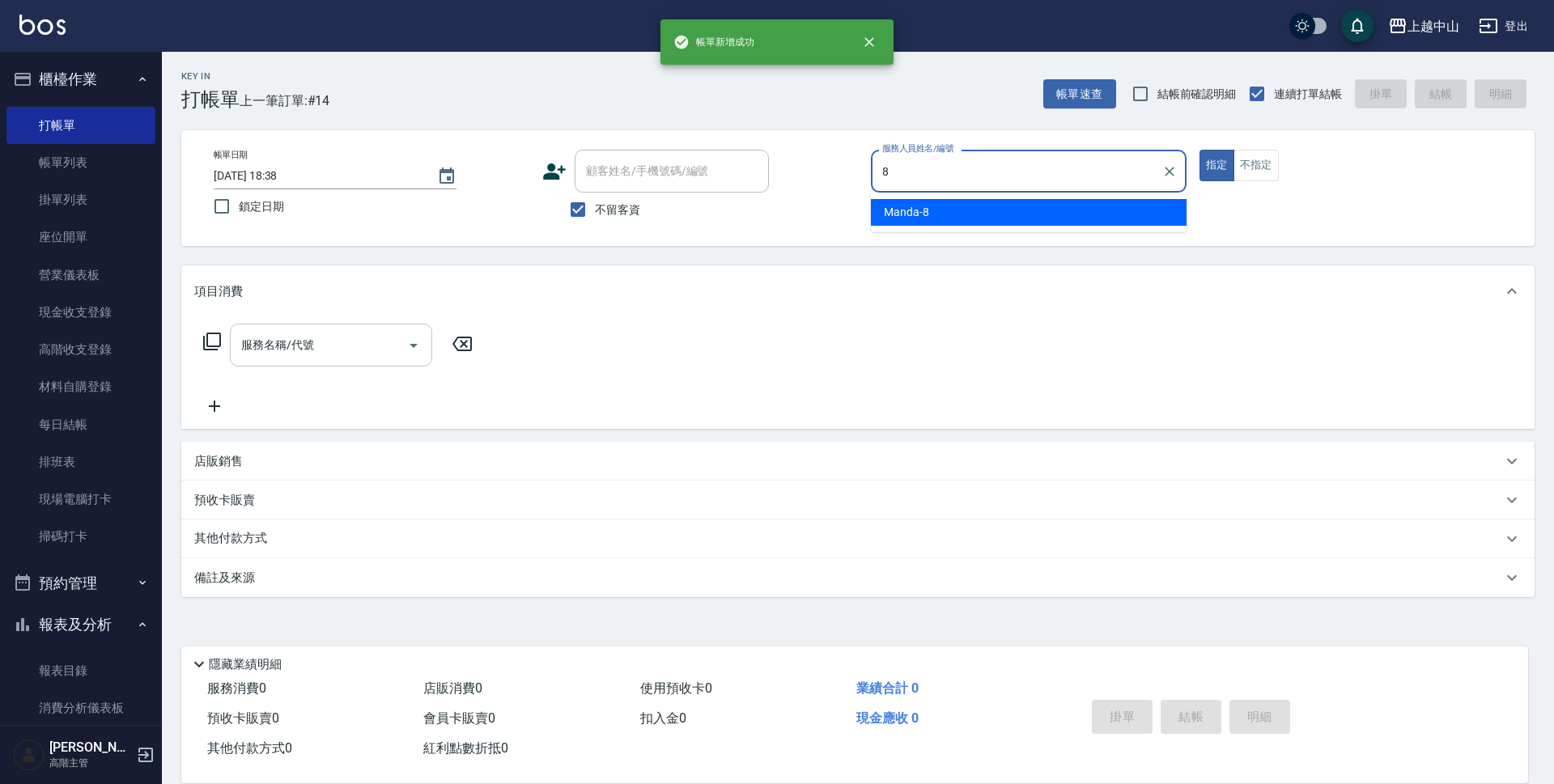
type input "Manda-8"
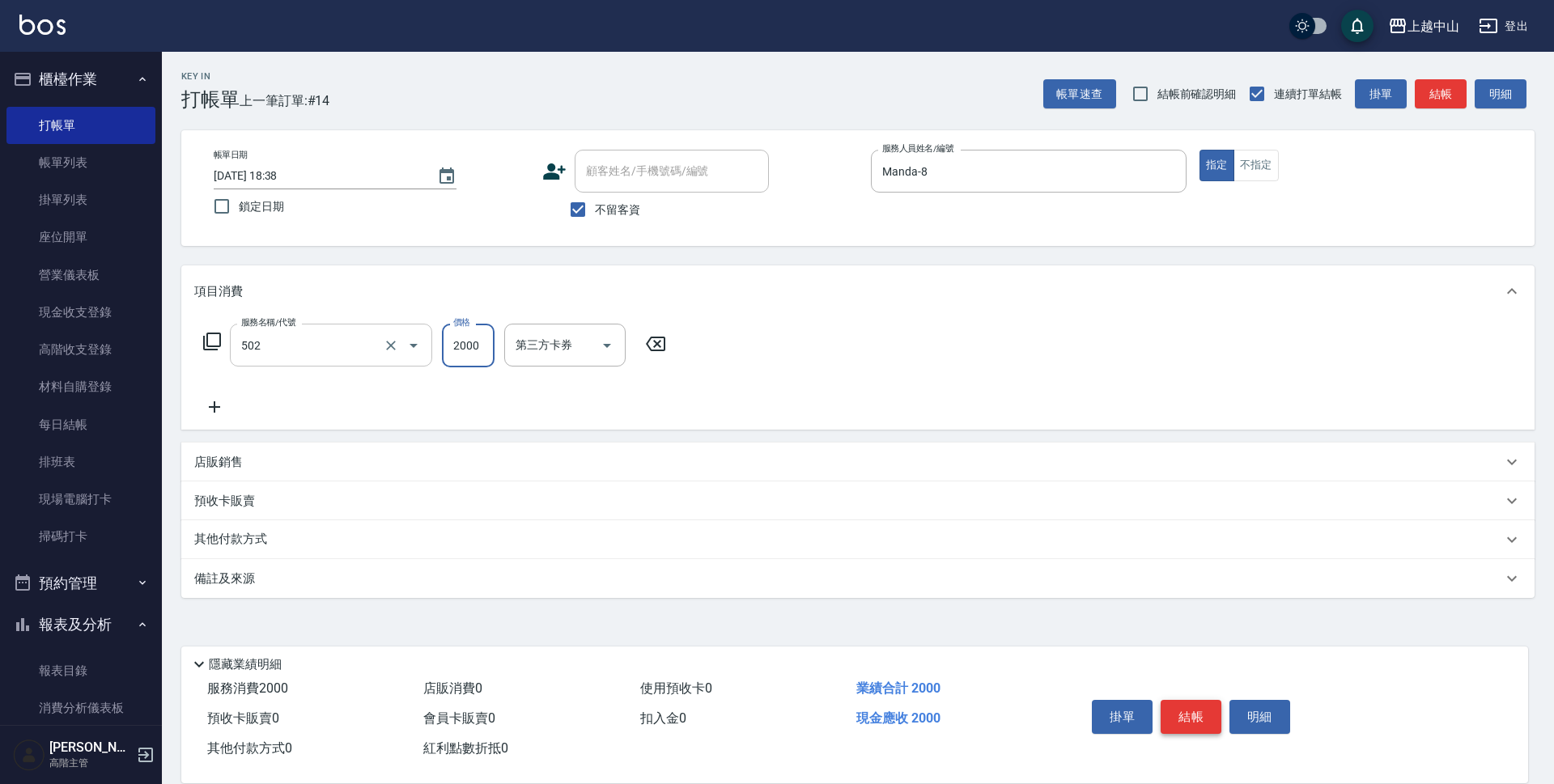
type input "染髮2000以上(502)"
type input "7499"
type input "薇慈-36"
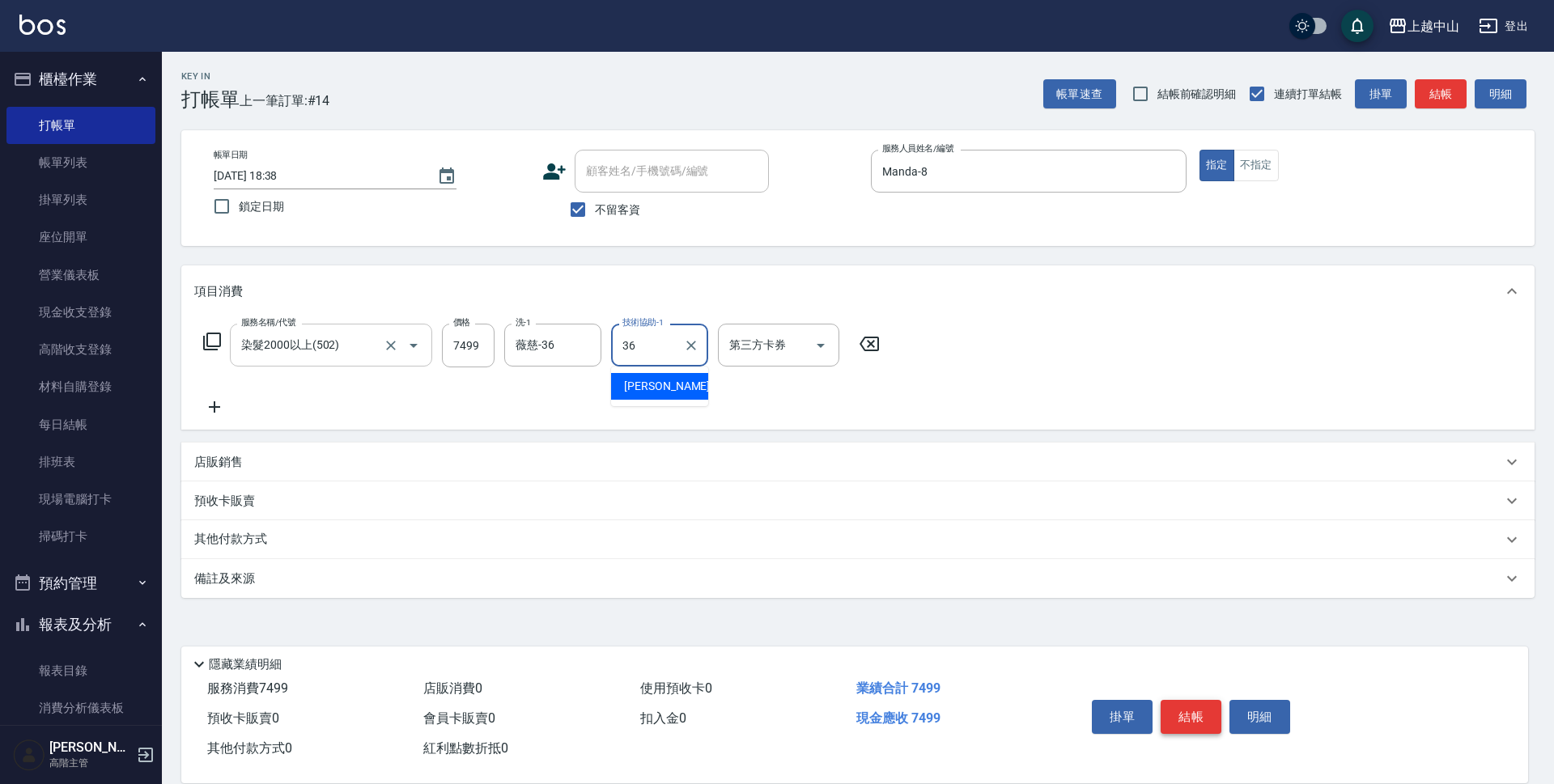
type input "薇慈-36"
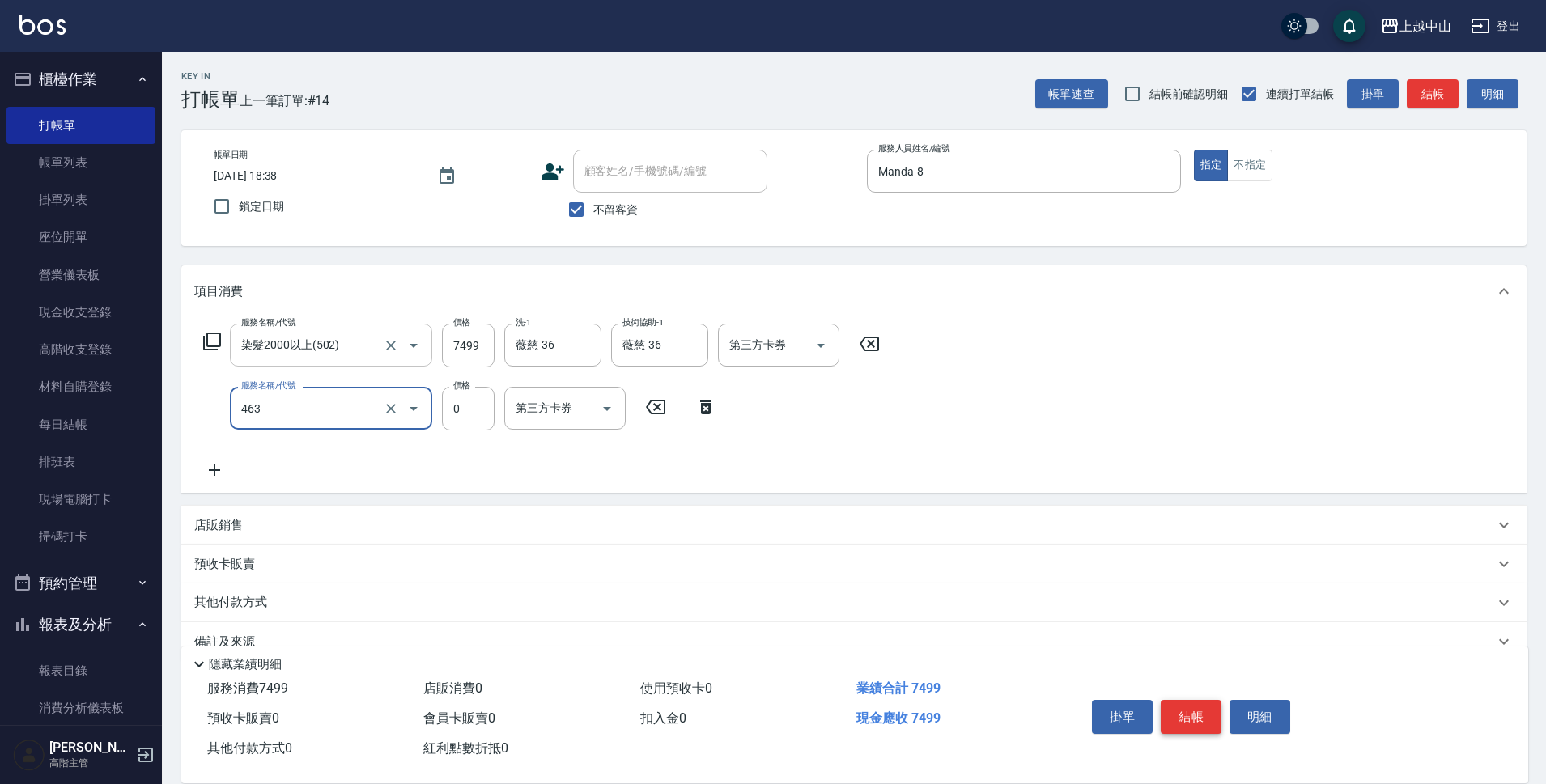
type input "護髮卡使用(463)"
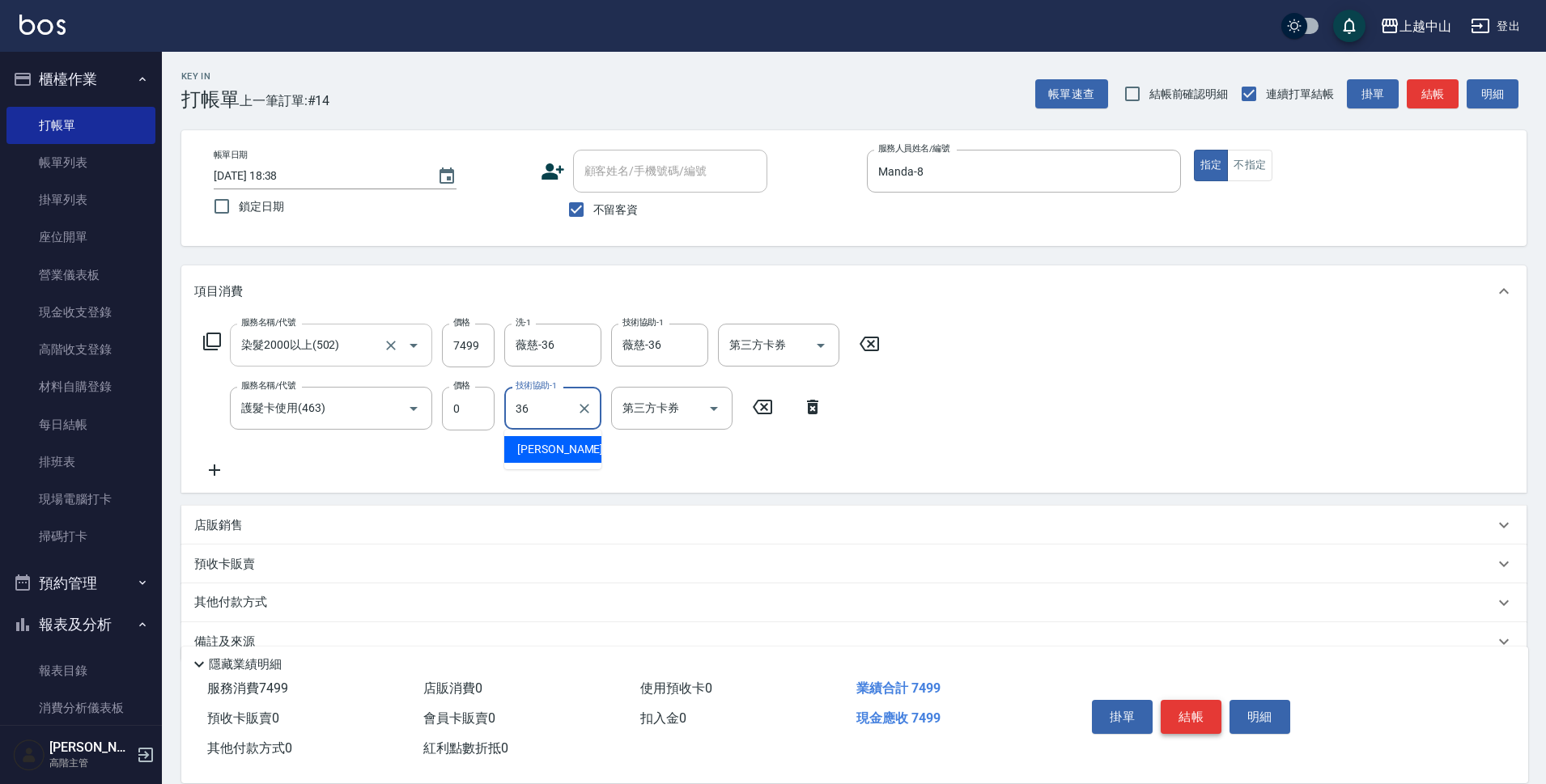
type input "薇慈-36"
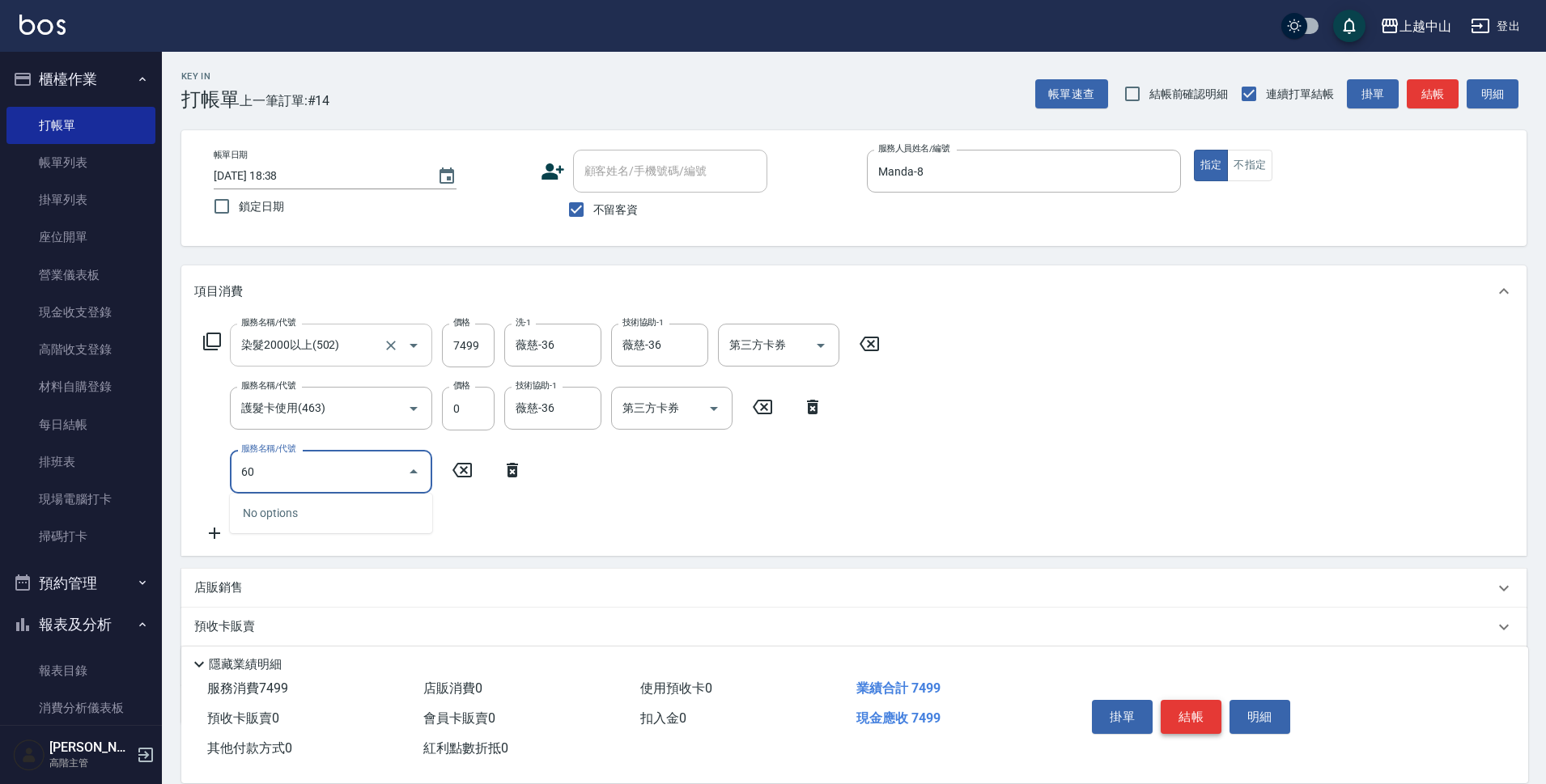
type input "6"
type input "護髮卡使用(463)"
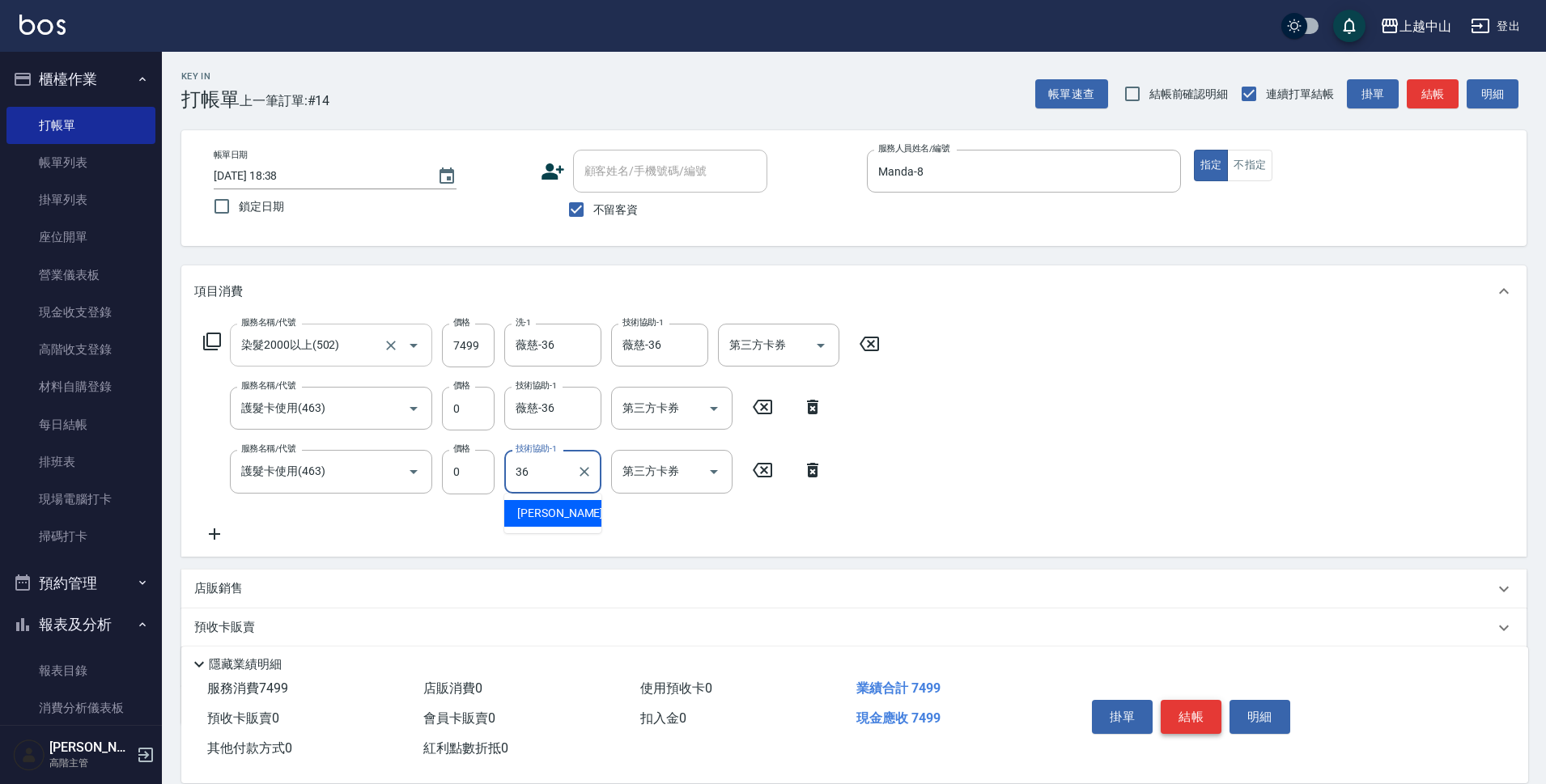
type input "薇慈-36"
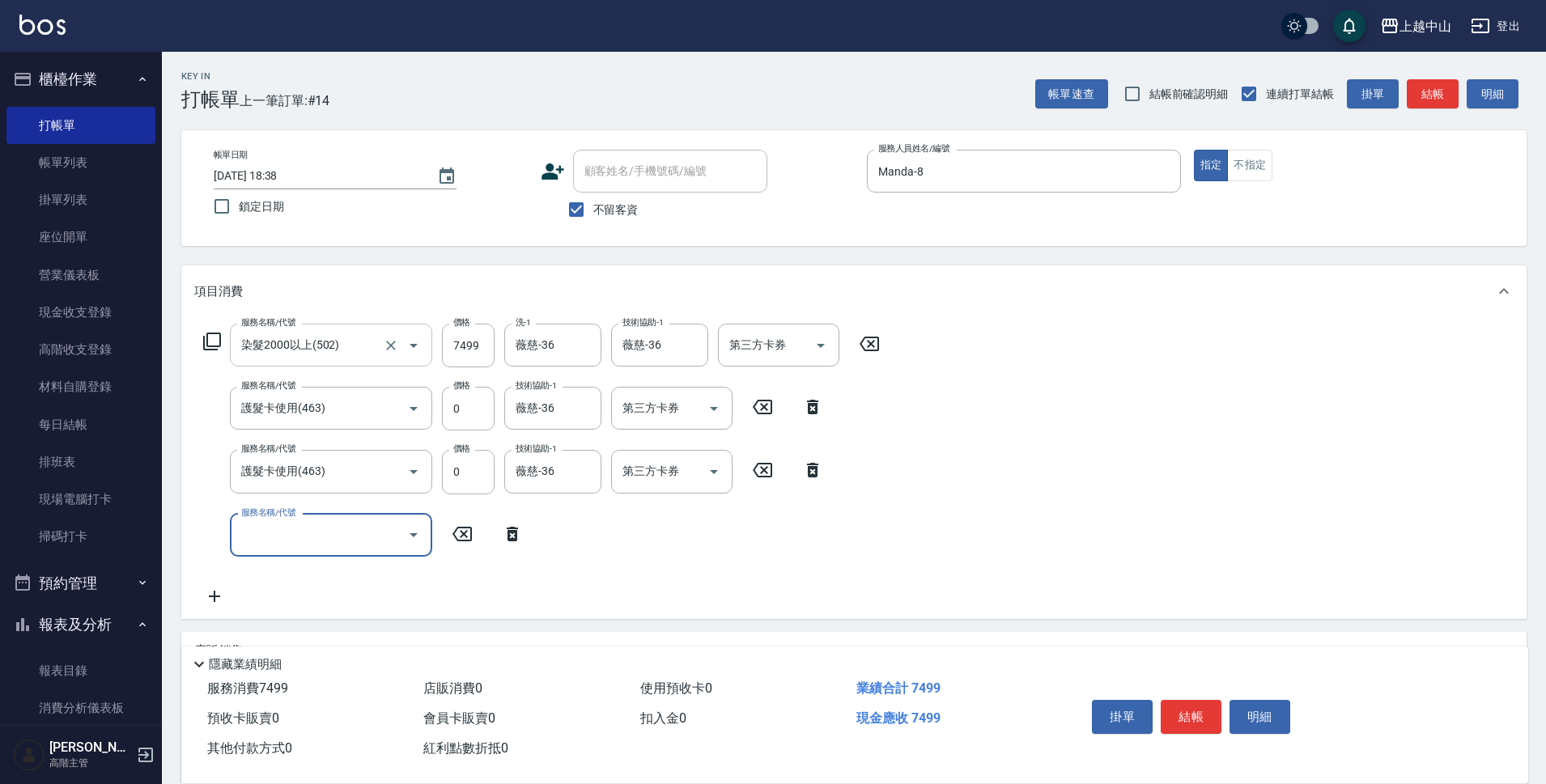
scroll to position [159, 0]
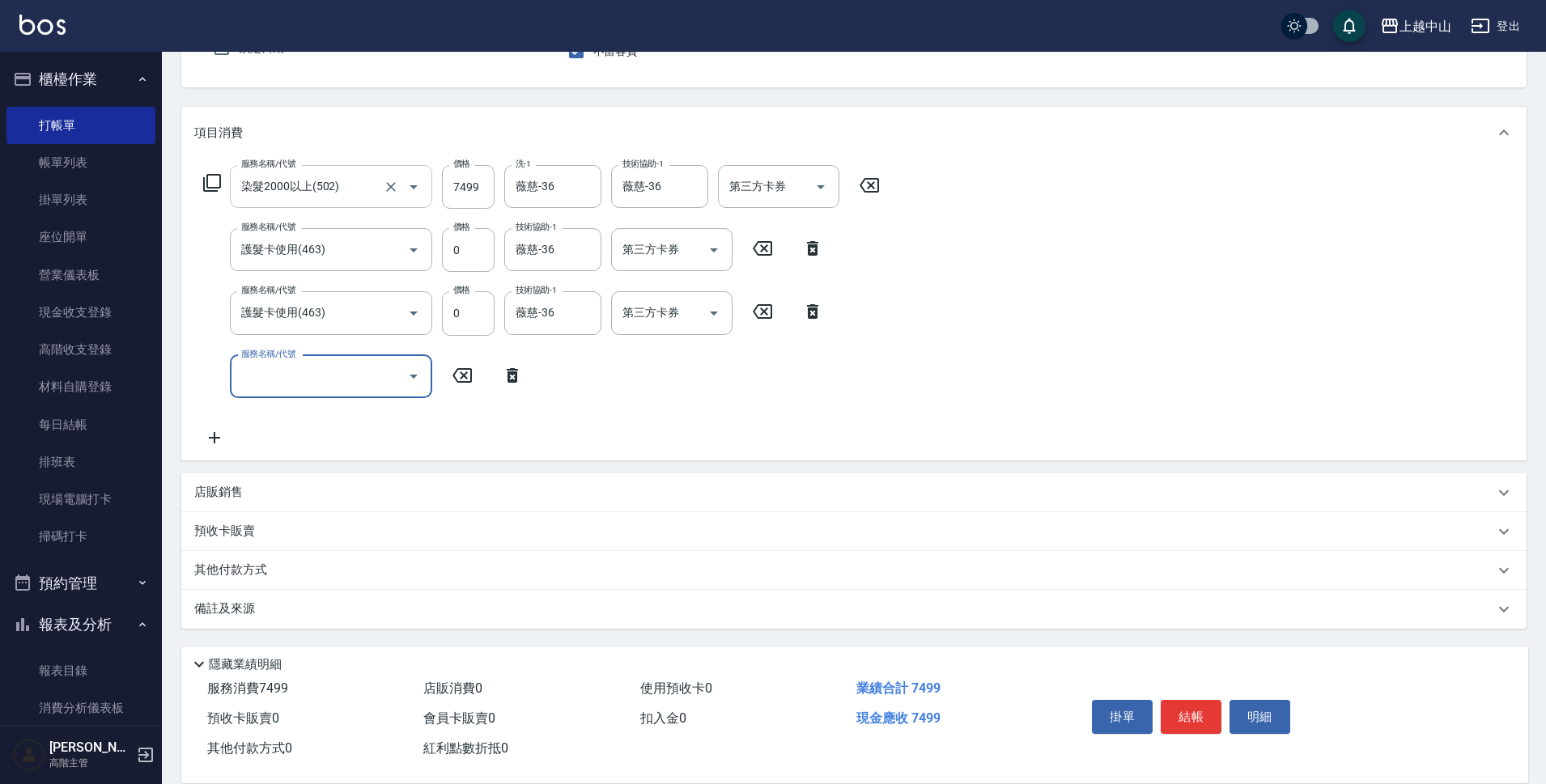
click at [328, 575] on div "其他付款方式" at bounding box center [844, 570] width 1300 height 18
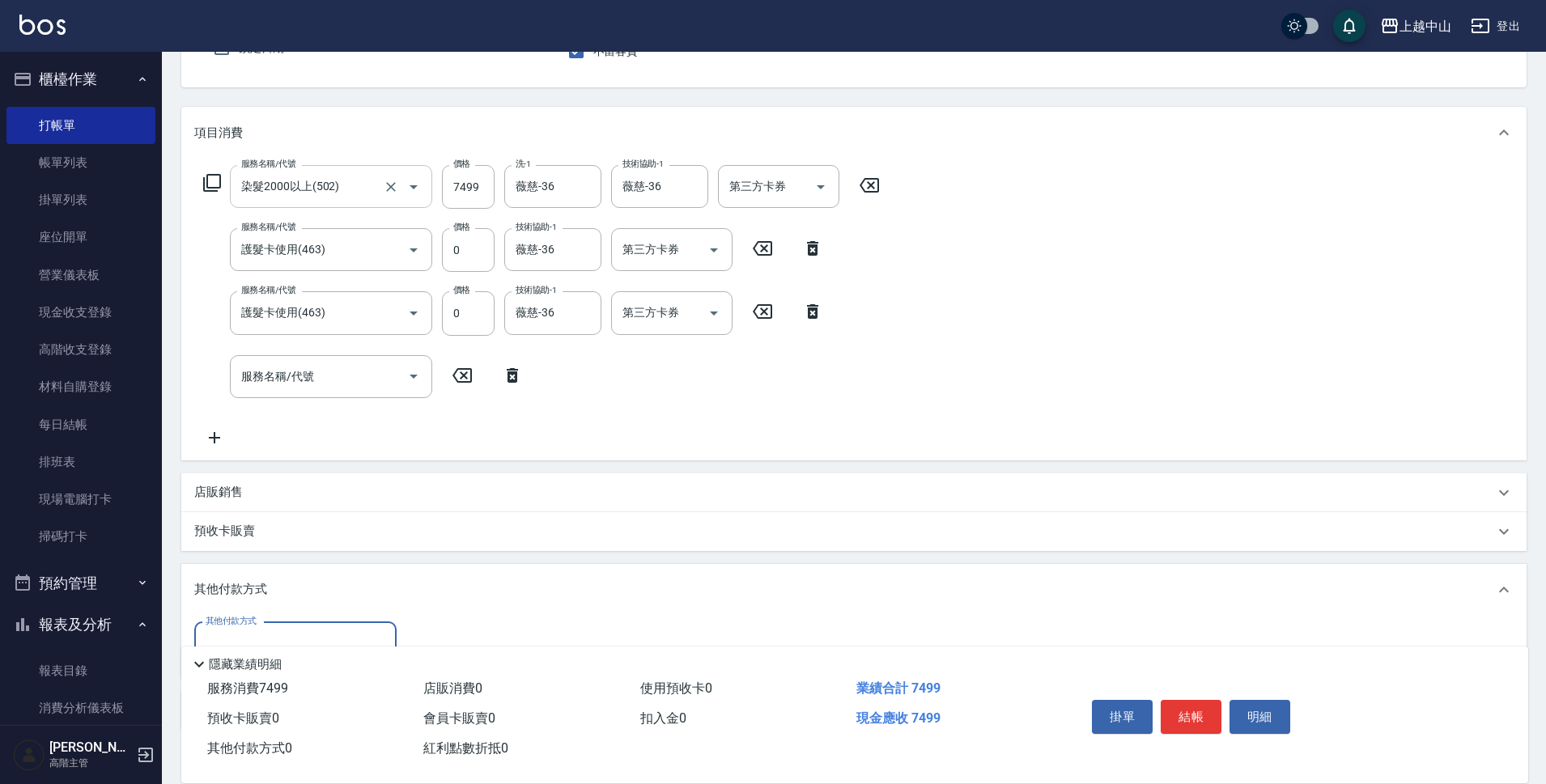
scroll to position [0, 0]
click at [313, 630] on input "其他付款方式" at bounding box center [295, 644] width 188 height 28
click at [320, 605] on span "信用卡" at bounding box center [296, 603] width 202 height 27
type input "信用卡"
type input "7499"
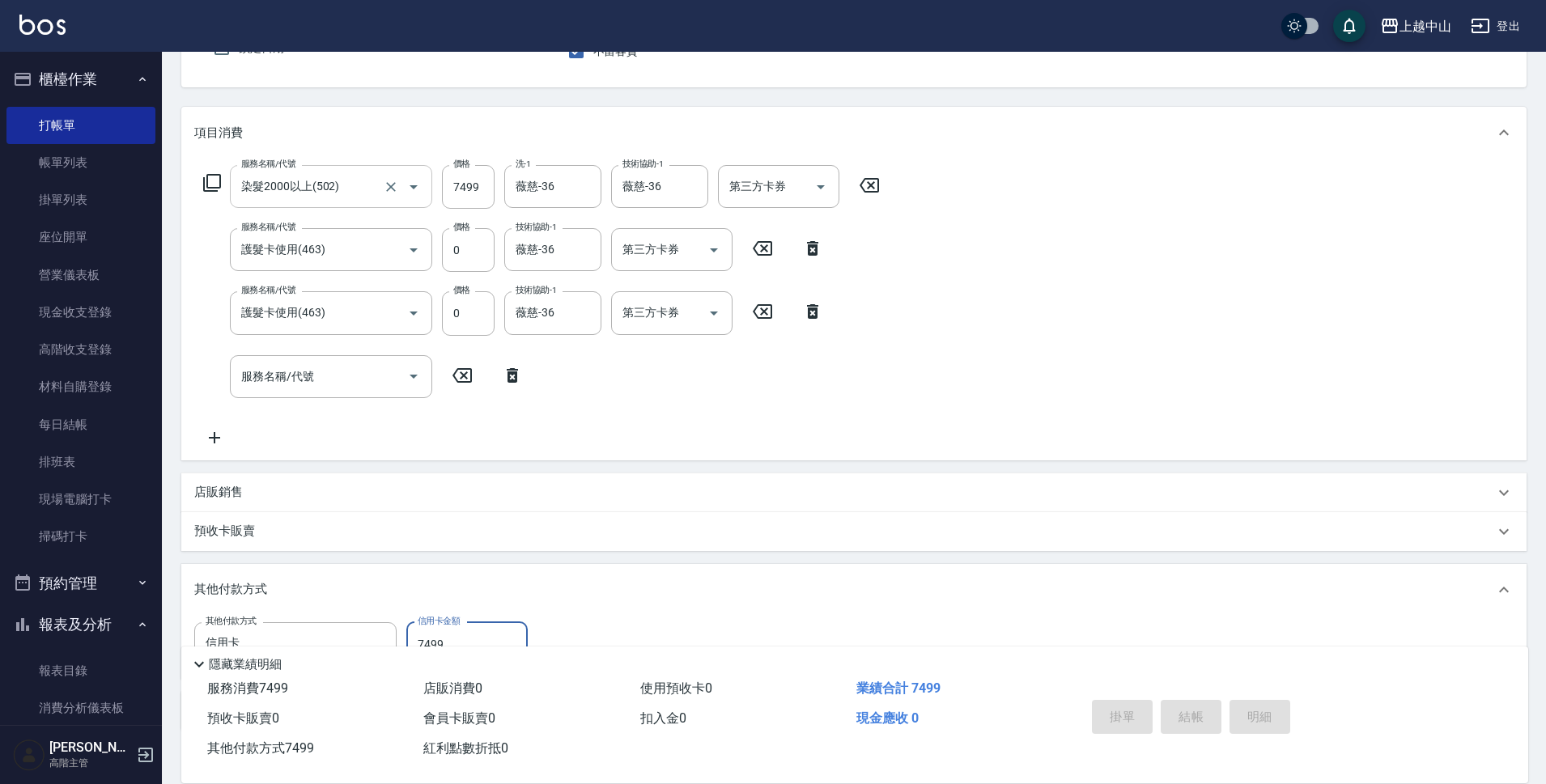
type input "[DATE] 18:39"
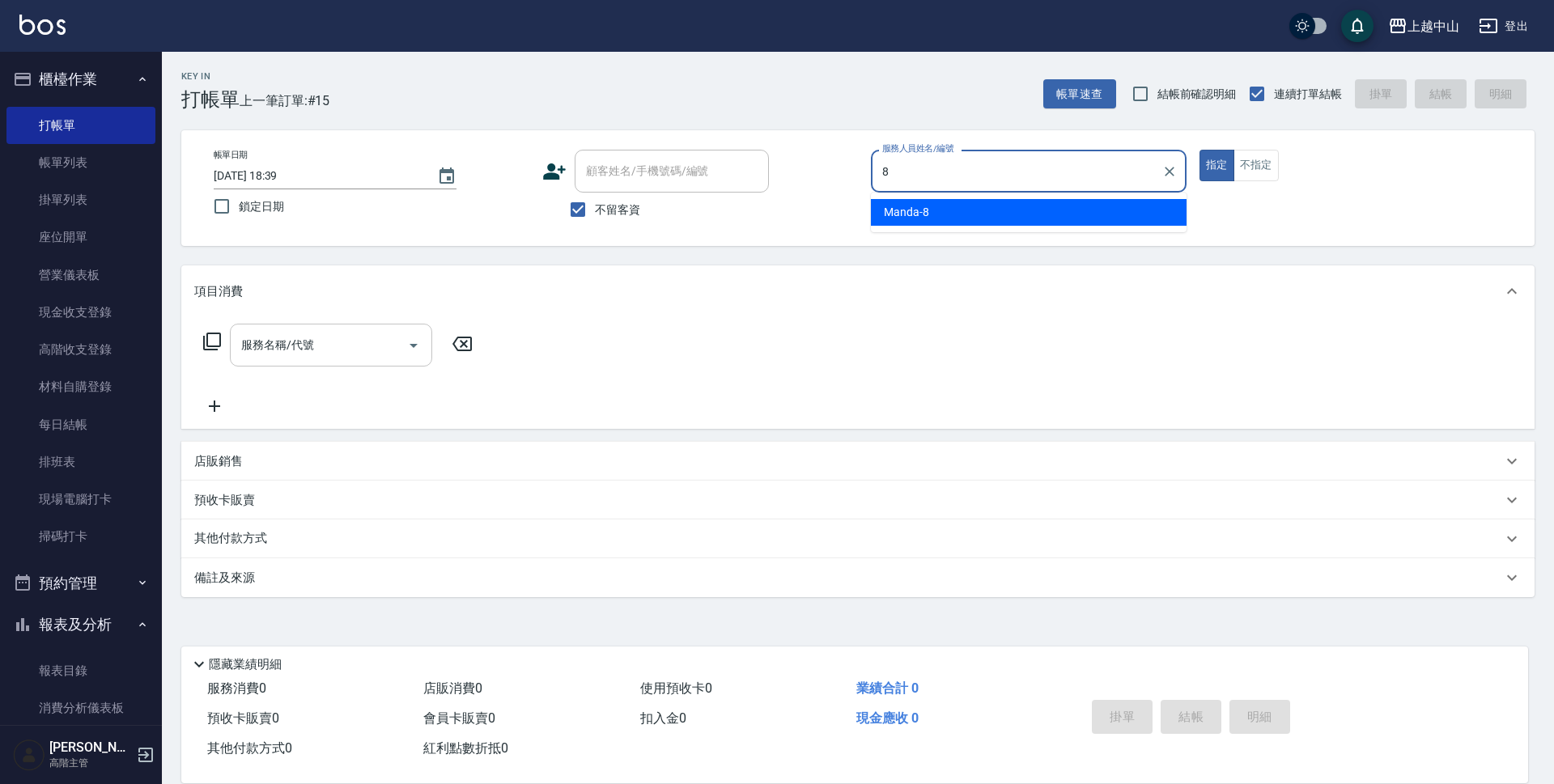
type input "Manda-8"
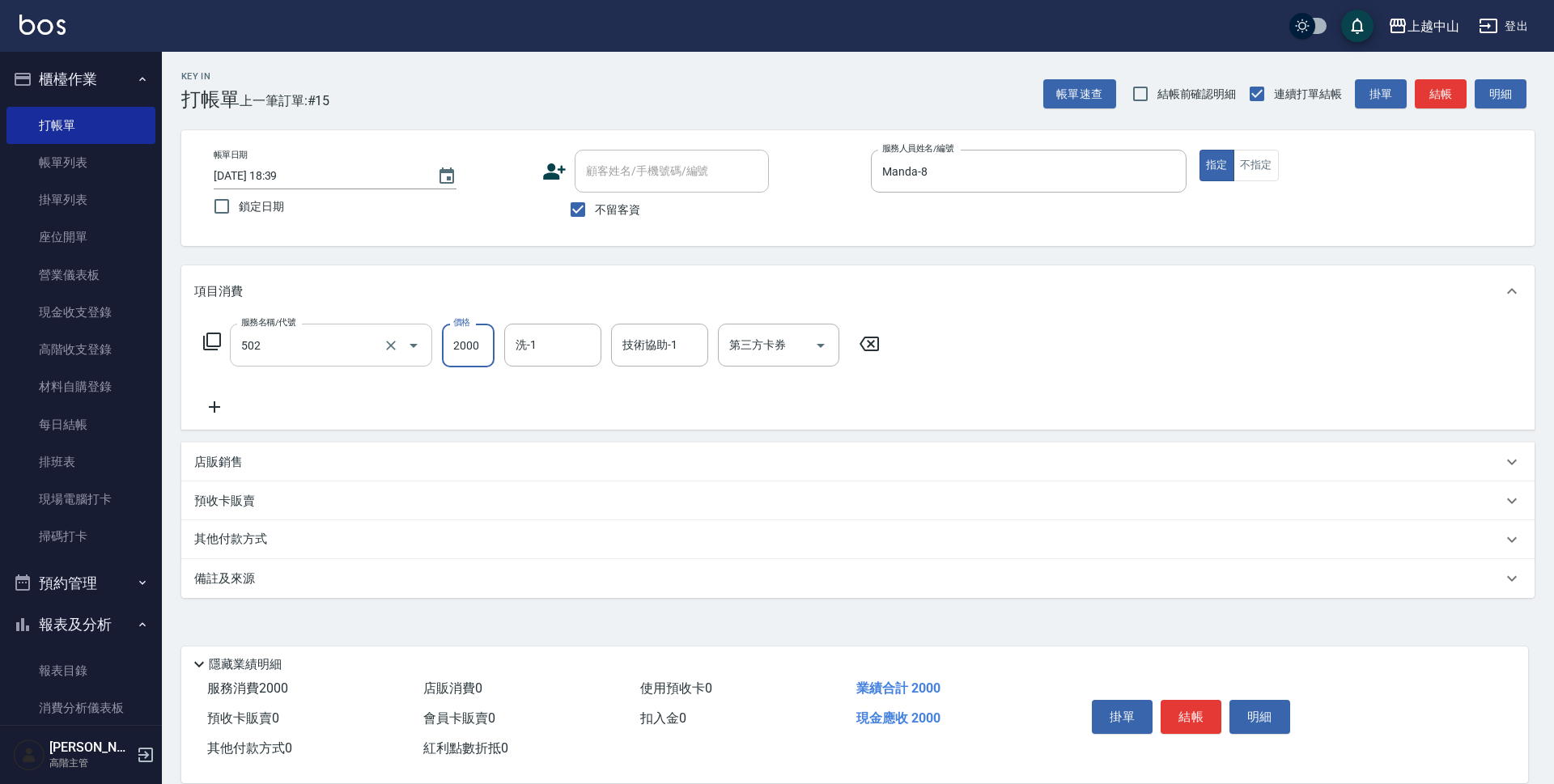
type input "染髮2000以上(502)"
type input "3000"
type input "[PERSON_NAME]-39"
type input "鴨鴨-30"
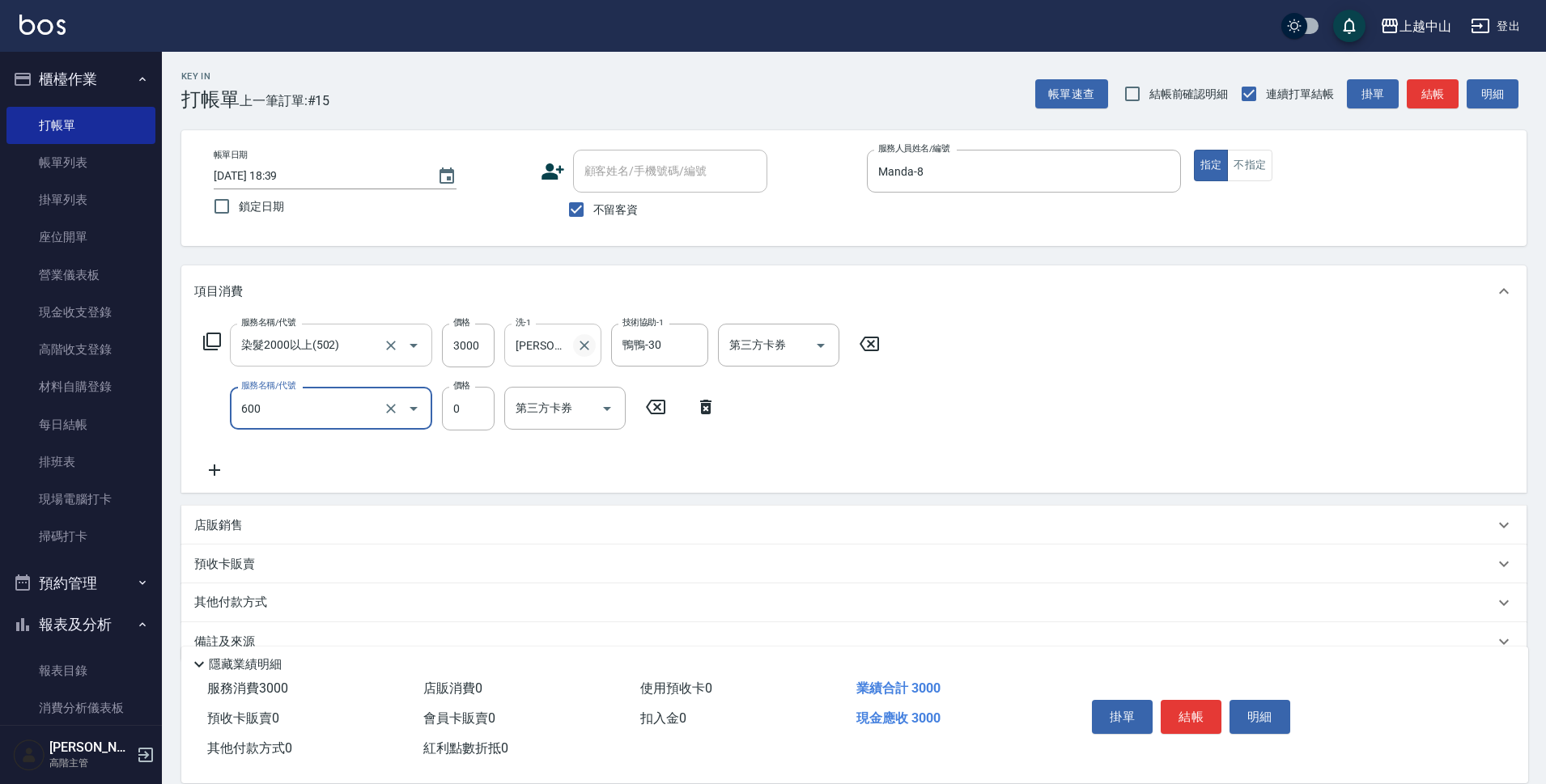
type input "洗髮(免費)(600)"
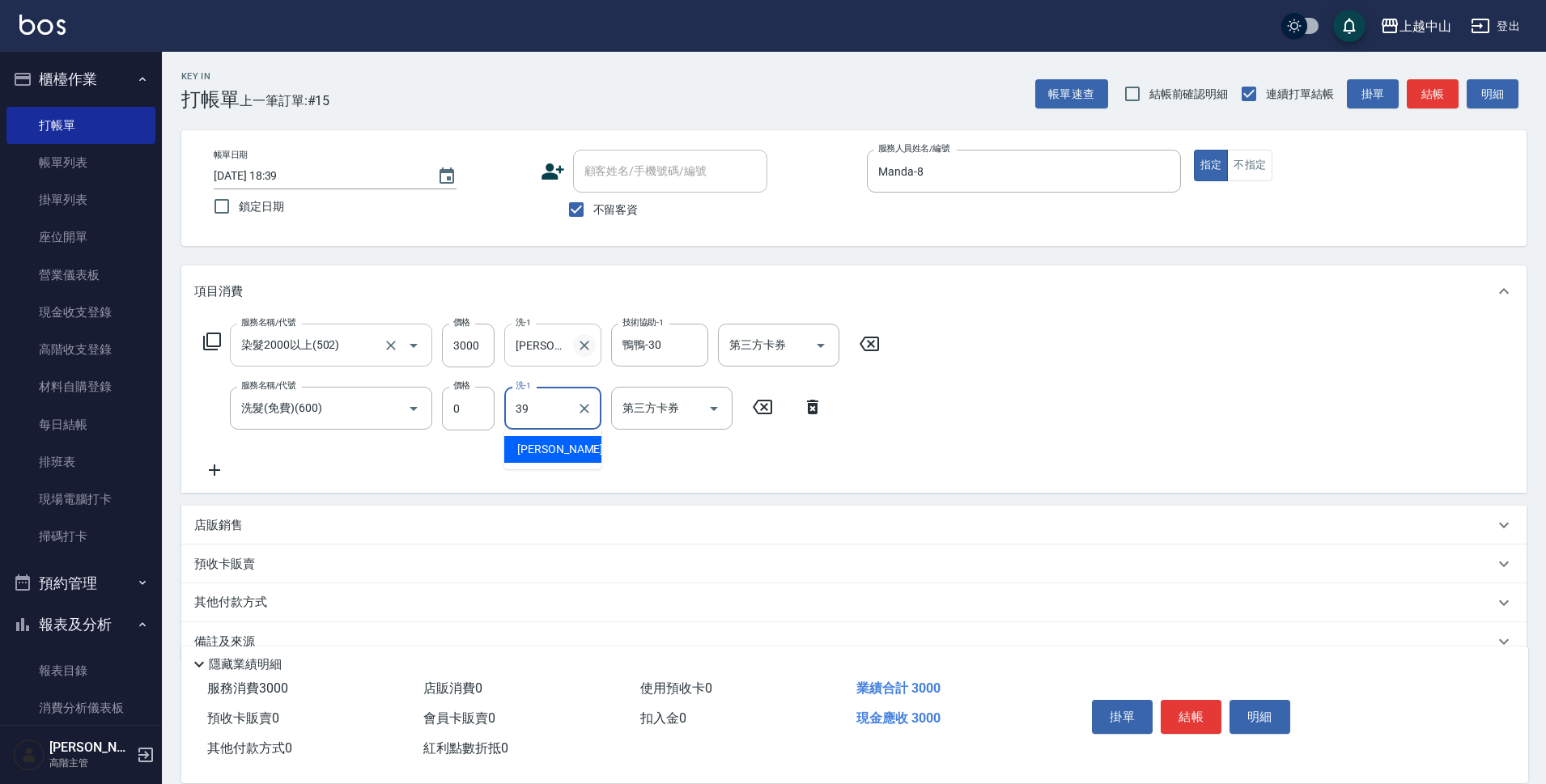
type input "[PERSON_NAME]-39"
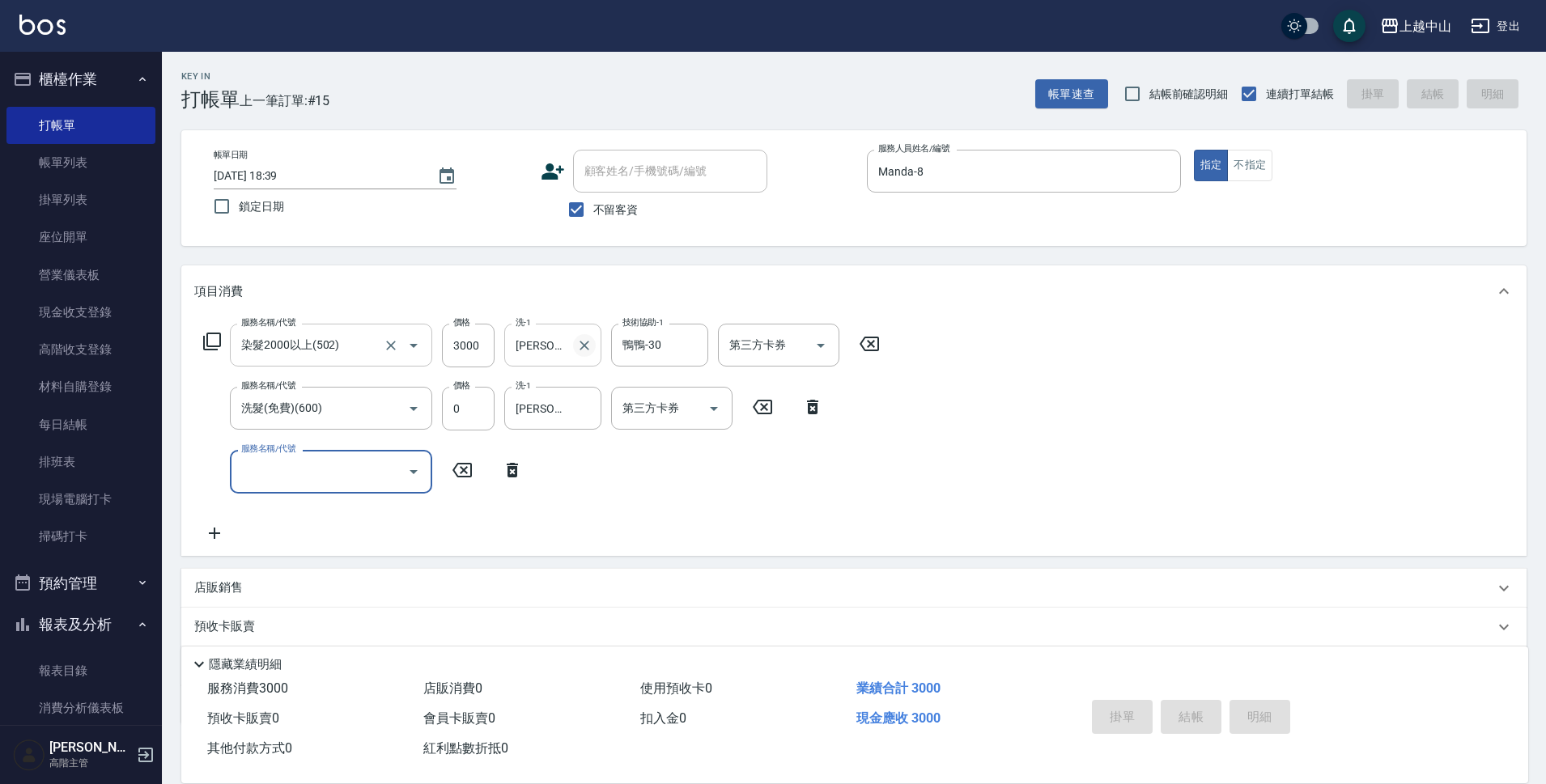
type input "[DATE] 18:41"
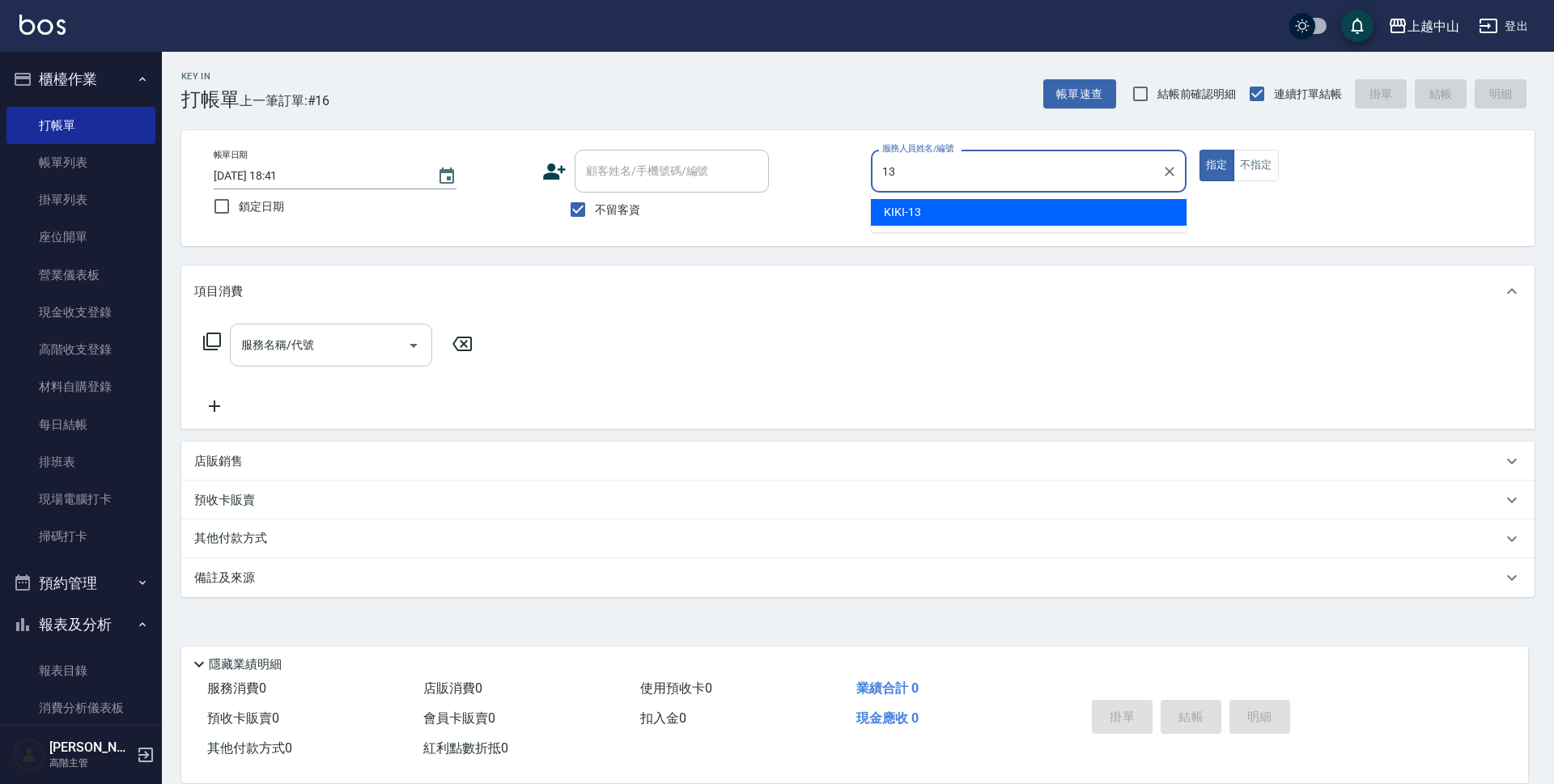
type input "KIKI-13"
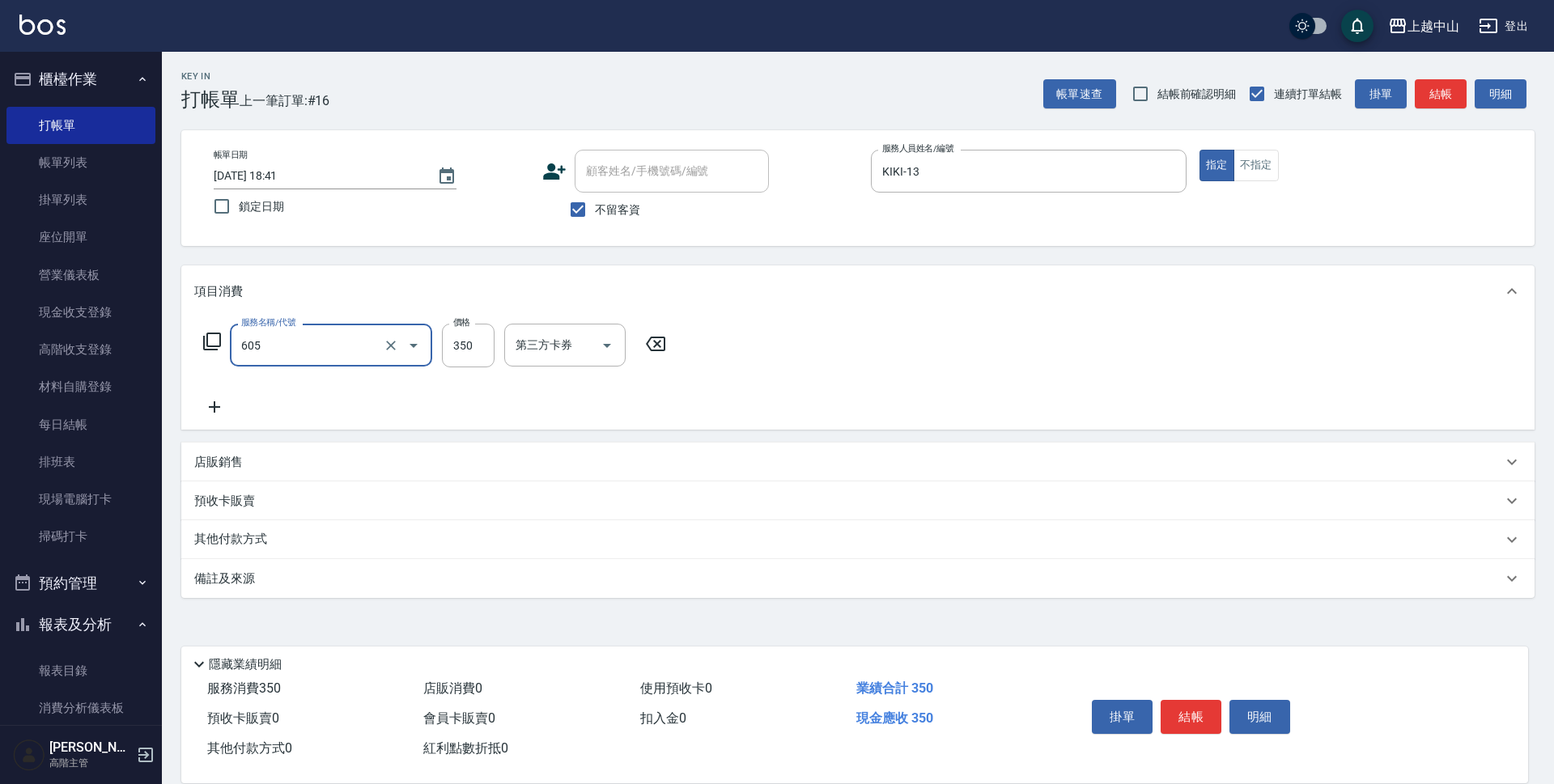
type input "洗髮 (女)(605)"
type input "350"
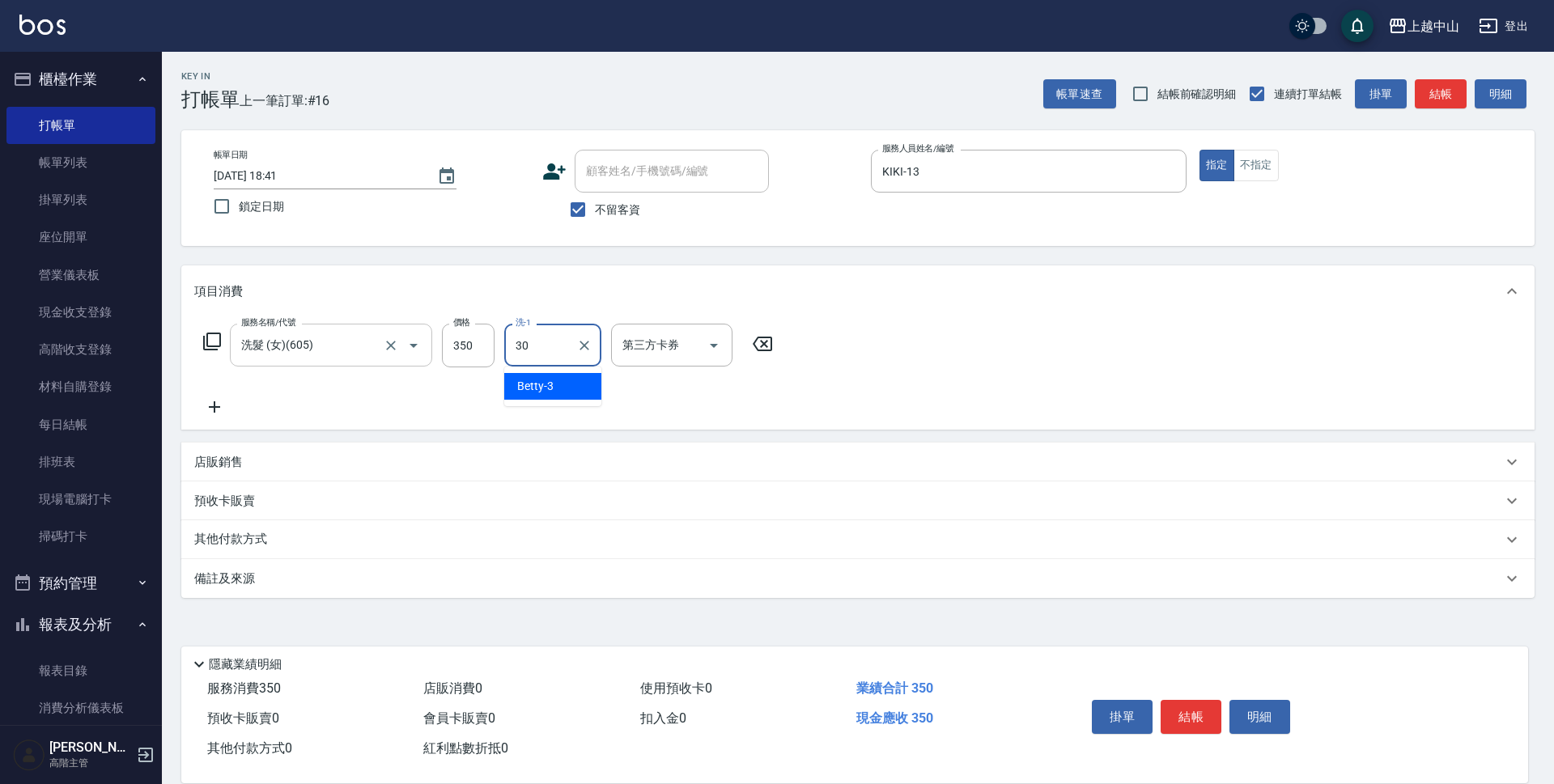
type input "鴨鴨-30"
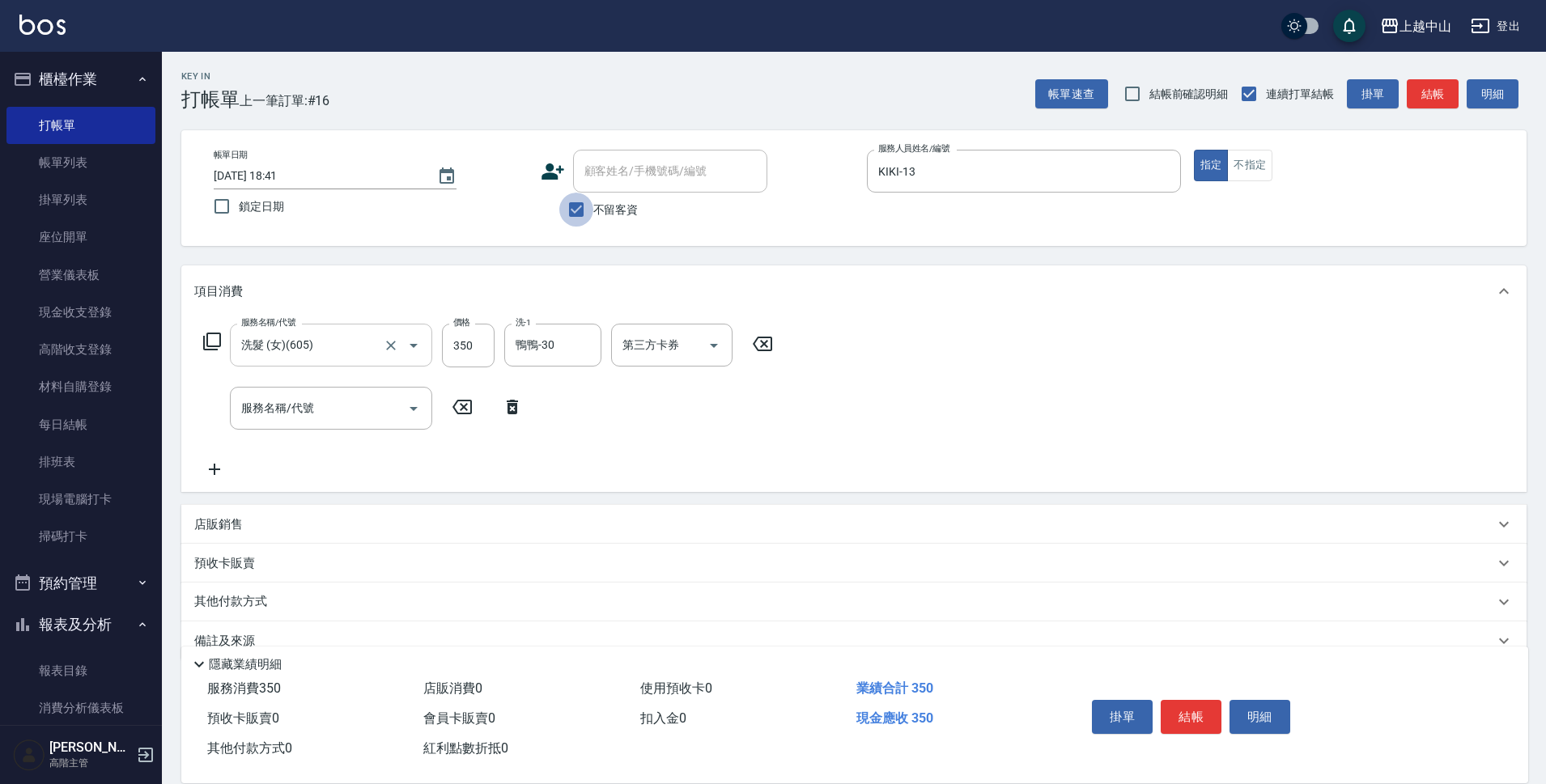
click at [569, 212] on input "不留客資" at bounding box center [576, 210] width 34 height 34
checkbox input "false"
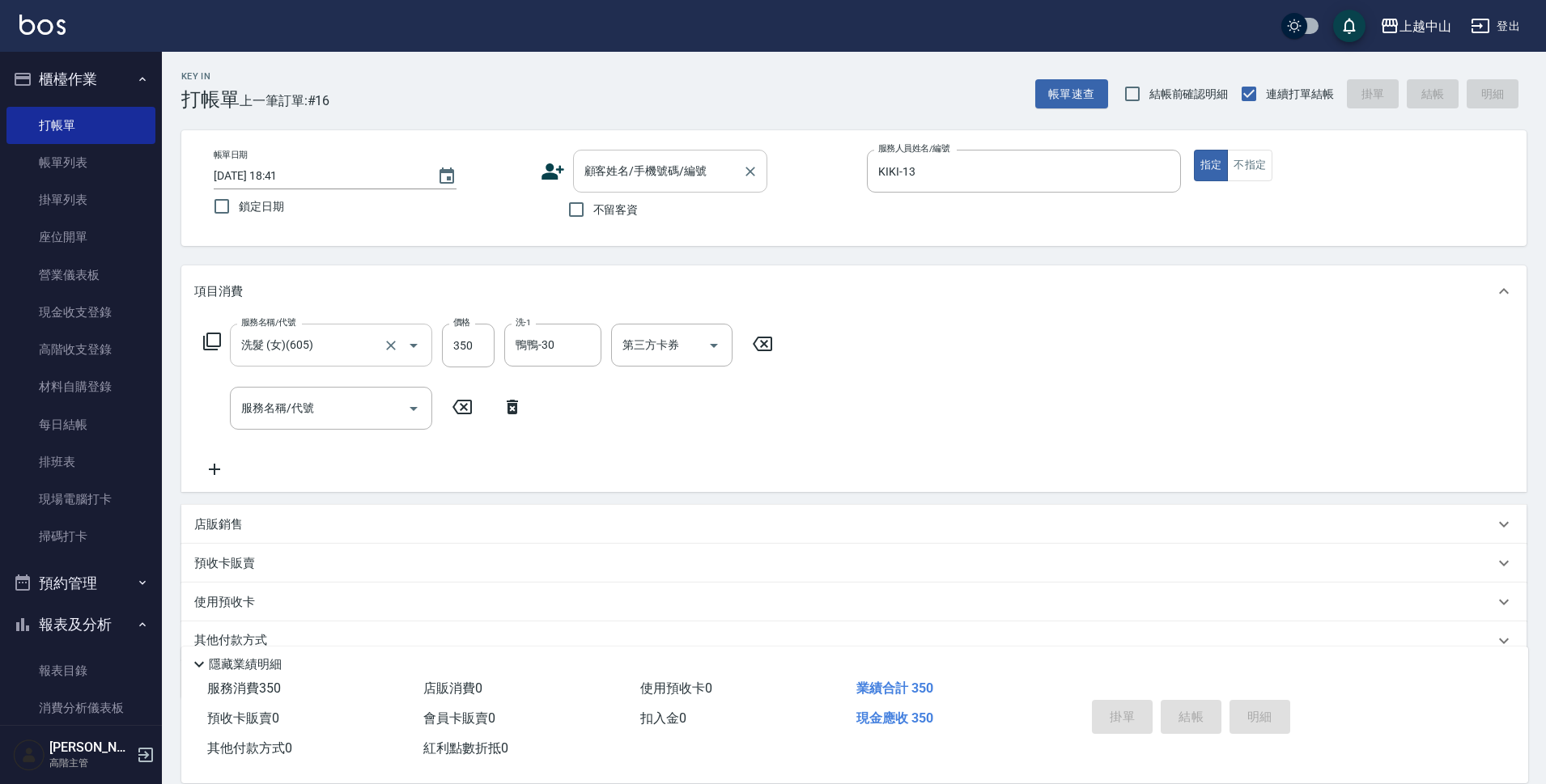
click at [615, 168] on div "顧客姓名/手機號碼/編號 顧客姓名/手機號碼/編號" at bounding box center [670, 170] width 195 height 43
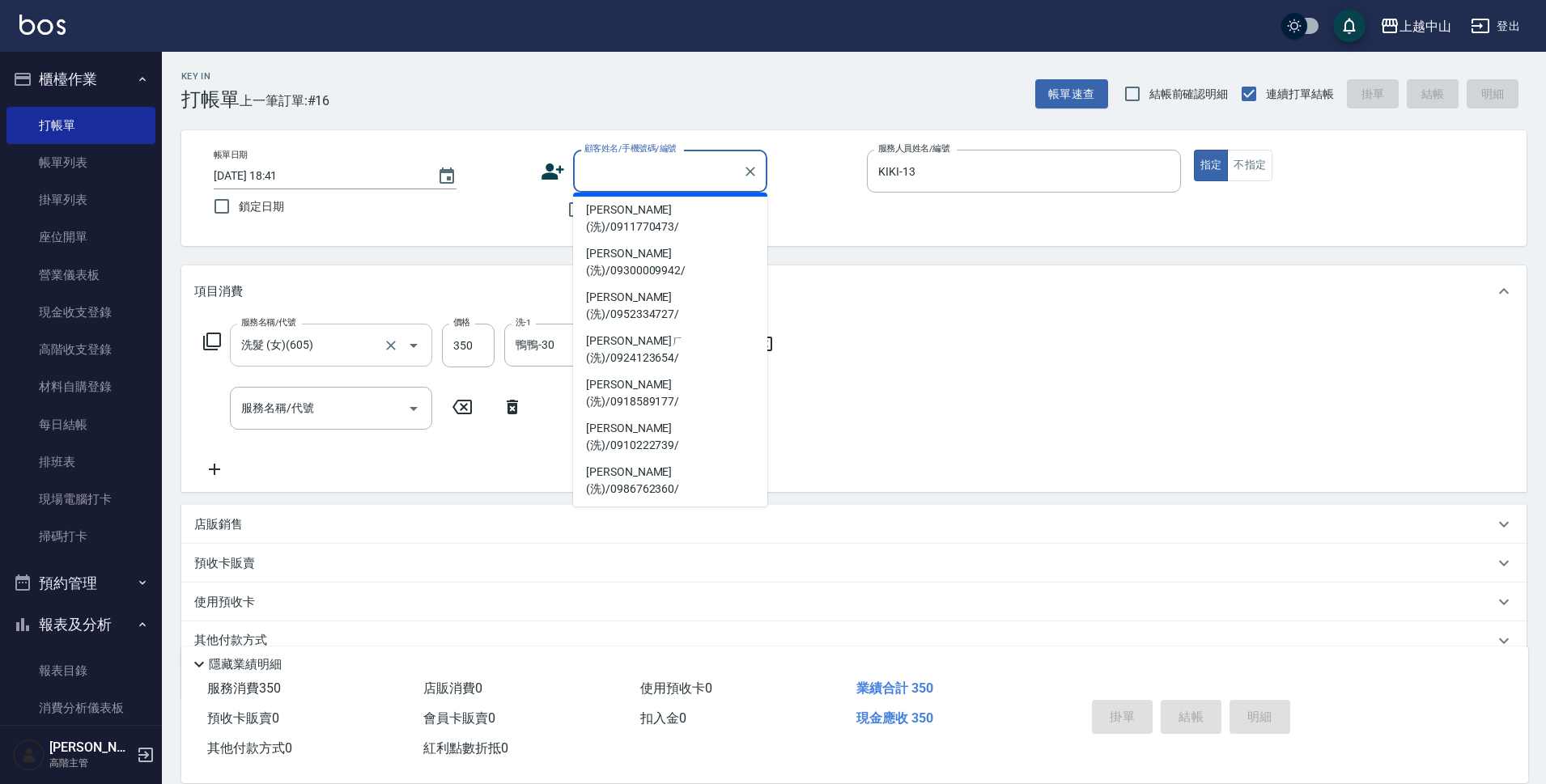
scroll to position [233, 0]
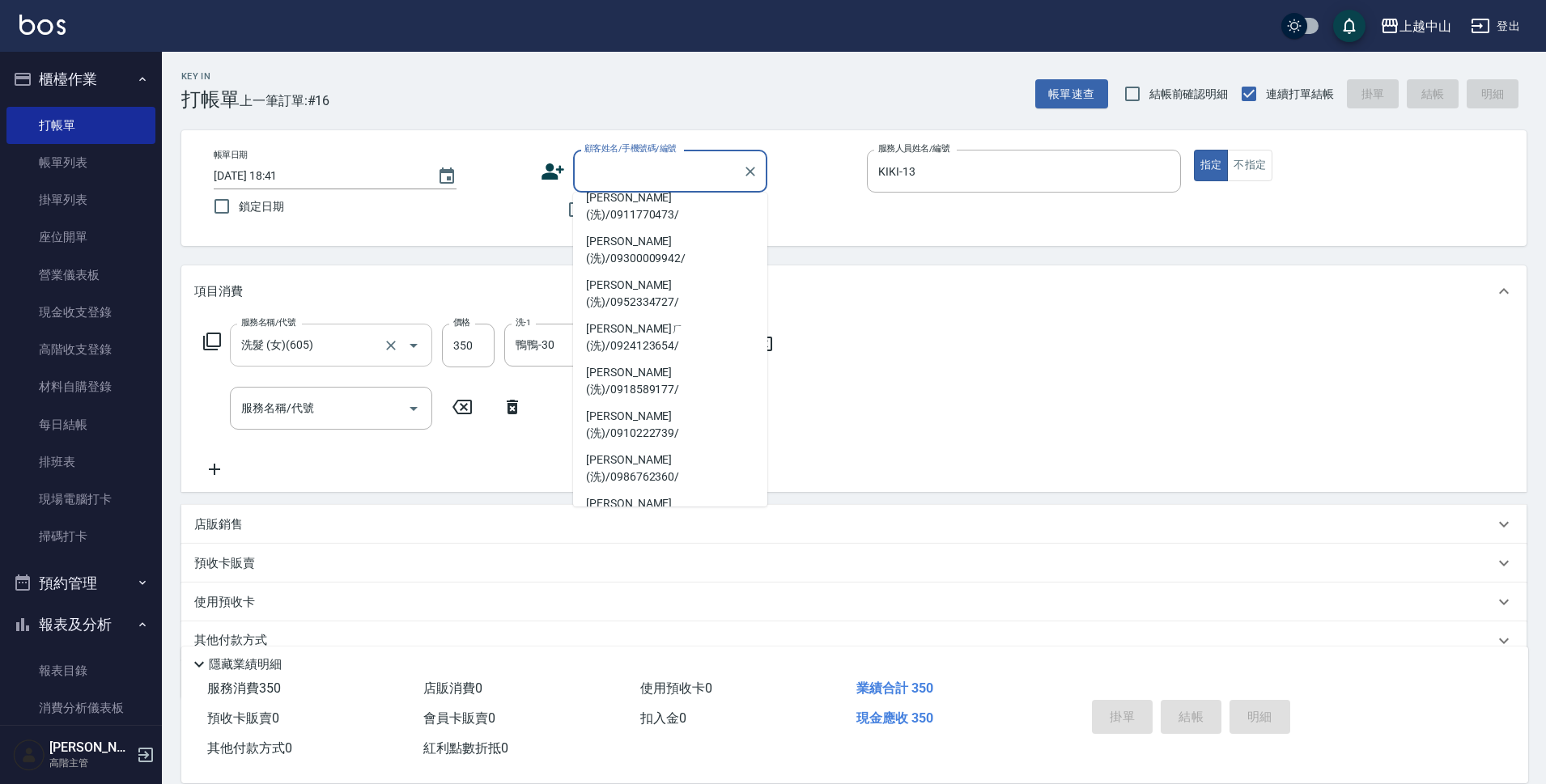
type input "[PERSON_NAME](洗)/0978530869/"
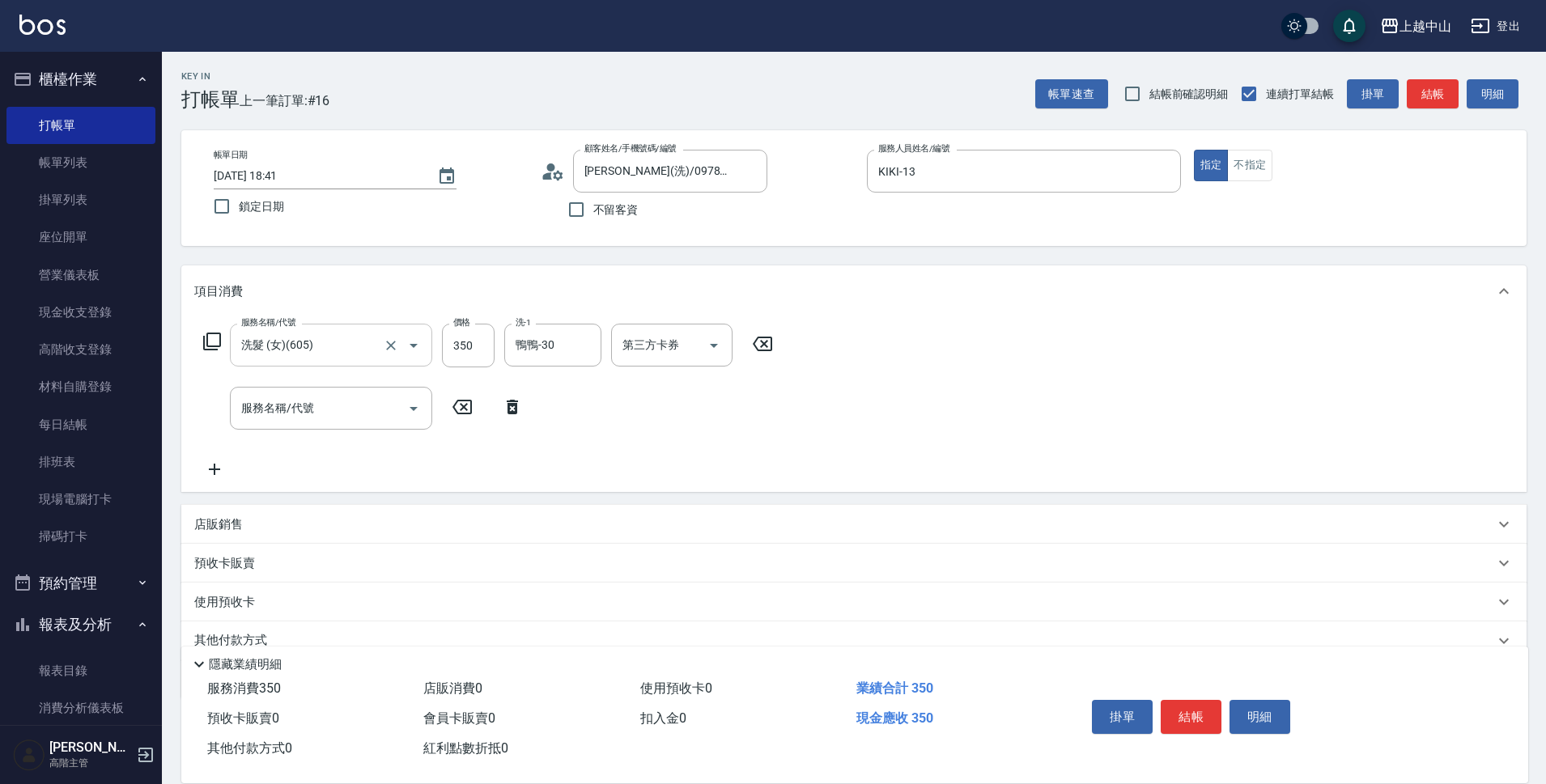
click at [711, 475] on div "服務名稱/代號 洗髮 (女)(605) 服務名稱/代號 價格 350 價格 洗-1 鴨鴨-30 洗-1 第三方卡券 第三方卡券 服務名稱/代號 服務名稱/代號" at bounding box center [489, 402] width 589 height 155
type input "Levia-6"
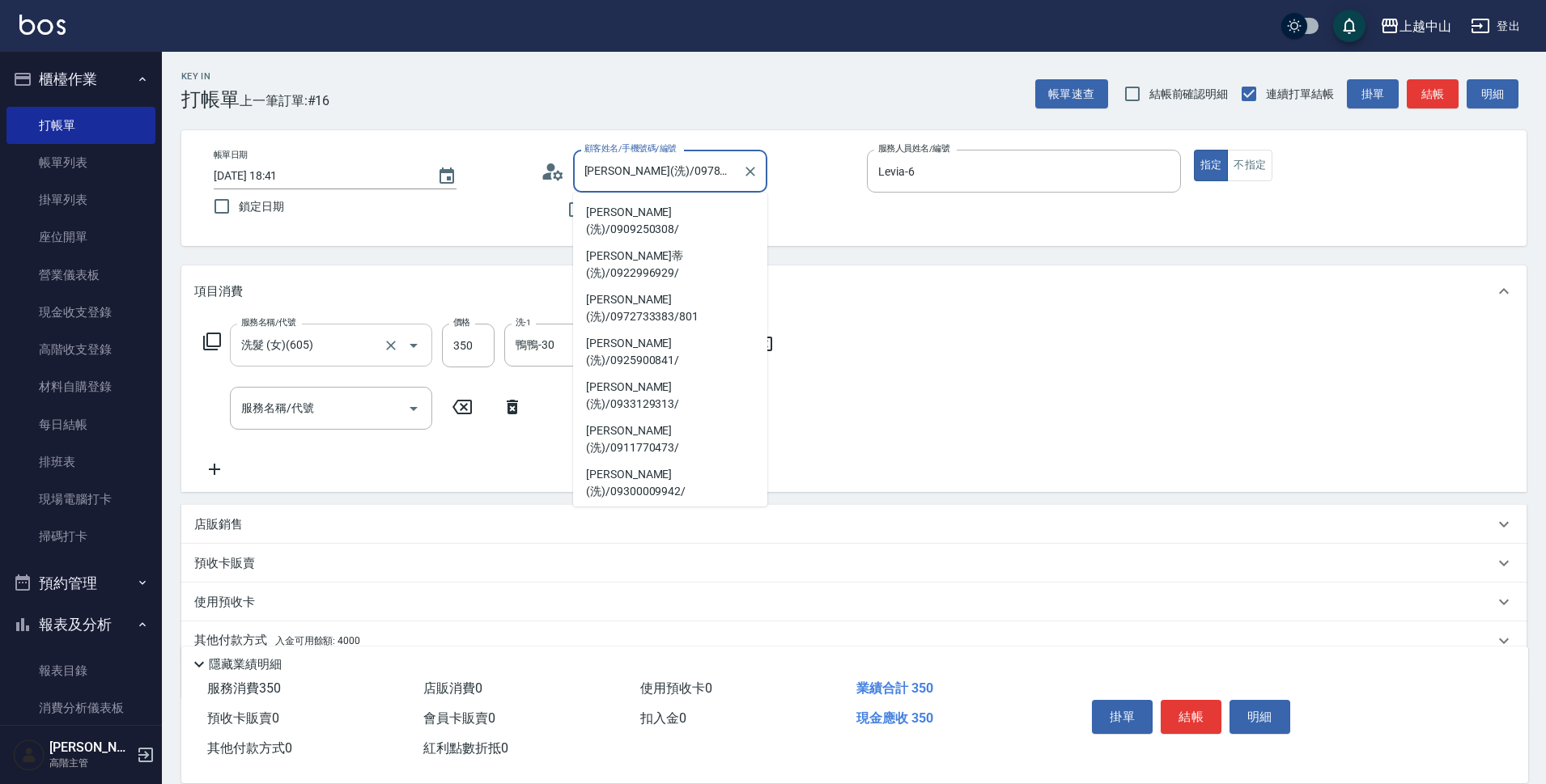
click at [646, 166] on input "[PERSON_NAME](洗)/0978530869/" at bounding box center [658, 171] width 155 height 28
click at [695, 759] on li "[PERSON_NAME](洗)/0937076243/" at bounding box center [670, 781] width 195 height 43
type input "[PERSON_NAME](洗)/0937076243/"
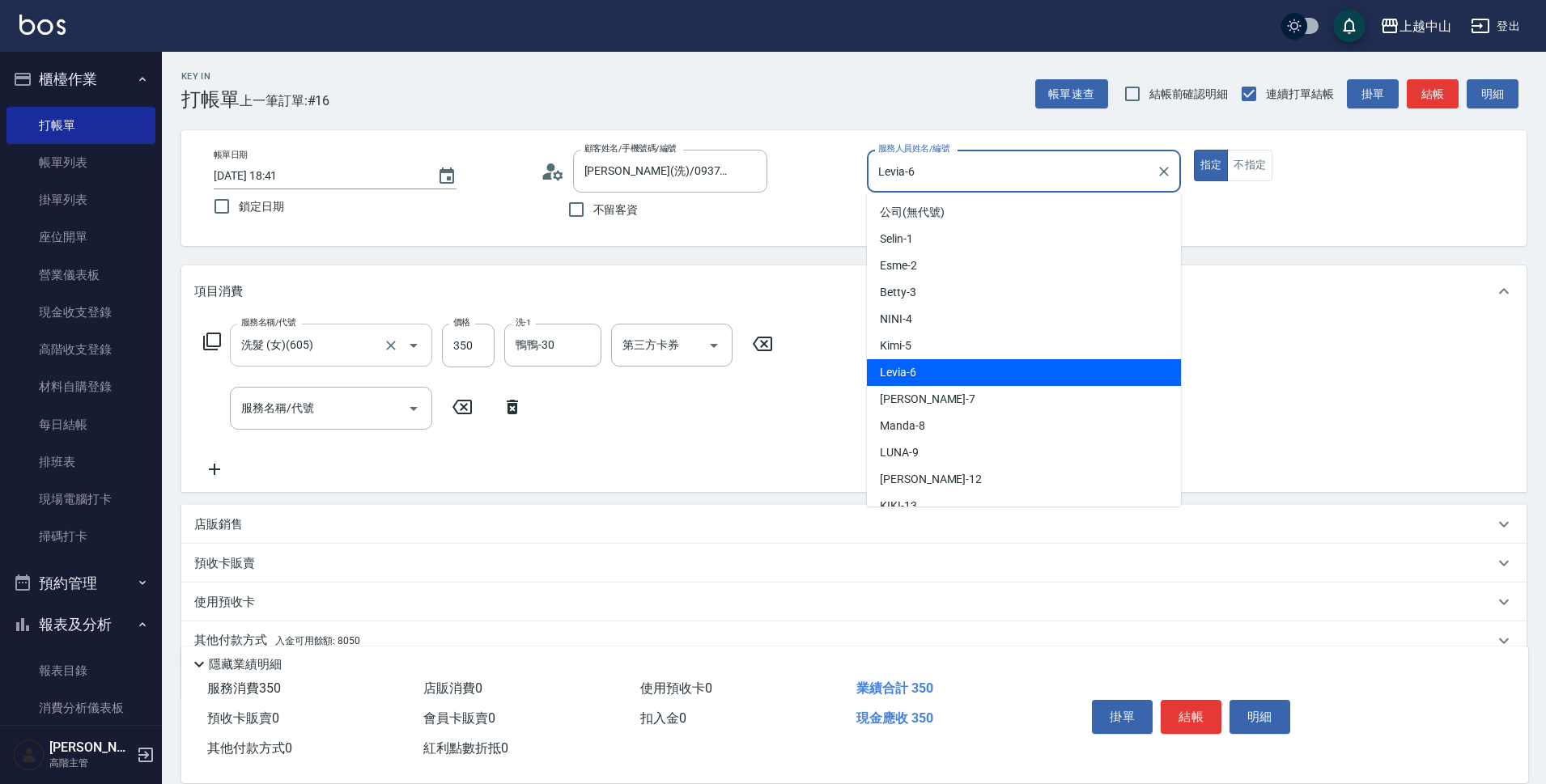
click at [927, 174] on input "Levia-6" at bounding box center [1012, 171] width 276 height 28
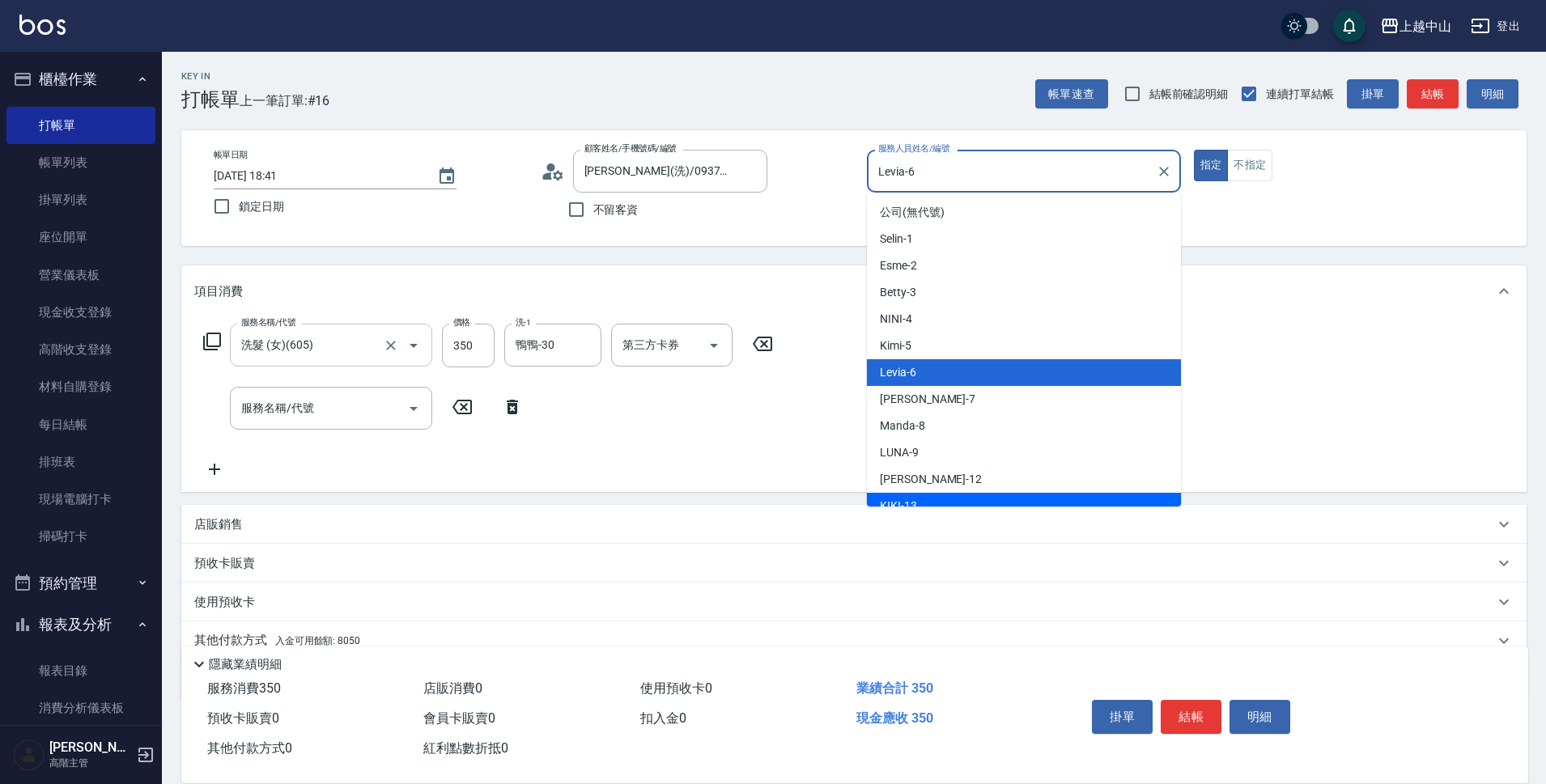
click at [934, 500] on div "KIKI -13" at bounding box center [1024, 506] width 314 height 27
type input "KIKI-13"
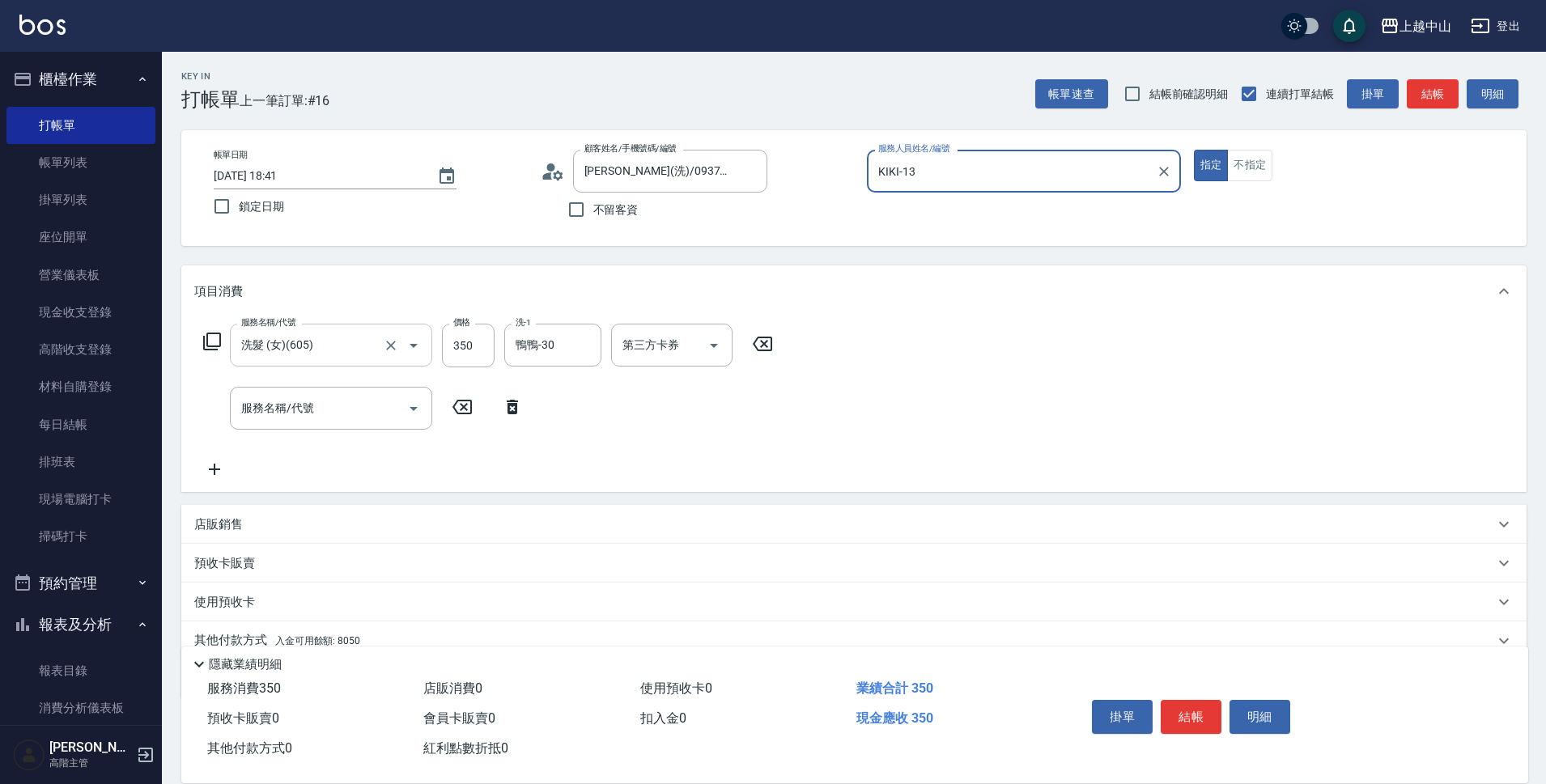
scroll to position [70, 0]
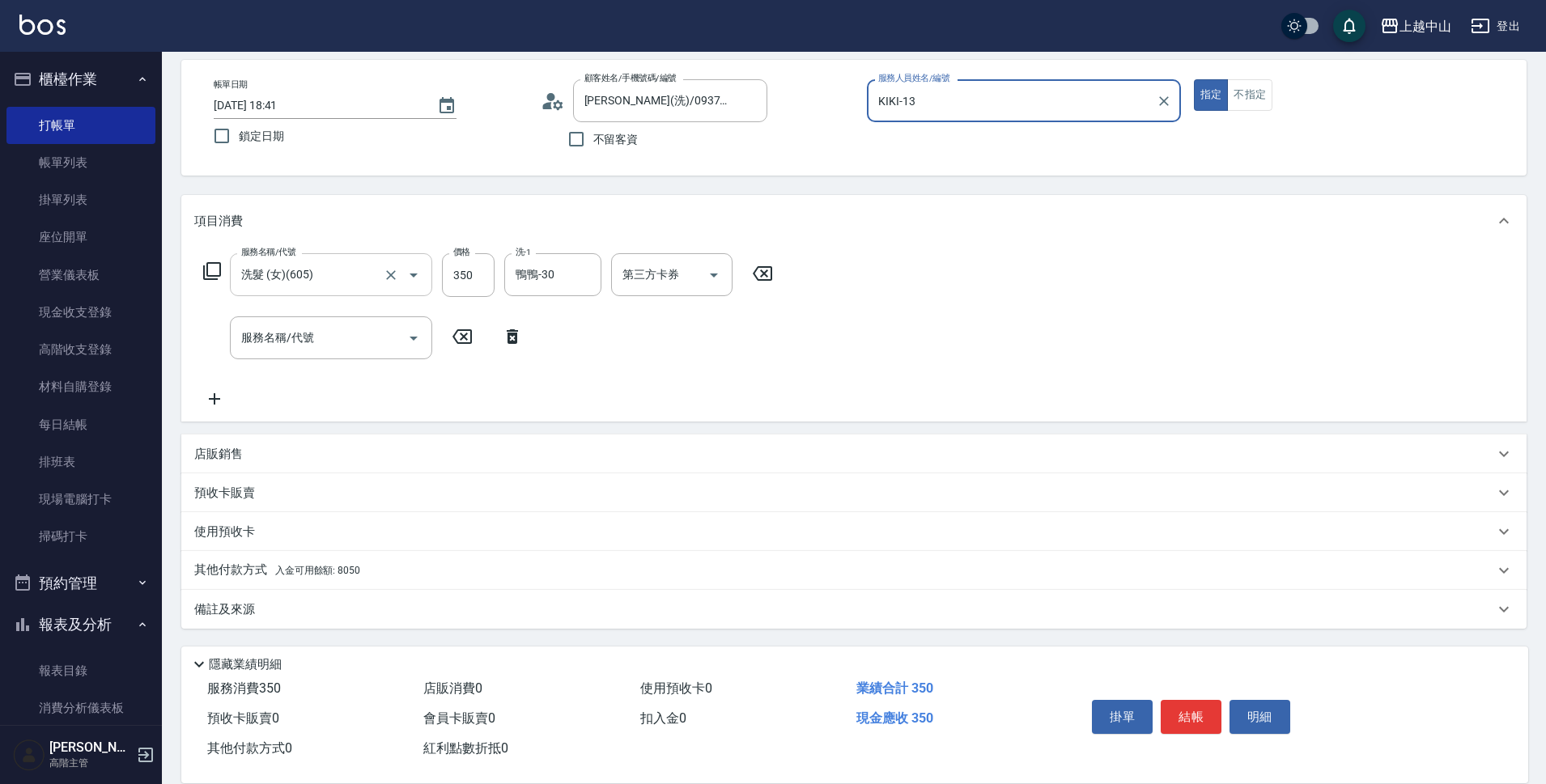
click at [305, 574] on span "入金可用餘額: 8050" at bounding box center [318, 570] width 85 height 12
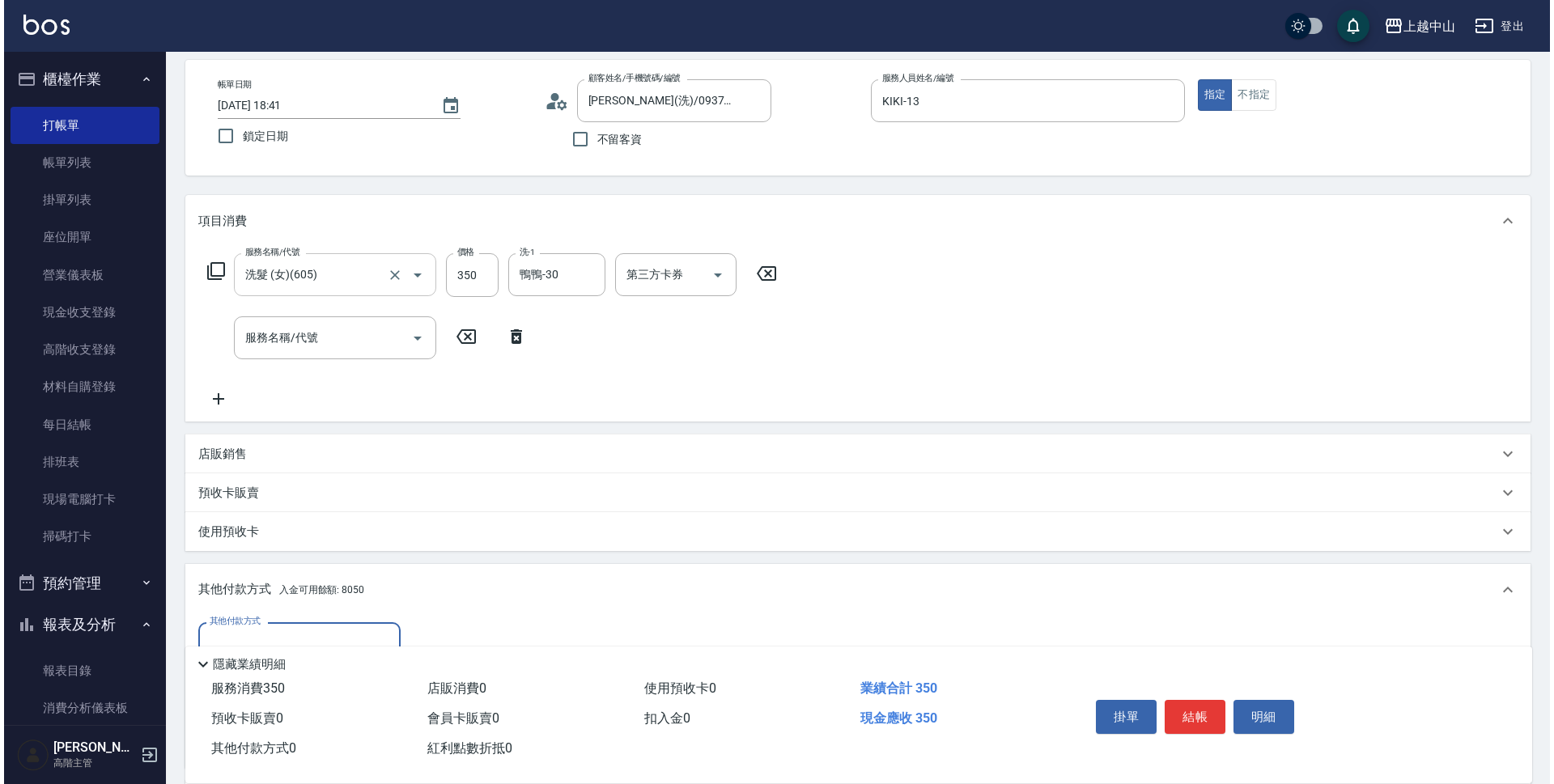
scroll to position [261, 0]
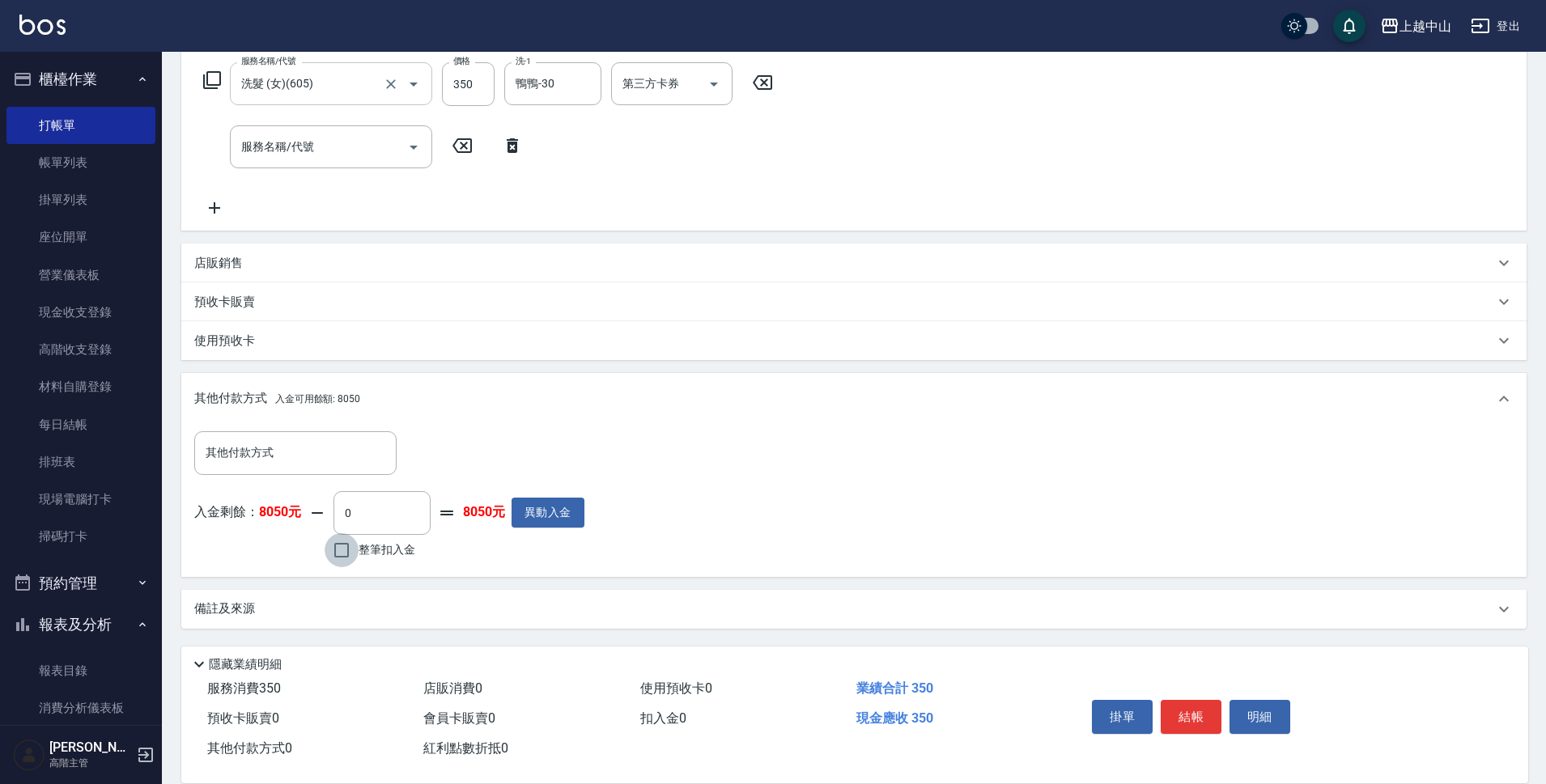
click at [341, 561] on input "整筆扣入金" at bounding box center [342, 550] width 34 height 34
checkbox input "true"
type input "350"
click at [1271, 720] on button "明細" at bounding box center [1260, 716] width 61 height 34
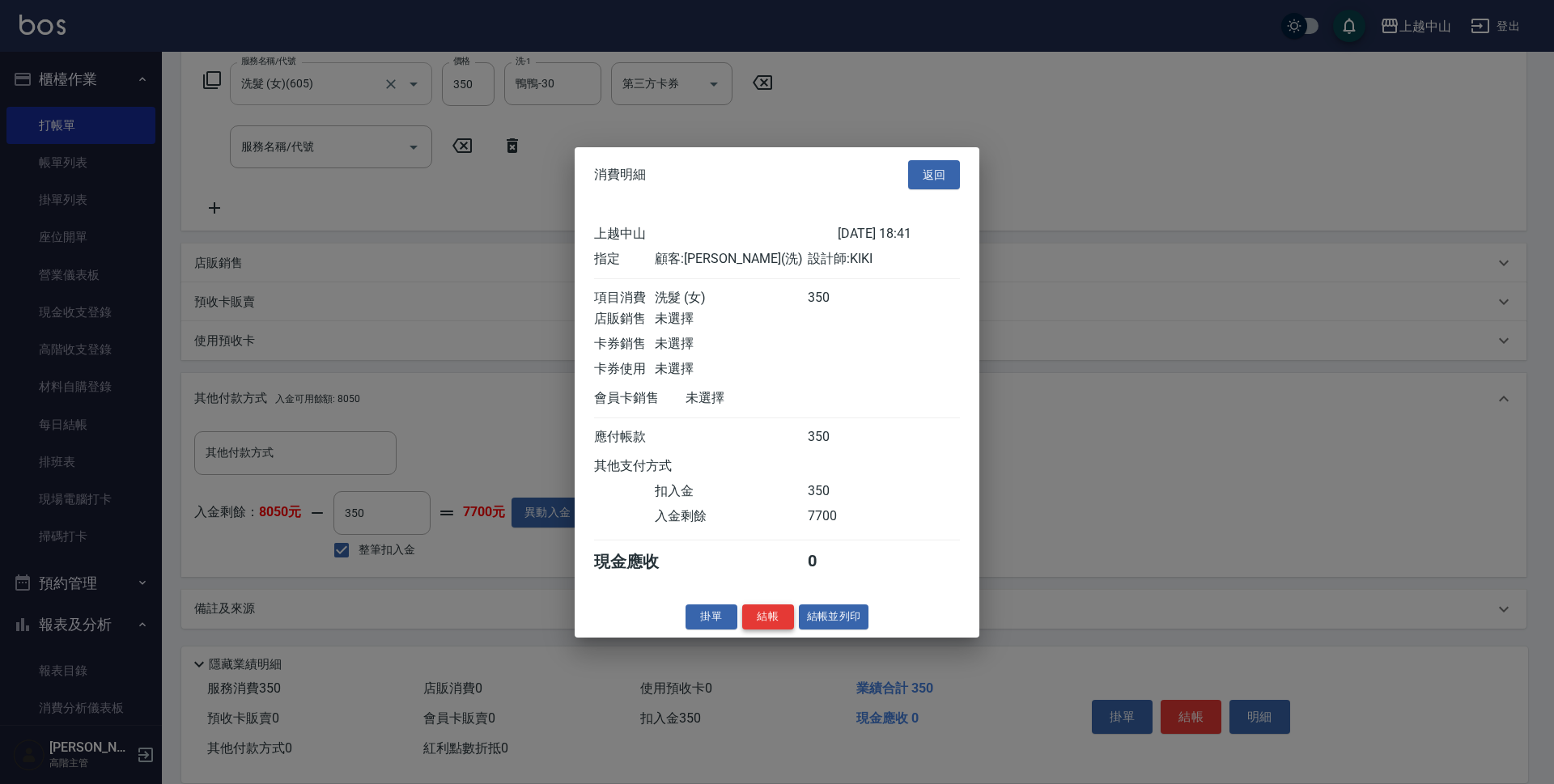
click at [771, 626] on button "結帳" at bounding box center [768, 617] width 52 height 25
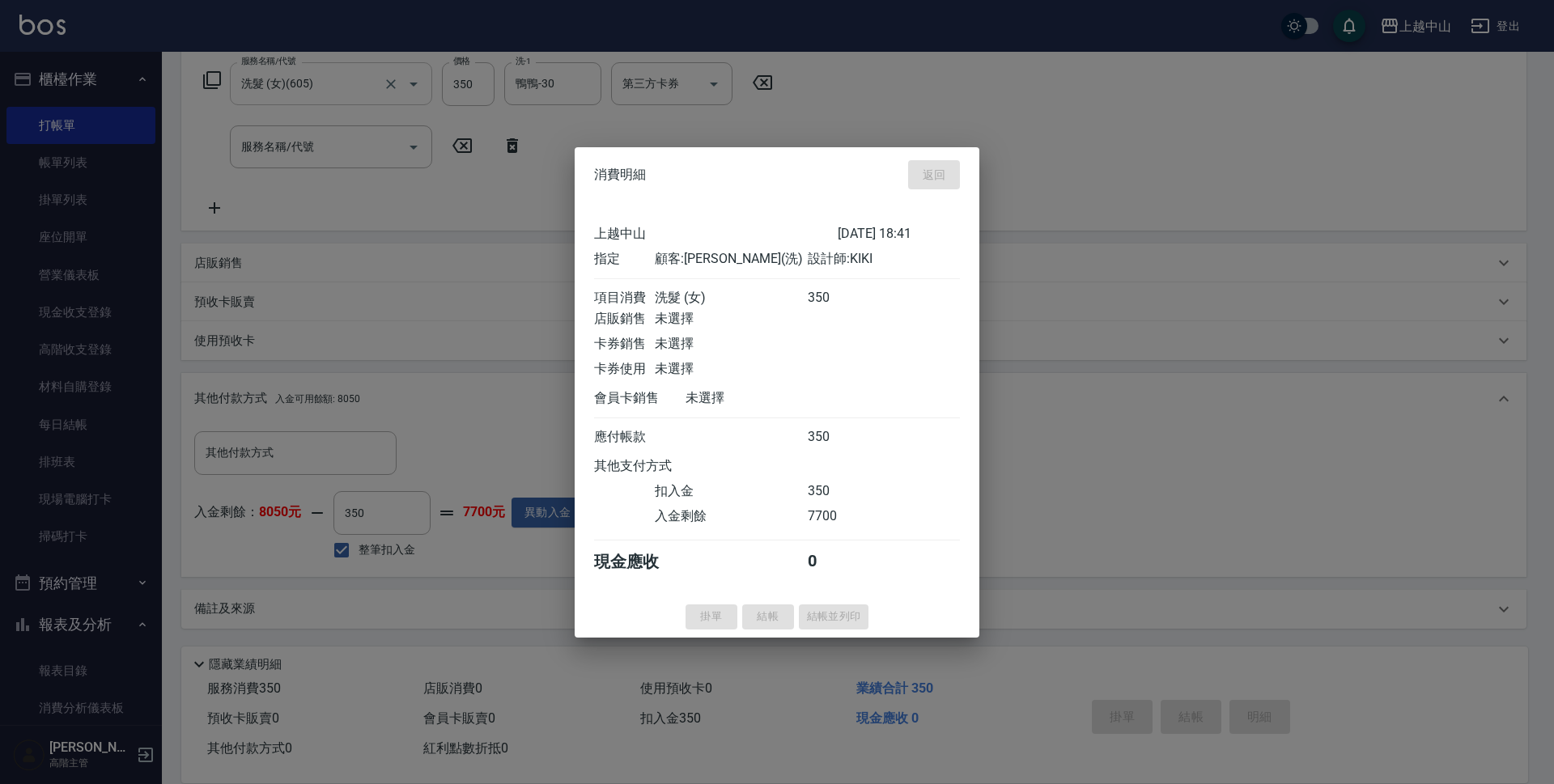
type input "[DATE] 18:44"
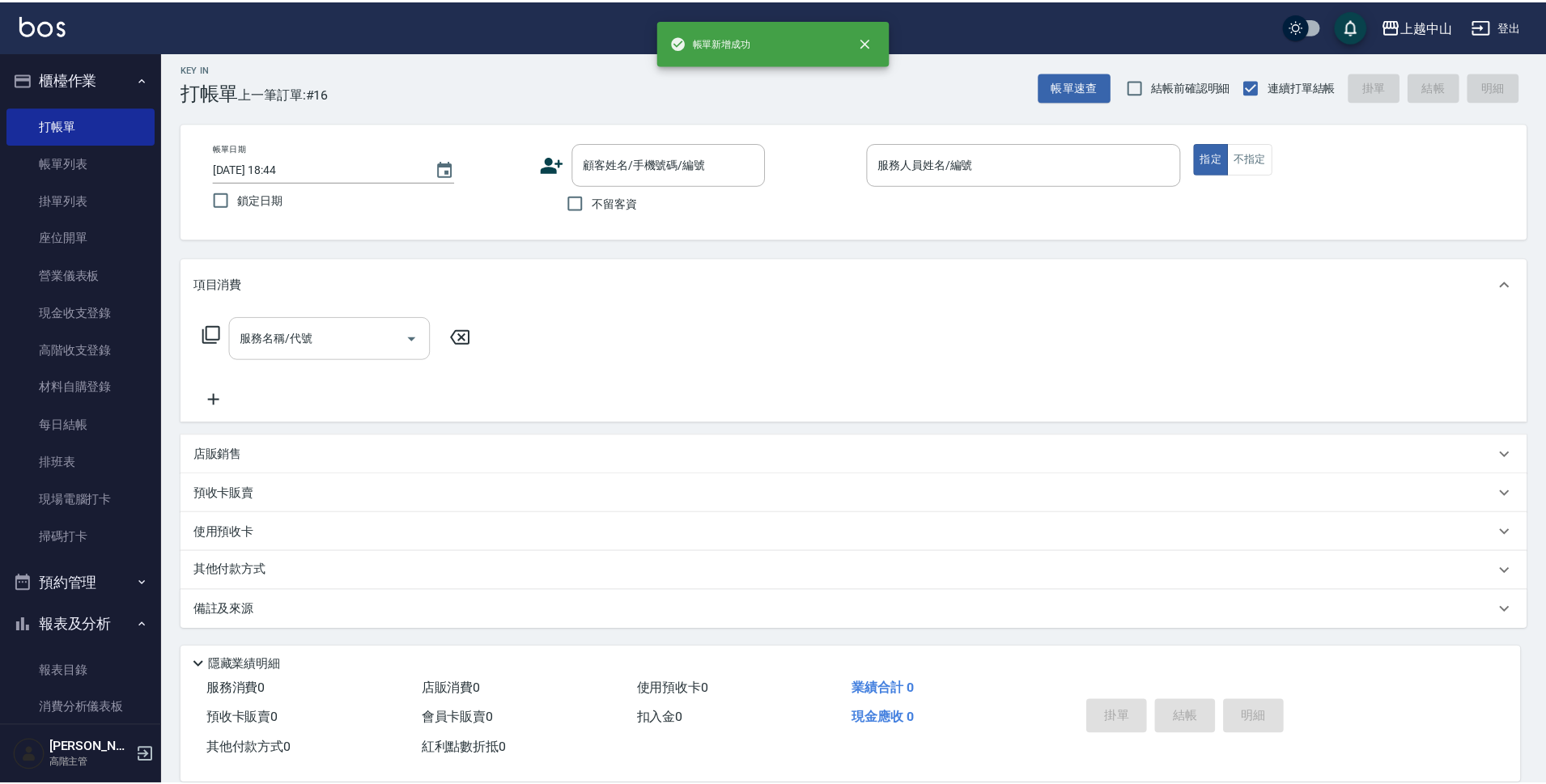
scroll to position [0, 0]
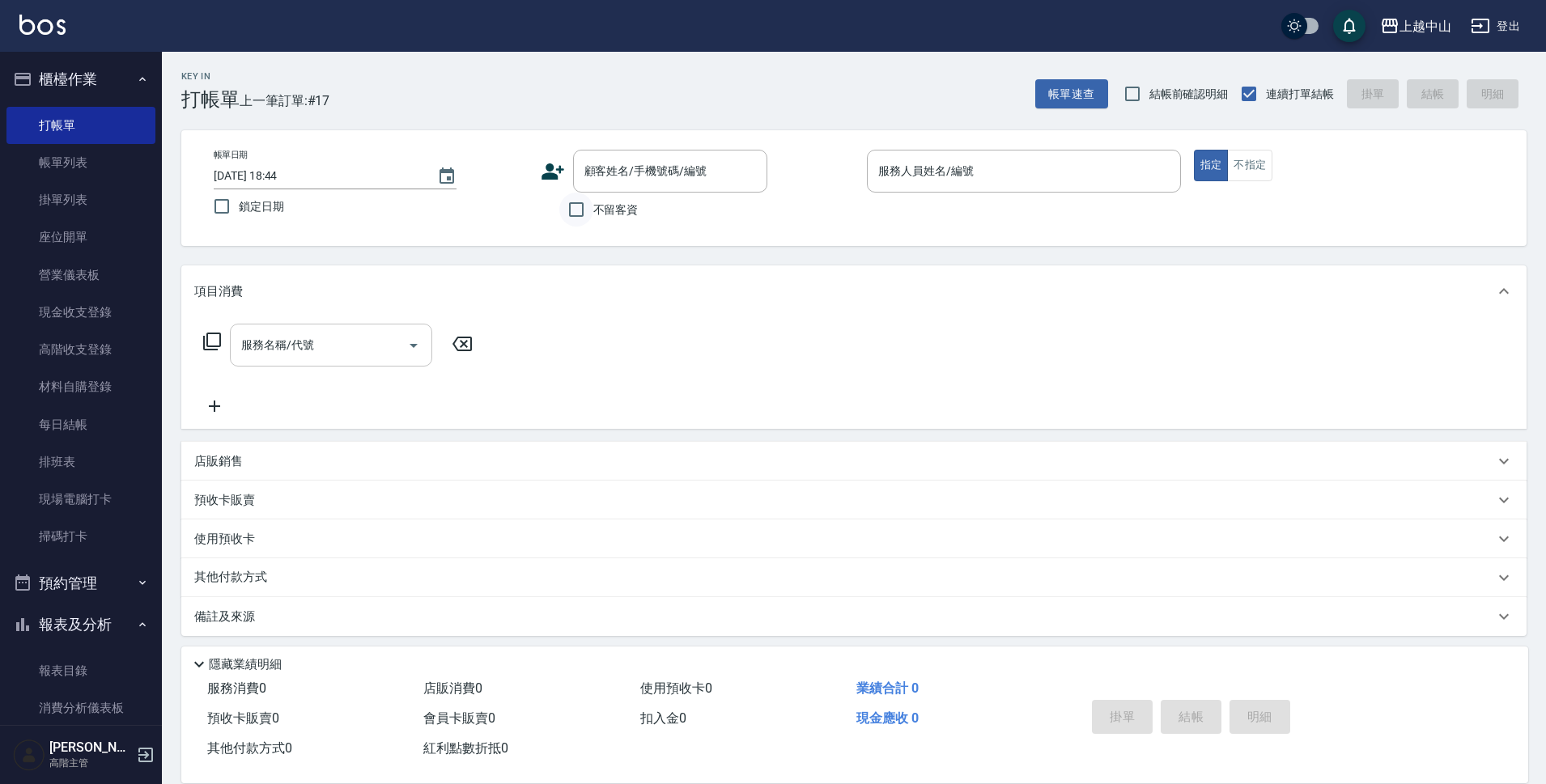
click at [584, 208] on input "不留客資" at bounding box center [576, 210] width 34 height 34
checkbox input "true"
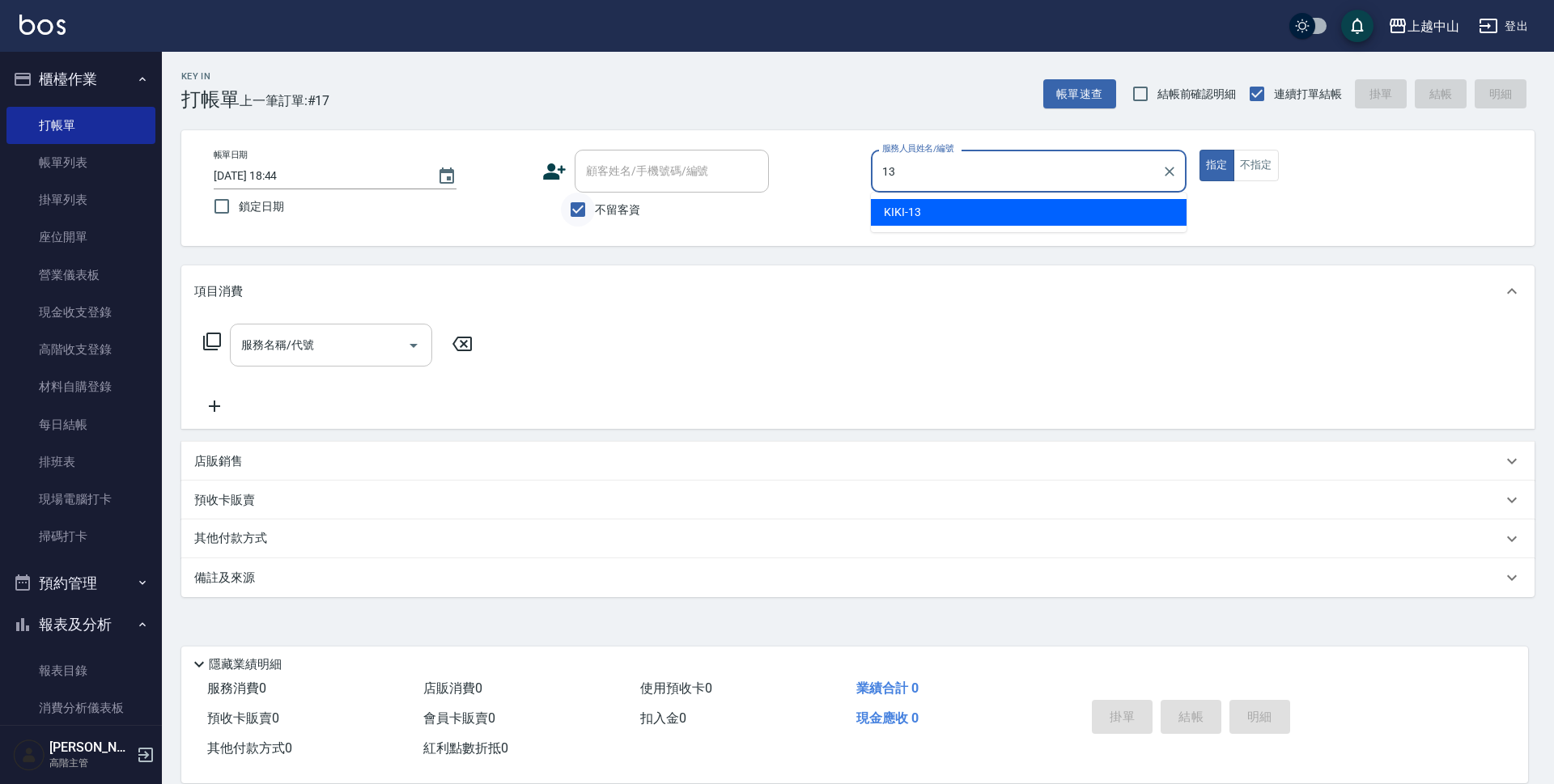
type input "KIKI-13"
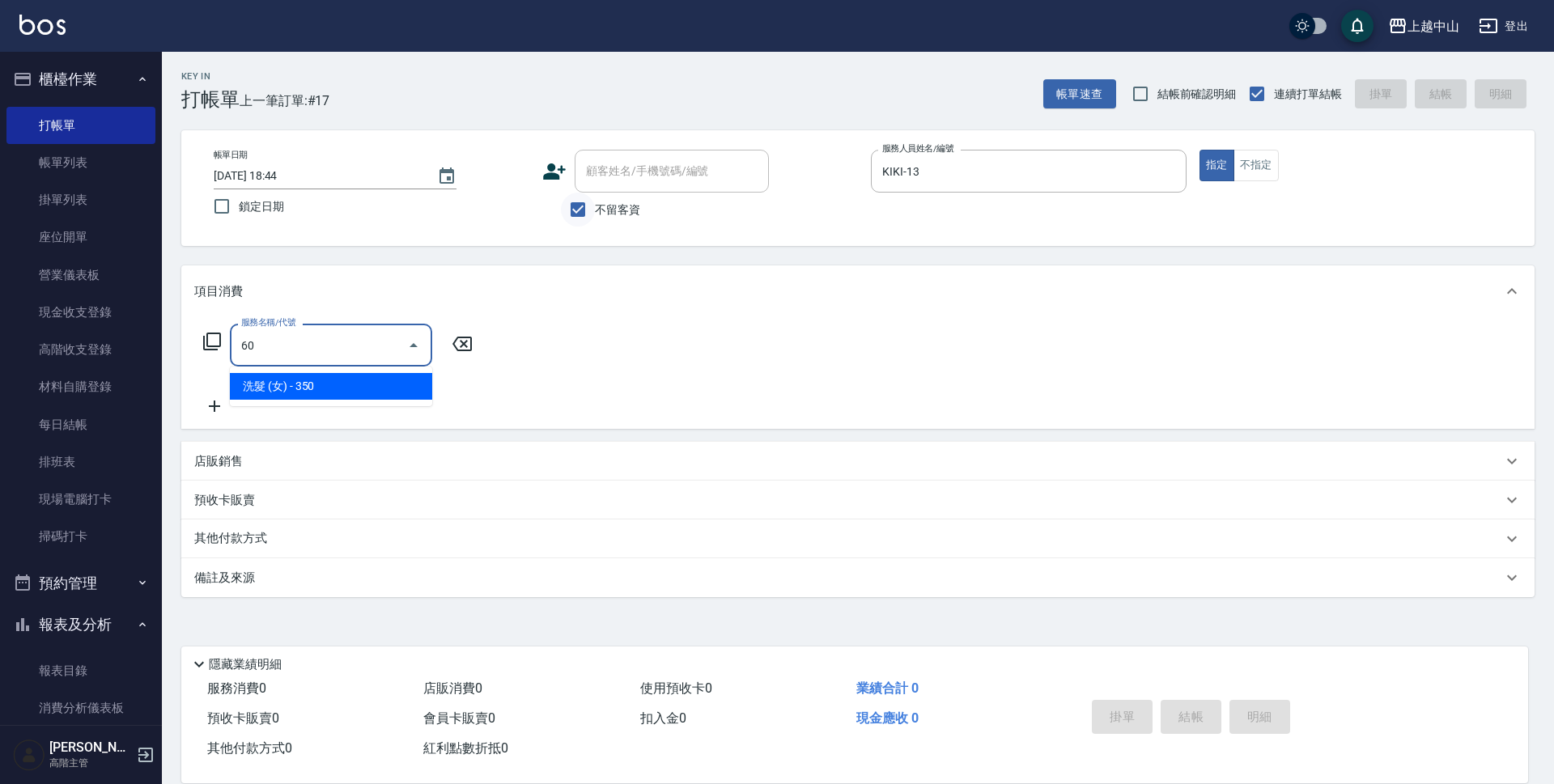
type input "6"
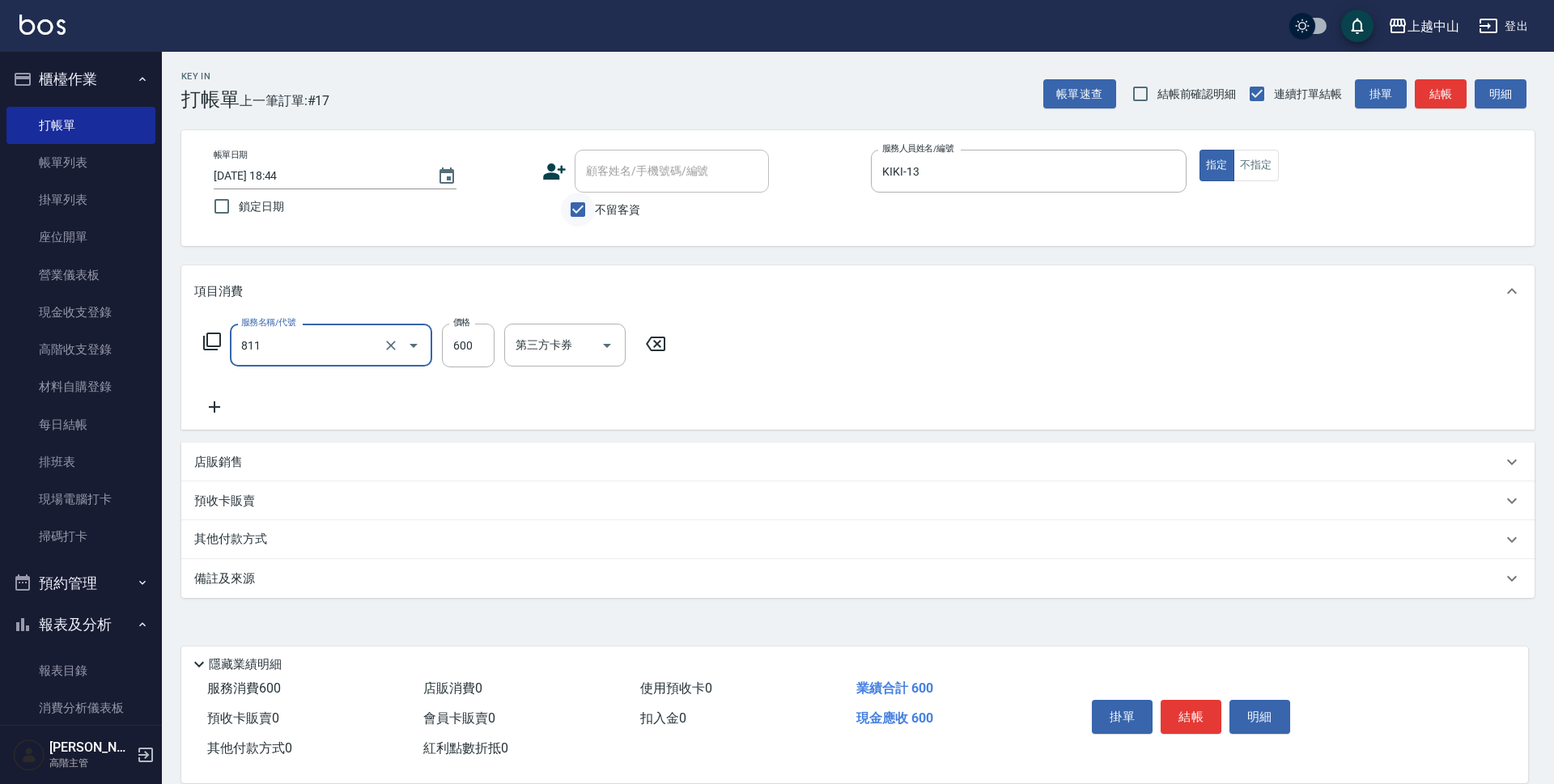
type input "洗+剪(811)"
click at [464, 346] on input "399" at bounding box center [468, 346] width 53 height 43
type input "390"
type input "鴨鴨-30"
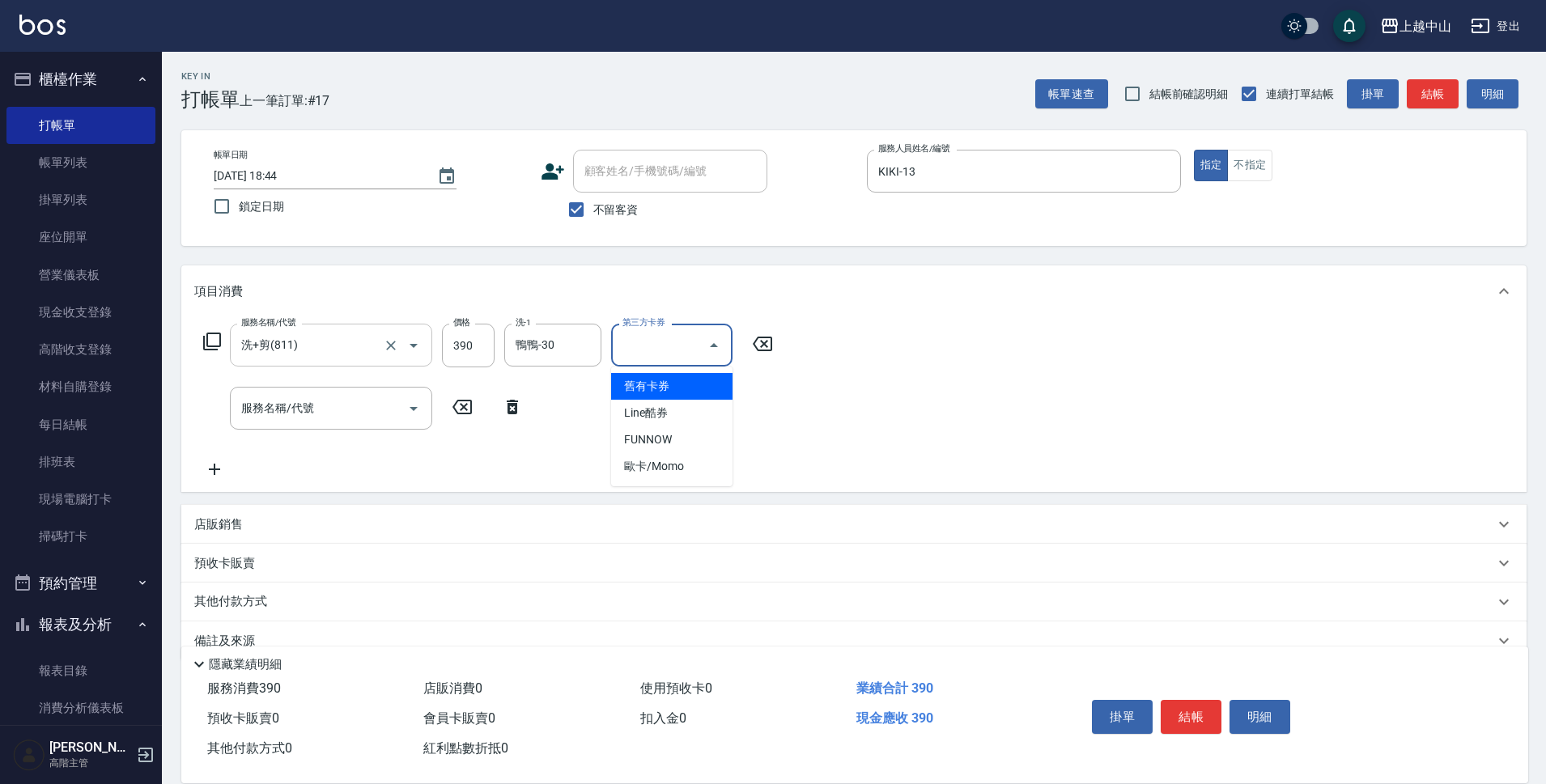
click at [663, 337] on div "第三方卡券 第三方卡券" at bounding box center [672, 345] width 121 height 43
click at [679, 436] on span "FUNNOW" at bounding box center [672, 440] width 121 height 27
type input "FUNNOW"
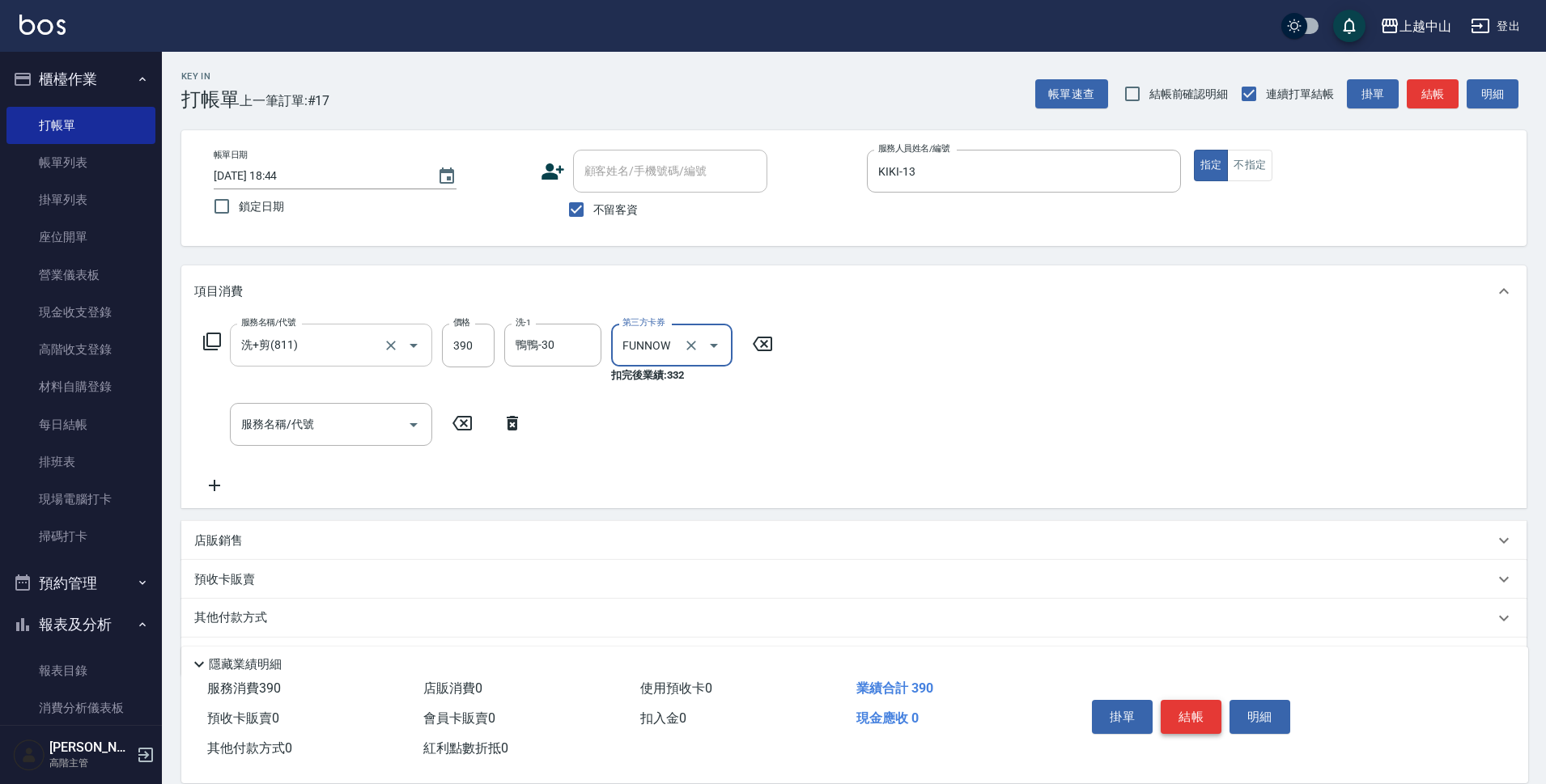
click at [1197, 709] on button "結帳" at bounding box center [1191, 716] width 61 height 34
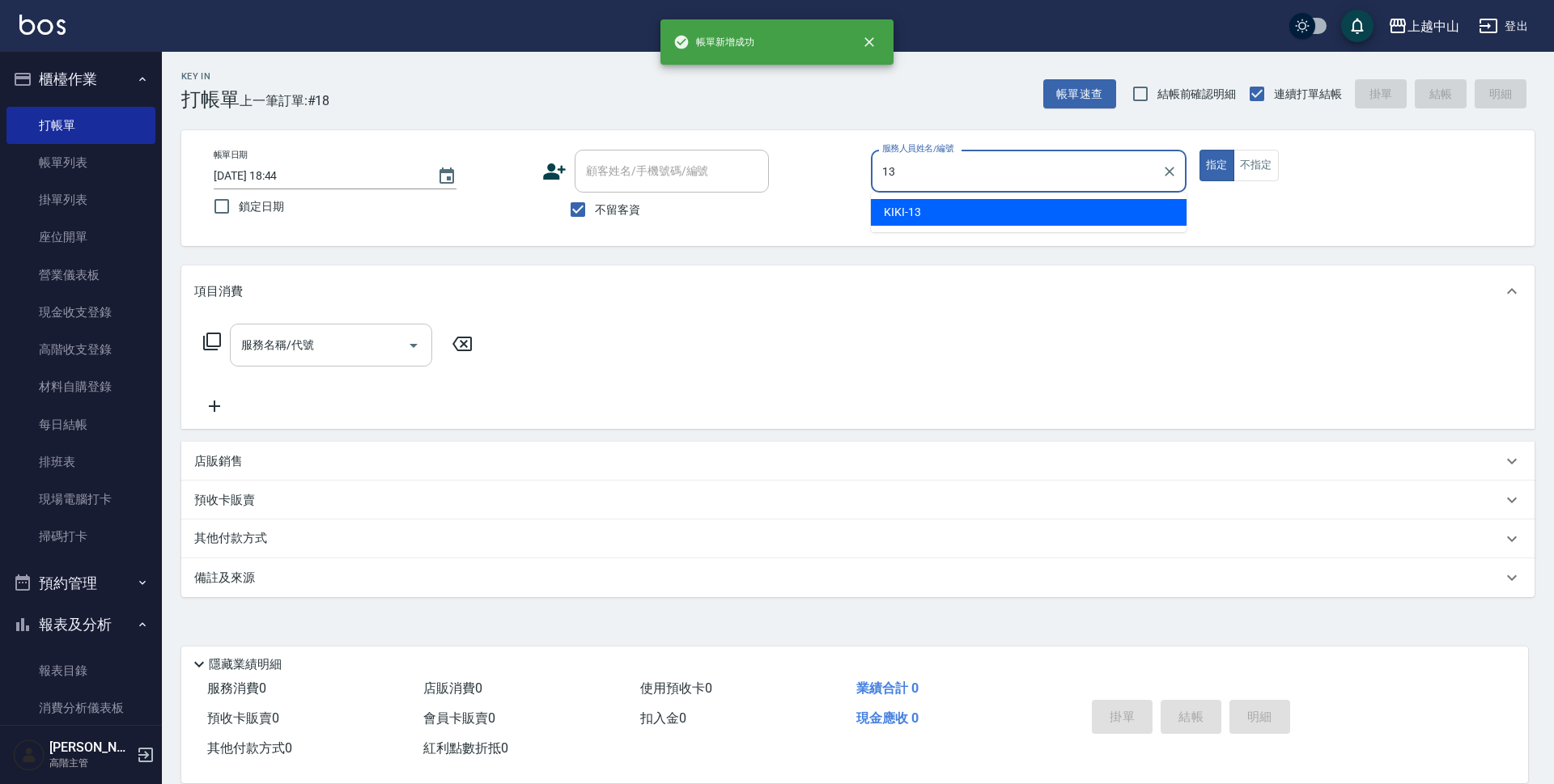
type input "KIKI-13"
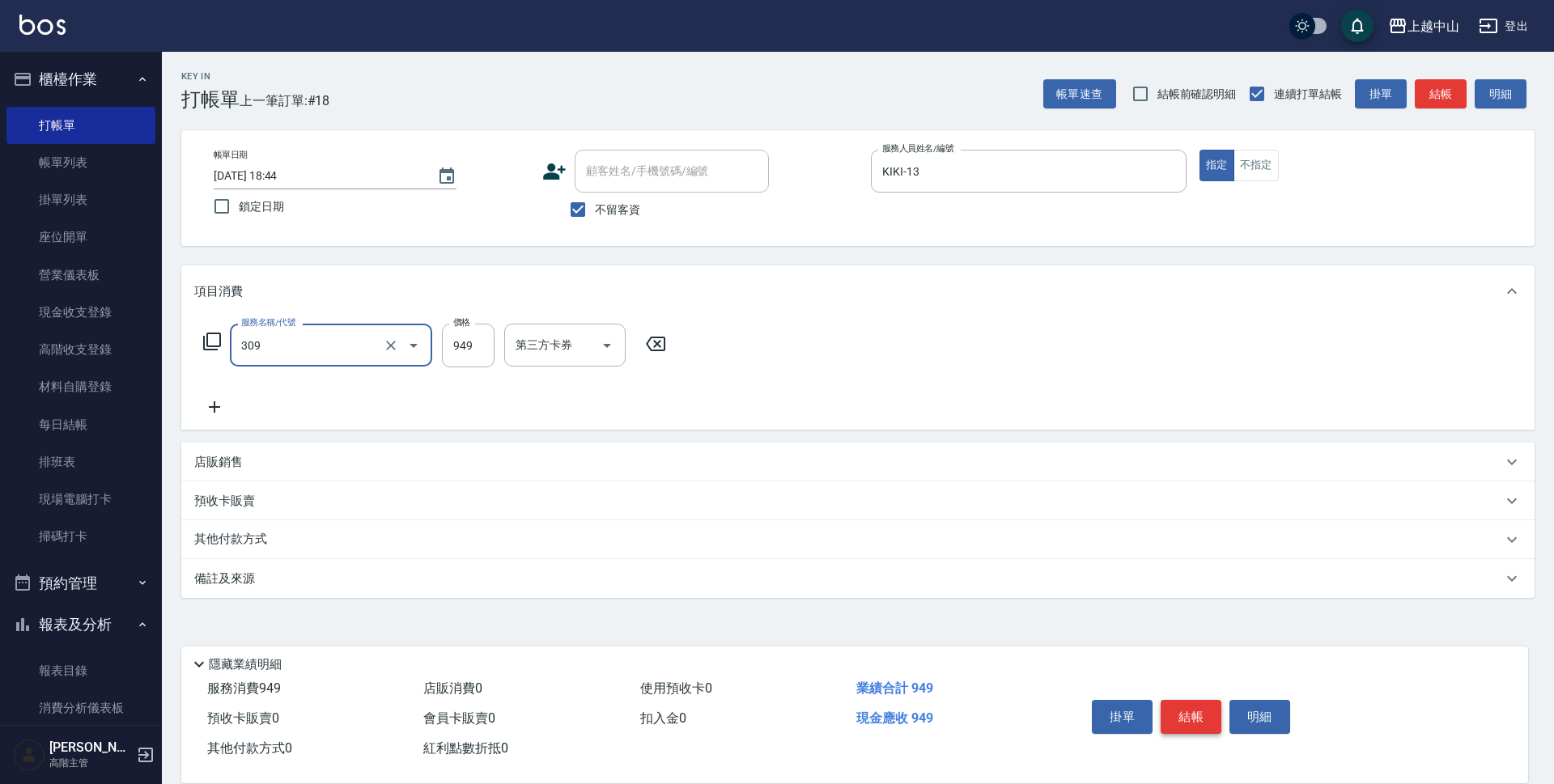
type input "森精萃舒壓調理髮浴(309)"
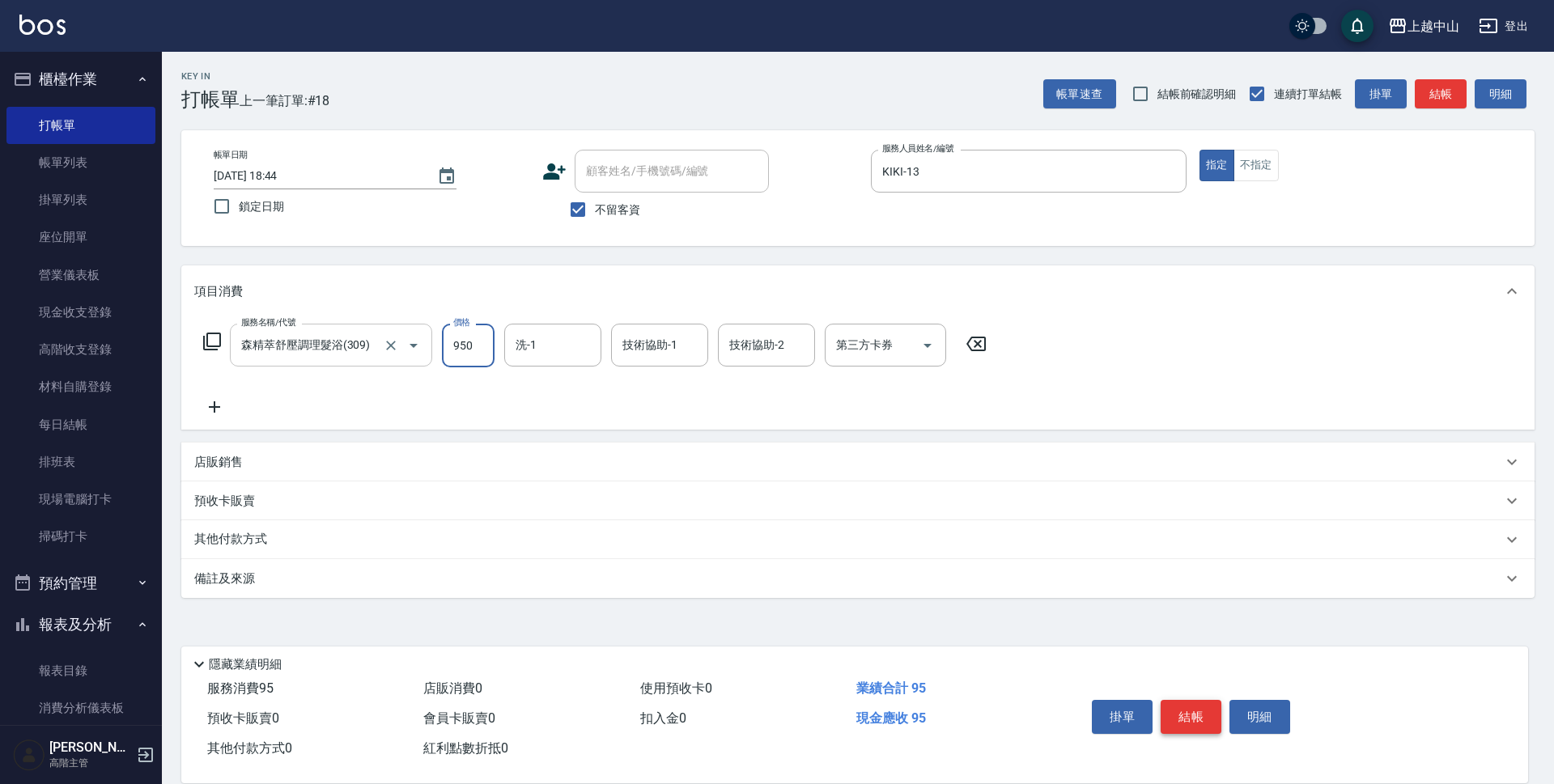
type input "950"
type input "鴨鴨-30"
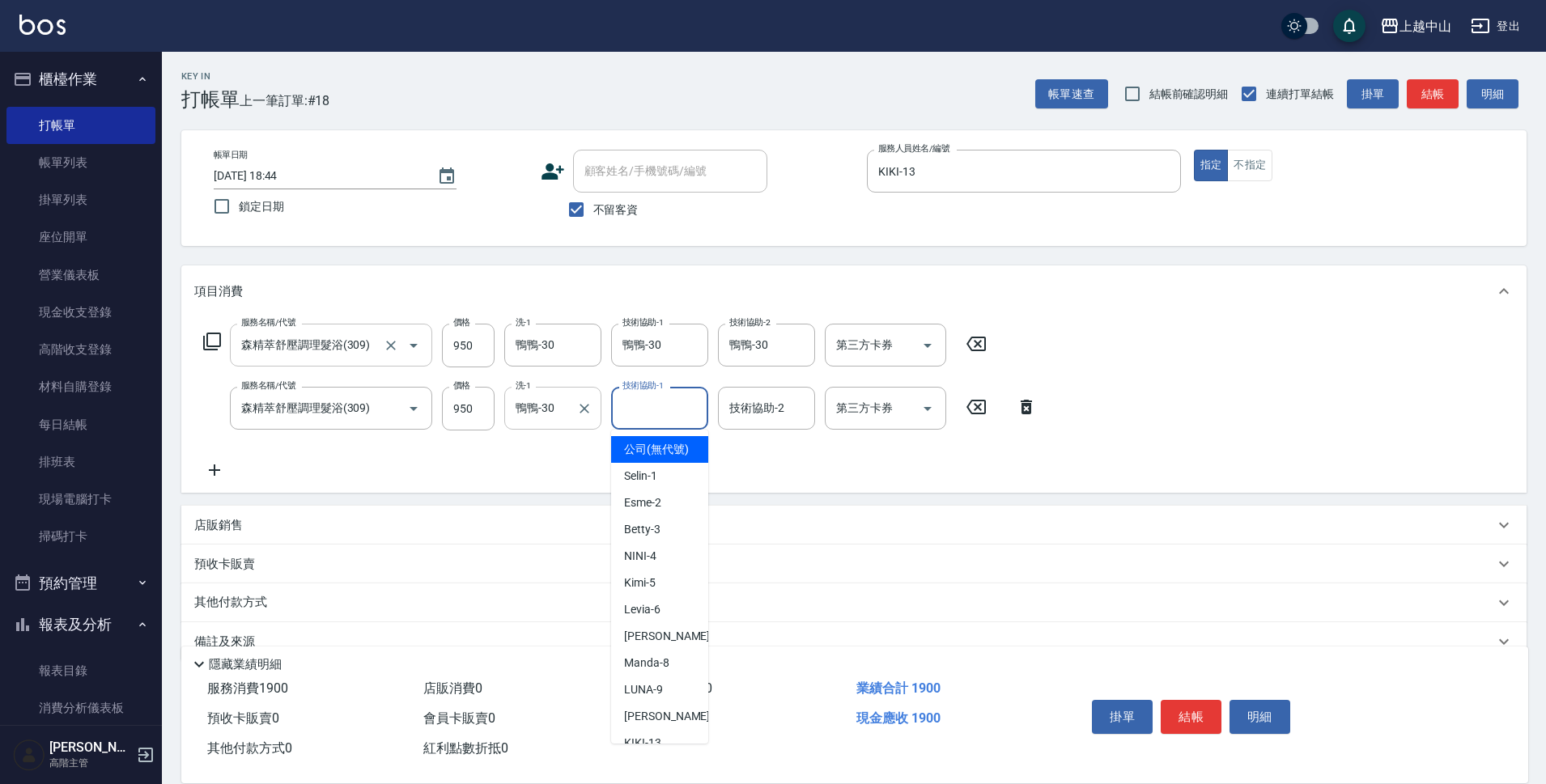
click at [587, 420] on div at bounding box center [583, 407] width 21 height 43
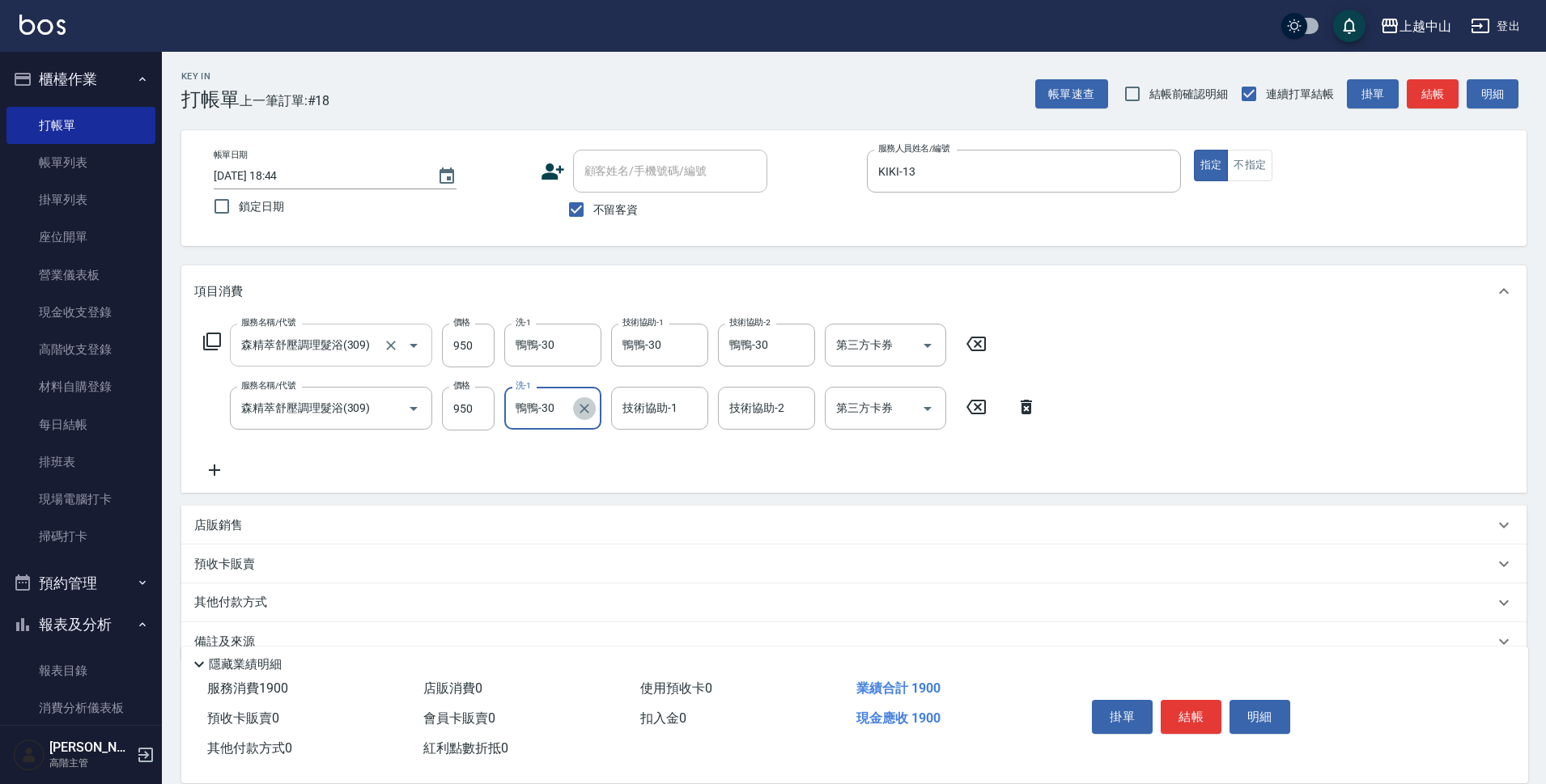
click at [583, 403] on icon "Clear" at bounding box center [584, 408] width 16 height 16
click at [220, 478] on icon at bounding box center [215, 469] width 40 height 19
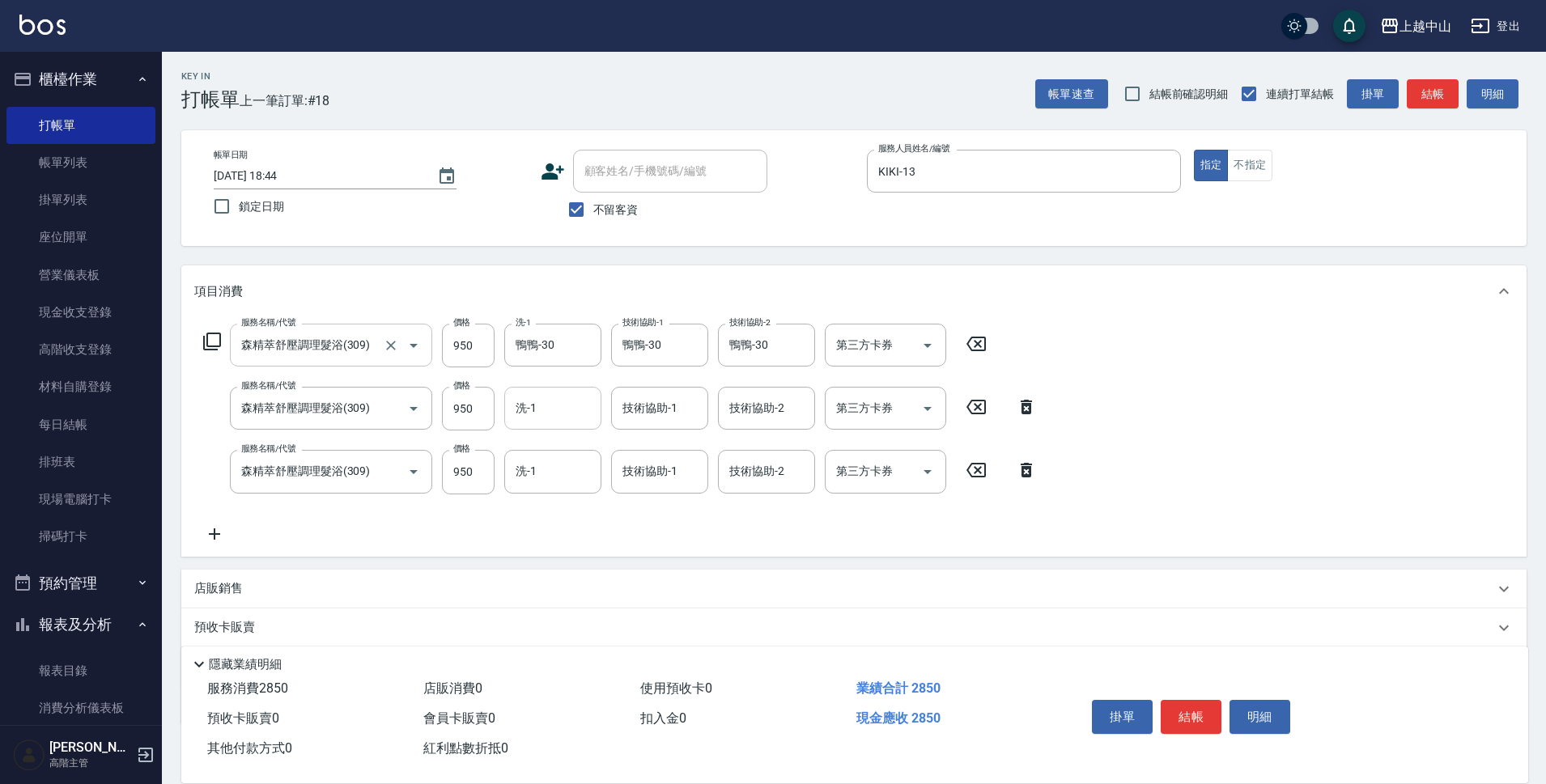
click at [220, 478] on div "服務名稱/代號 森精萃舒壓調理髮浴(309) 服務名稱/代號 價格 950 價格 洗-1 洗-1 技術協助-1 技術協助-1 技術協助-2 技術協助-2 第三…" at bounding box center [621, 472] width 853 height 43
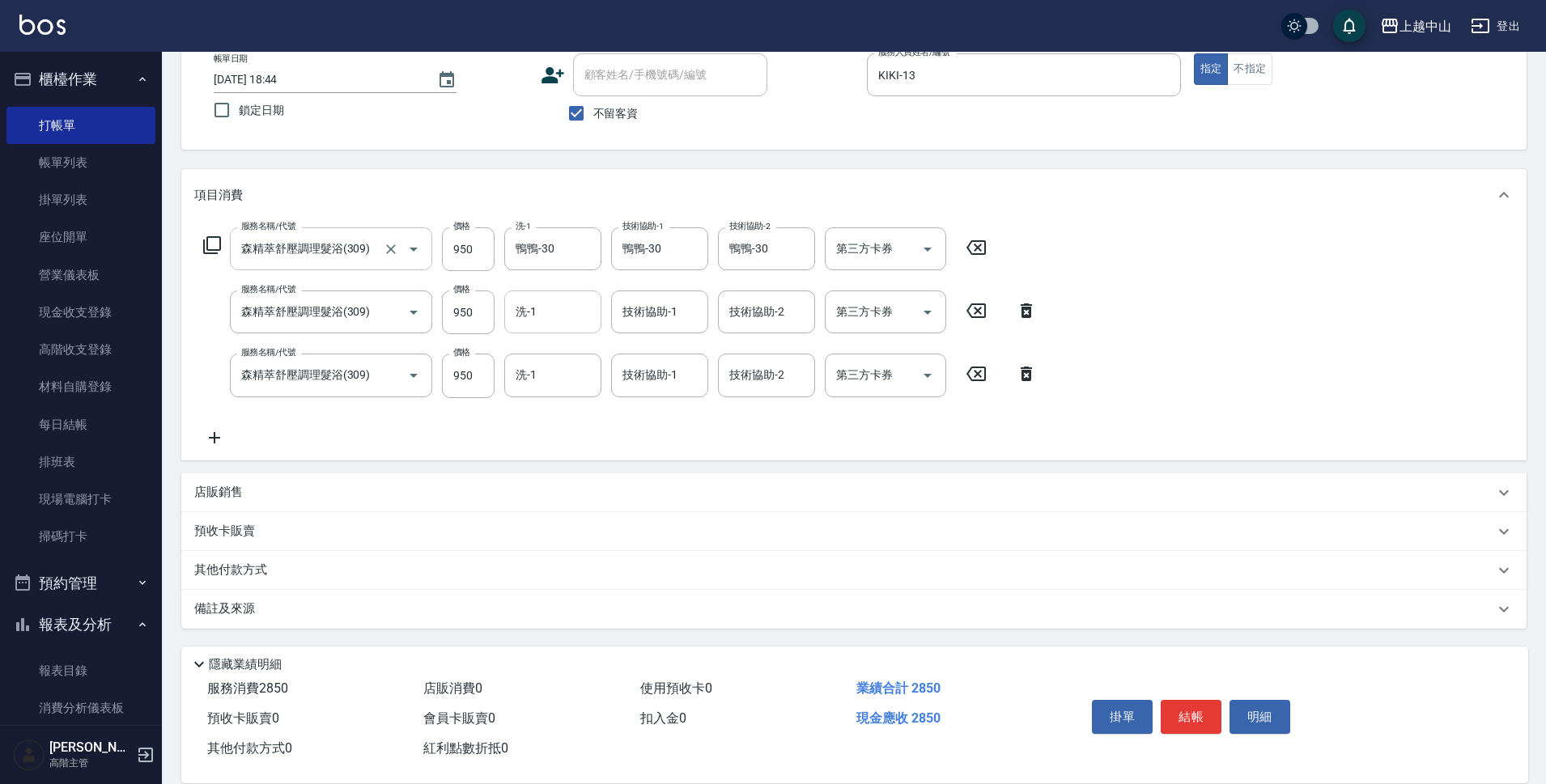
click at [214, 445] on icon at bounding box center [215, 438] width 40 height 19
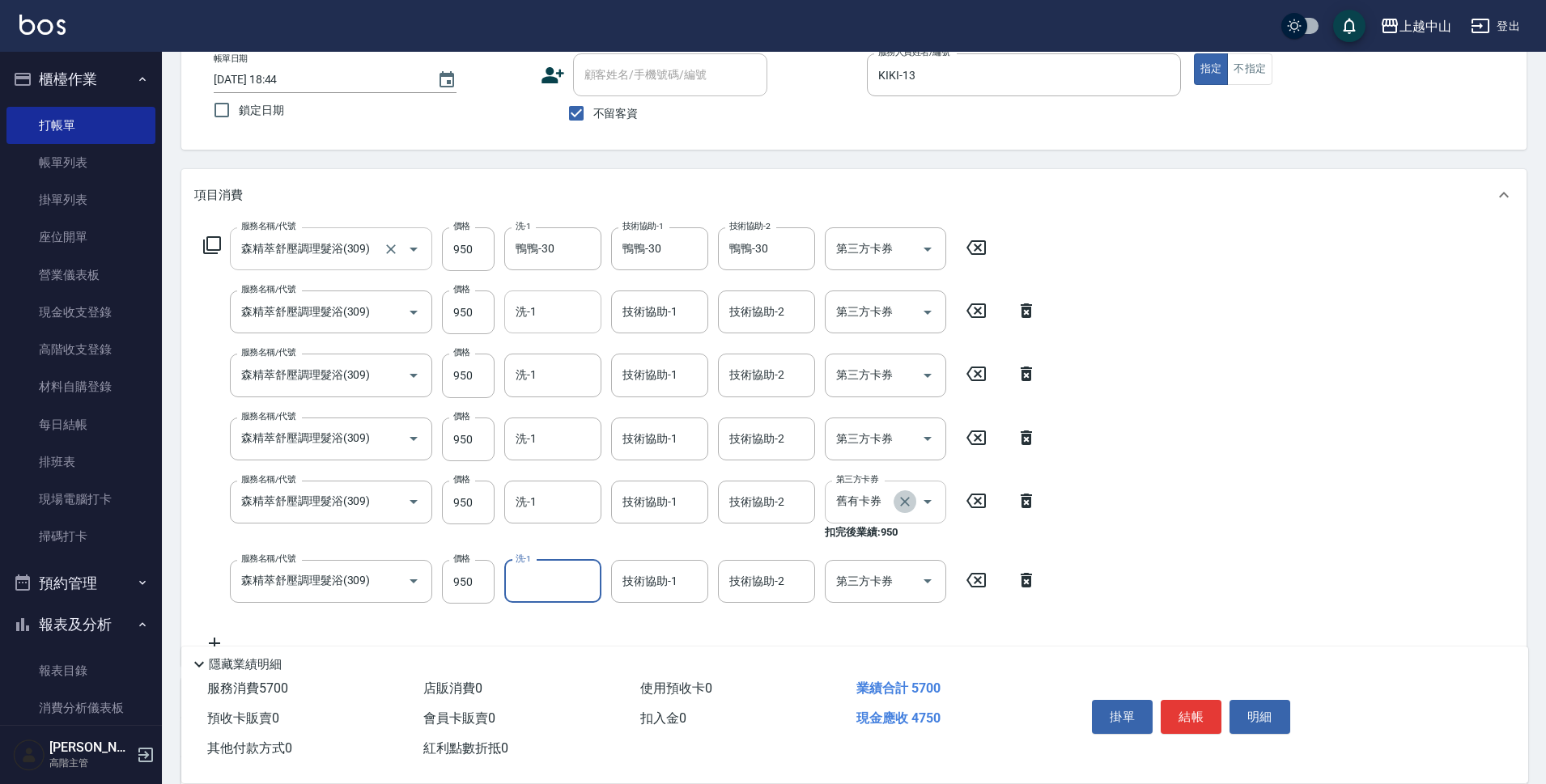
click at [906, 507] on icon "Clear" at bounding box center [905, 501] width 16 height 16
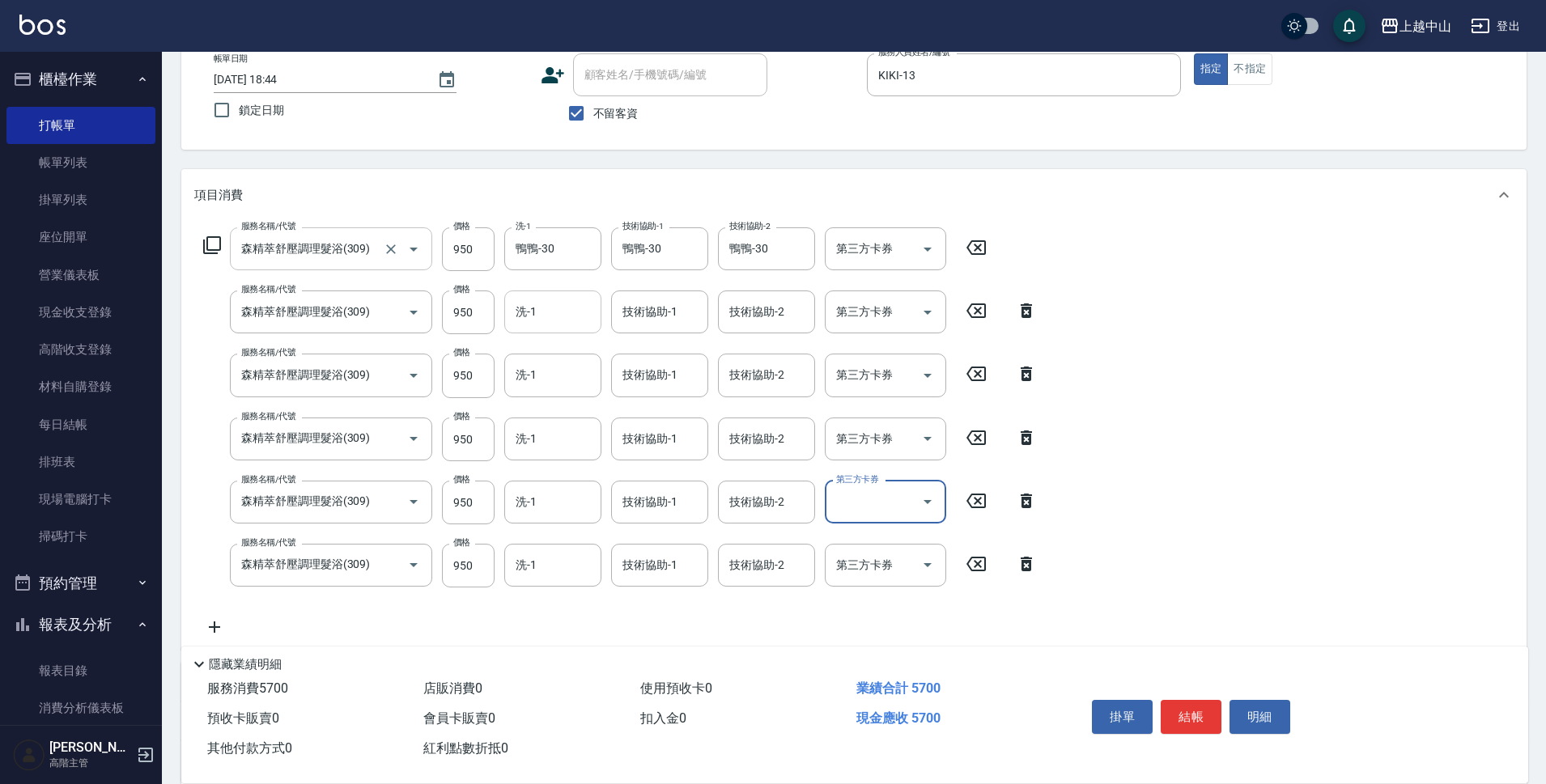
click at [1211, 525] on div "服務名稱/代號 森精萃舒壓調理髮浴(309) 服務名稱/代號 價格 950 價格 洗-1 鴨鴨-30 洗-1 技術協助-1 鴨鴨-30 技術協助-1 技術協助…" at bounding box center [854, 436] width 1346 height 429
click at [1031, 569] on icon at bounding box center [1026, 564] width 12 height 14
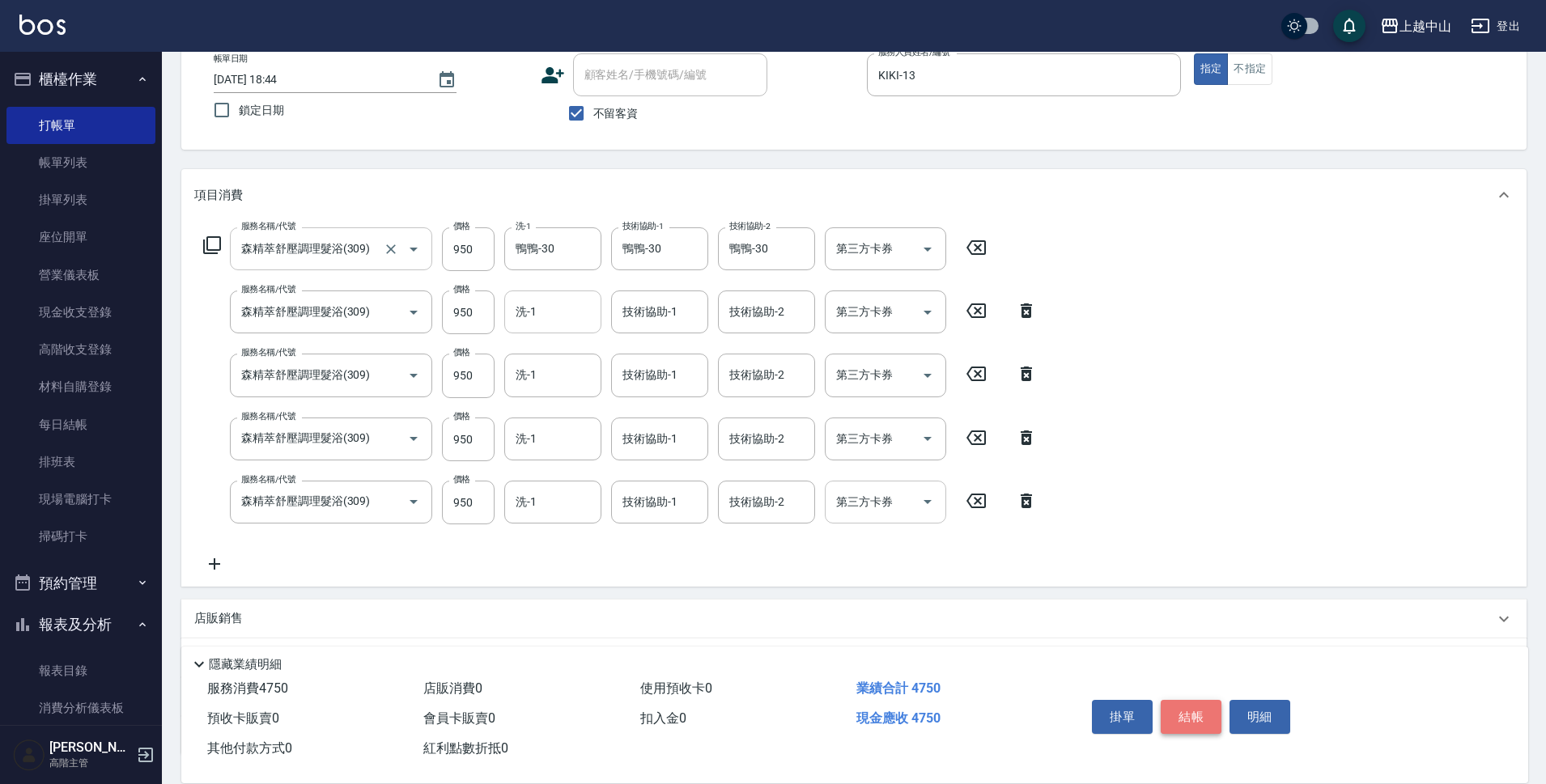
click at [1180, 701] on button "結帳" at bounding box center [1191, 716] width 61 height 34
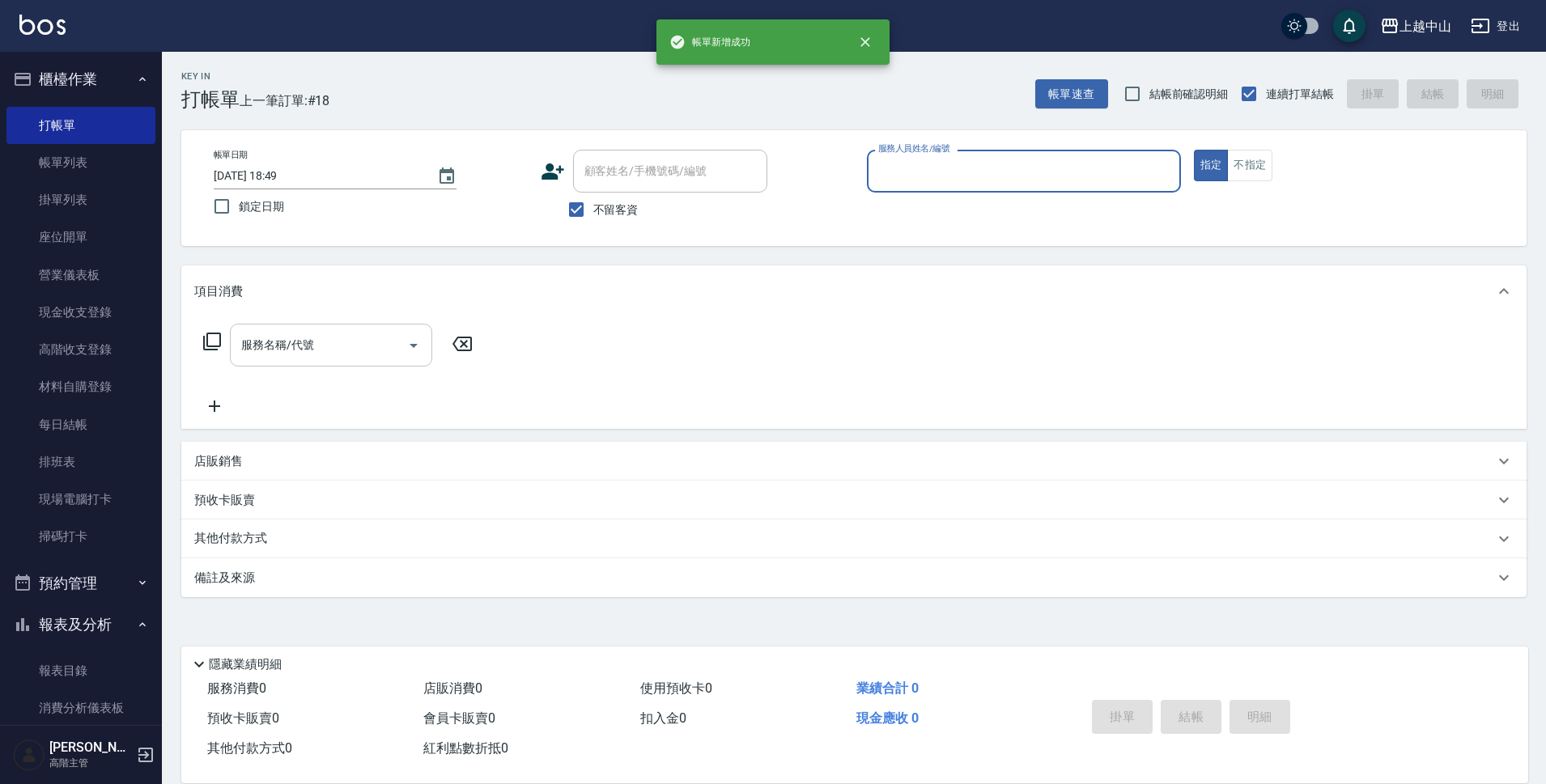
scroll to position [0, 0]
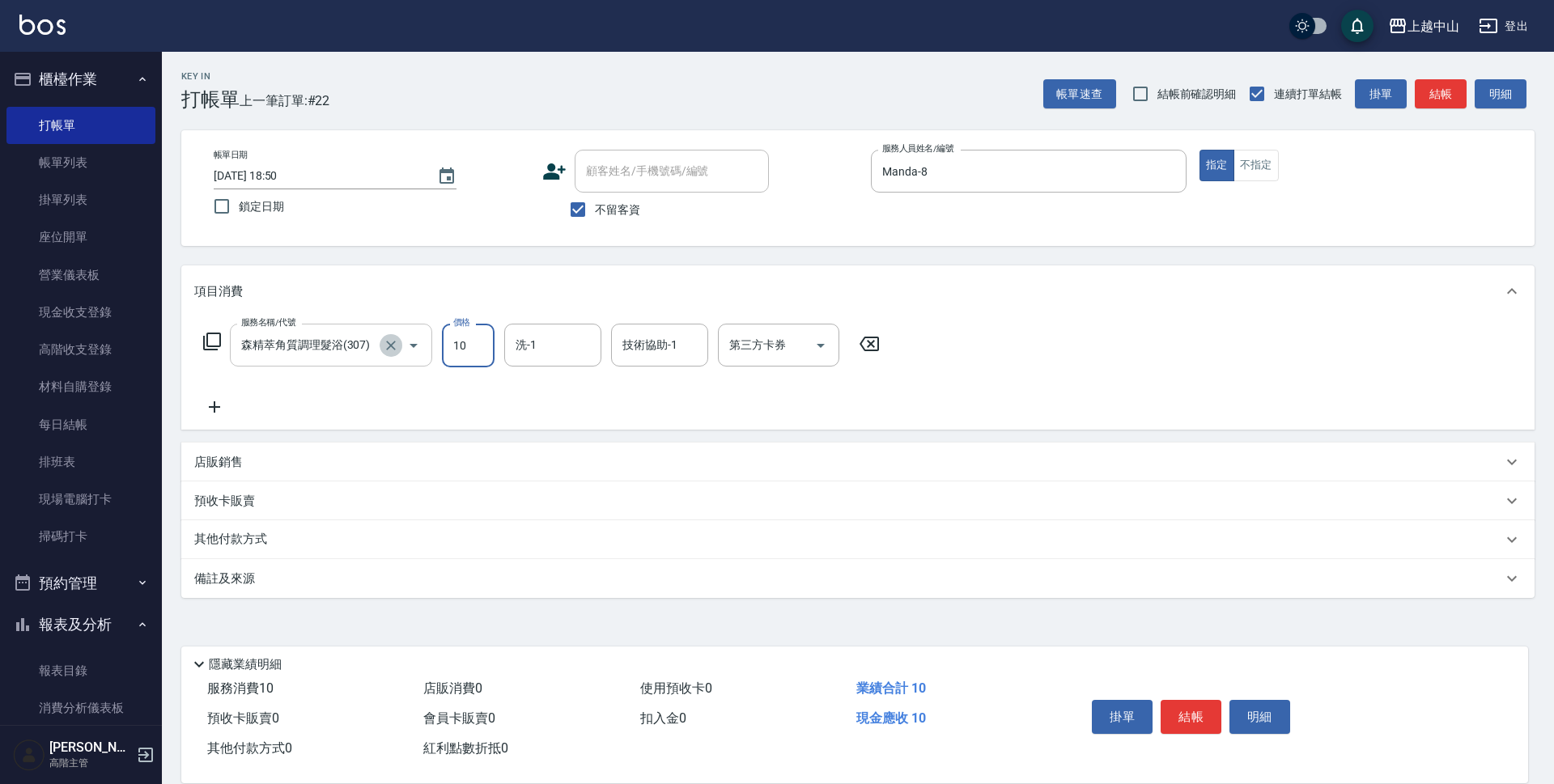
click at [392, 346] on icon "Clear" at bounding box center [390, 345] width 16 height 16
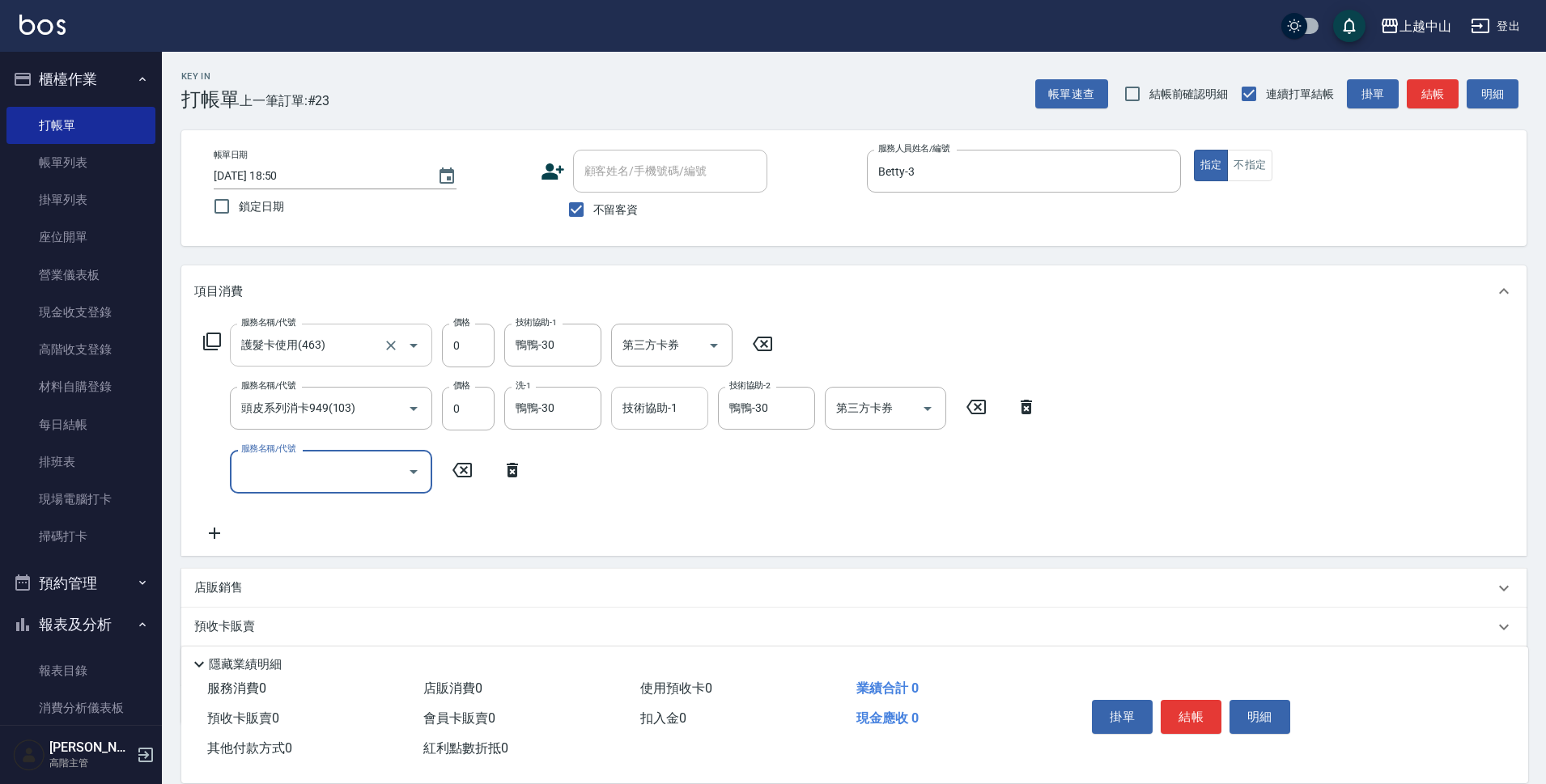
click at [652, 420] on input "技術協助-1" at bounding box center [659, 408] width 83 height 28
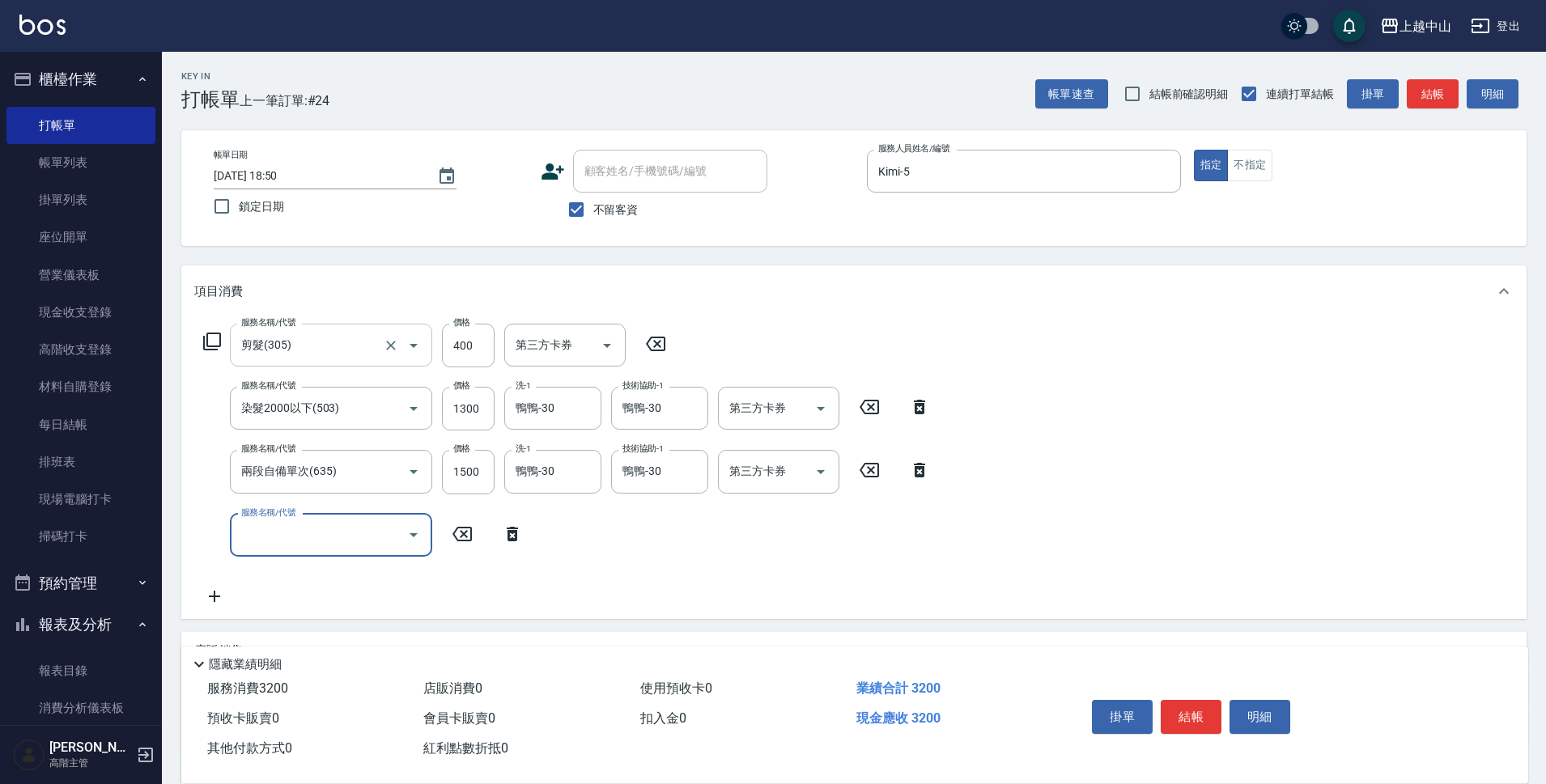
scroll to position [159, 0]
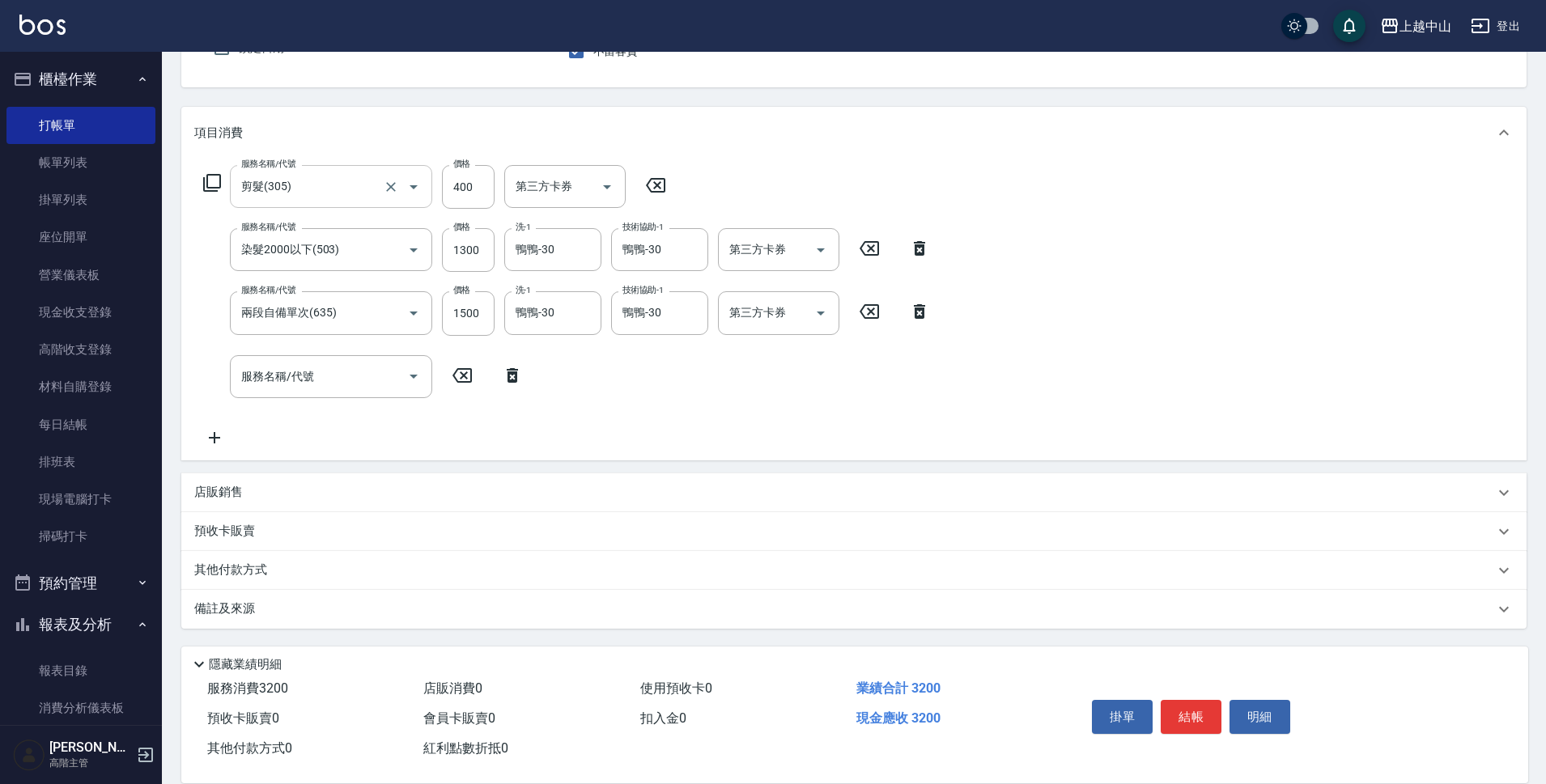
click at [212, 498] on p "店販銷售" at bounding box center [219, 493] width 48 height 17
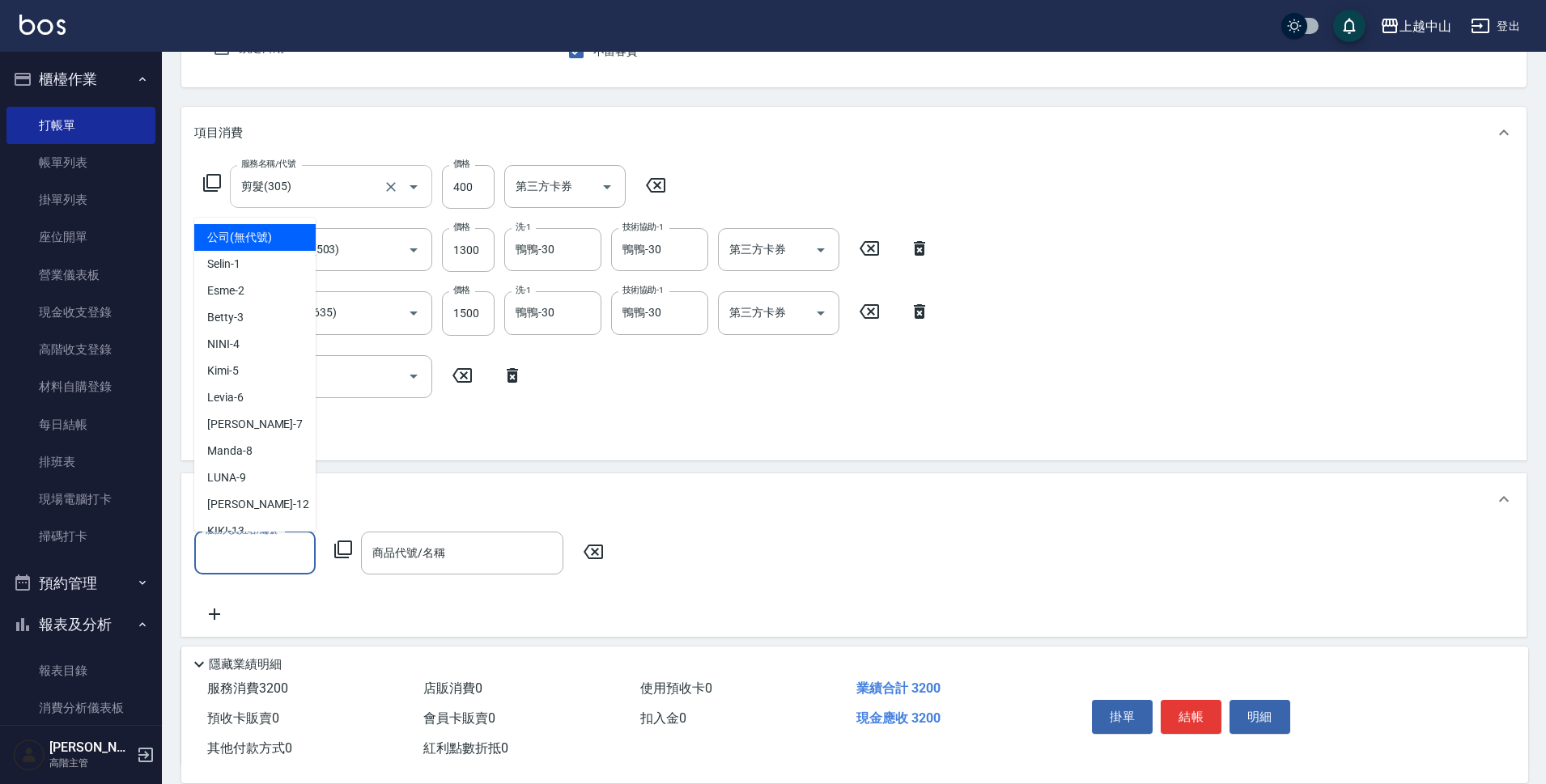
click at [247, 549] on input "服務人員姓名/編號" at bounding box center [255, 553] width 107 height 28
click at [303, 374] on div "Kimi -5" at bounding box center [255, 371] width 121 height 27
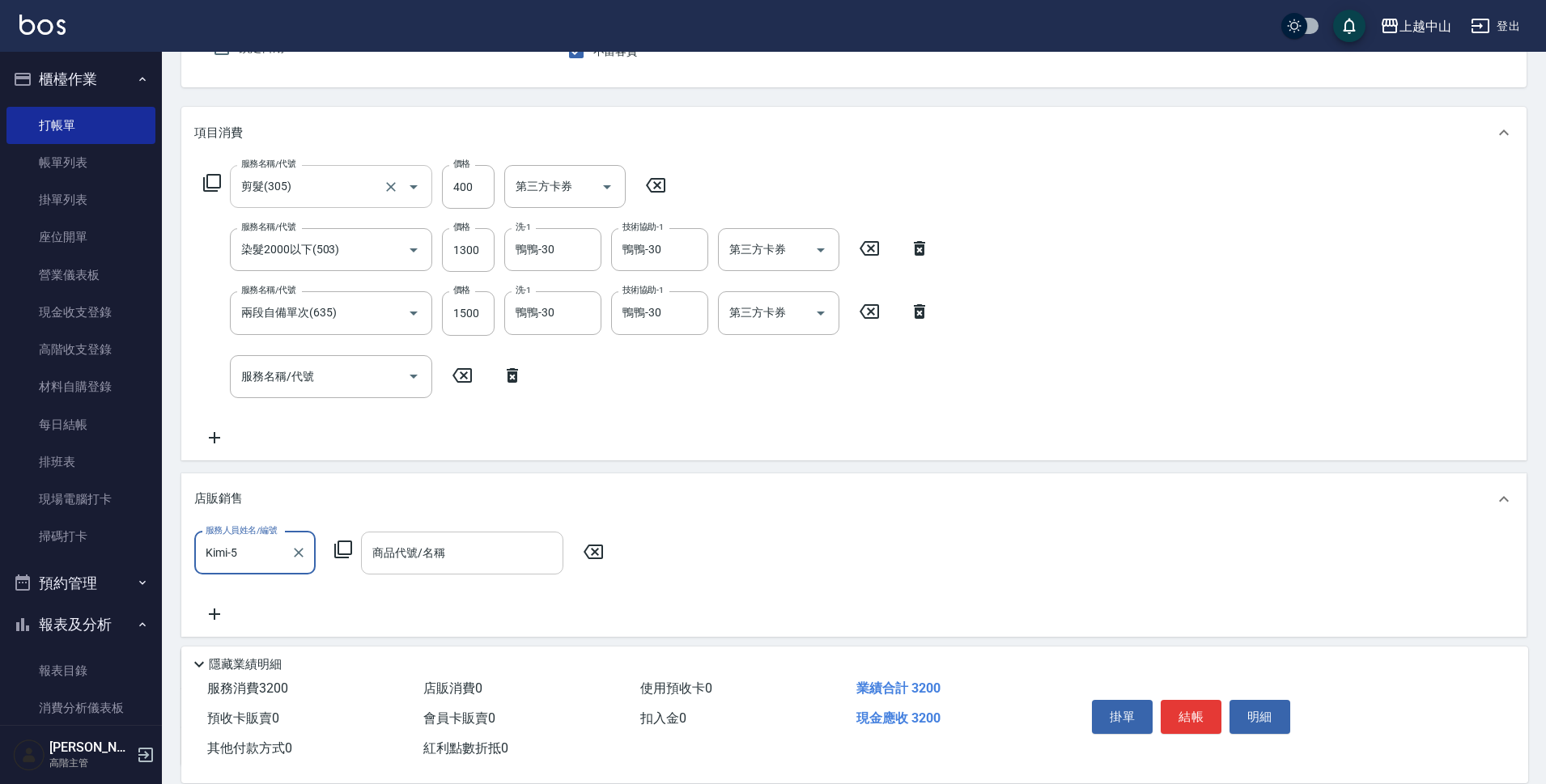
click at [464, 550] on input "商品代號/名稱" at bounding box center [462, 553] width 188 height 28
click at [600, 567] on input "1500" at bounding box center [599, 554] width 53 height 43
click at [1191, 711] on button "結帳" at bounding box center [1191, 716] width 61 height 34
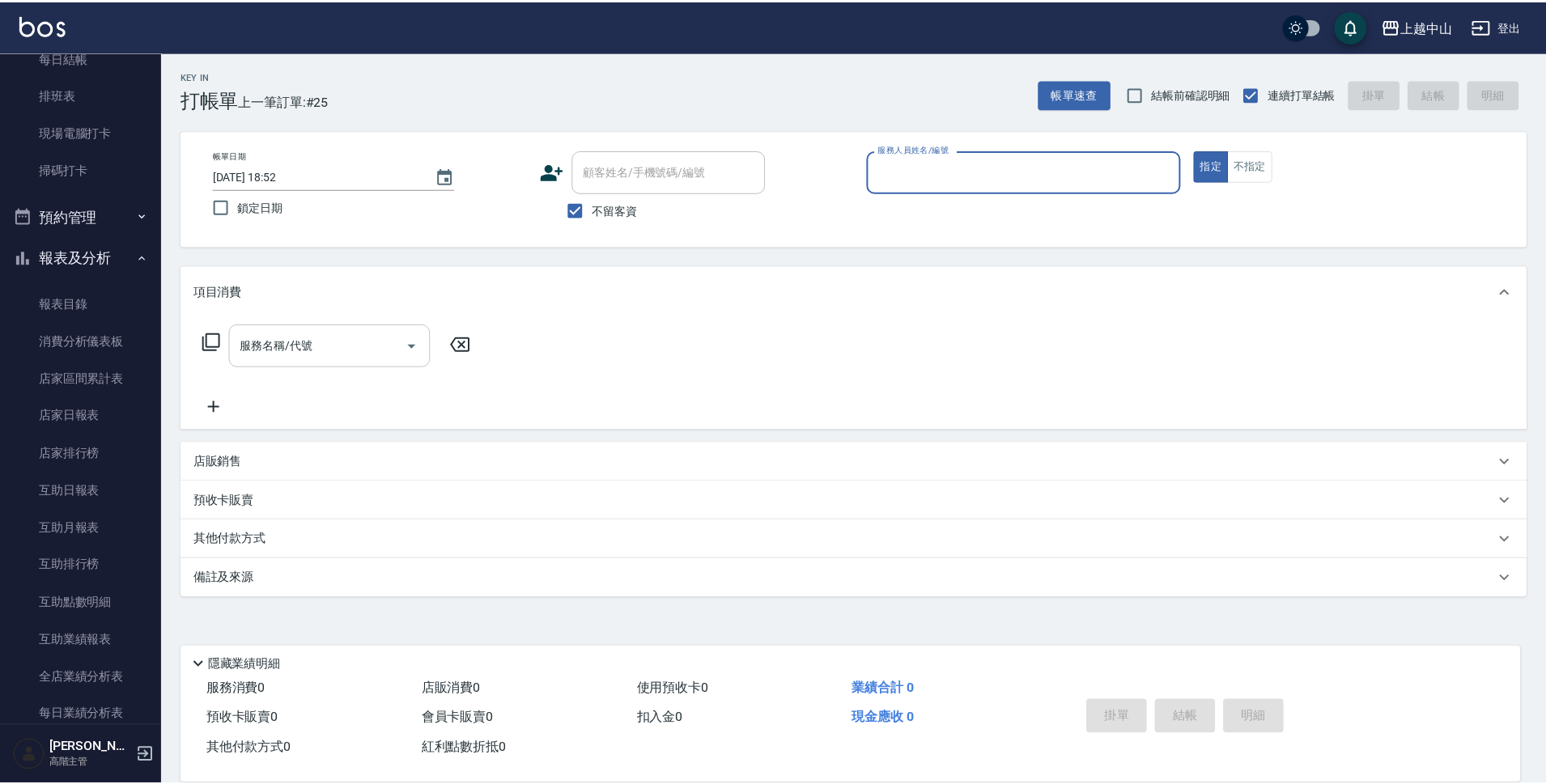
scroll to position [395, 0]
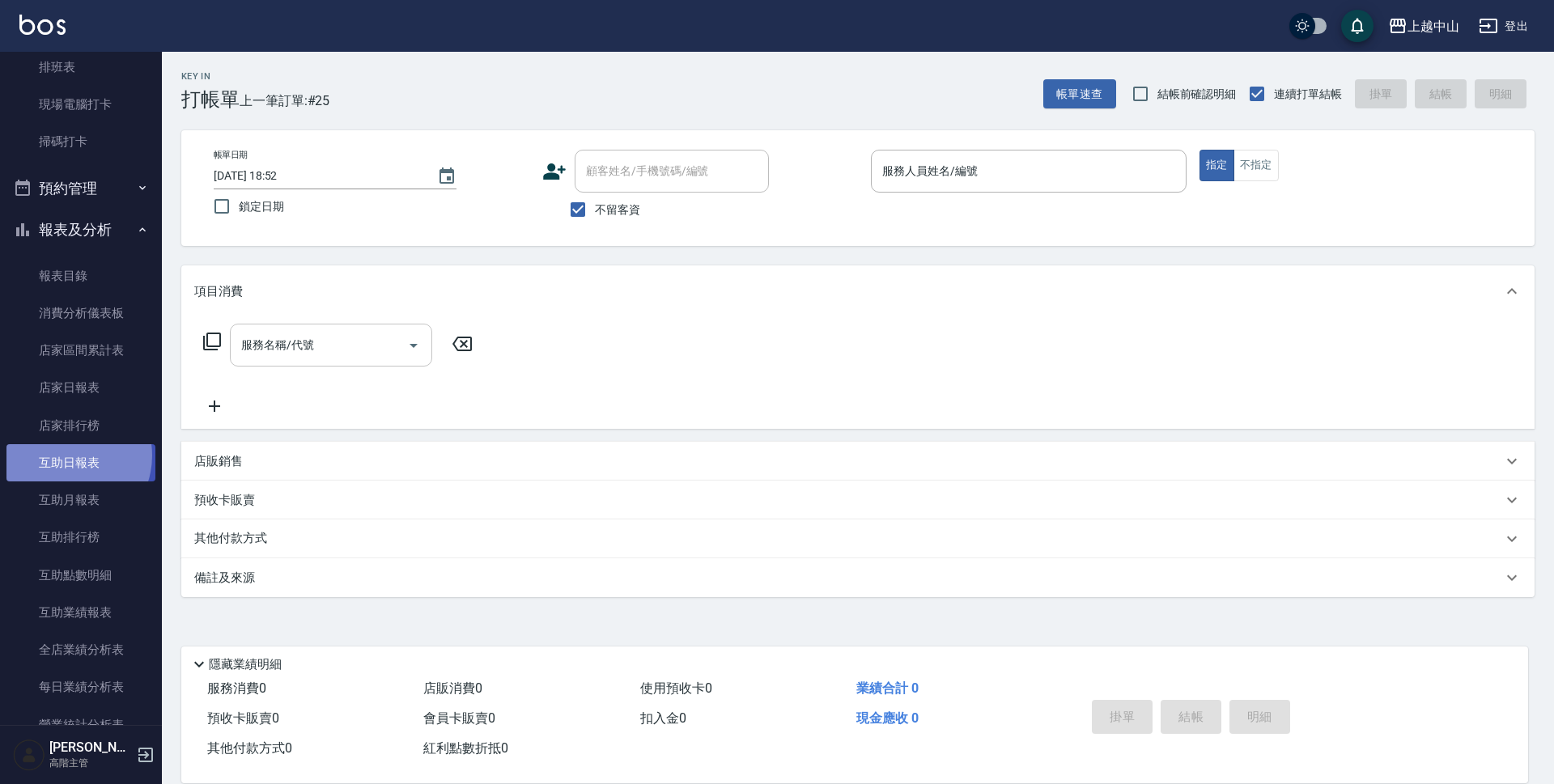
click at [65, 456] on link "互助日報表" at bounding box center [81, 463] width 149 height 38
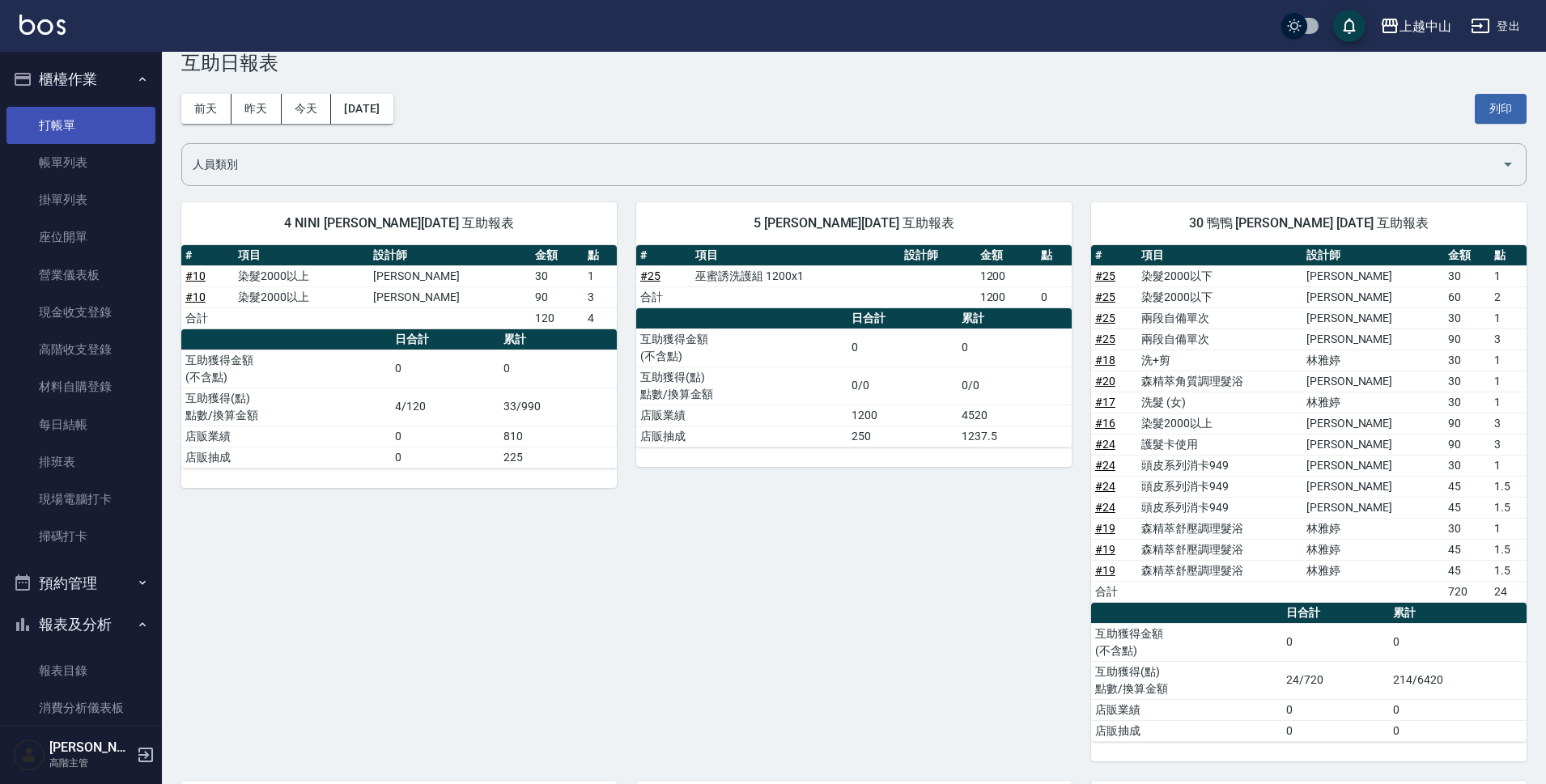
click at [76, 134] on link "打帳單" at bounding box center [81, 125] width 149 height 38
